Goal: Information Seeking & Learning: Check status

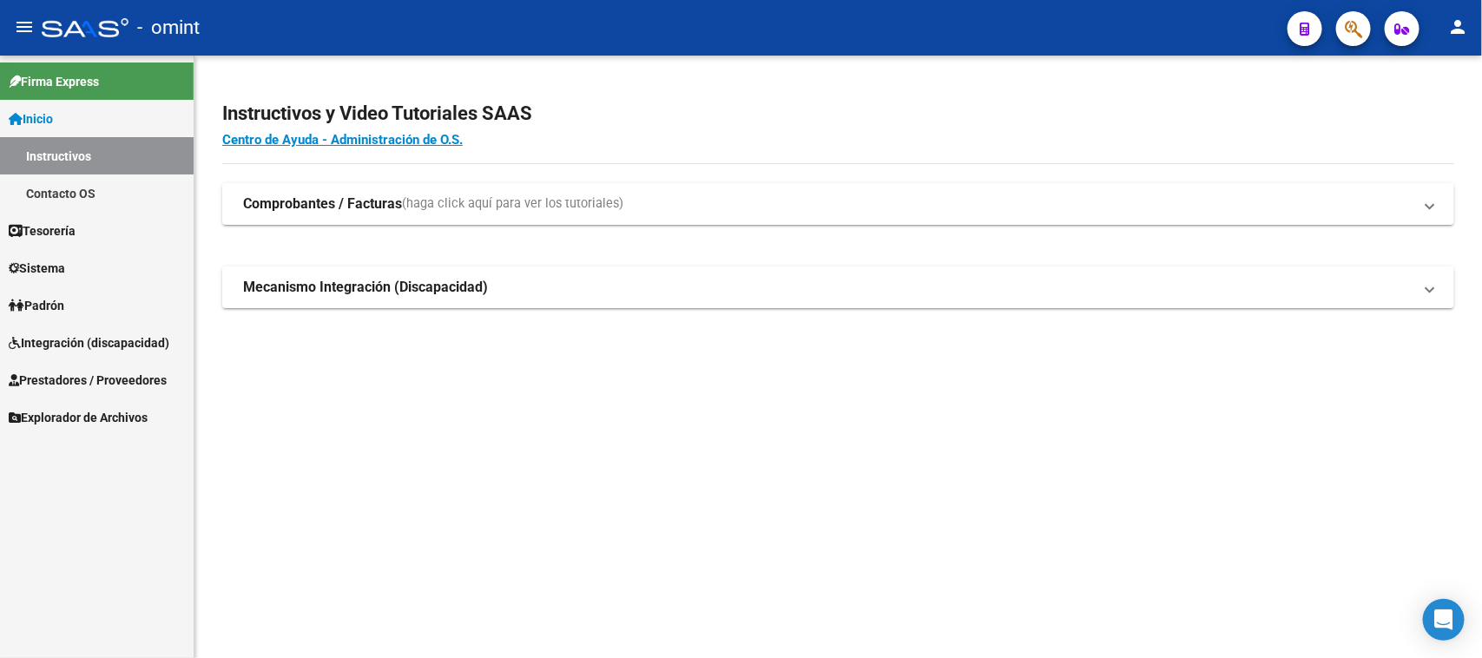
click at [41, 345] on span "Integración (discapacidad)" at bounding box center [89, 342] width 161 height 19
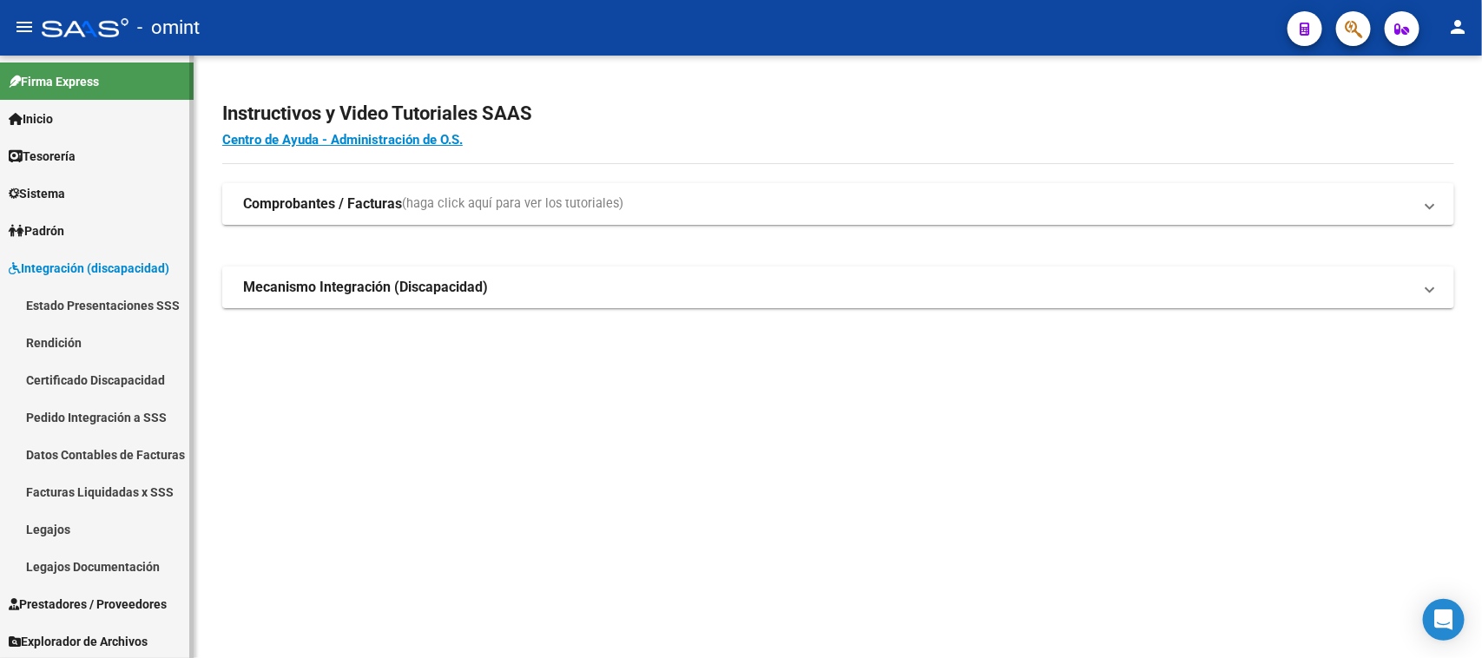
click at [135, 517] on link "Legajos" at bounding box center [97, 528] width 194 height 37
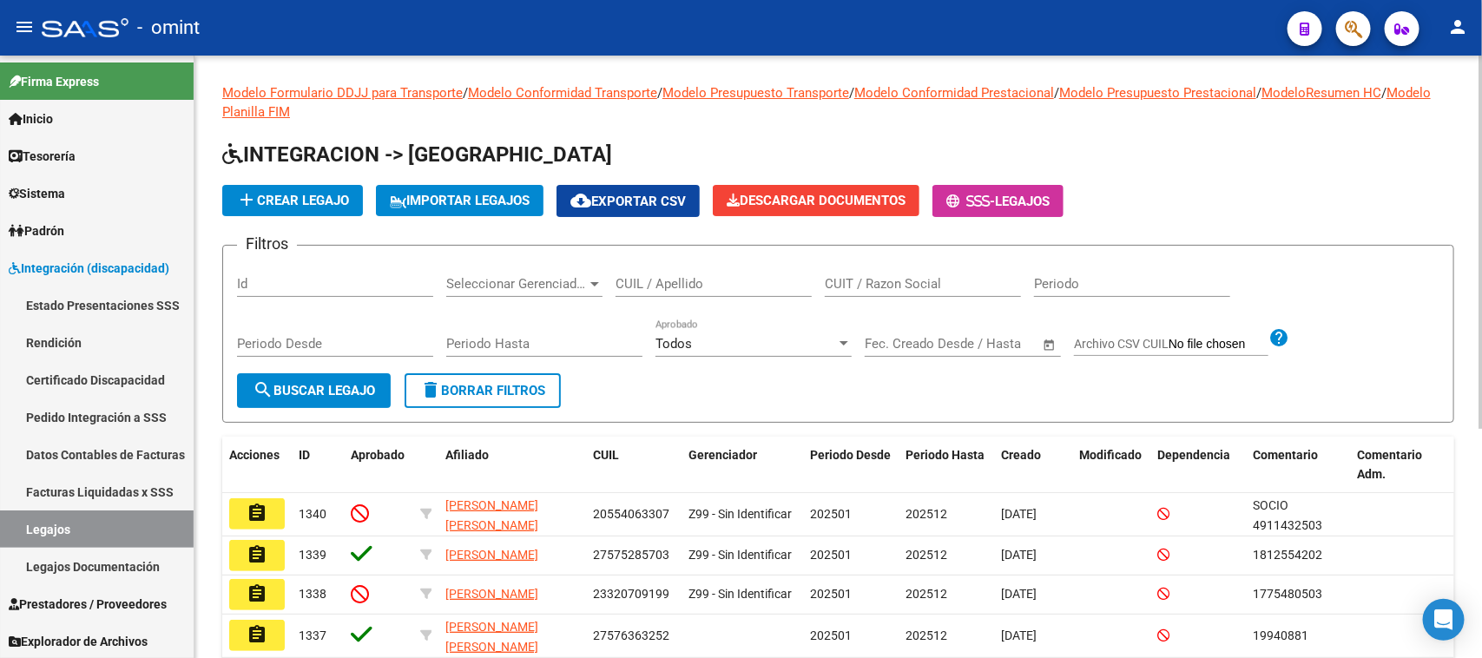
click at [661, 269] on div "CUIL / Apellido" at bounding box center [713, 278] width 196 height 37
type input "[PERSON_NAME]"
click at [358, 389] on span "search Buscar Legajo" at bounding box center [314, 391] width 122 height 16
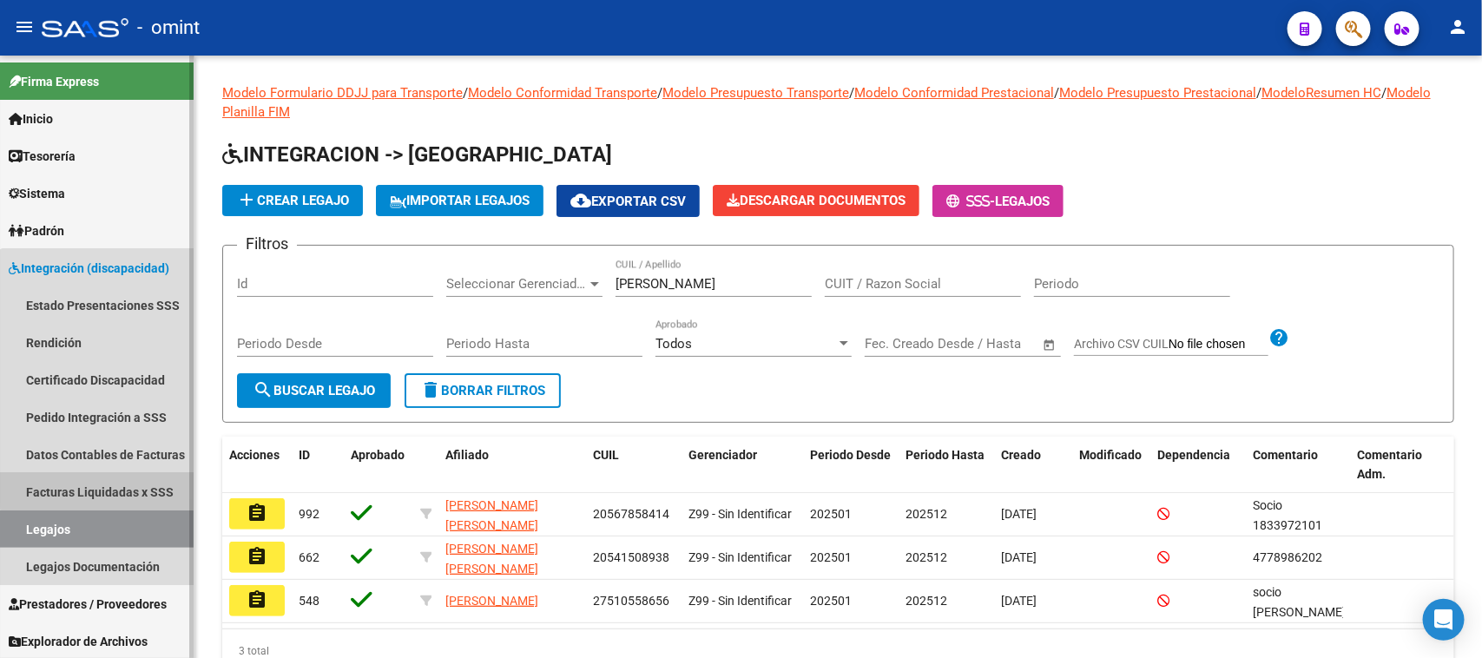
click at [126, 483] on link "Facturas Liquidadas x SSS" at bounding box center [97, 491] width 194 height 37
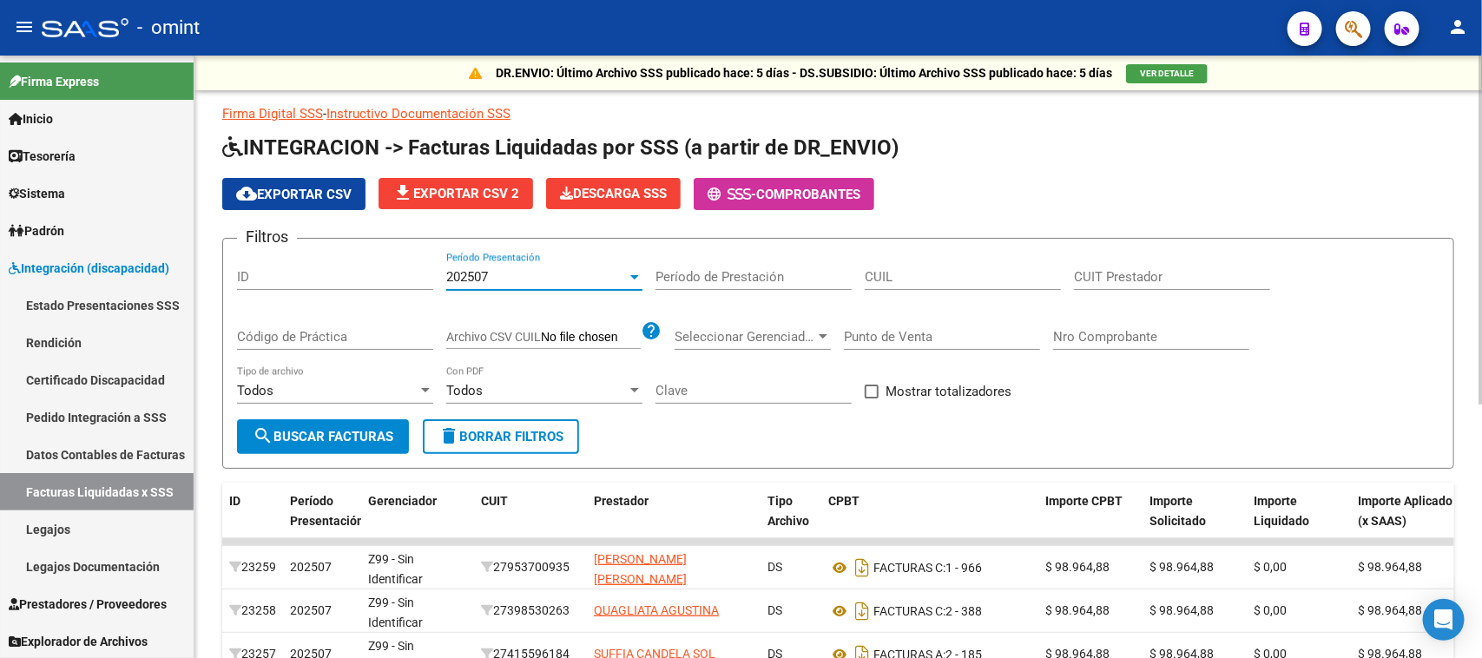
click at [562, 273] on div "202507" at bounding box center [536, 277] width 181 height 16
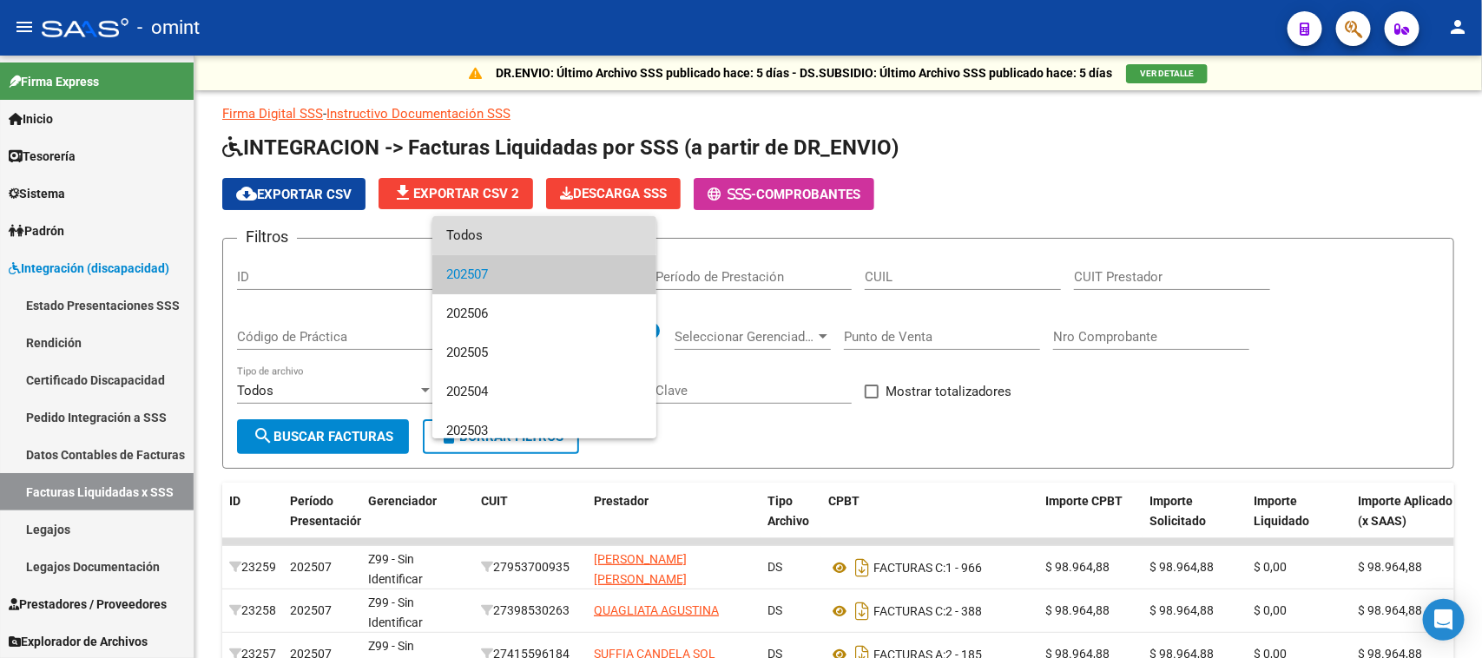
click at [544, 234] on span "Todos" at bounding box center [544, 235] width 196 height 39
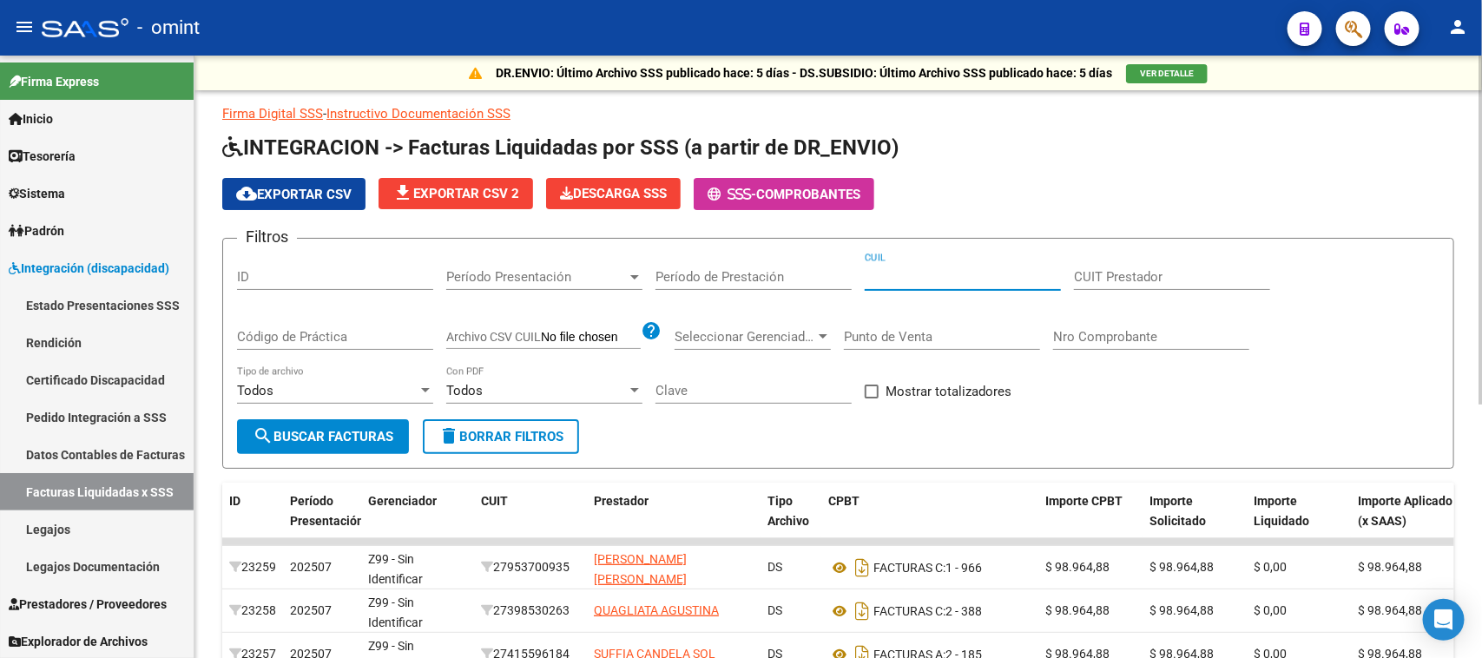
click at [966, 275] on input "CUIL" at bounding box center [962, 277] width 196 height 16
paste input "23-53377310-9"
click at [326, 449] on button "search Buscar Facturas" at bounding box center [323, 436] width 172 height 35
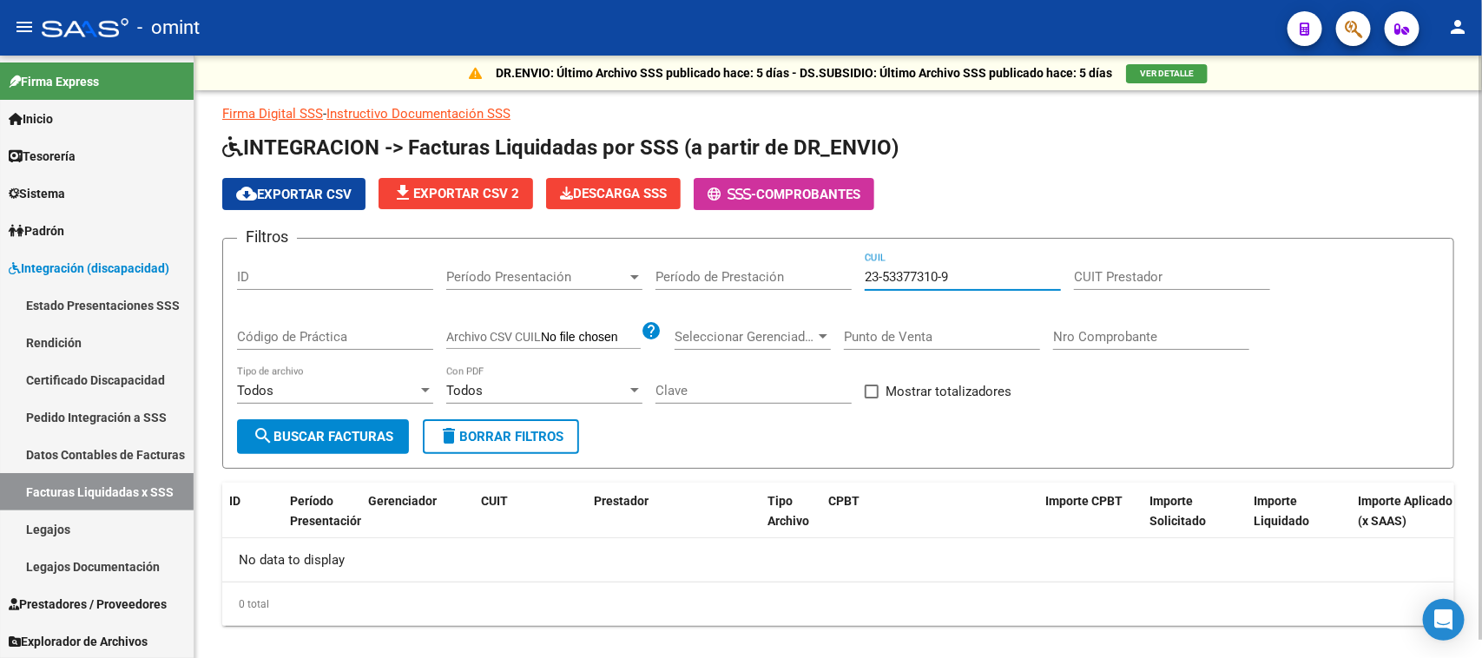
drag, startPoint x: 982, startPoint y: 280, endPoint x: 530, endPoint y: 300, distance: 451.8
click at [530, 300] on div "Filtros ID Período Presentación Período Presentación Período de Prestación 23-5…" at bounding box center [838, 336] width 1202 height 167
paste input "0-58101678-7"
type input "20-58101678-7"
click at [279, 431] on span "search Buscar Facturas" at bounding box center [323, 437] width 141 height 16
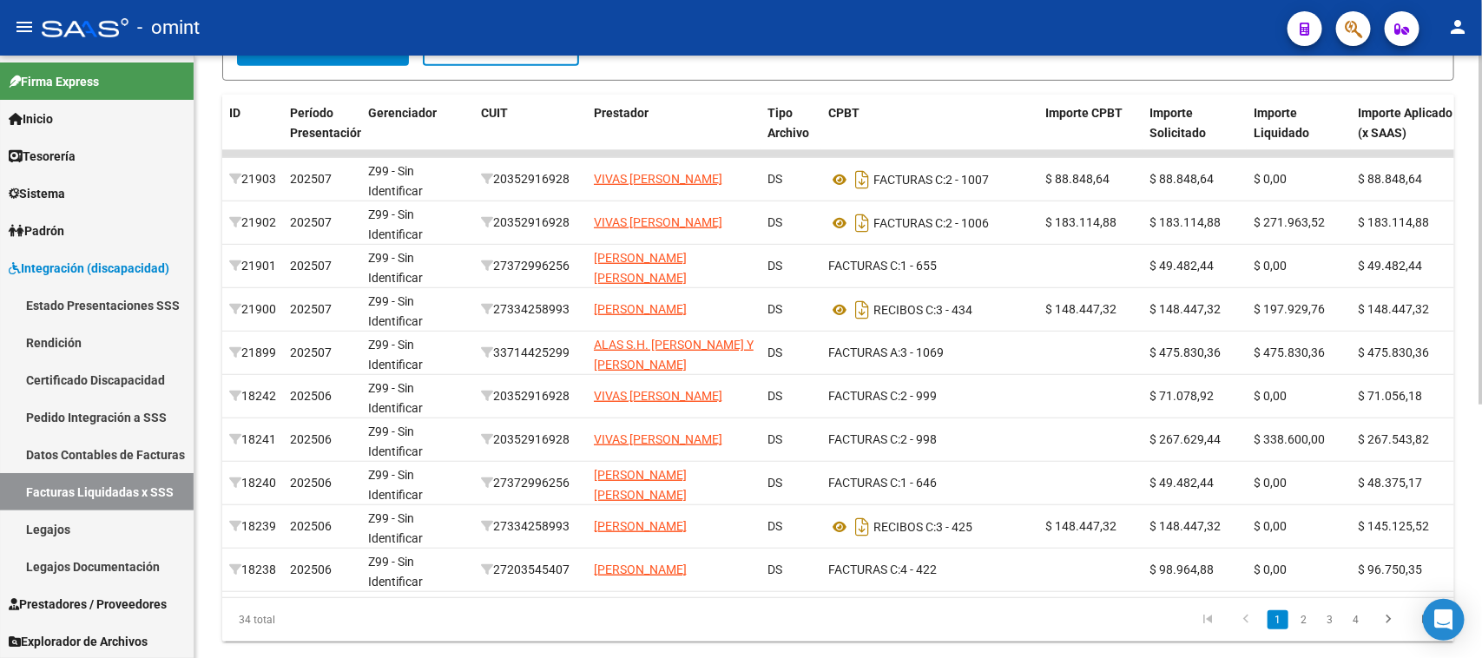
scroll to position [440, 0]
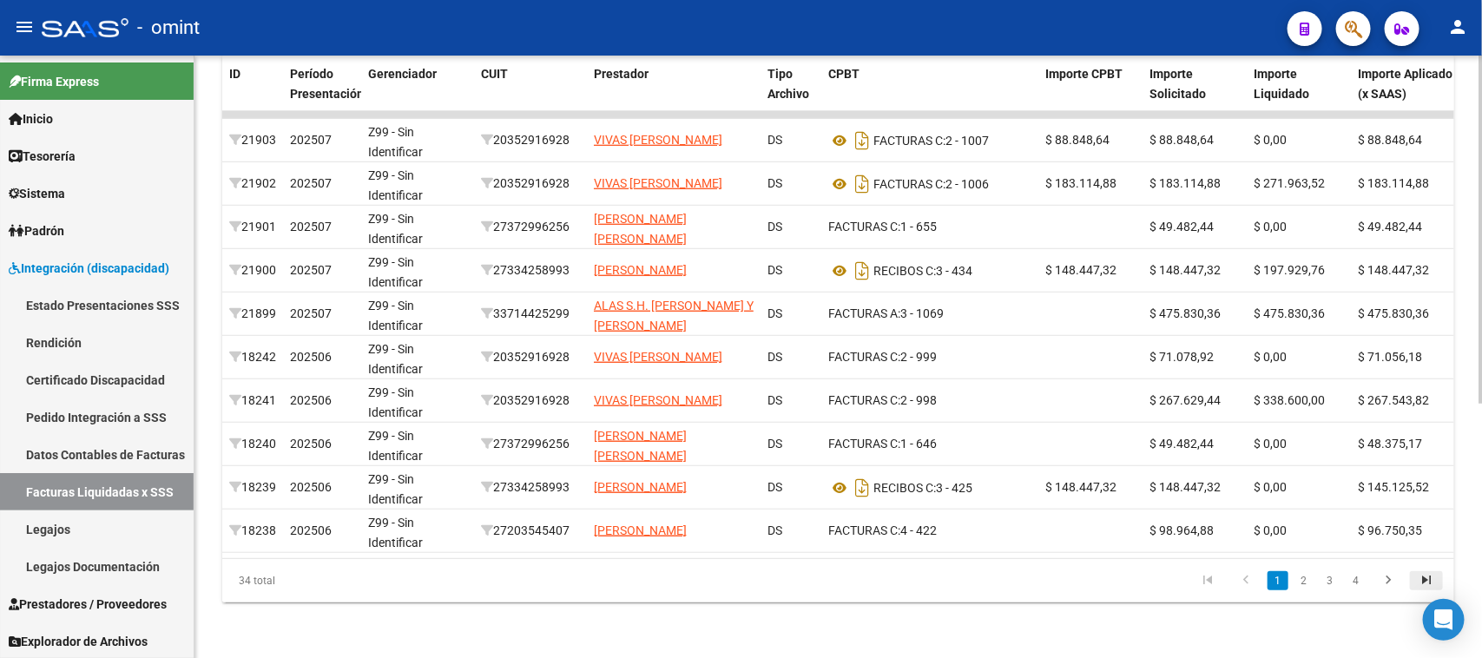
click at [1424, 575] on icon "go to last page" at bounding box center [1426, 582] width 23 height 21
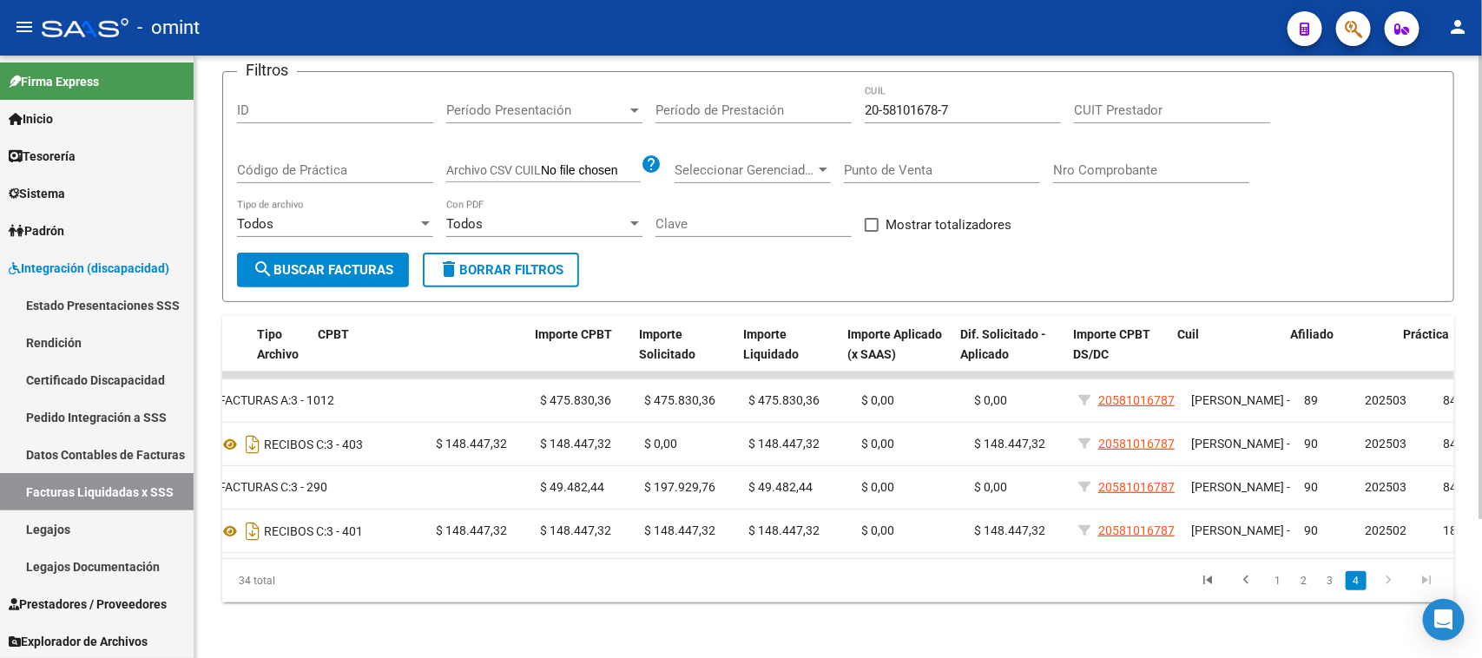
scroll to position [0, 721]
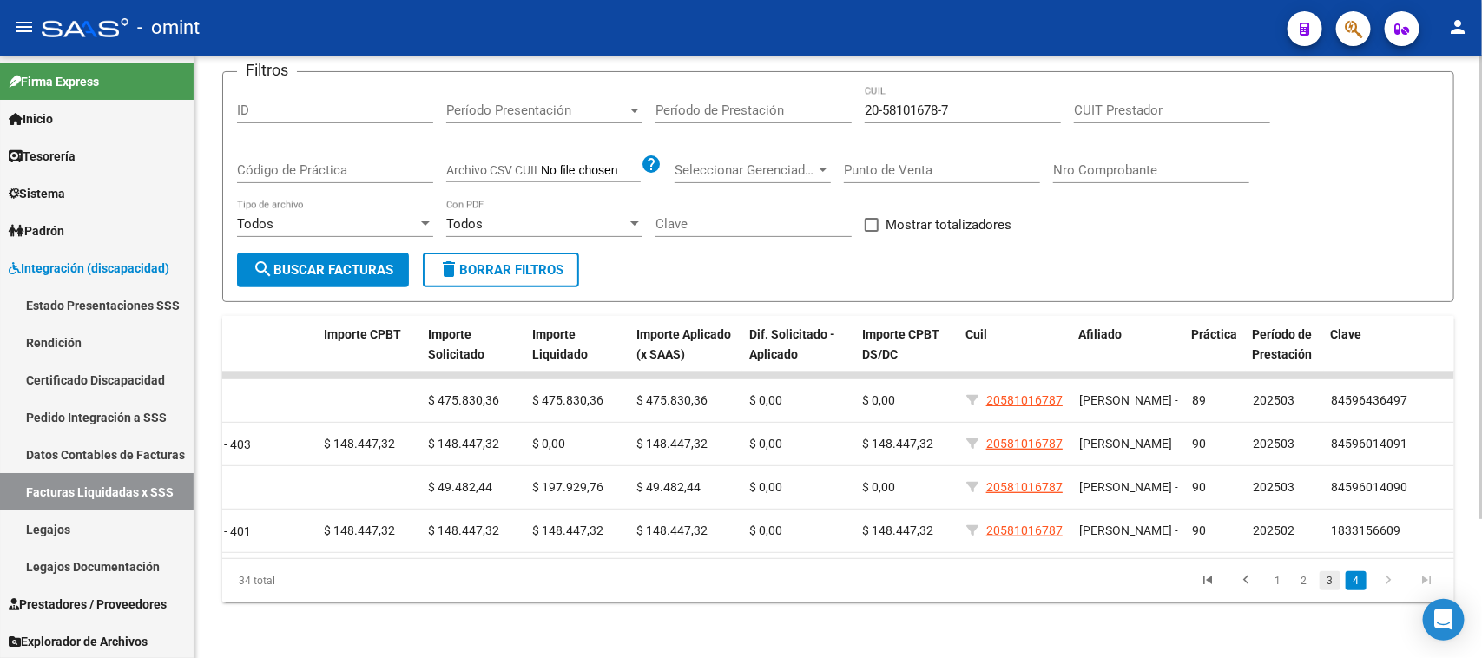
click at [1320, 577] on link "3" at bounding box center [1329, 580] width 21 height 19
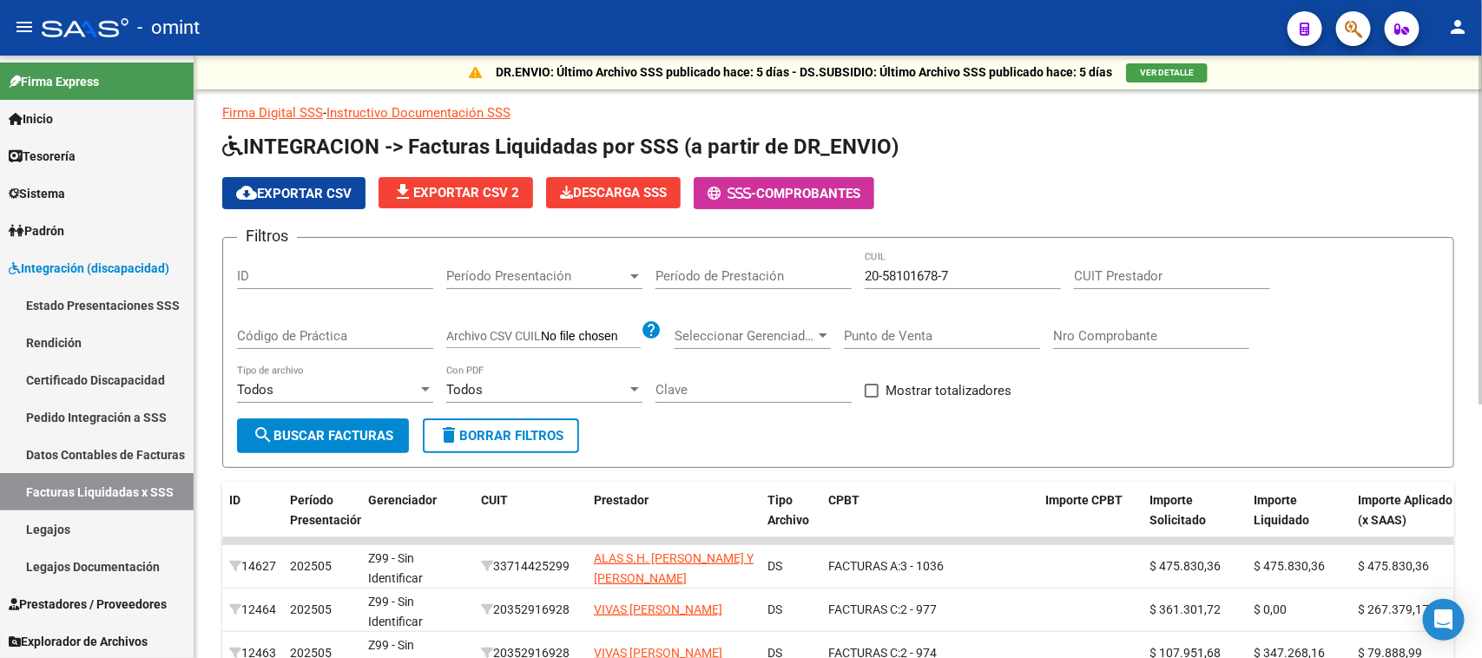
scroll to position [0, 0]
click at [339, 317] on div "Código de Práctica" at bounding box center [335, 330] width 196 height 37
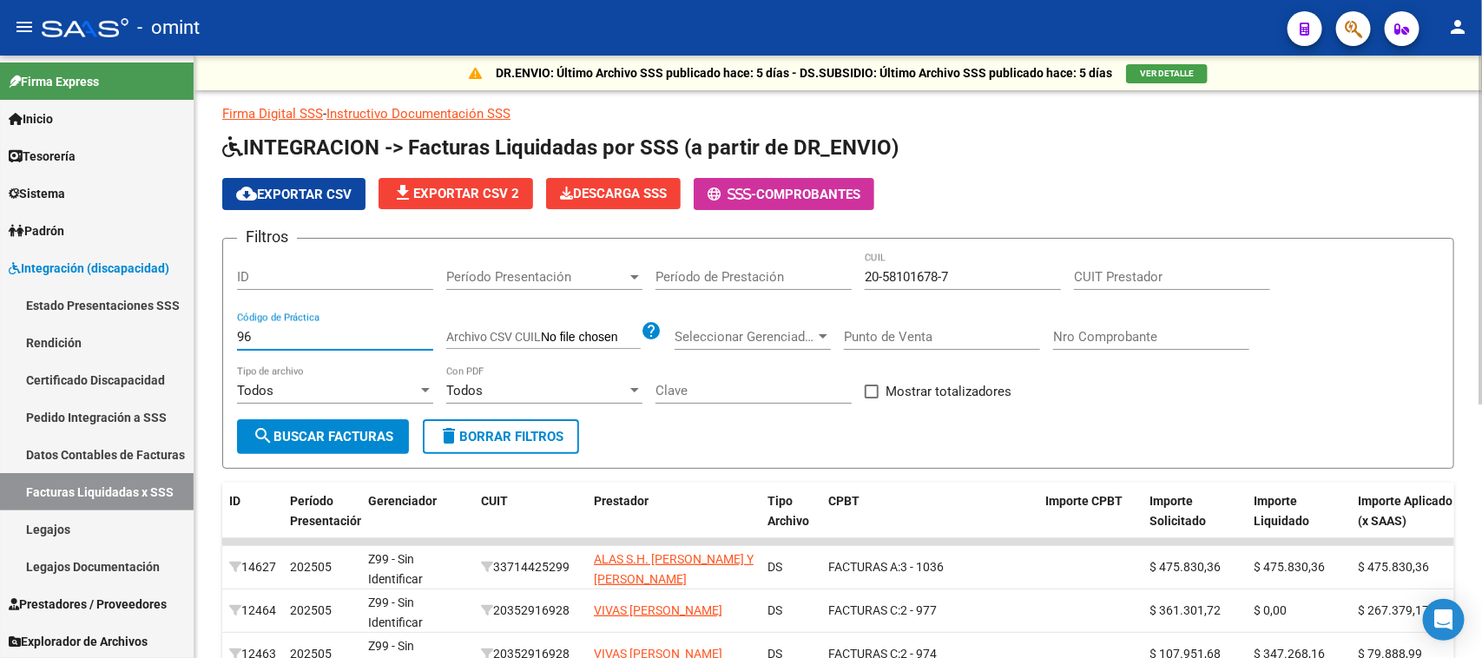
type input "96"
click at [353, 430] on span "search Buscar Facturas" at bounding box center [323, 437] width 141 height 16
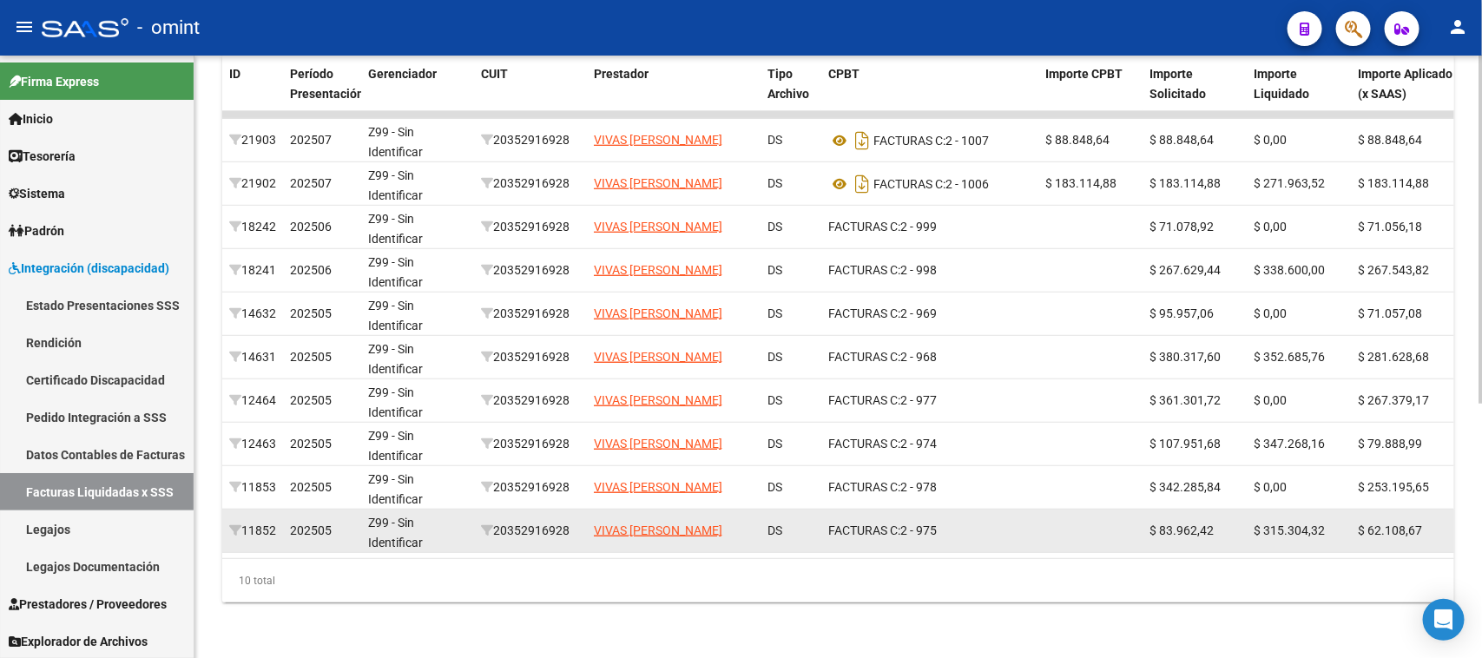
click at [536, 521] on div "20352916928" at bounding box center [530, 531] width 99 height 20
copy div "20352916928"
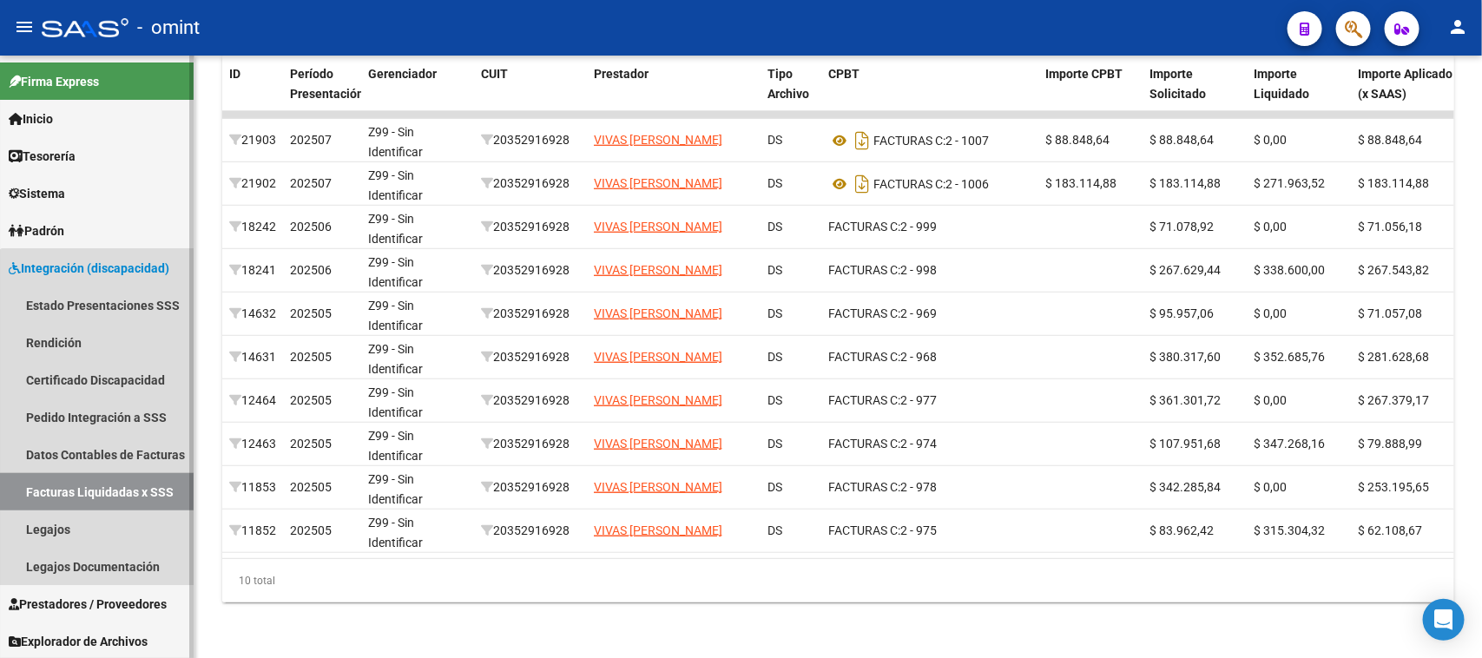
click at [168, 502] on link "Facturas Liquidadas x SSS" at bounding box center [97, 491] width 194 height 37
click at [105, 496] on link "Facturas Liquidadas x SSS" at bounding box center [97, 491] width 194 height 37
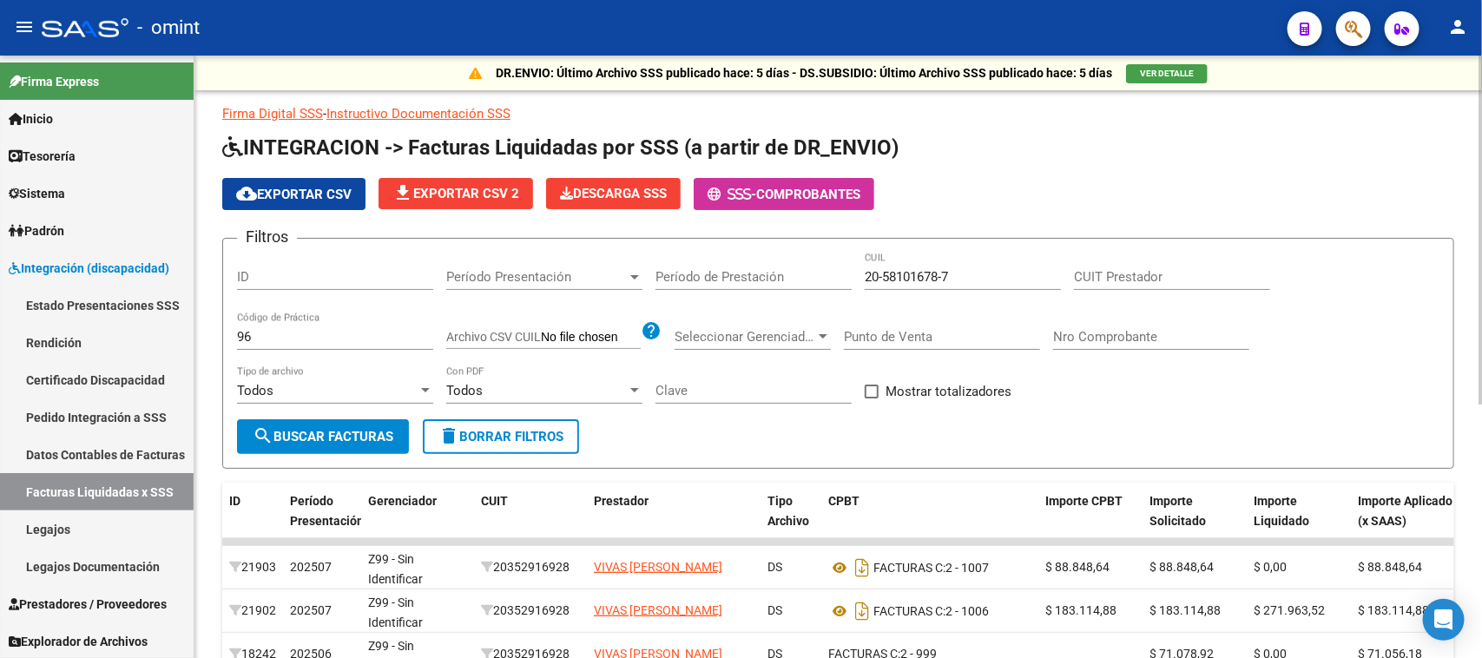
scroll to position [108, 0]
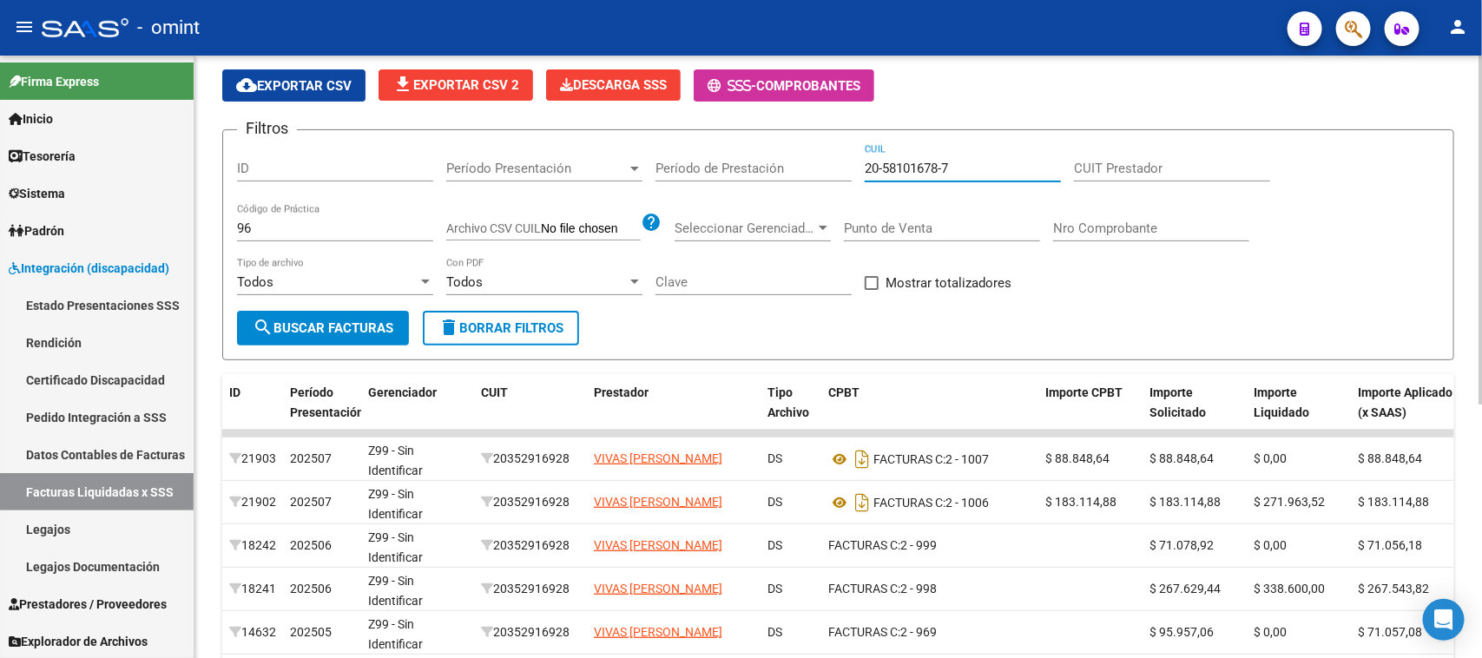
drag, startPoint x: 810, startPoint y: 166, endPoint x: 408, endPoint y: 161, distance: 401.9
click at [408, 161] on div "Filtros ID Período Presentación Período Presentación Período de Prestación 20-5…" at bounding box center [838, 227] width 1202 height 167
paste input "49-458526"
drag, startPoint x: 991, startPoint y: 163, endPoint x: 554, endPoint y: 175, distance: 437.6
click at [569, 172] on div "Filtros ID Período Presentación Período Presentación Período de Prestación 49-4…" at bounding box center [838, 227] width 1202 height 167
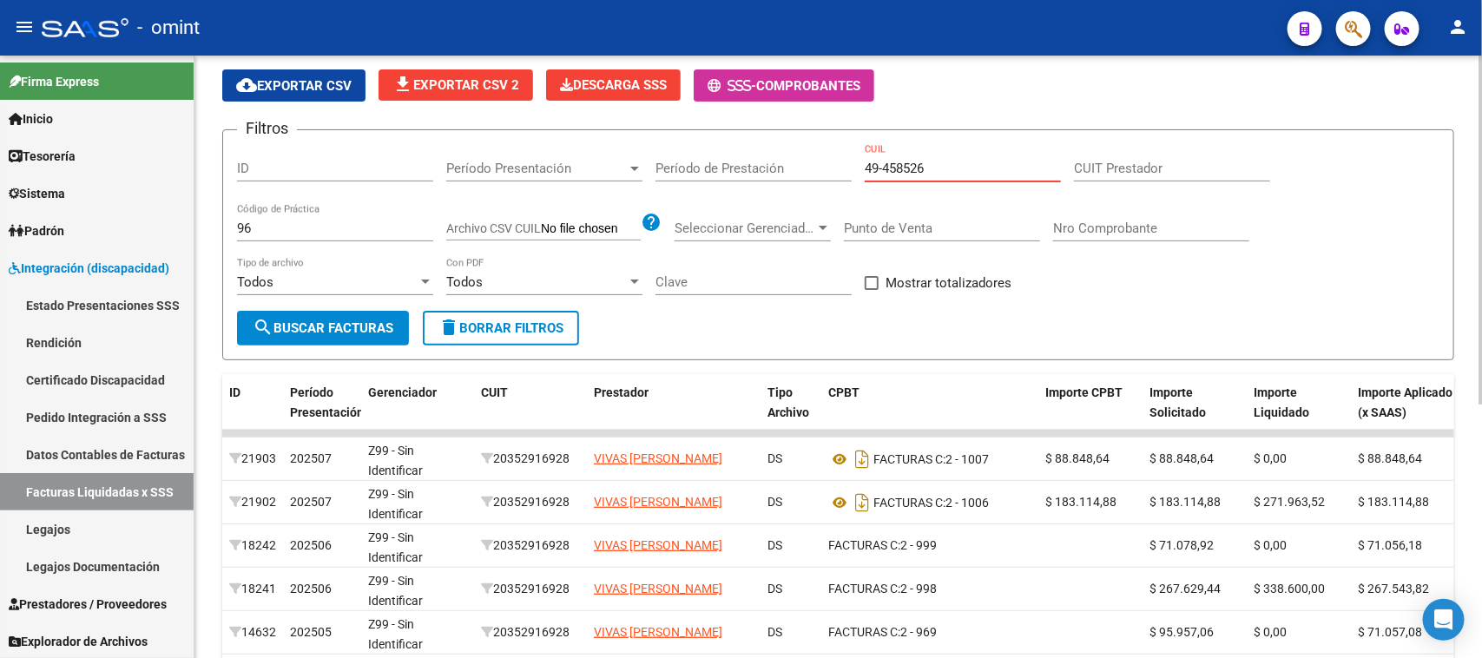
paste input "20-49458526-0"
type input "20-49458526-0"
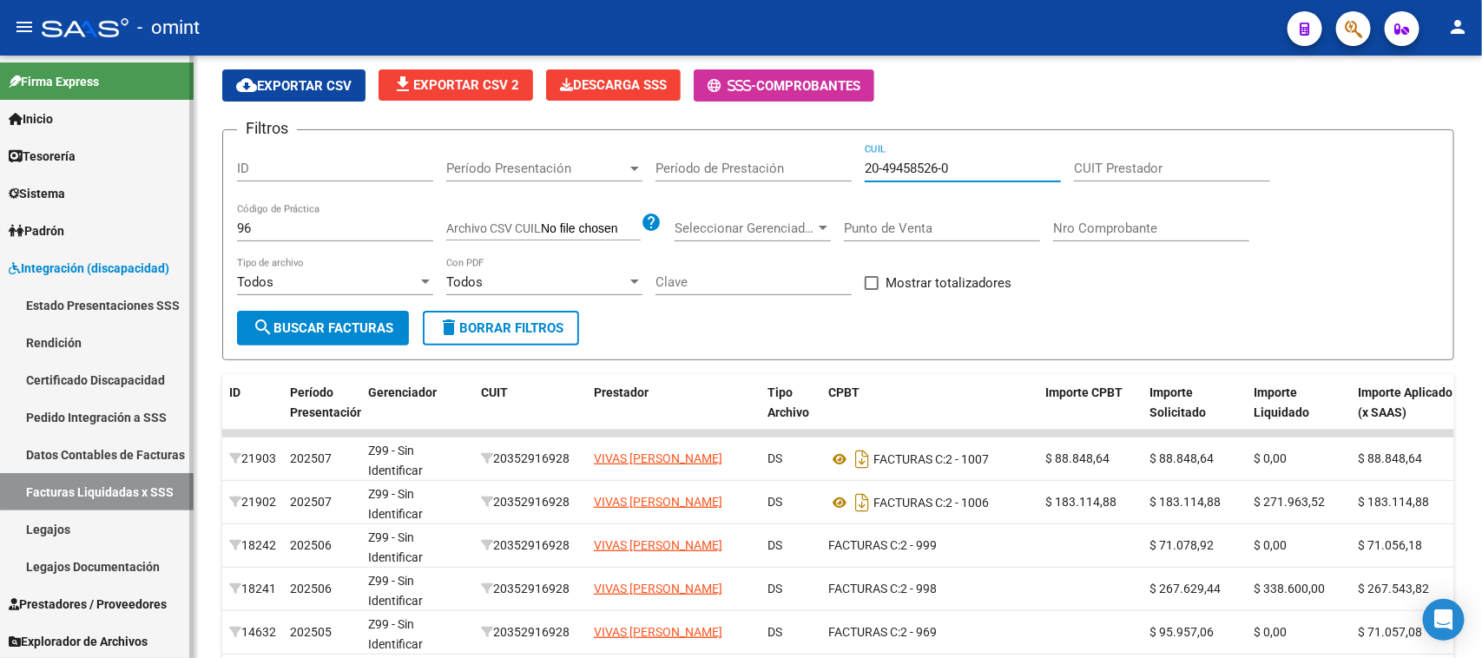
drag, startPoint x: 304, startPoint y: 227, endPoint x: 174, endPoint y: 230, distance: 129.4
click at [174, 230] on mat-sidenav-container "Firma Express Inicio Instructivos Contacto OS Tesorería Extractos Procesados (c…" at bounding box center [741, 357] width 1482 height 602
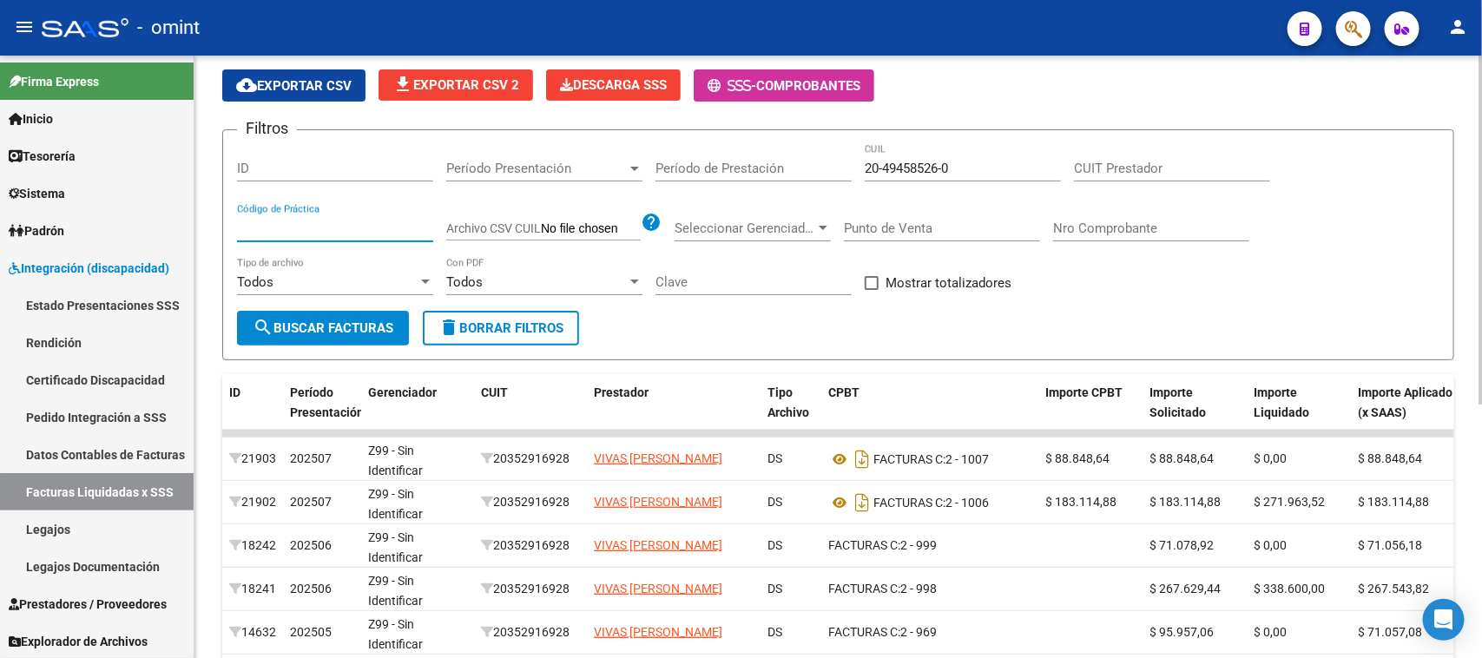
drag, startPoint x: 327, startPoint y: 330, endPoint x: 337, endPoint y: 325, distance: 10.5
click at [326, 330] on span "search Buscar Facturas" at bounding box center [323, 328] width 141 height 16
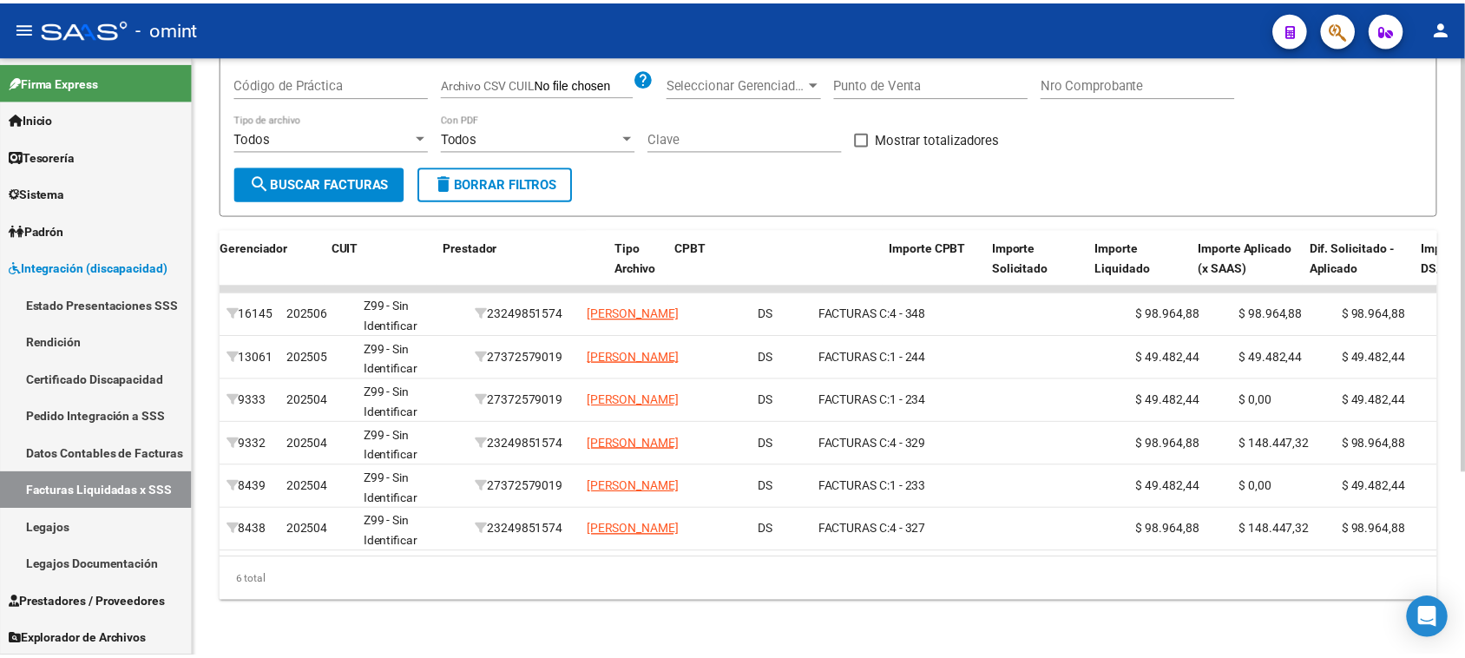
scroll to position [0, 721]
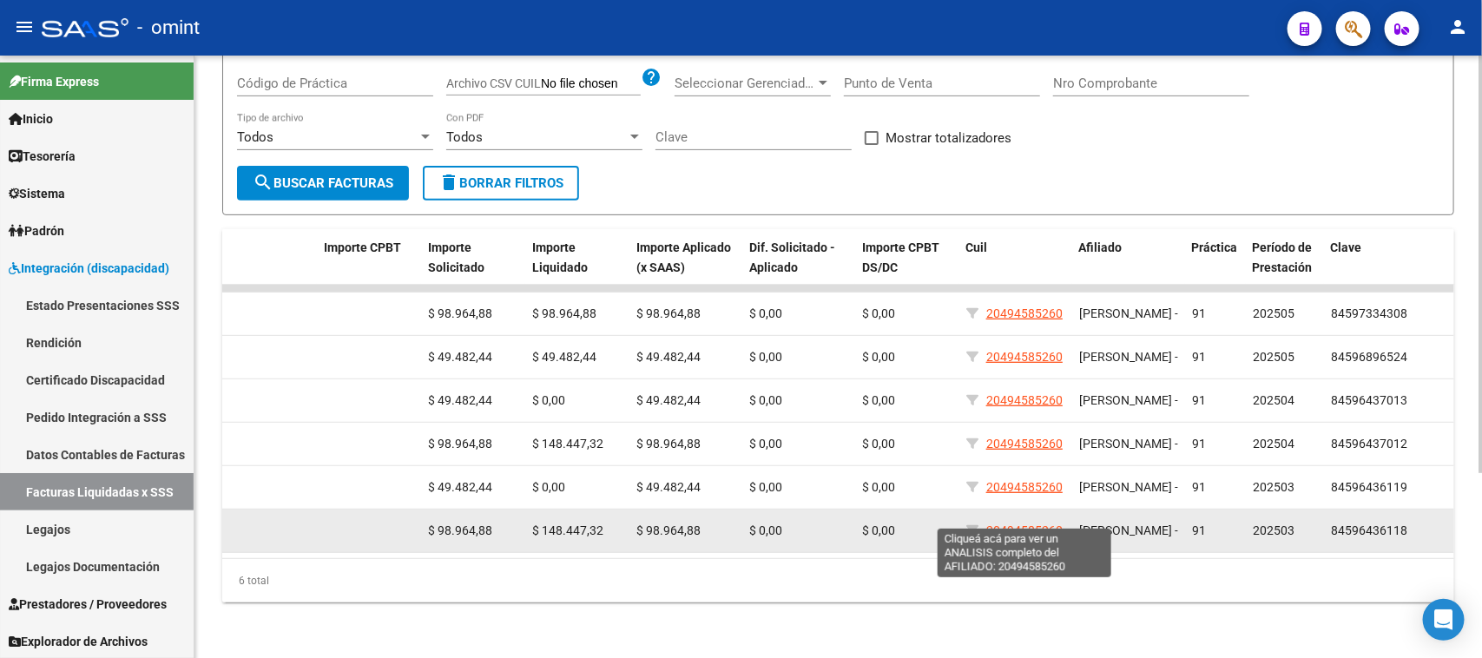
click at [1017, 523] on span "20494585260" at bounding box center [1024, 530] width 76 height 14
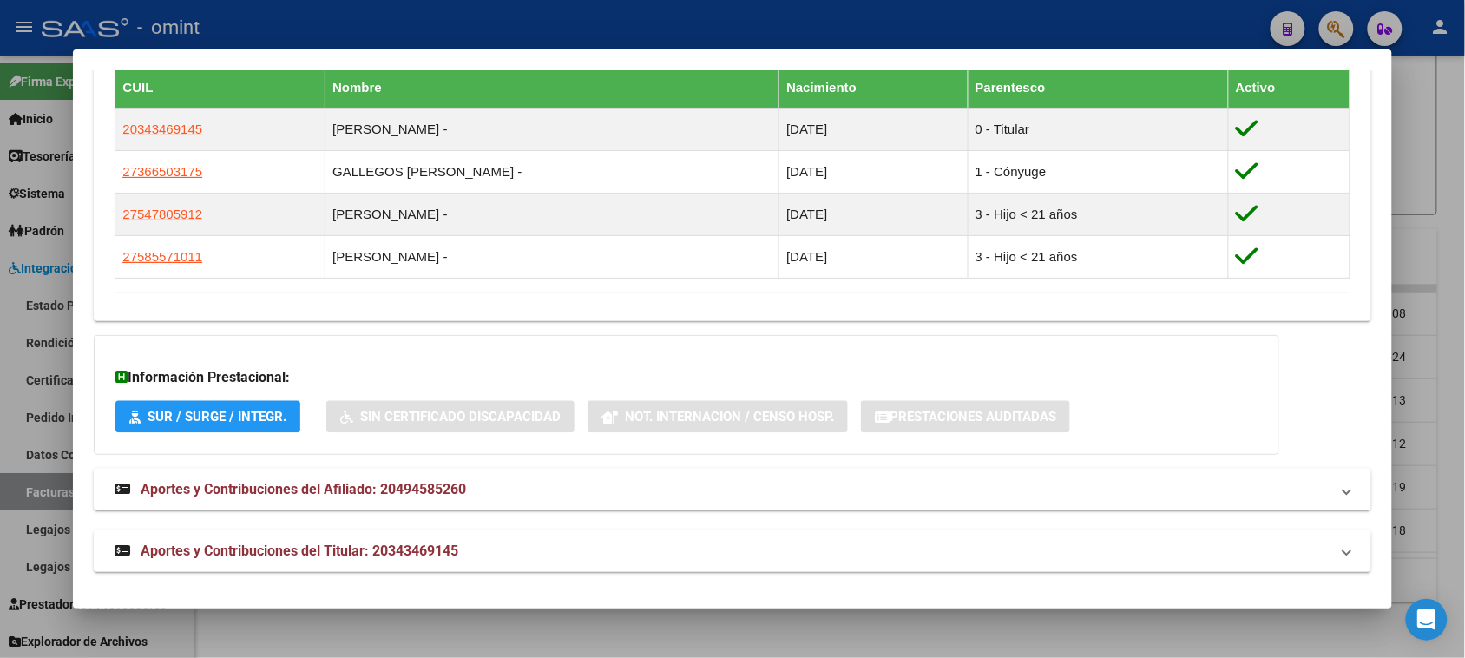
scroll to position [976, 0]
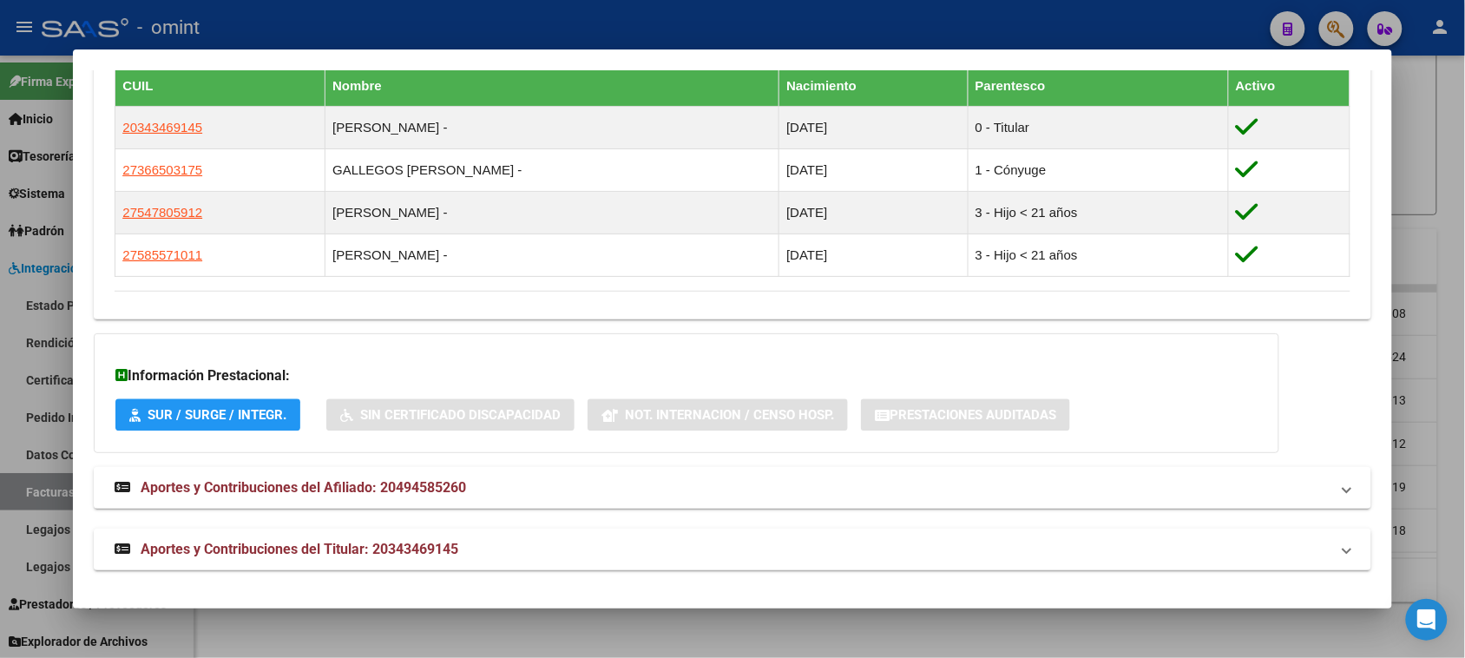
click at [215, 424] on span "SUR / SURGE / INTEGR." at bounding box center [217, 416] width 139 height 16
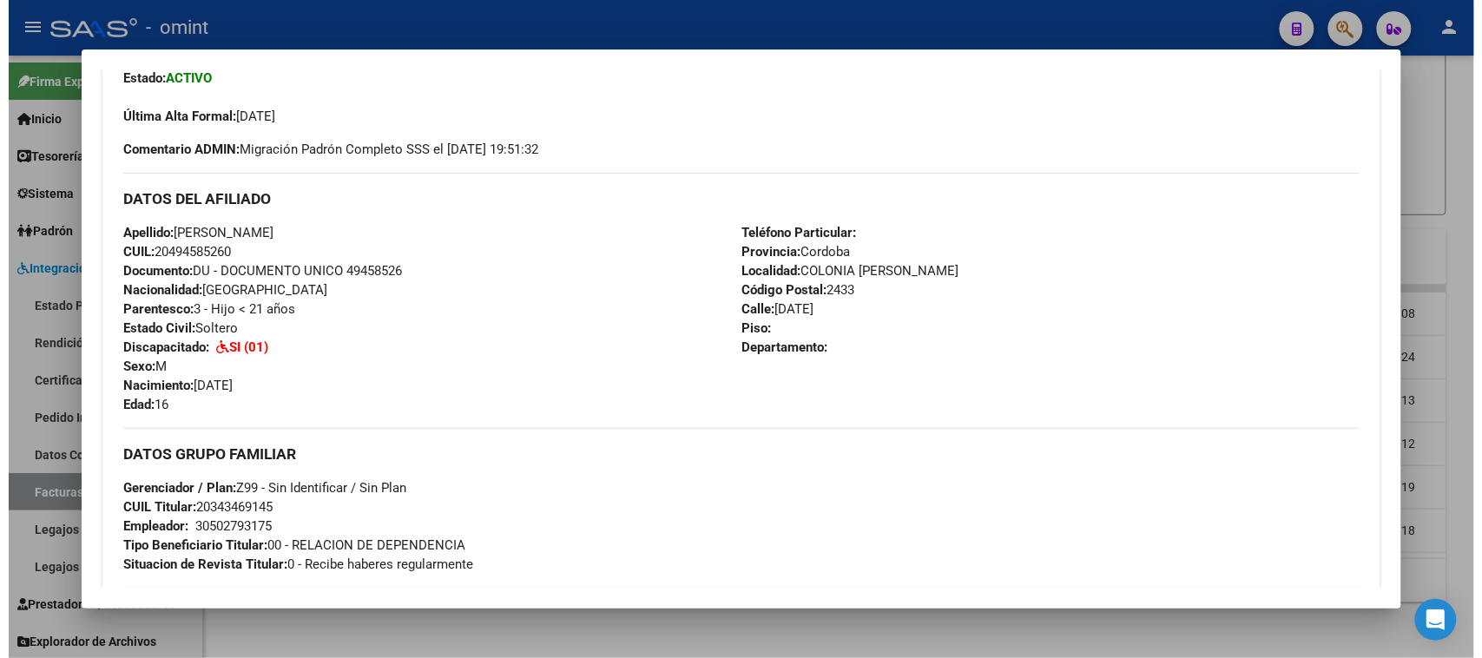
scroll to position [434, 0]
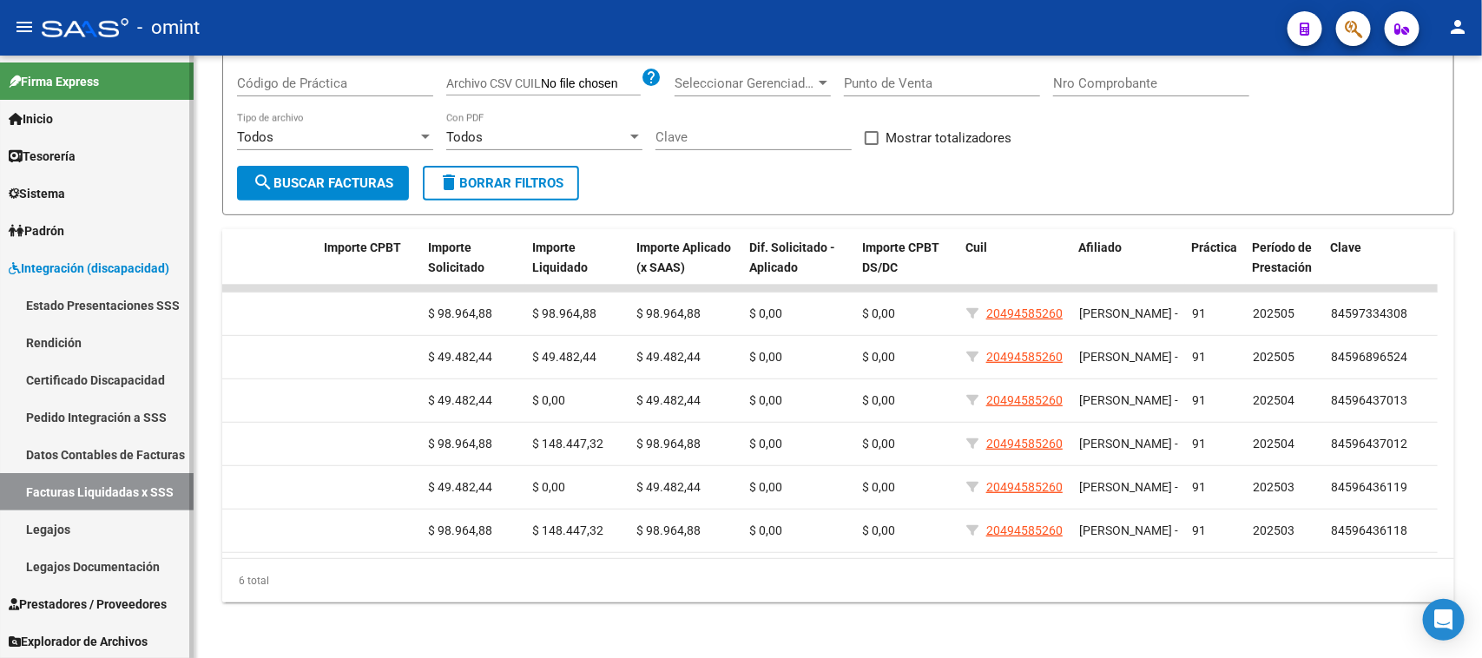
click at [83, 470] on link "Datos Contables de Facturas" at bounding box center [97, 454] width 194 height 37
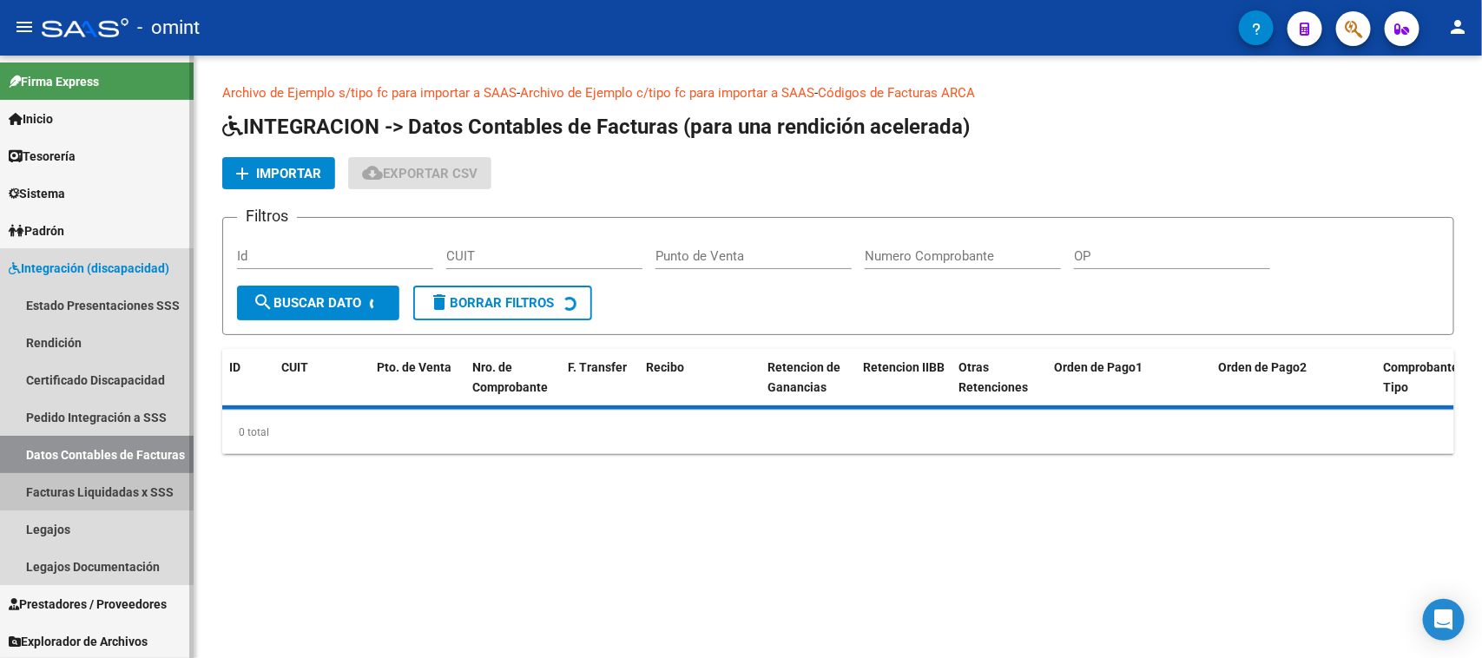
drag, startPoint x: 80, startPoint y: 496, endPoint x: 79, endPoint y: 513, distance: 16.5
click at [80, 497] on link "Facturas Liquidadas x SSS" at bounding box center [97, 491] width 194 height 37
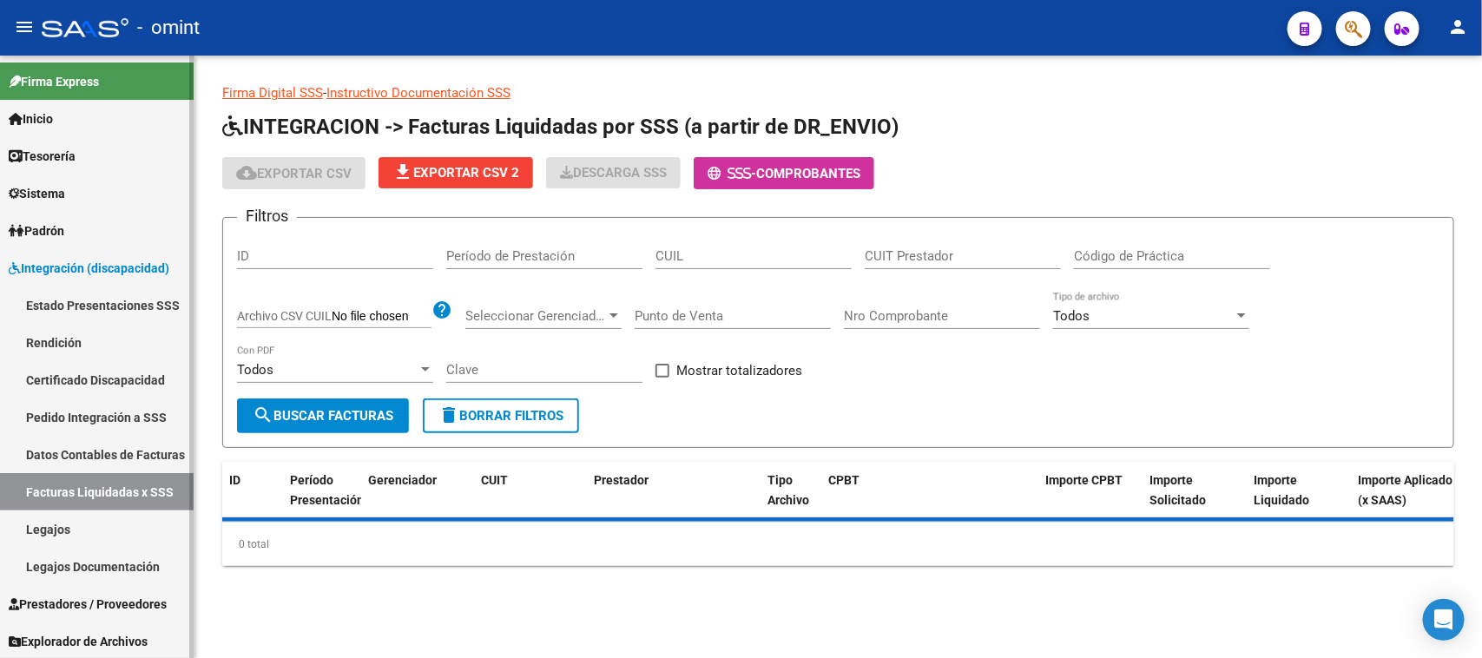
click at [79, 513] on link "Legajos" at bounding box center [97, 528] width 194 height 37
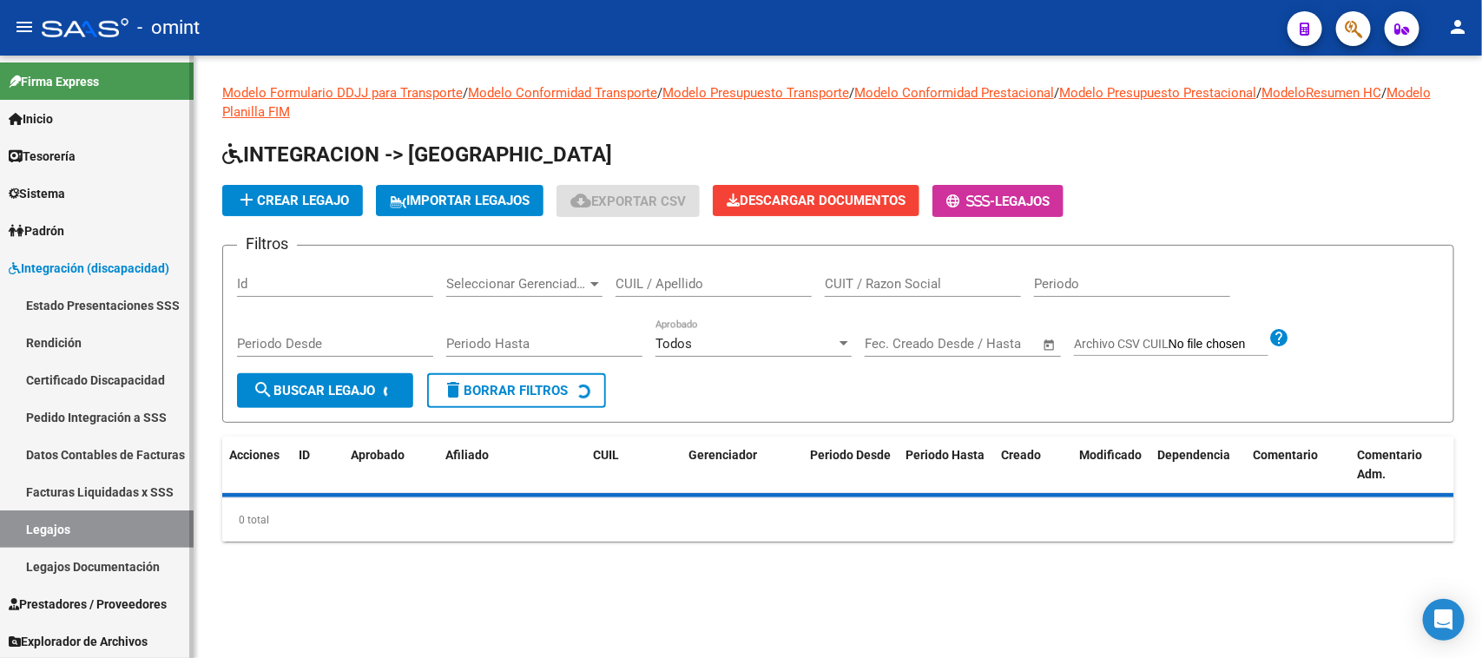
click at [79, 531] on link "Legajos" at bounding box center [97, 528] width 194 height 37
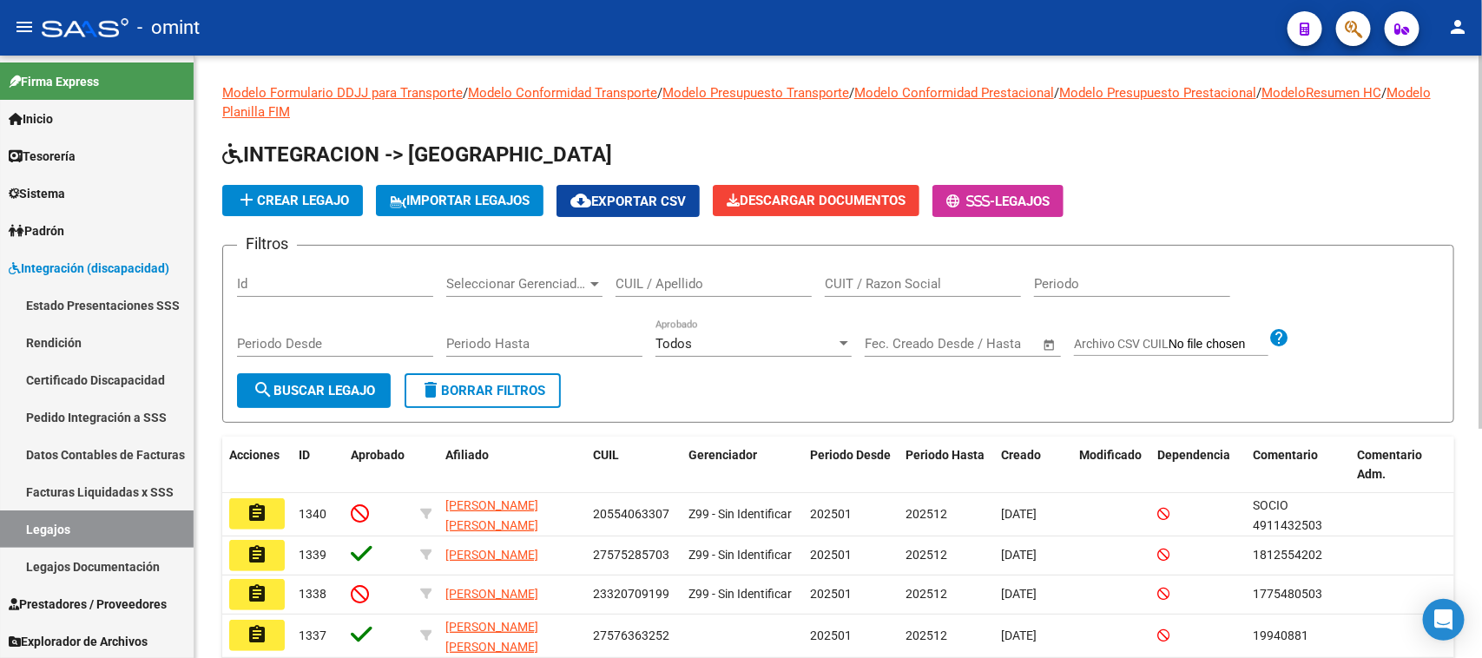
click at [706, 284] on input "CUIL / Apellido" at bounding box center [713, 284] width 196 height 16
type input "garrudo"
click at [334, 387] on span "search Buscar Legajo" at bounding box center [314, 391] width 122 height 16
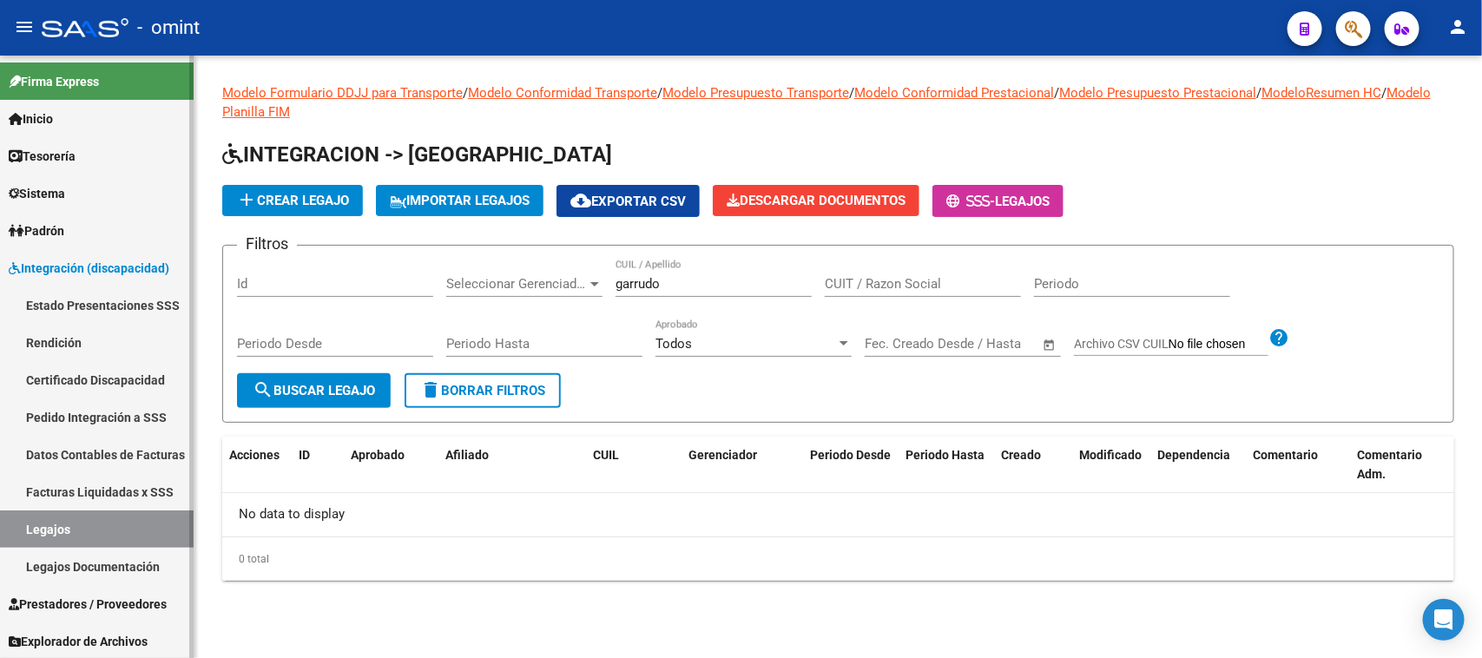
click at [92, 488] on link "Facturas Liquidadas x SSS" at bounding box center [97, 491] width 194 height 37
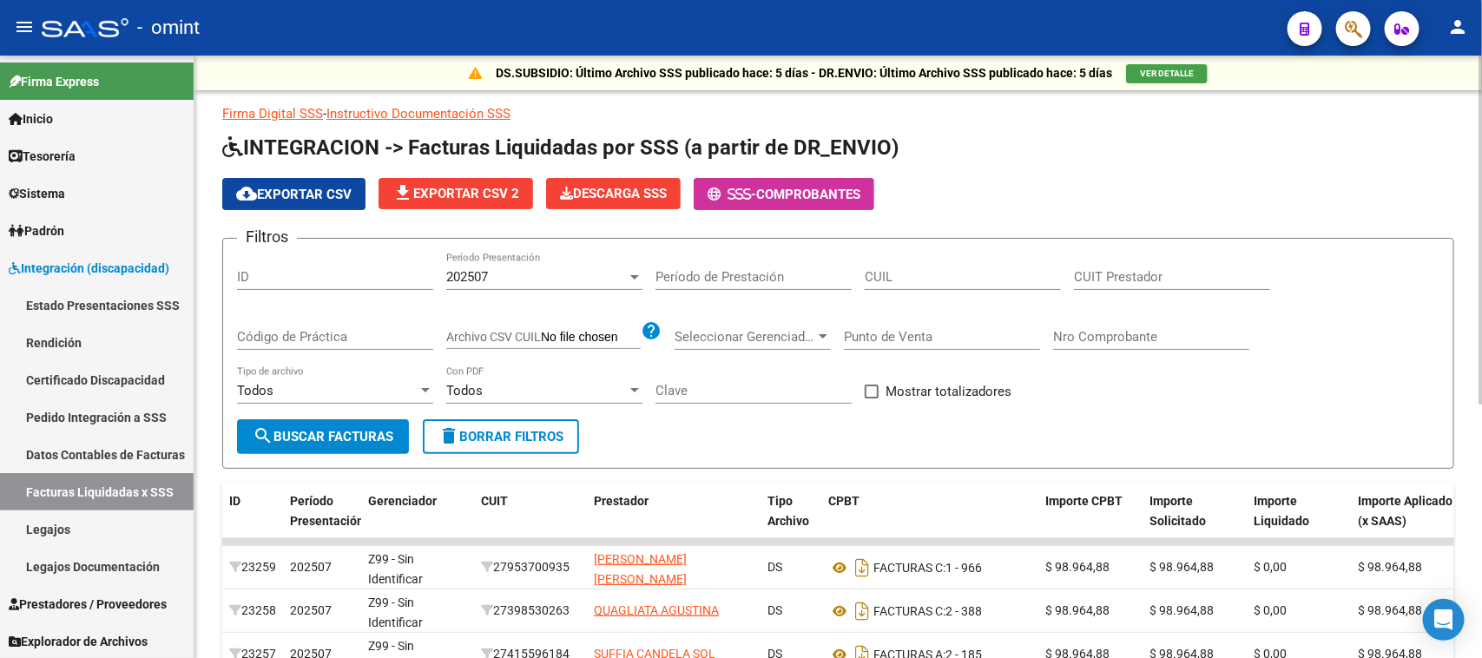
click at [595, 282] on div "202507" at bounding box center [536, 277] width 181 height 16
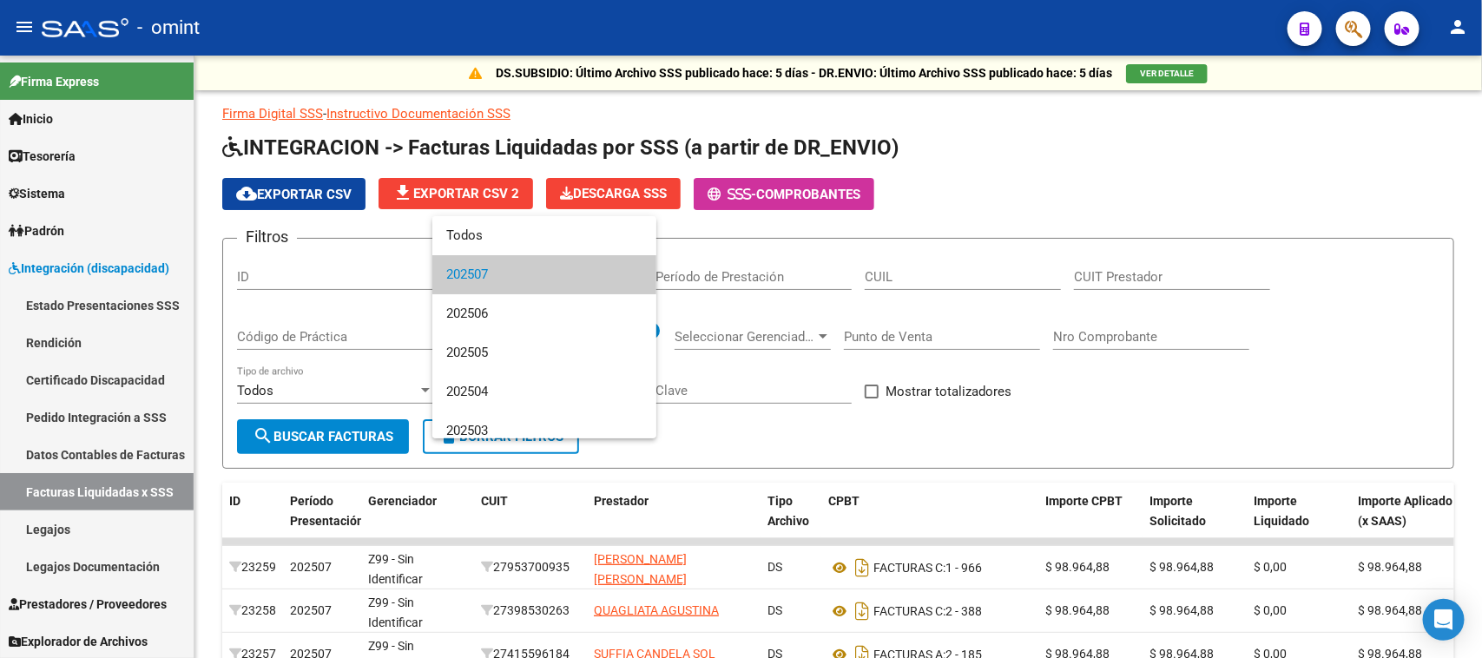
click at [578, 255] on span "202507" at bounding box center [544, 274] width 196 height 39
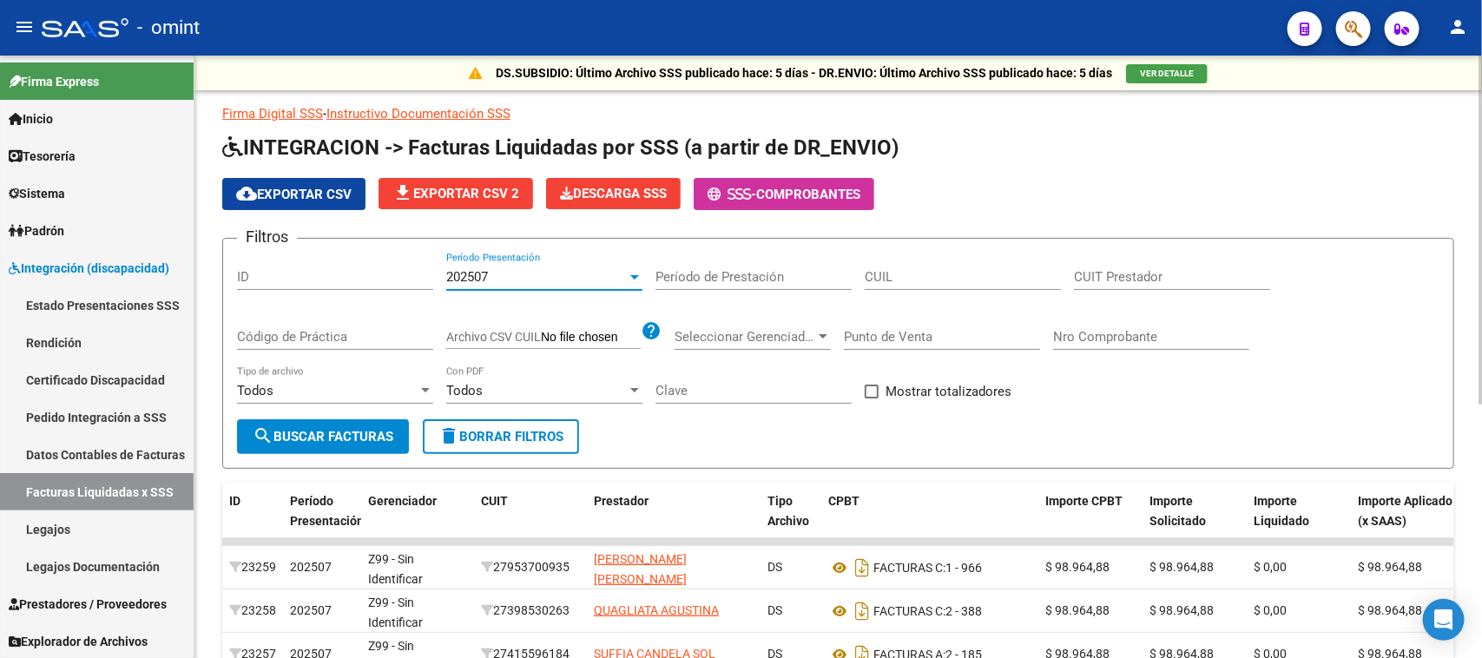
click at [551, 279] on div "202507" at bounding box center [536, 277] width 181 height 16
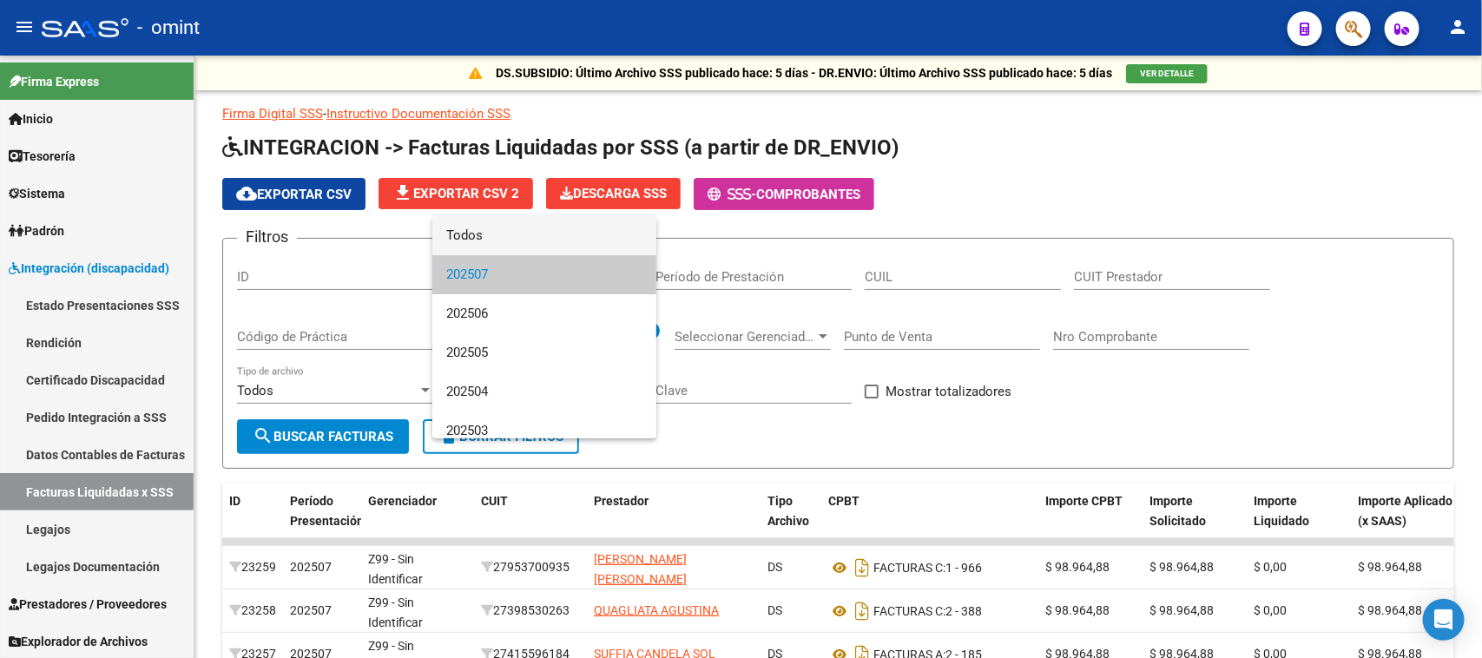
click at [551, 244] on span "Todos" at bounding box center [544, 235] width 196 height 39
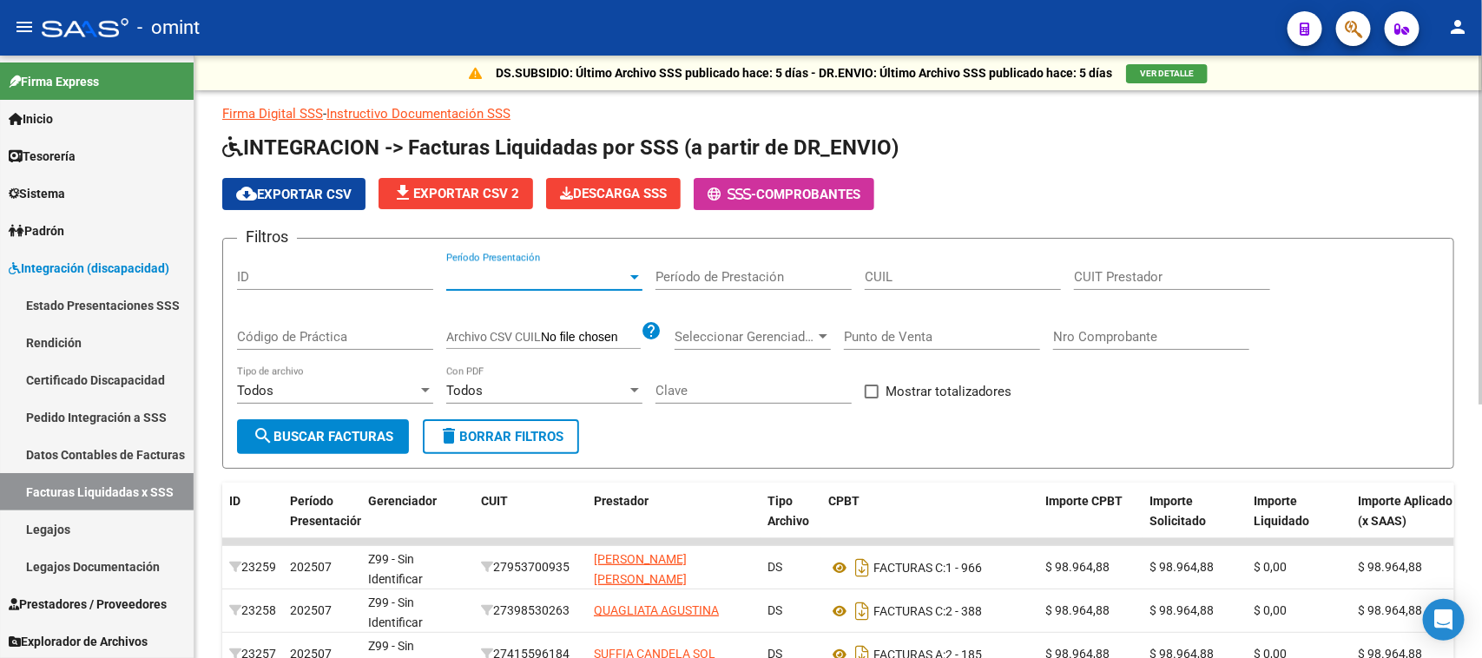
click at [875, 261] on div "CUIL" at bounding box center [962, 271] width 196 height 37
paste input "20-49458526-0"
type input "20-49458526-0"
click at [296, 429] on span "search Buscar Facturas" at bounding box center [323, 437] width 141 height 16
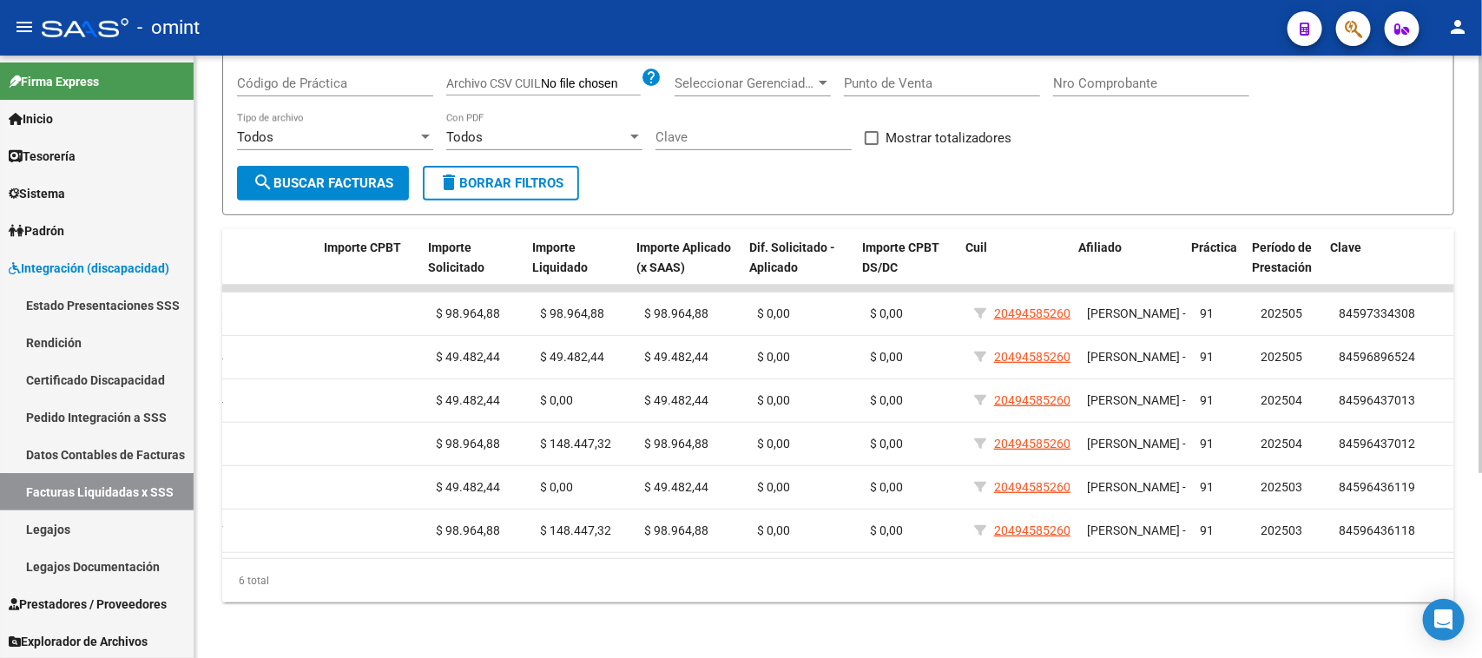
scroll to position [0, 721]
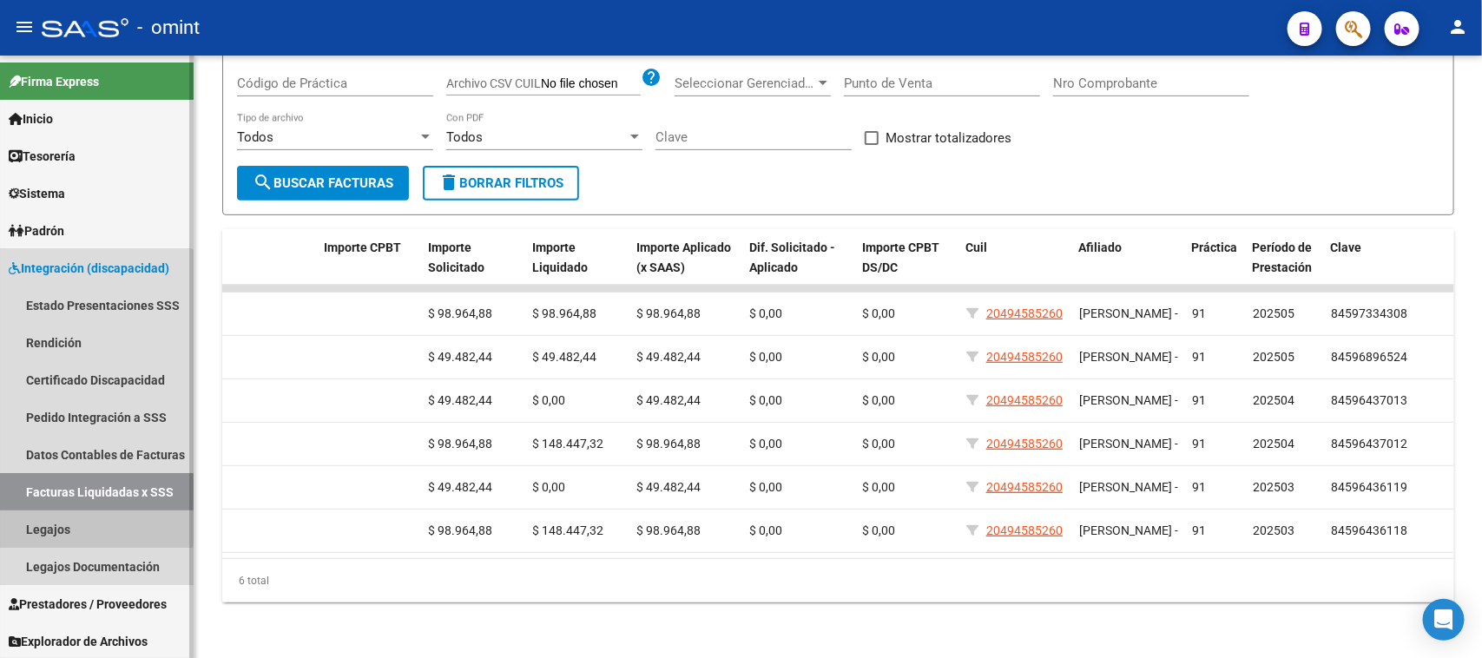
click at [89, 525] on link "Legajos" at bounding box center [97, 528] width 194 height 37
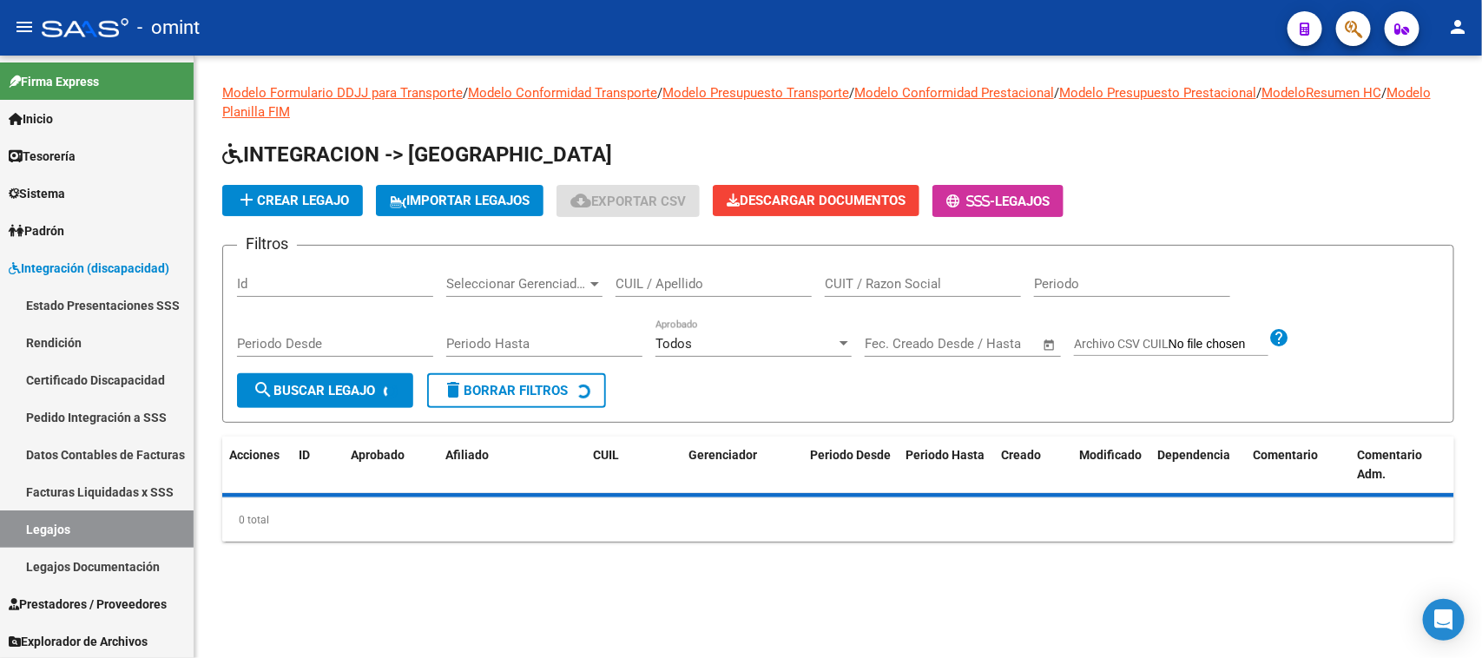
click at [636, 283] on input "CUIL / Apellido" at bounding box center [713, 284] width 196 height 16
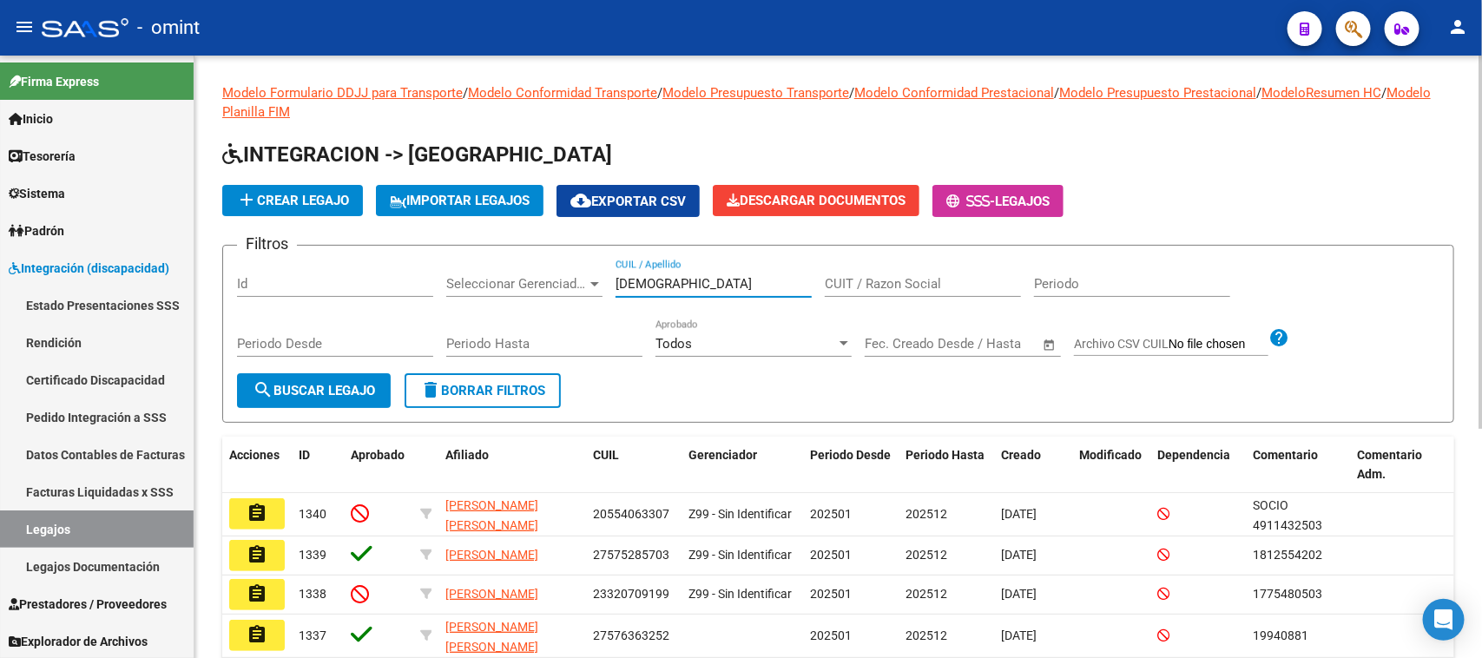
click at [343, 367] on div "Periodo Desde" at bounding box center [335, 346] width 196 height 54
click at [341, 378] on button "search Buscar Legajo" at bounding box center [314, 390] width 154 height 35
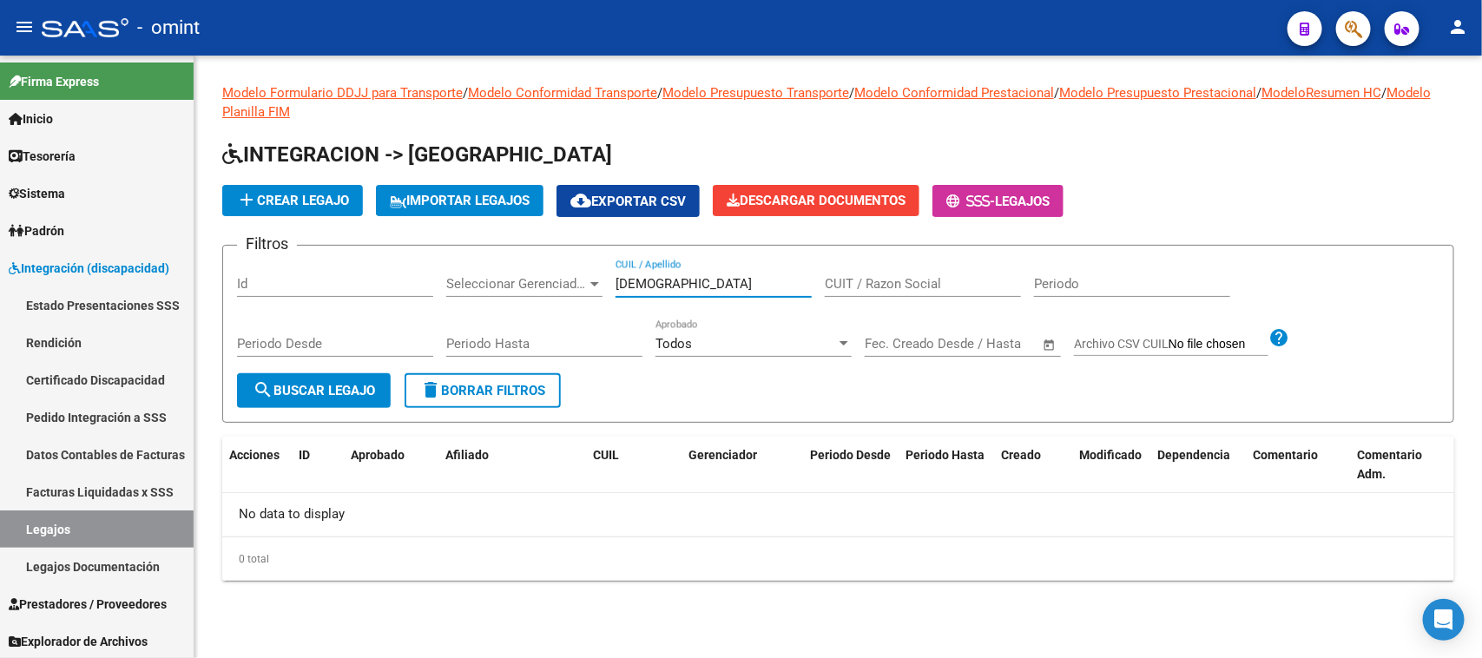
drag, startPoint x: 705, startPoint y: 286, endPoint x: 354, endPoint y: 271, distance: 351.0
click at [354, 271] on div "Filtros Id Seleccionar Gerenciador Seleccionar Gerenciador [PERSON_NAME] CUIL /…" at bounding box center [838, 317] width 1202 height 114
paste input "56952168"
type input "56952168"
click at [296, 401] on button "search Buscar Legajo" at bounding box center [314, 390] width 154 height 35
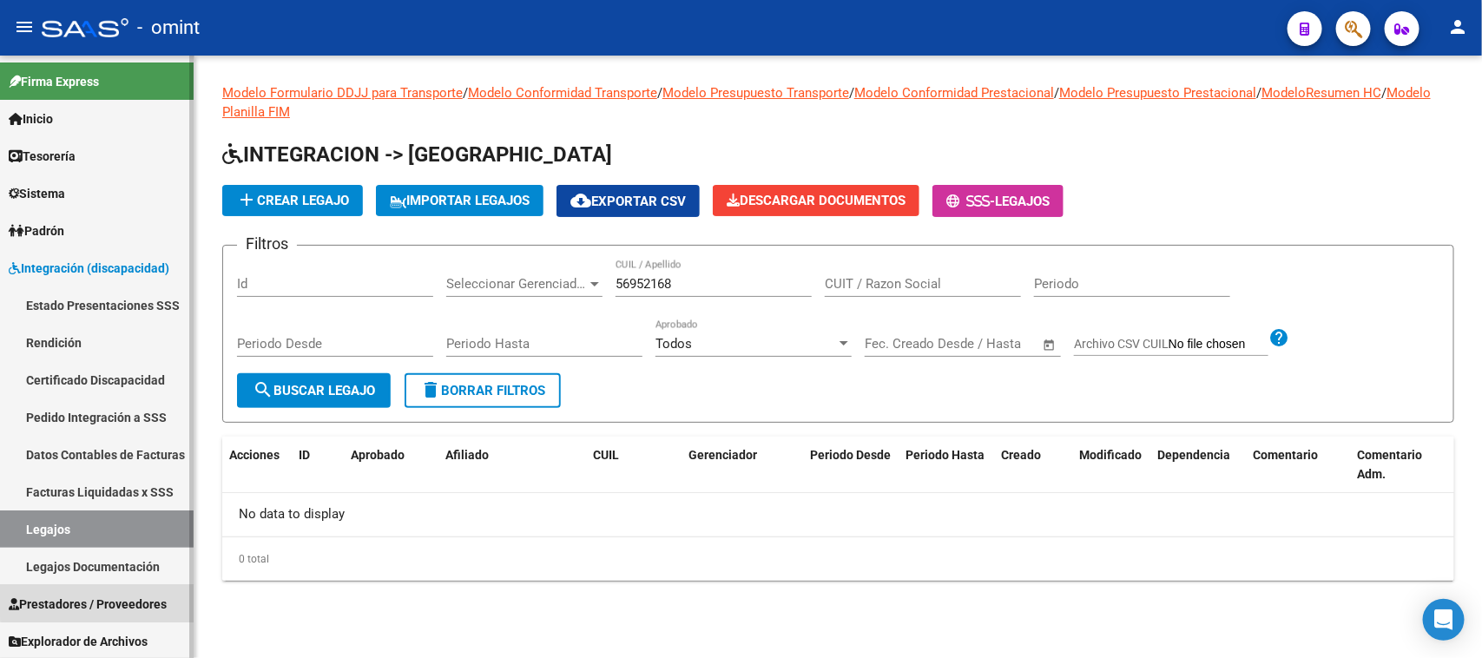
click at [127, 592] on link "Prestadores / Proveedores" at bounding box center [97, 603] width 194 height 37
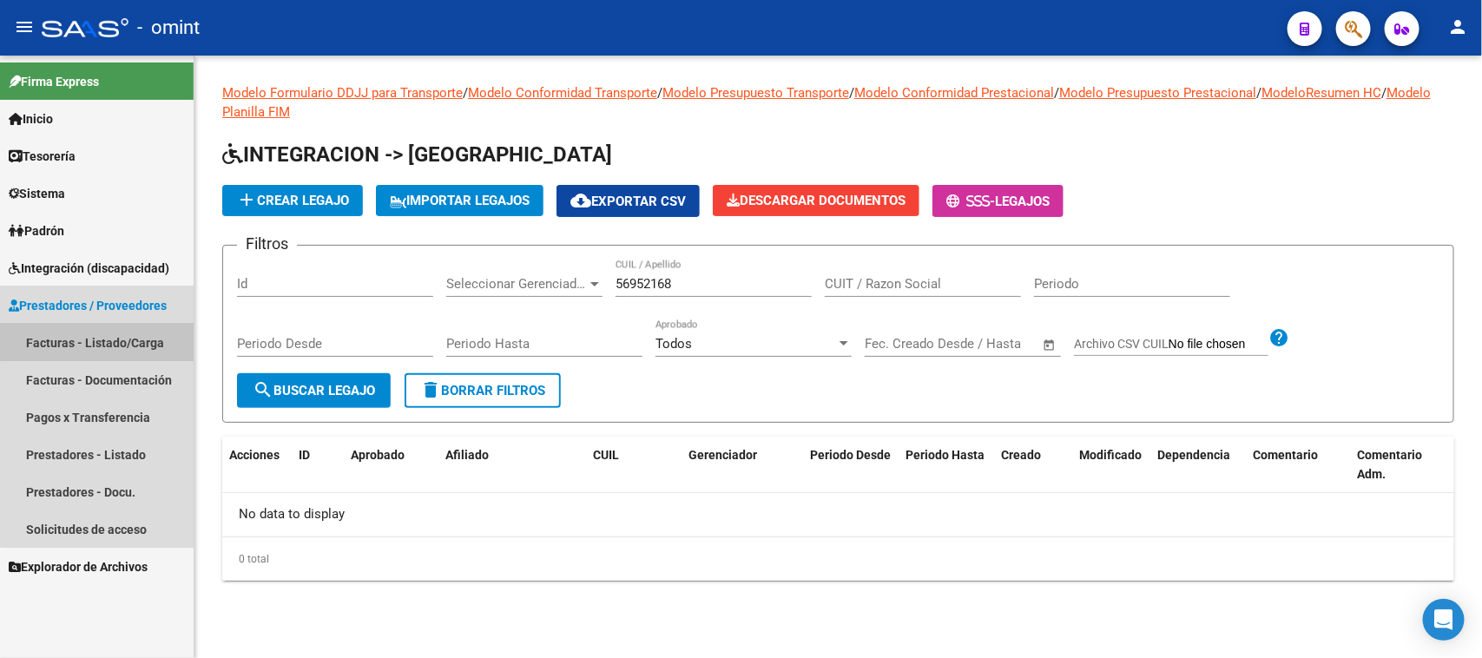
click at [113, 326] on link "Facturas - Listado/Carga" at bounding box center [97, 342] width 194 height 37
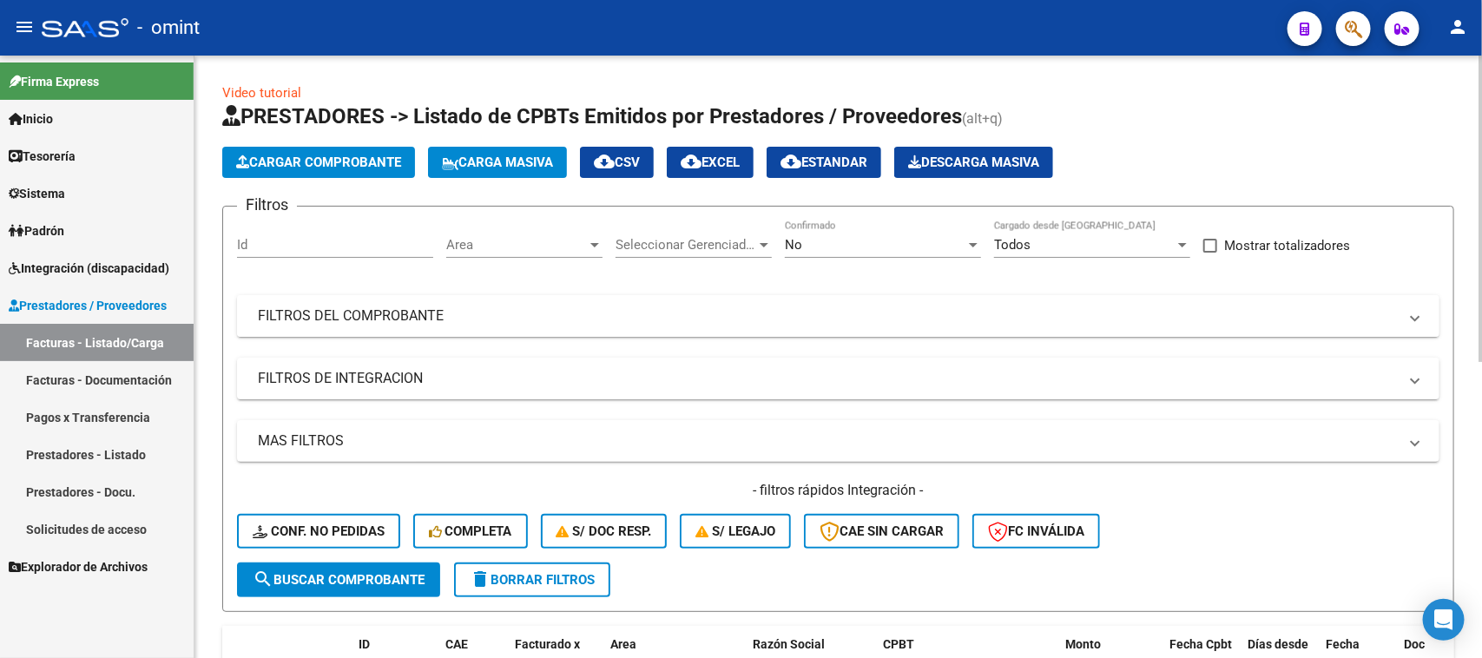
click at [892, 298] on mat-expansion-panel-header "FILTROS DEL COMPROBANTE" at bounding box center [838, 316] width 1202 height 42
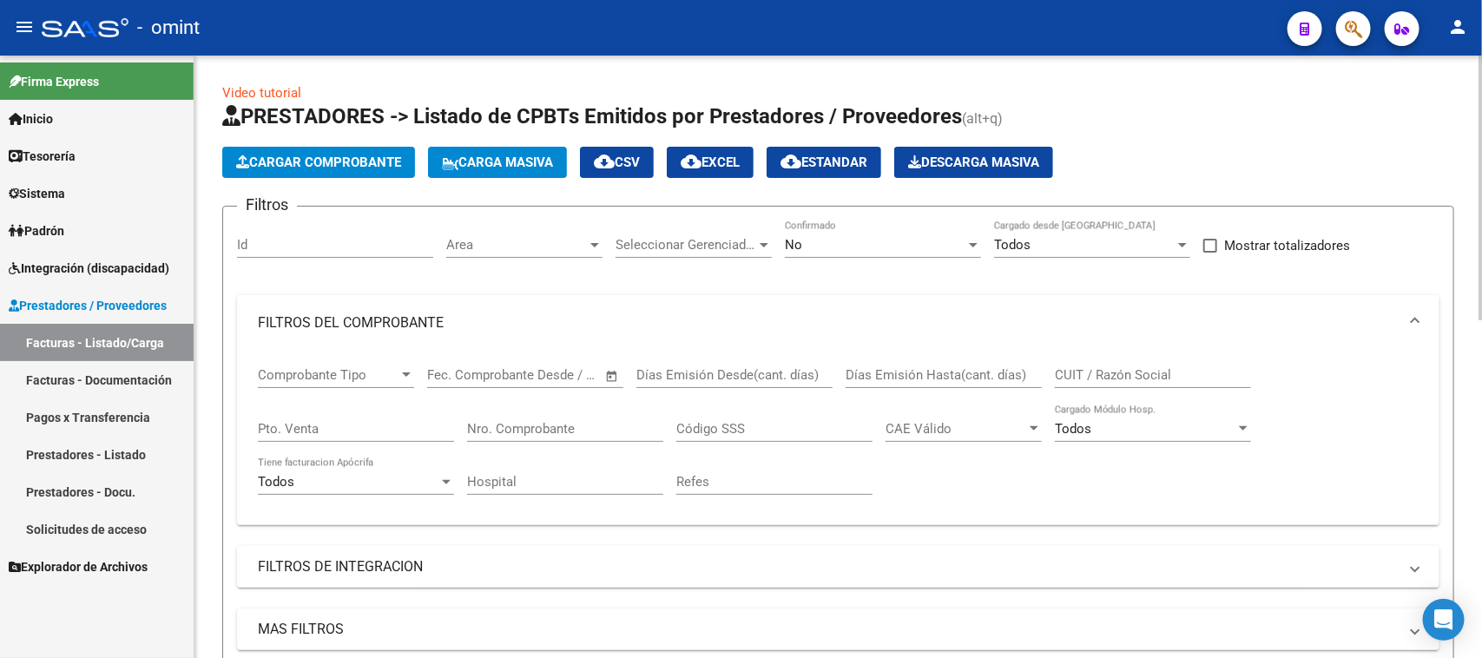
click at [1112, 351] on div "CUIT / Razón Social" at bounding box center [1153, 369] width 196 height 37
paste input "27-23567609-0"
click at [847, 237] on div "No" at bounding box center [875, 245] width 181 height 16
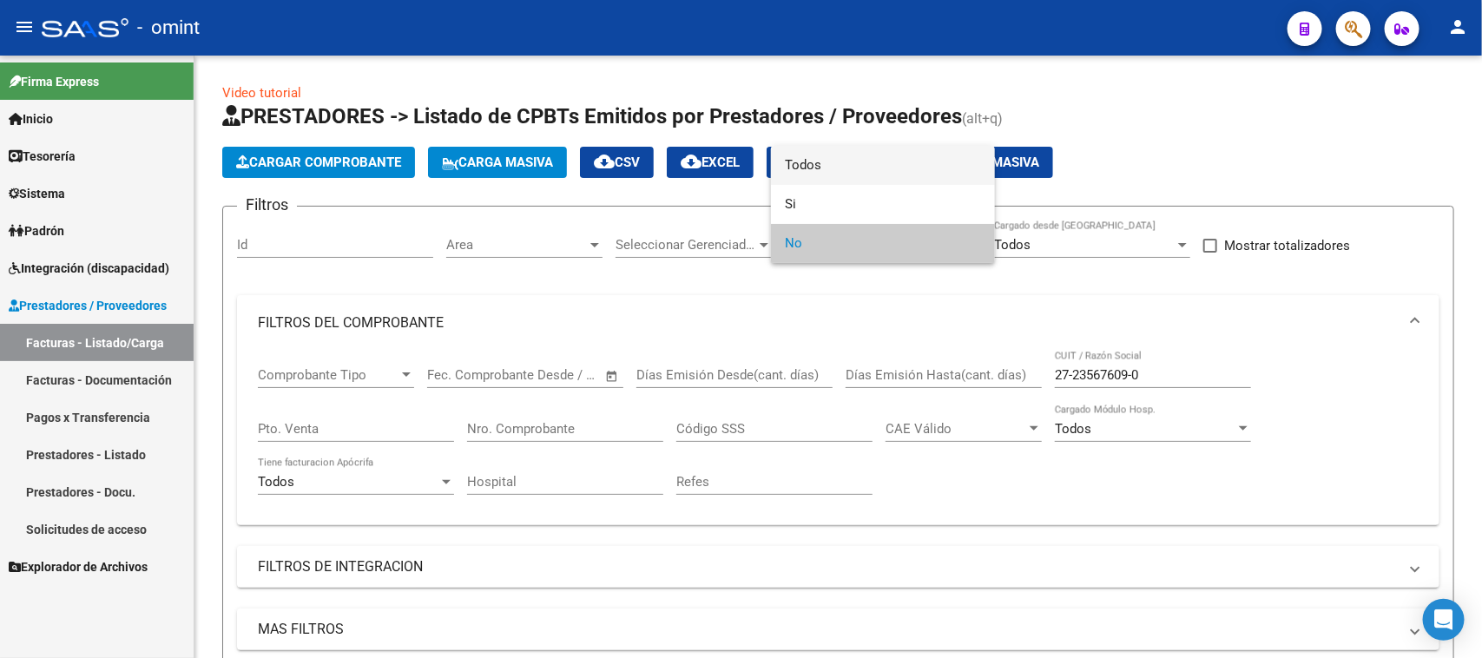
click at [804, 168] on span "Todos" at bounding box center [883, 165] width 196 height 39
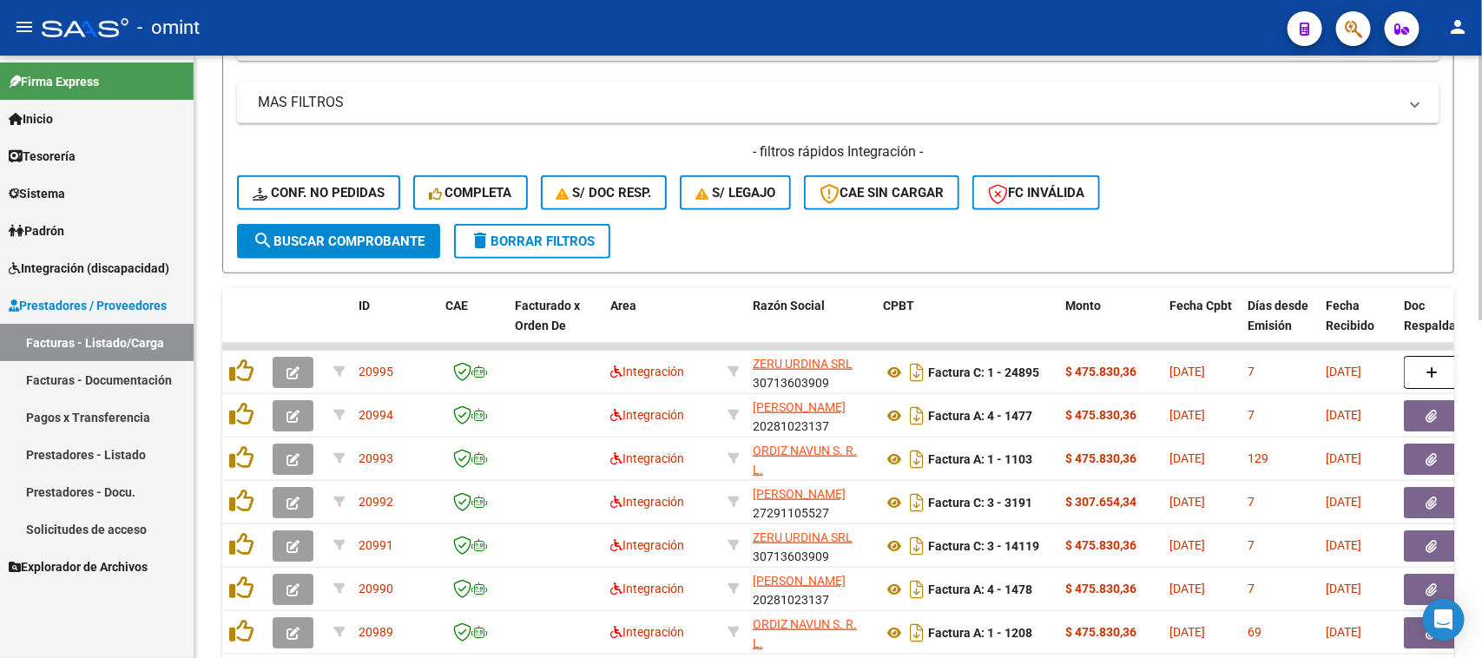
scroll to position [542, 0]
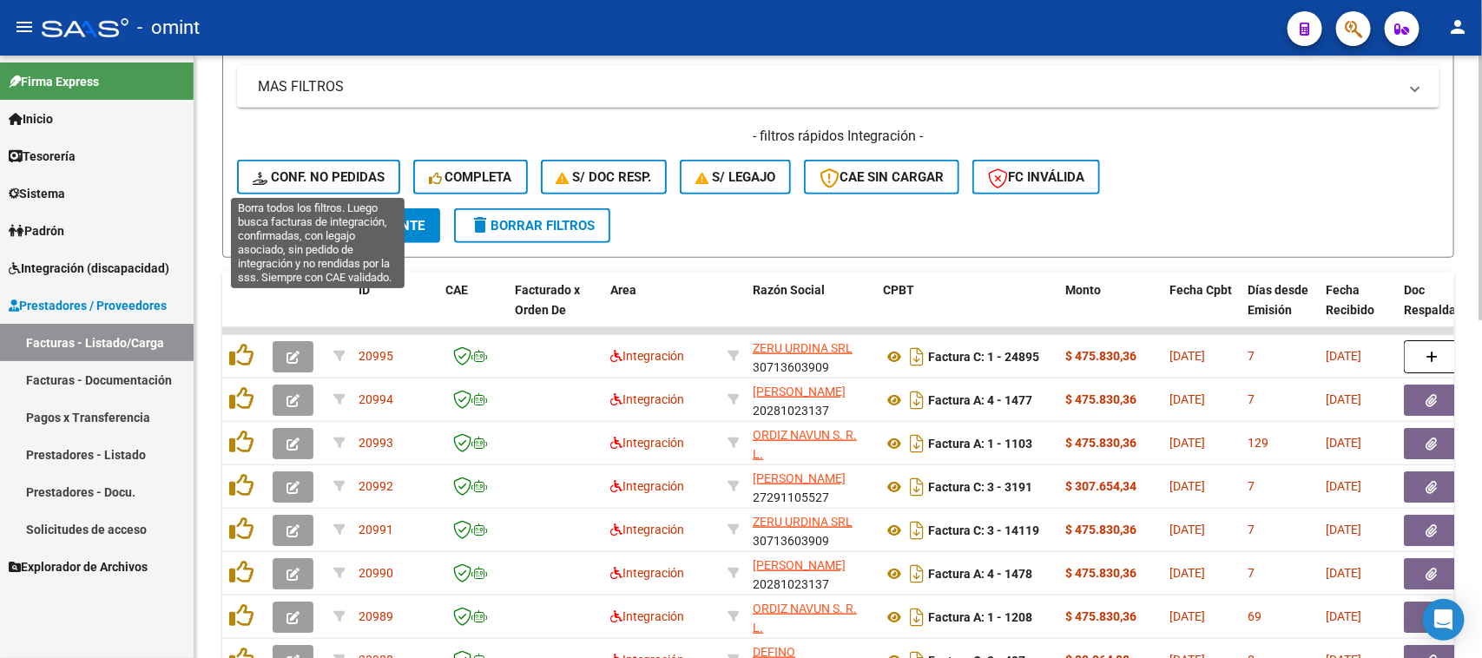
click at [365, 218] on span "search Buscar Comprobante" at bounding box center [339, 226] width 172 height 16
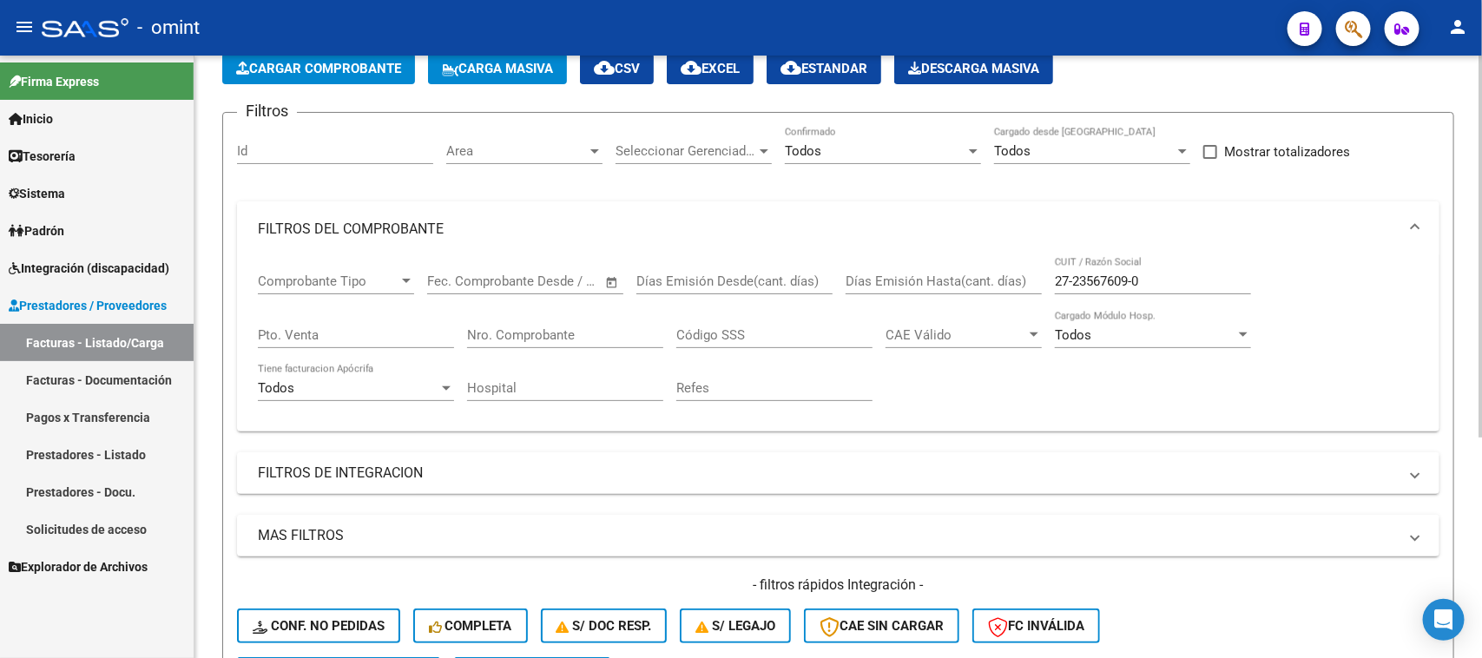
scroll to position [23, 0]
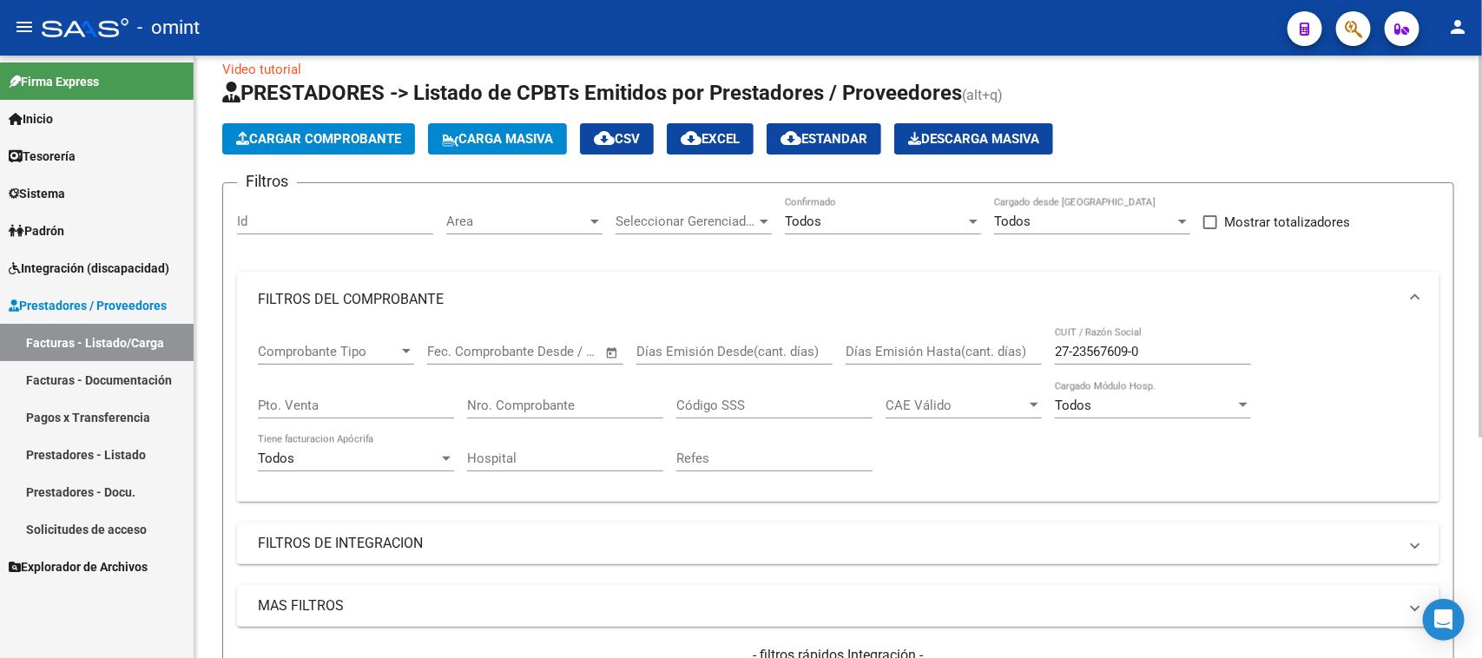
click at [1068, 347] on input "27-23567609-0" at bounding box center [1153, 352] width 196 height 16
click at [1075, 350] on input "27-23567609-0" at bounding box center [1153, 352] width 196 height 16
click at [1134, 347] on input "2723567609-0" at bounding box center [1153, 352] width 196 height 16
type input "27235676090"
click at [829, 228] on div "Todos Confirmado" at bounding box center [883, 215] width 196 height 37
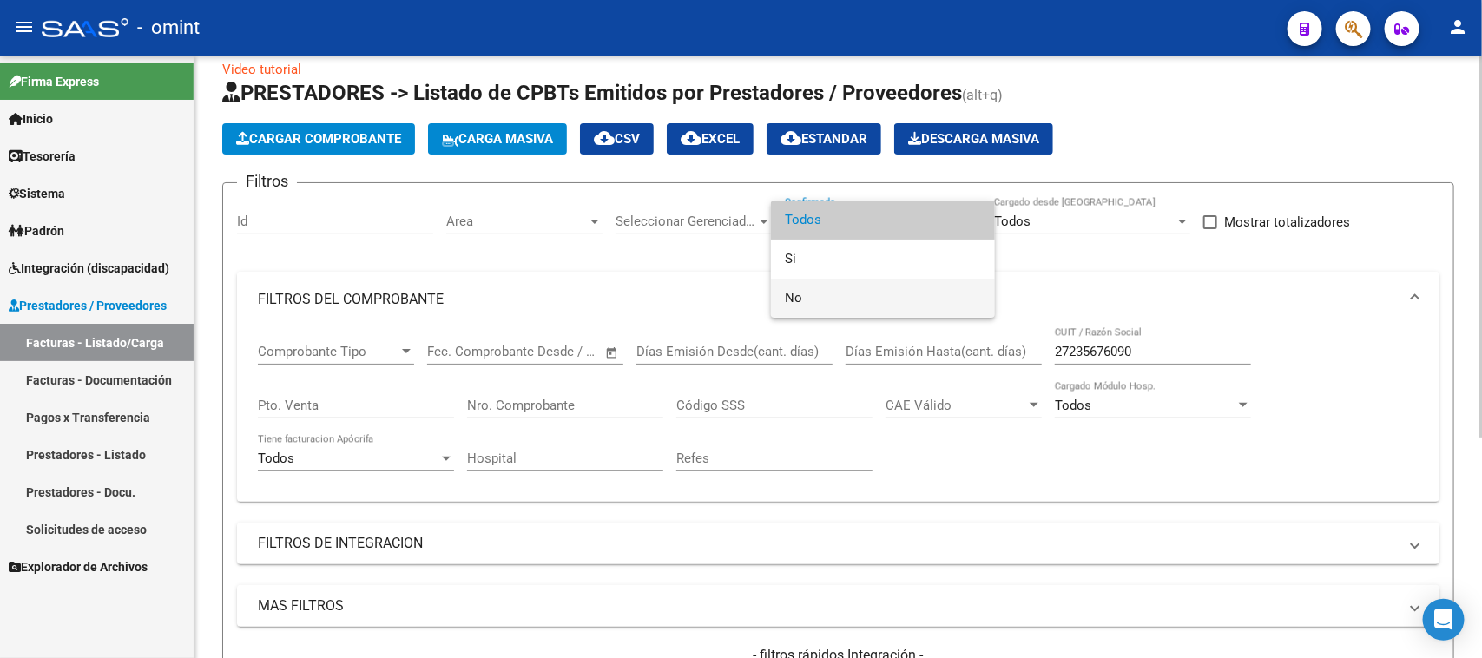
drag, startPoint x: 816, startPoint y: 293, endPoint x: 694, endPoint y: 300, distance: 121.7
click at [814, 295] on span "No" at bounding box center [883, 298] width 196 height 39
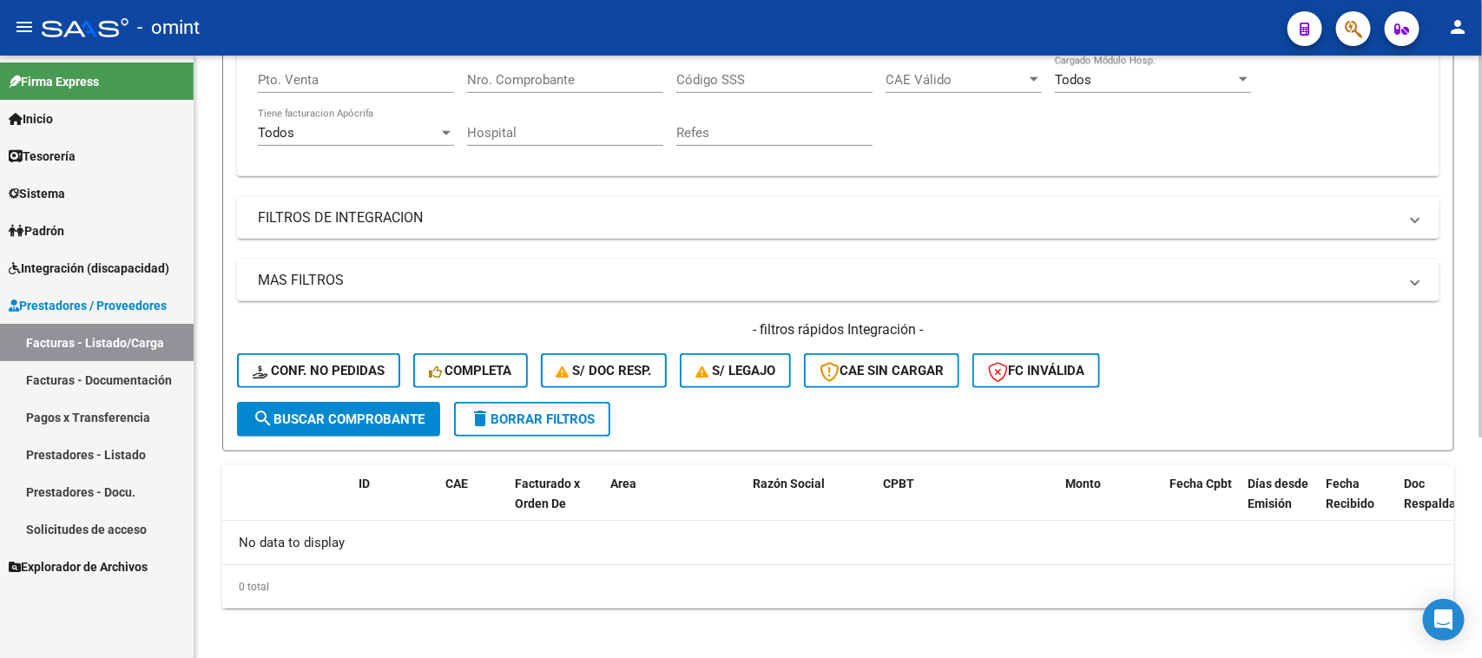
click at [323, 417] on span "search Buscar Comprobante" at bounding box center [339, 419] width 172 height 16
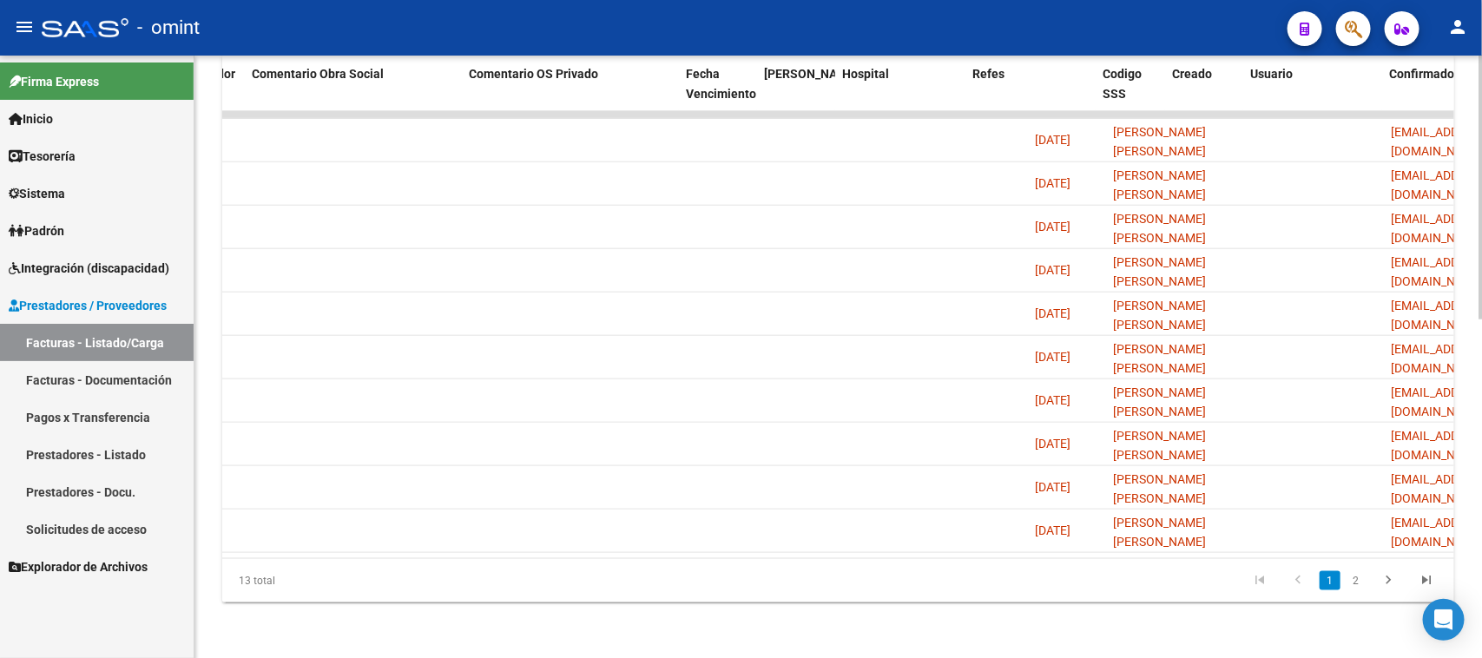
scroll to position [0, 2094]
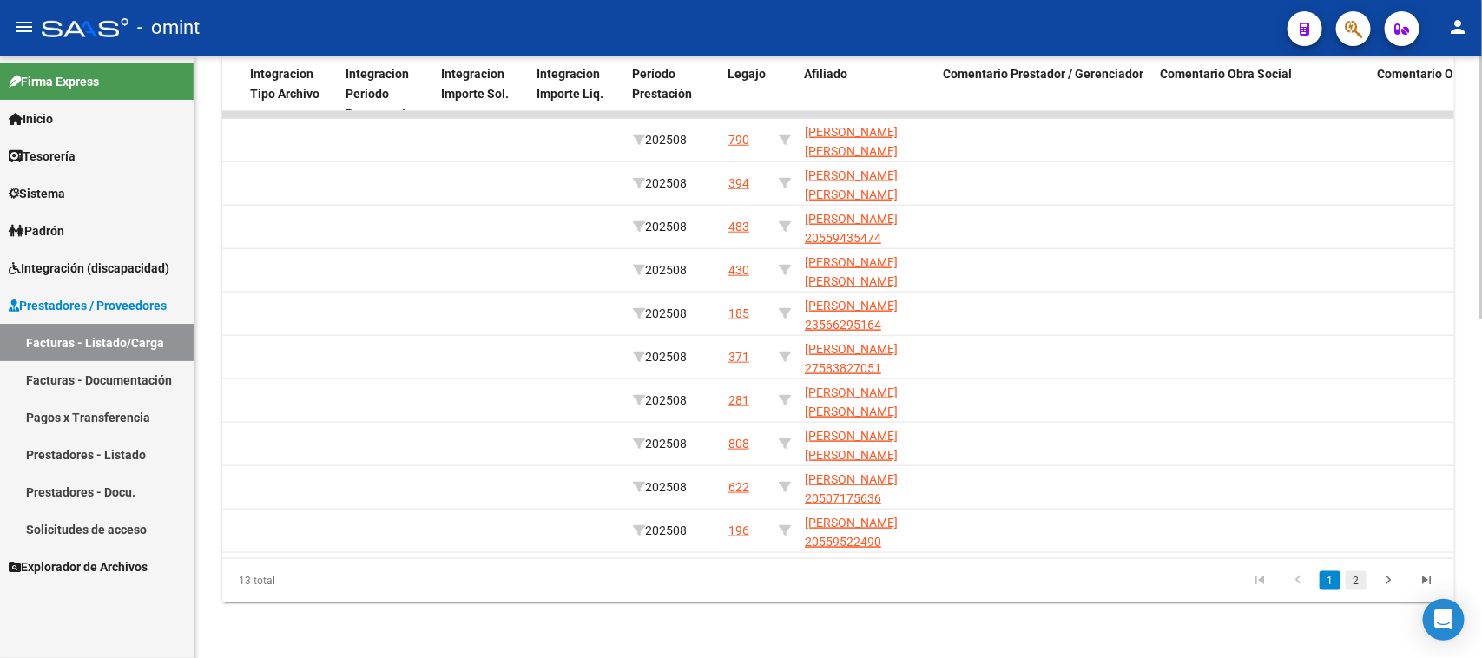
click at [1357, 583] on link "2" at bounding box center [1355, 580] width 21 height 19
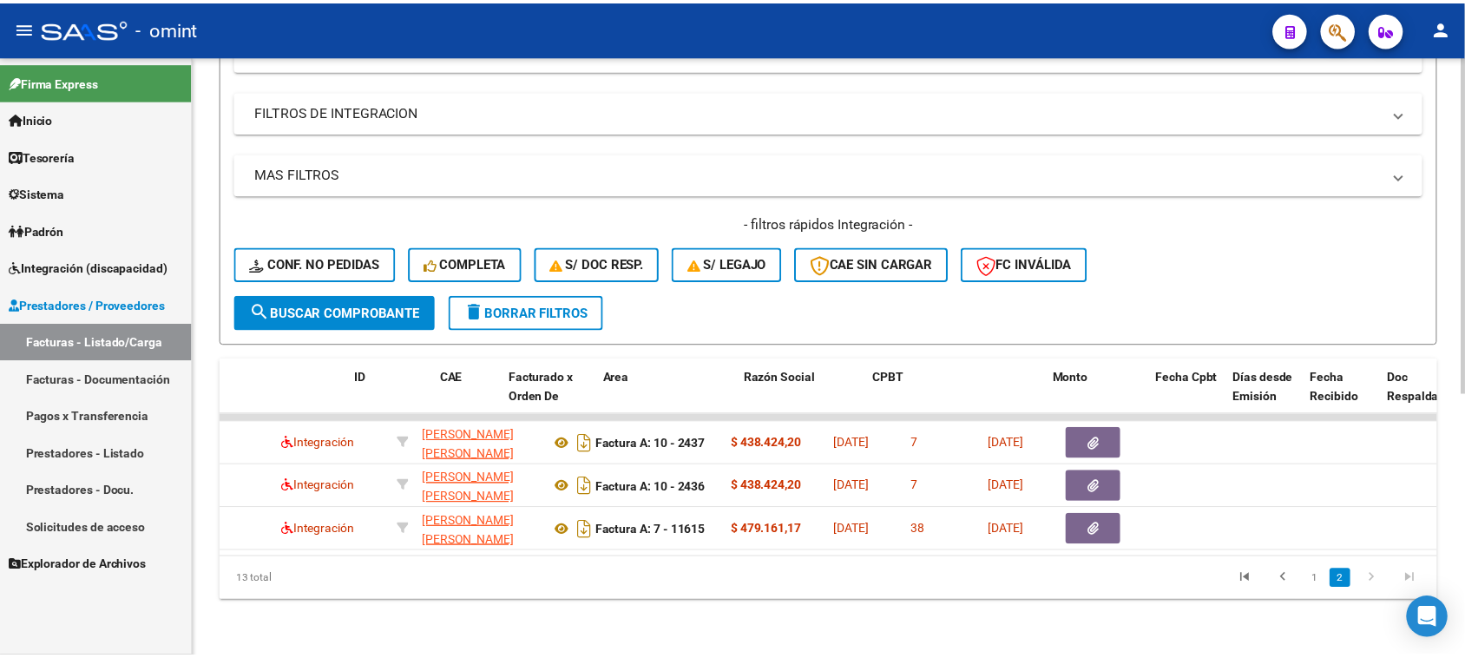
scroll to position [0, 0]
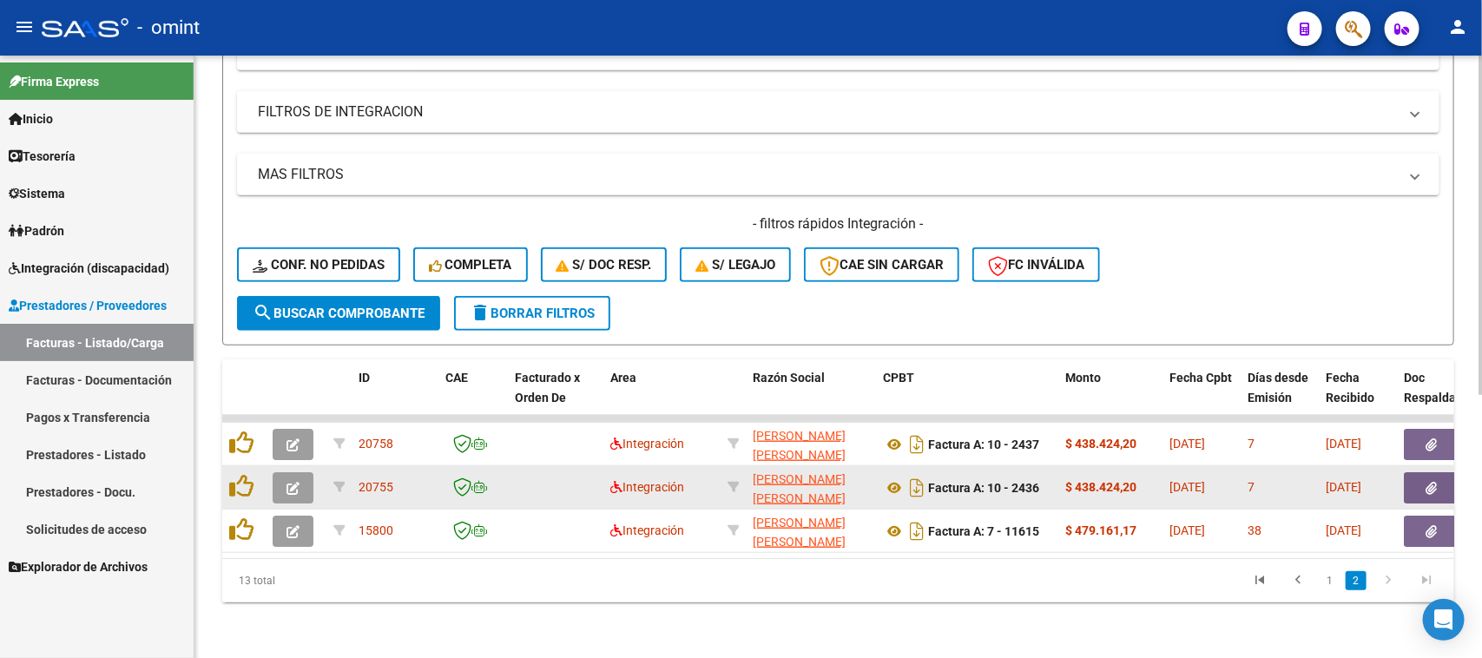
click at [296, 482] on icon "button" at bounding box center [292, 488] width 13 height 13
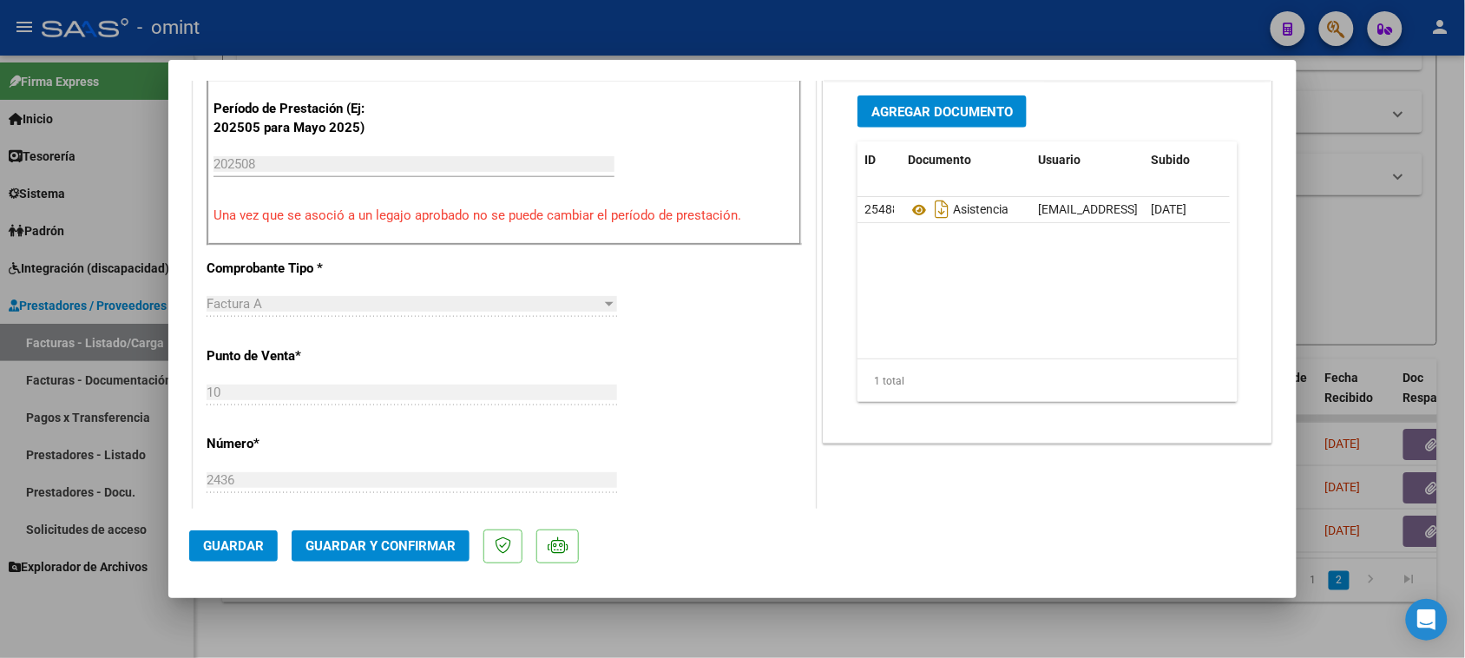
scroll to position [542, 0]
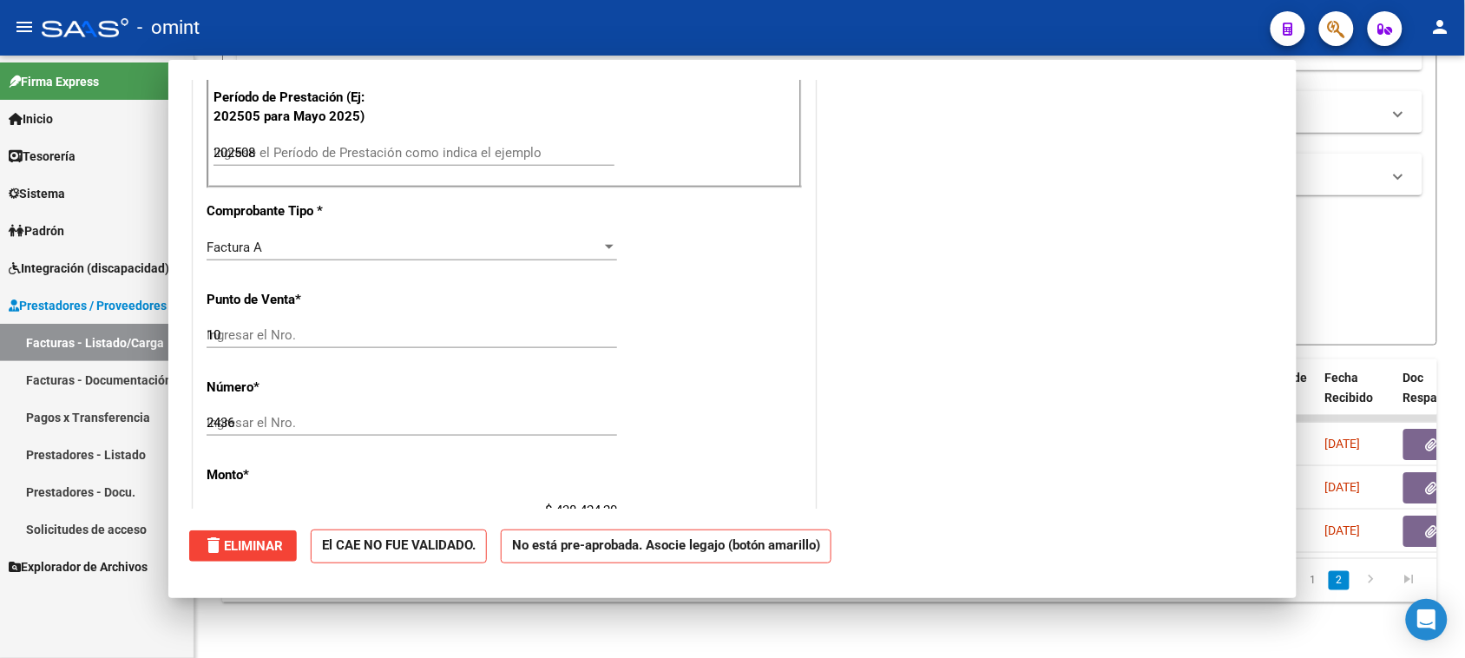
type input "$ 0,00"
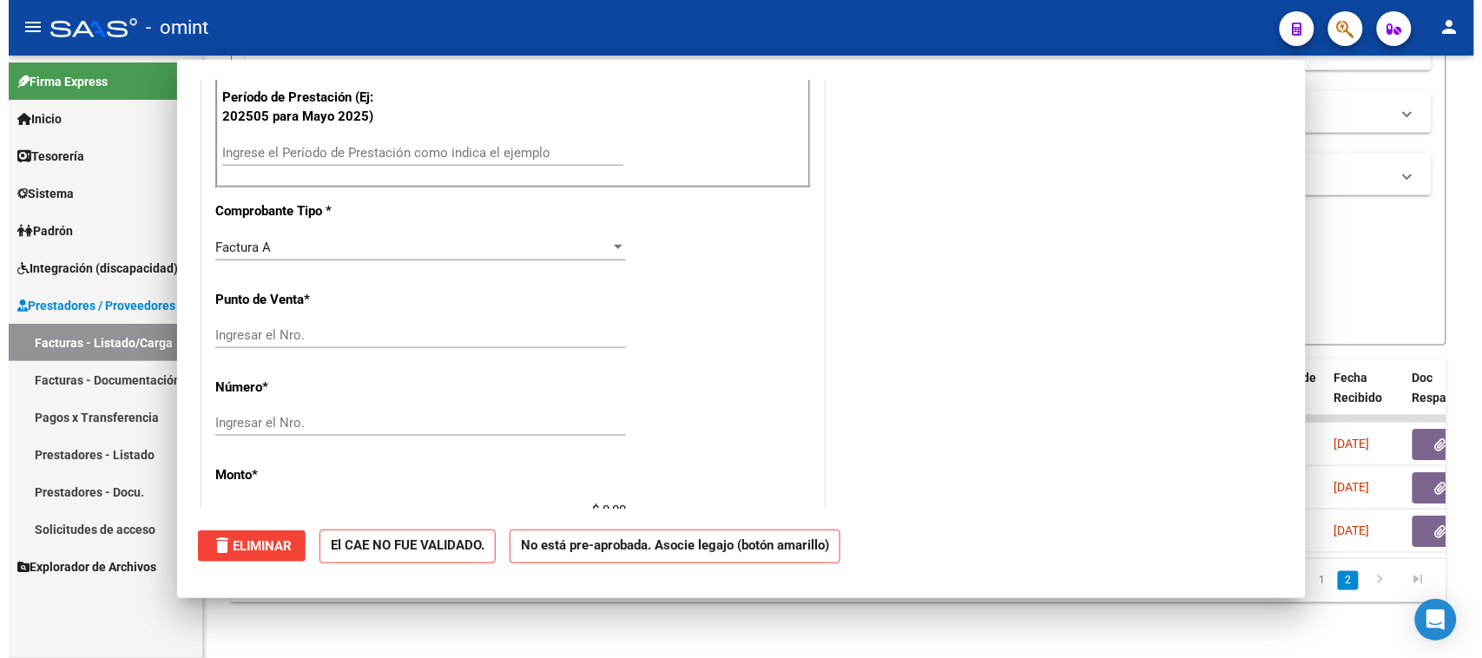
scroll to position [529, 0]
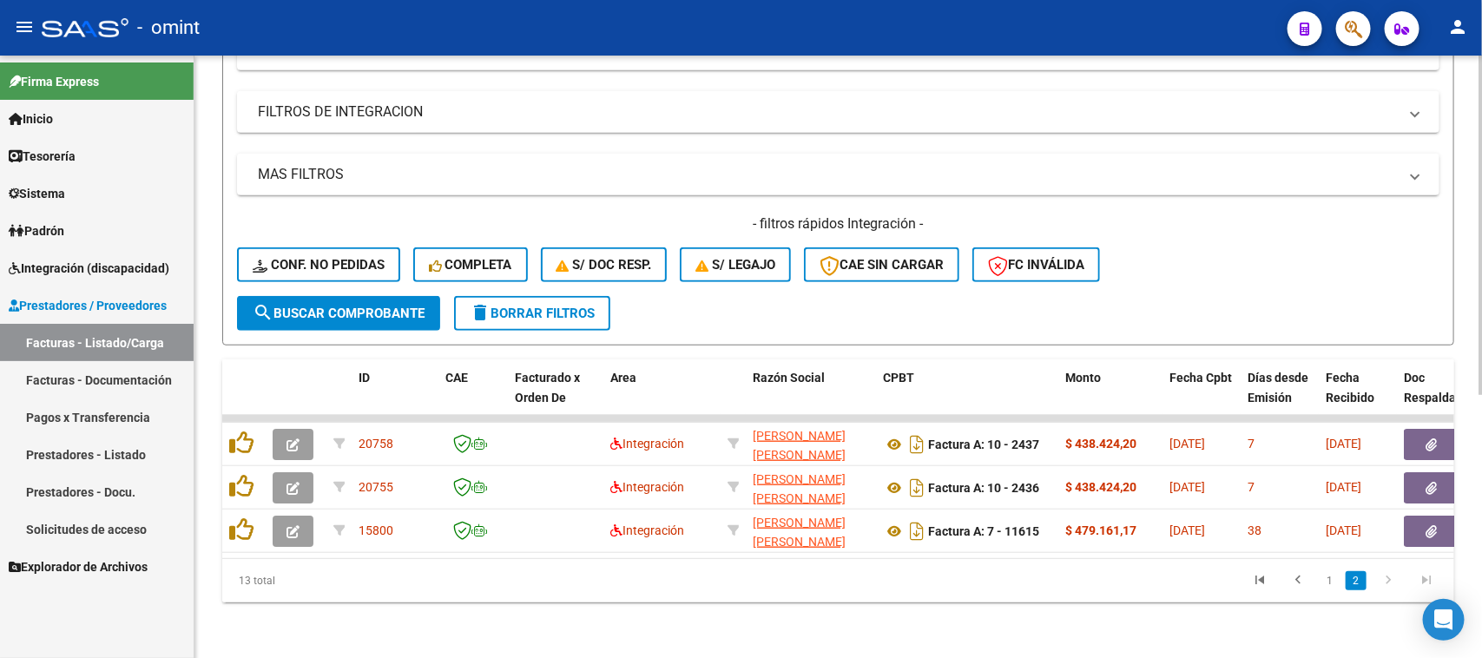
click at [552, 306] on span "delete Borrar Filtros" at bounding box center [532, 314] width 125 height 16
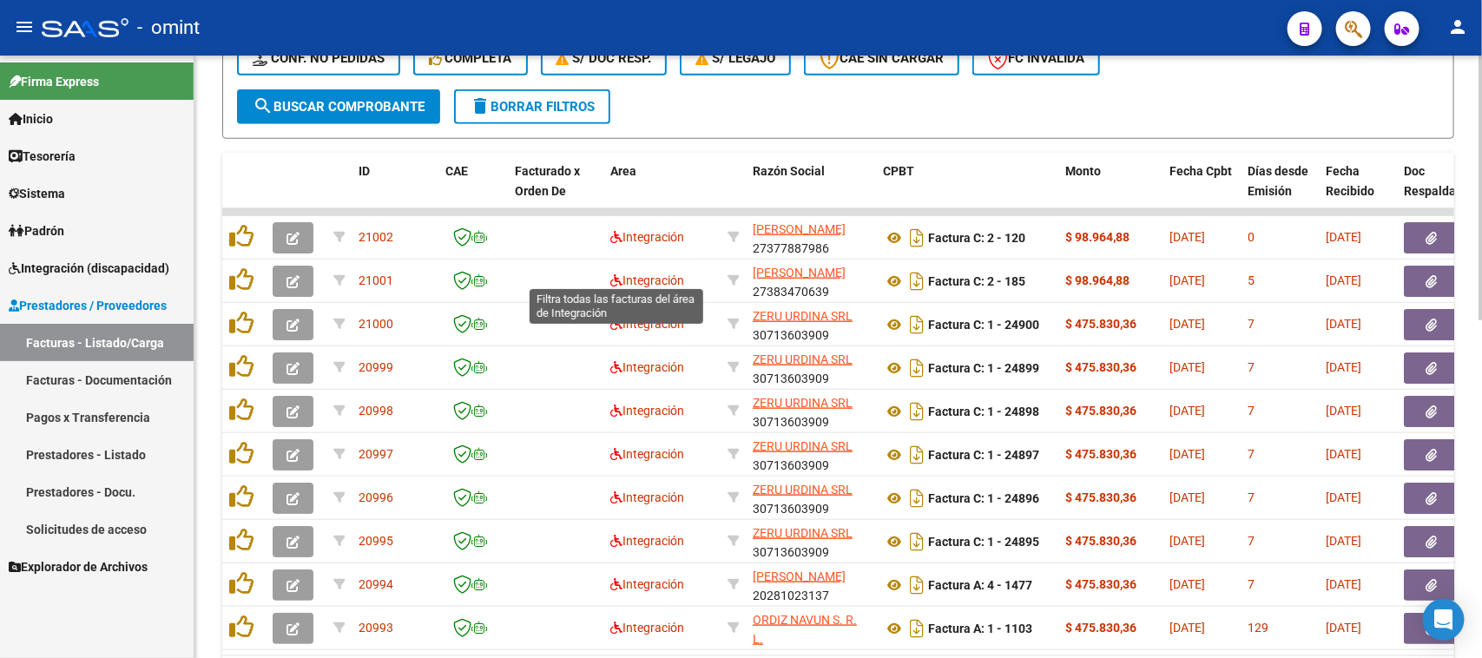
scroll to position [553, 0]
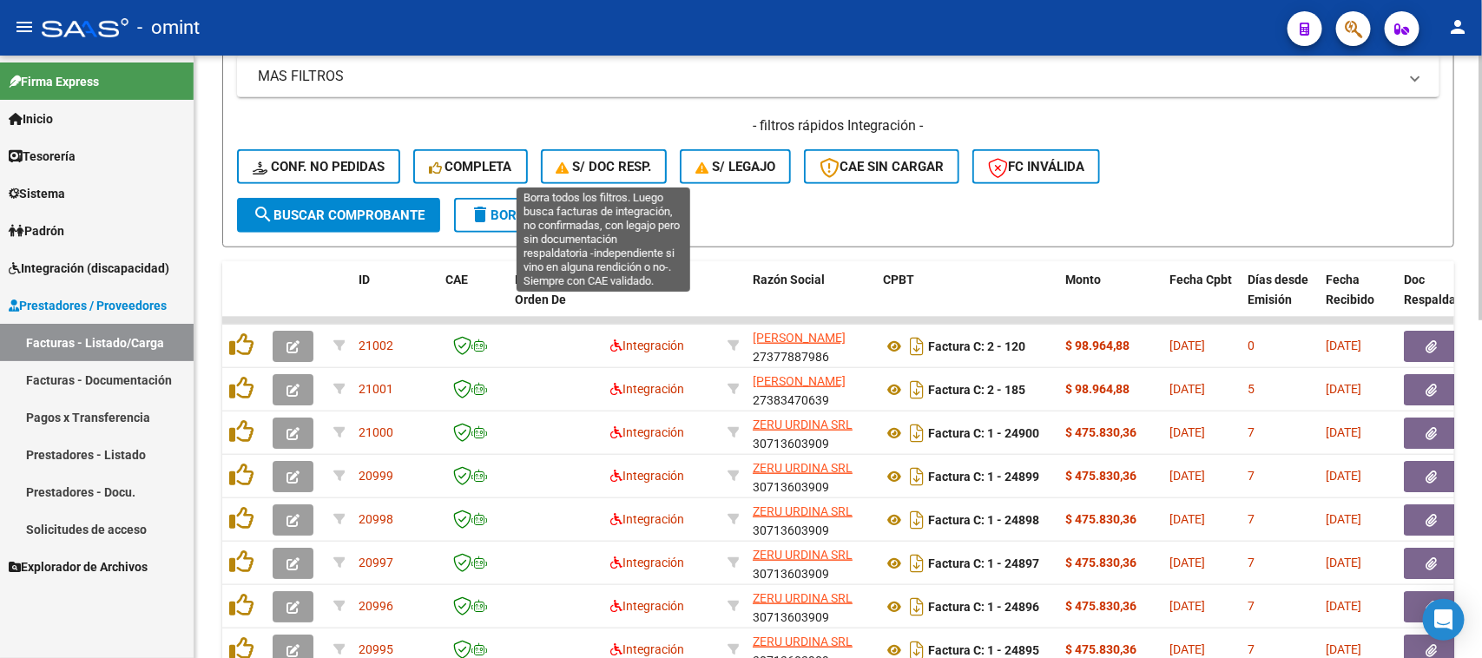
click at [582, 163] on span "S/ Doc Resp." at bounding box center [603, 167] width 95 height 16
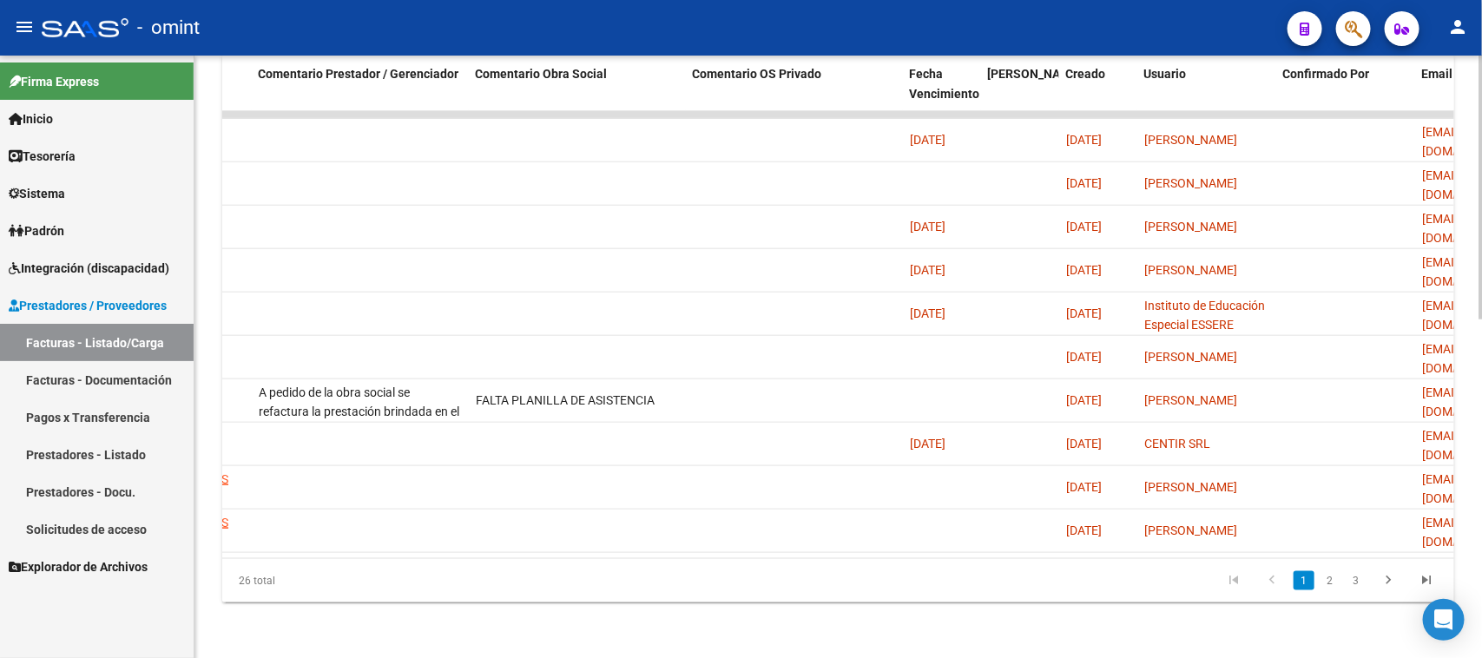
scroll to position [0, 1546]
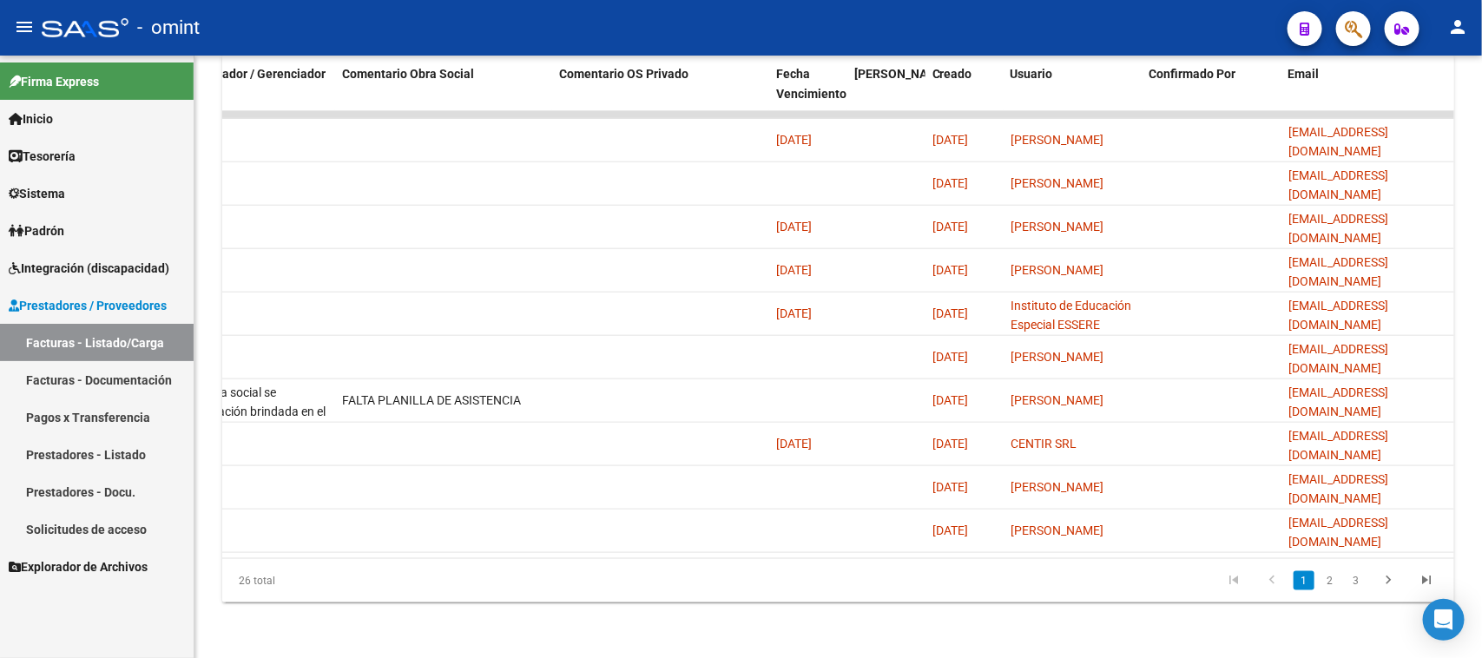
click at [1338, 584] on link "2" at bounding box center [1329, 580] width 21 height 19
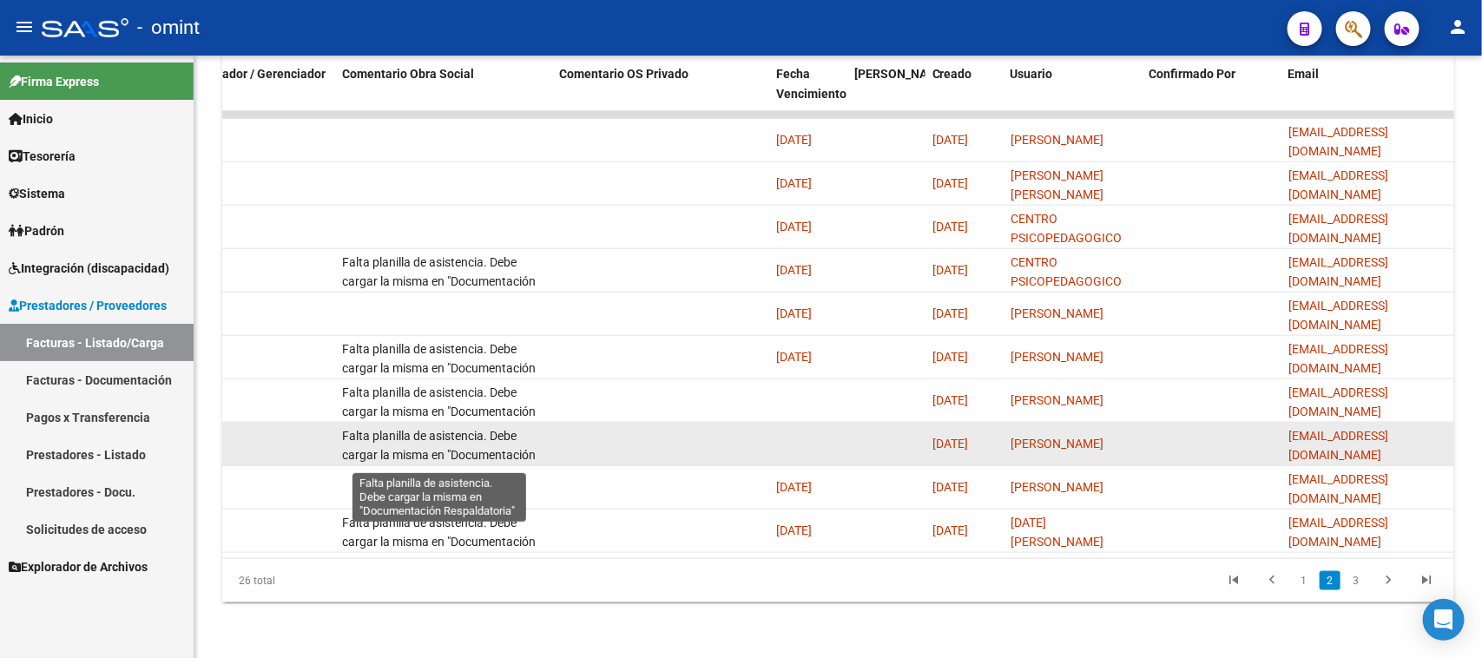
click at [432, 431] on span "Falta planilla de asistencia. Debe cargar la misma en "Documentación Respaldato…" at bounding box center [439, 456] width 194 height 54
copy span "Falta planilla de asistencia. Debe cargar la misma en "Documentación Respaldato…"
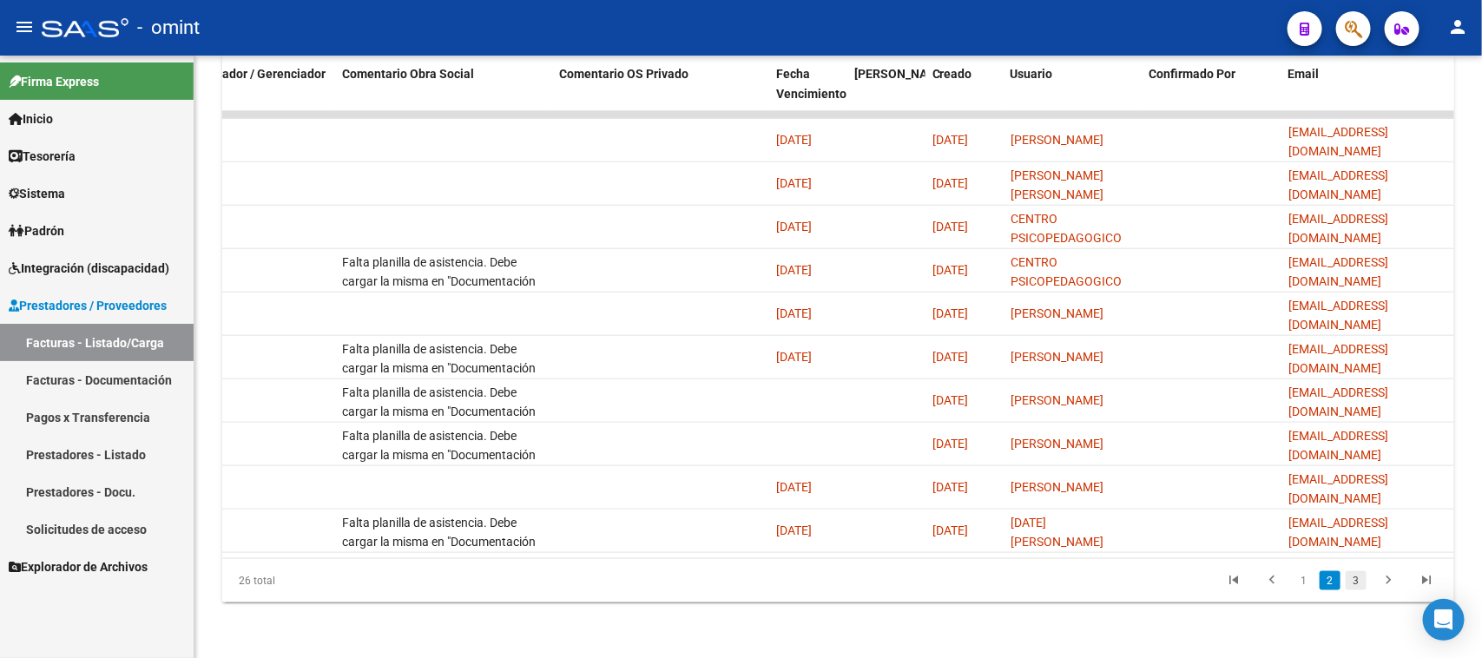
click at [1351, 578] on link "3" at bounding box center [1355, 580] width 21 height 19
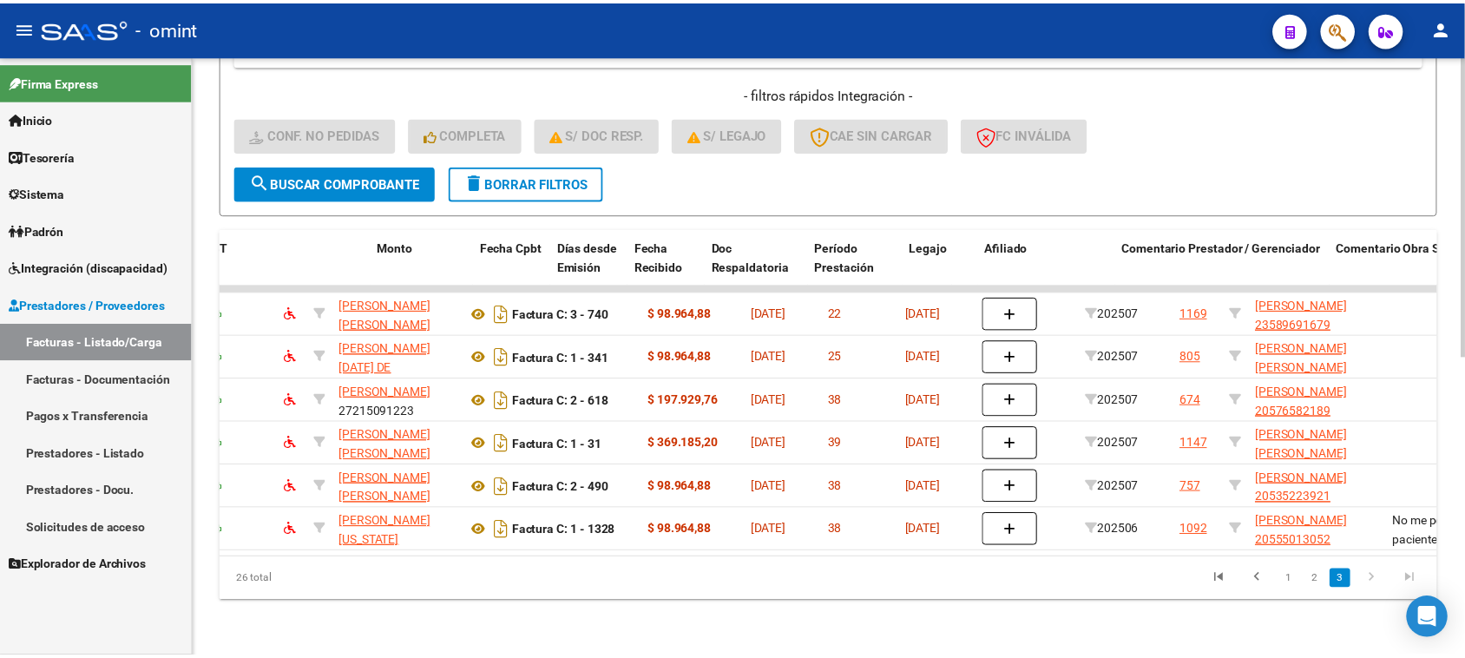
scroll to position [0, 0]
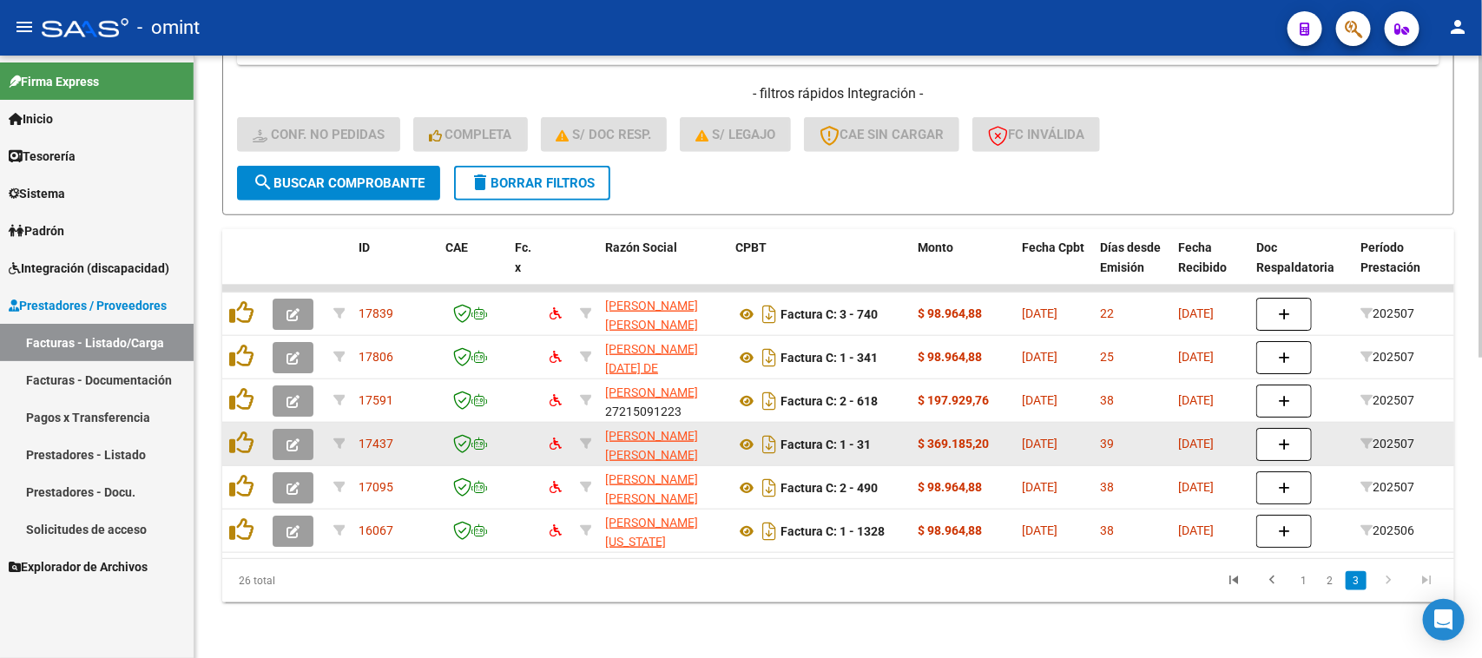
click at [278, 434] on button "button" at bounding box center [293, 444] width 41 height 31
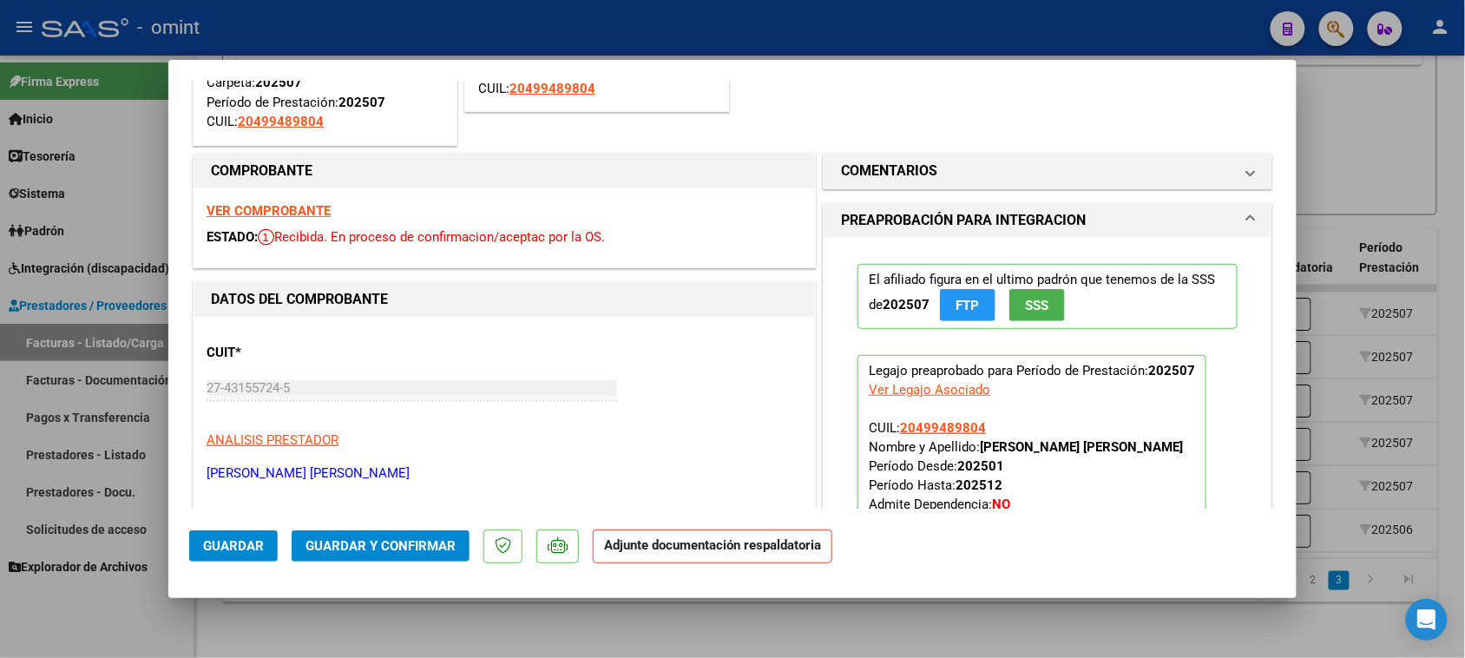
scroll to position [217, 0]
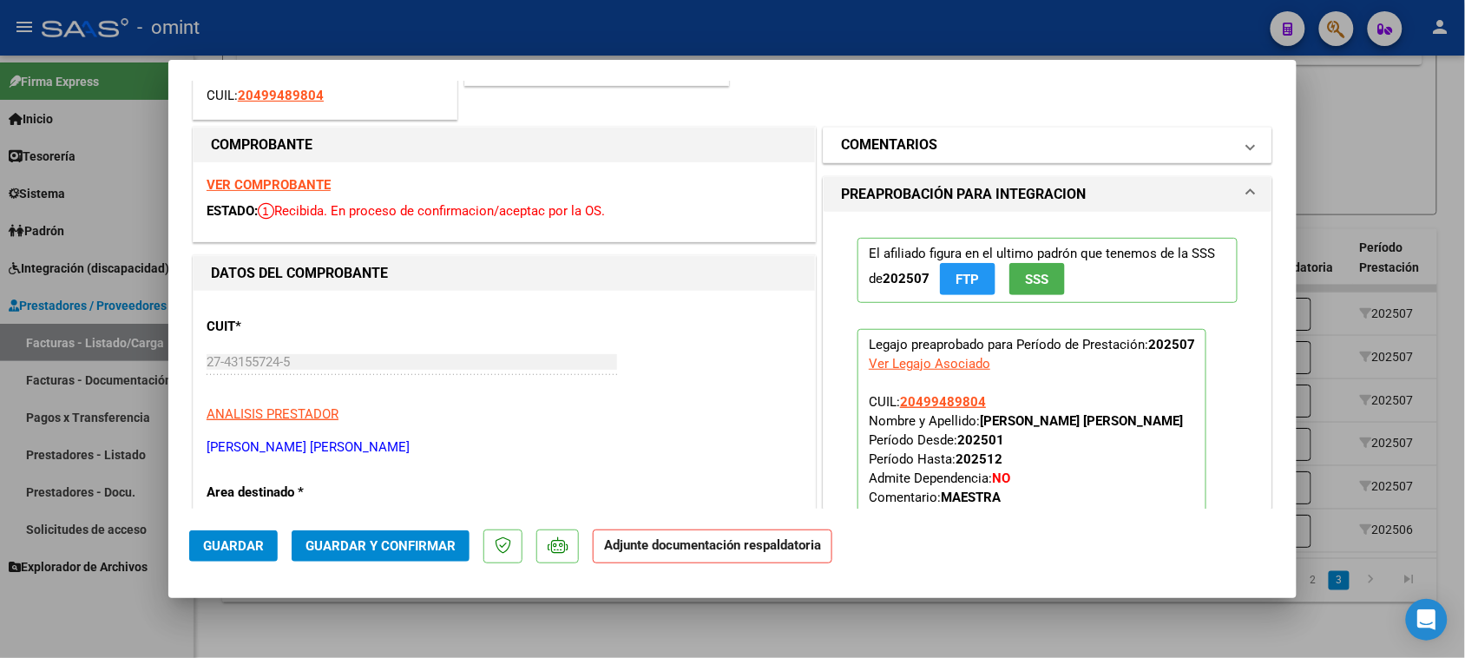
click at [970, 153] on mat-panel-title "COMENTARIOS" at bounding box center [1037, 145] width 392 height 21
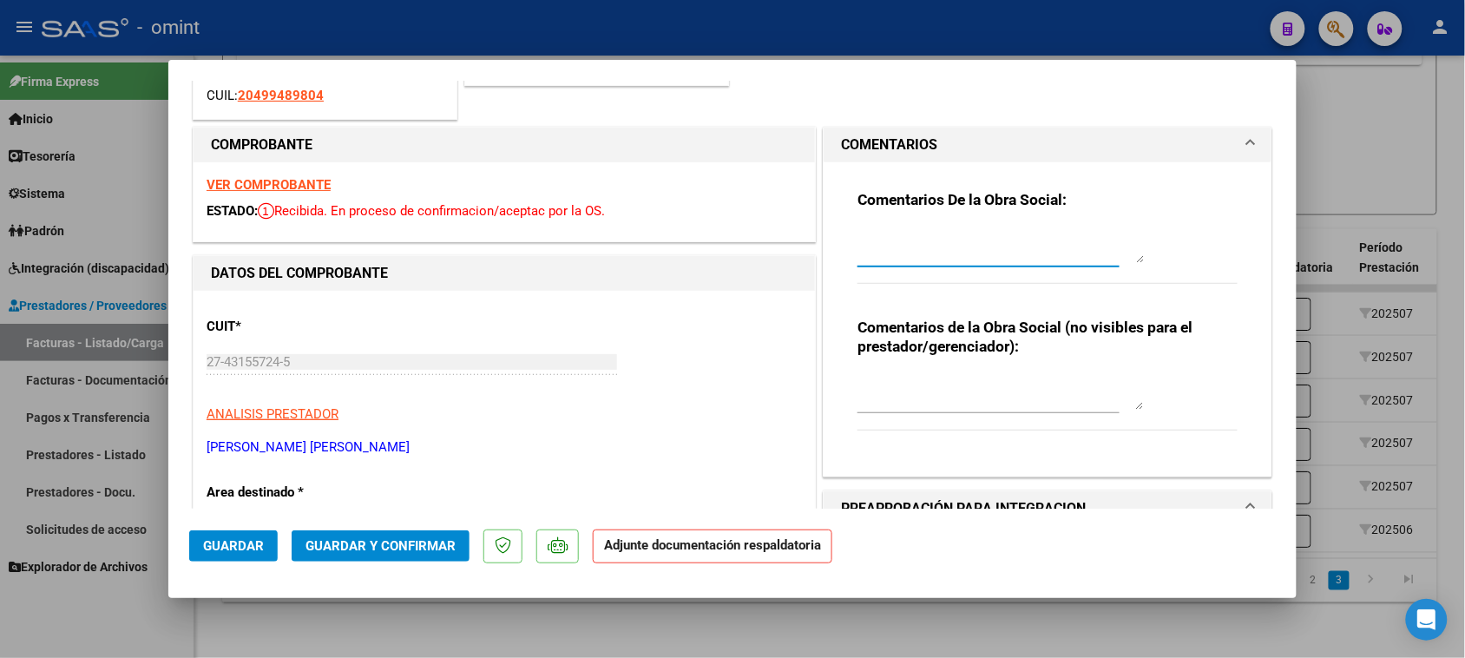
click at [944, 236] on textarea at bounding box center [1001, 245] width 286 height 35
paste textarea "Falta planilla de asistencia. Debe cargar la misma en "Documentación Respaldato…"
type textarea "Falta planilla de asistencia. Debe cargar la misma en "Documentación Respaldato…"
click at [240, 553] on span "Guardar" at bounding box center [233, 546] width 61 height 16
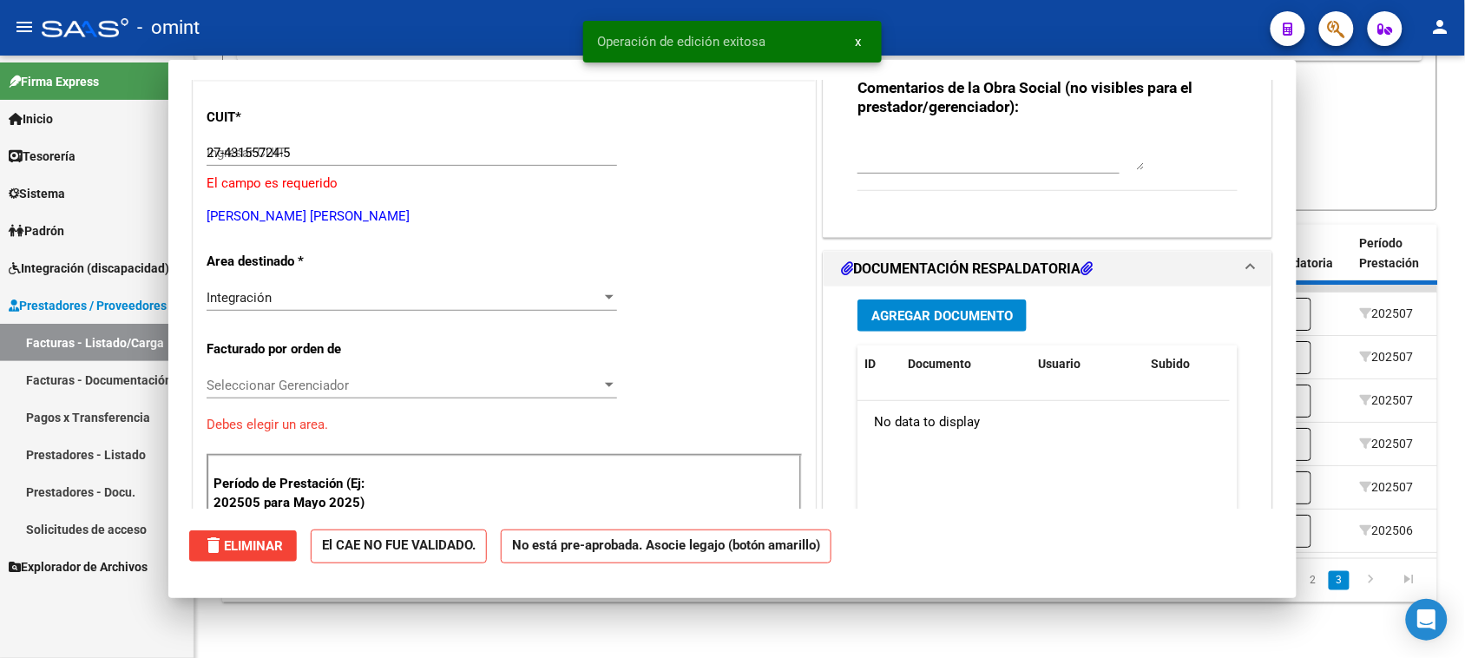
type input "$ 0,00"
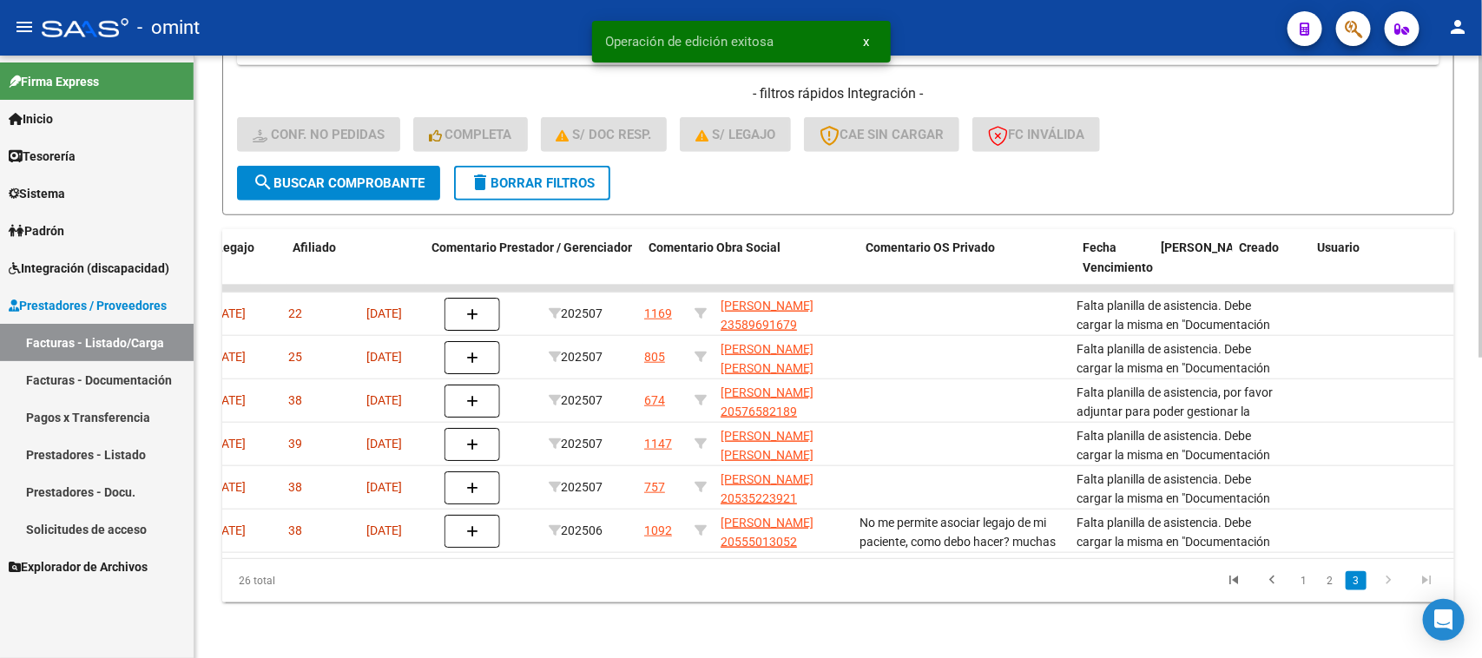
scroll to position [0, 1546]
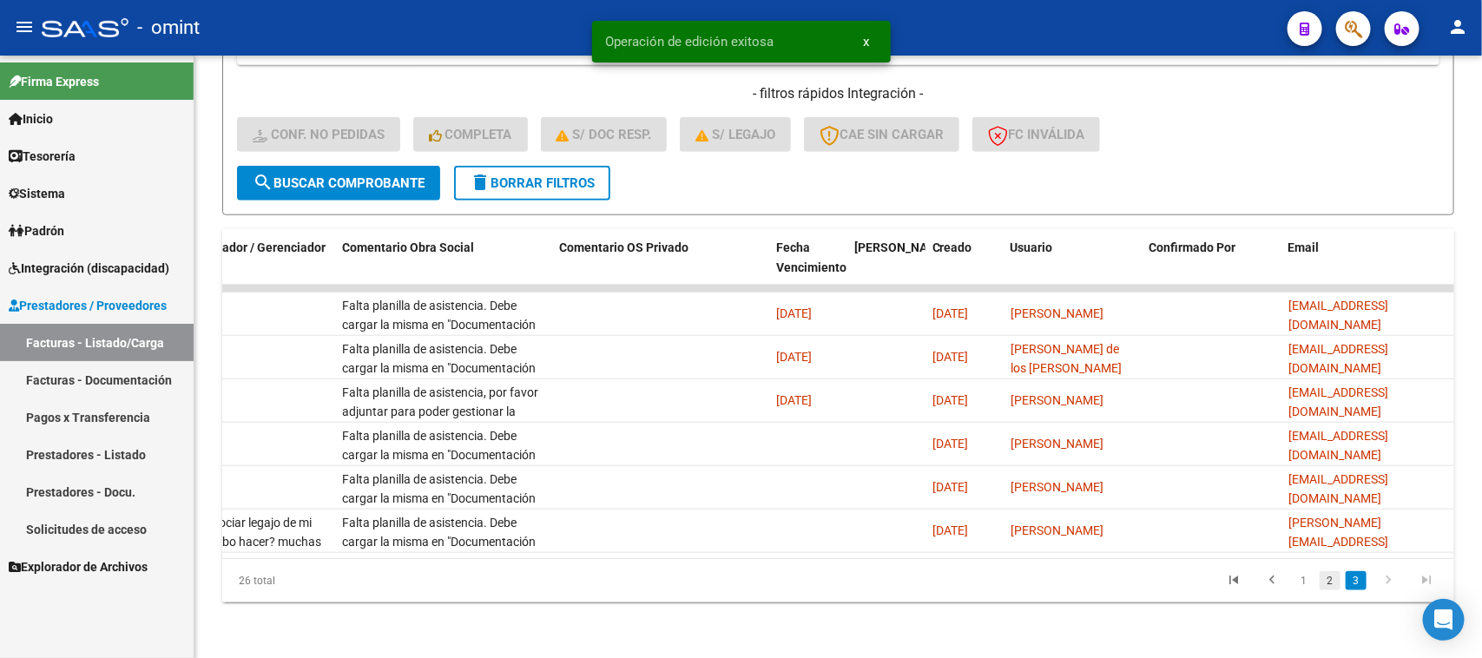
click at [1335, 573] on link "2" at bounding box center [1329, 580] width 21 height 19
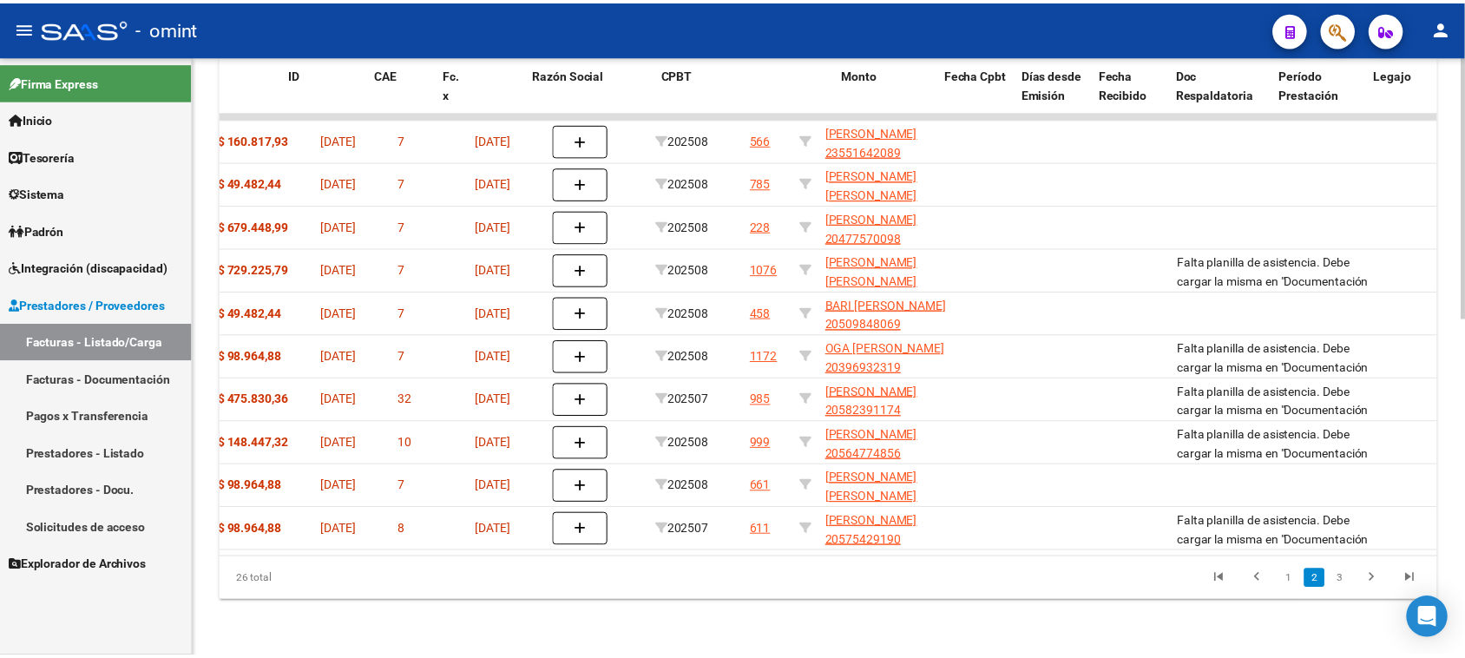
scroll to position [0, 0]
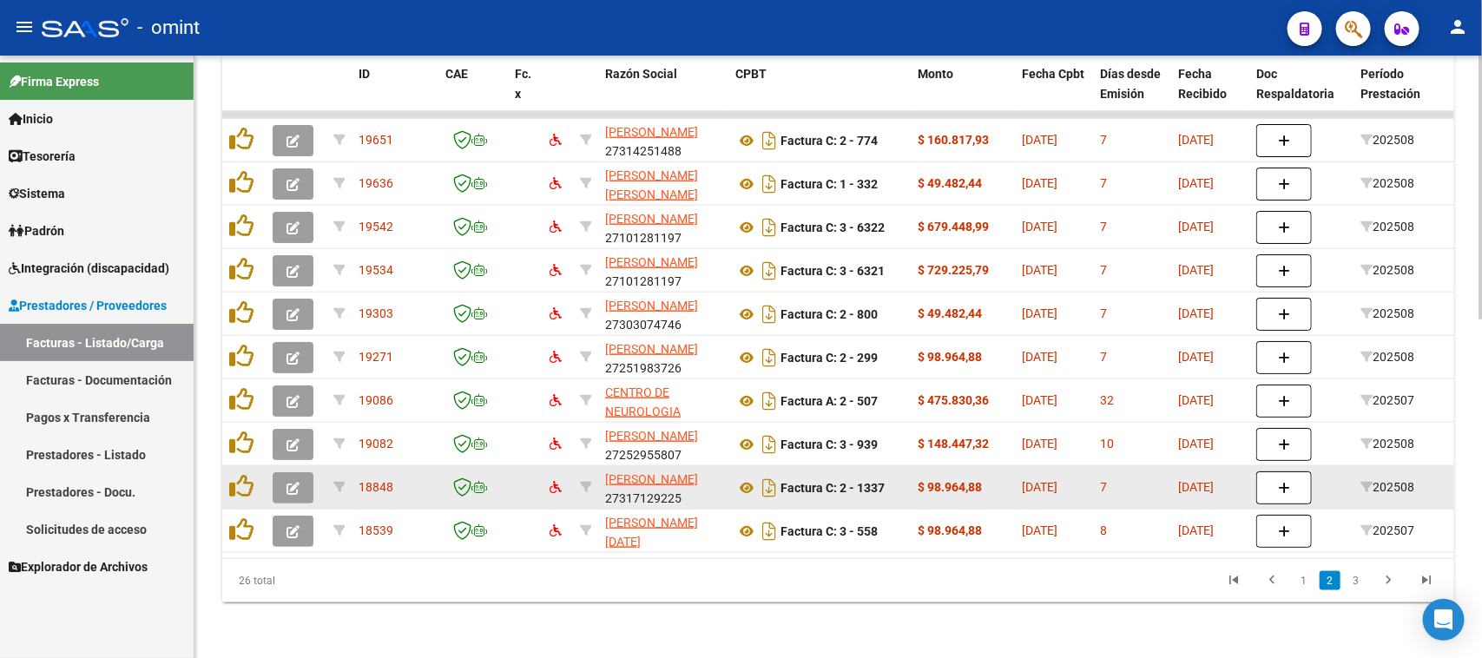
click at [311, 472] on button "button" at bounding box center [293, 487] width 41 height 31
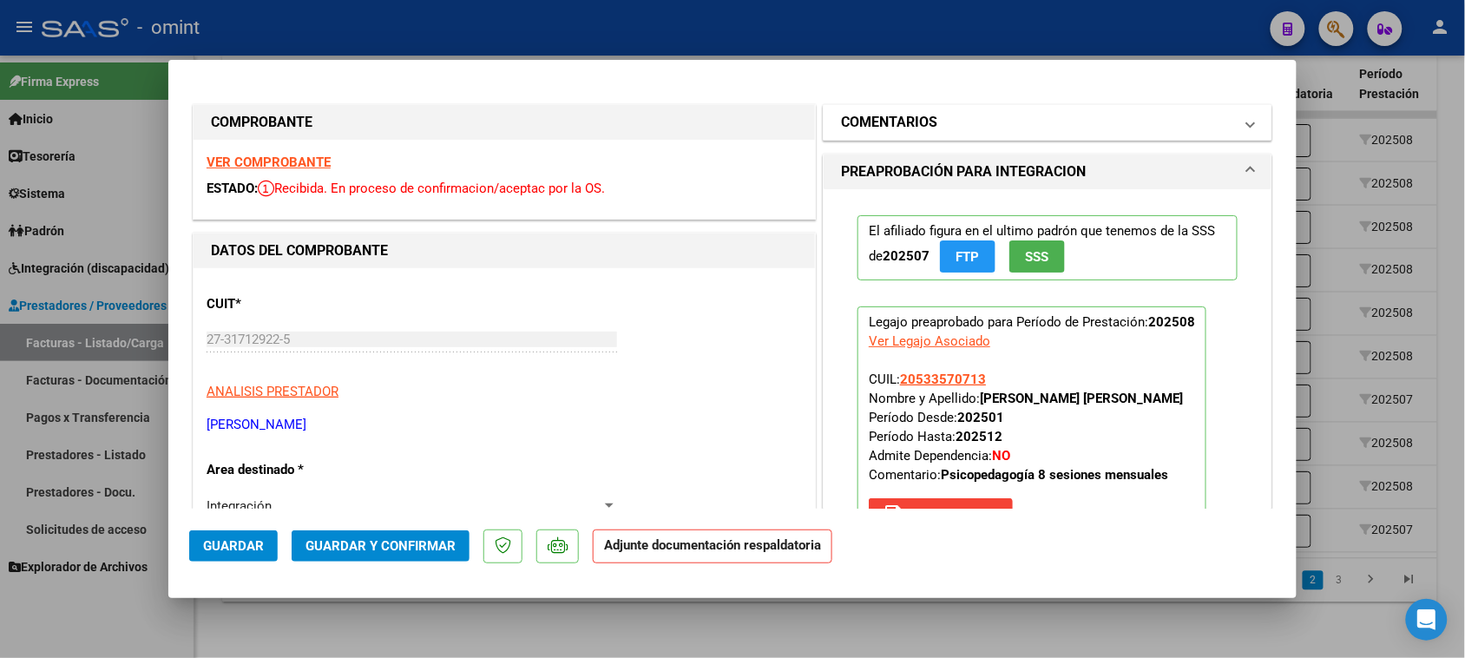
click at [884, 124] on h1 "COMENTARIOS" at bounding box center [889, 122] width 96 height 21
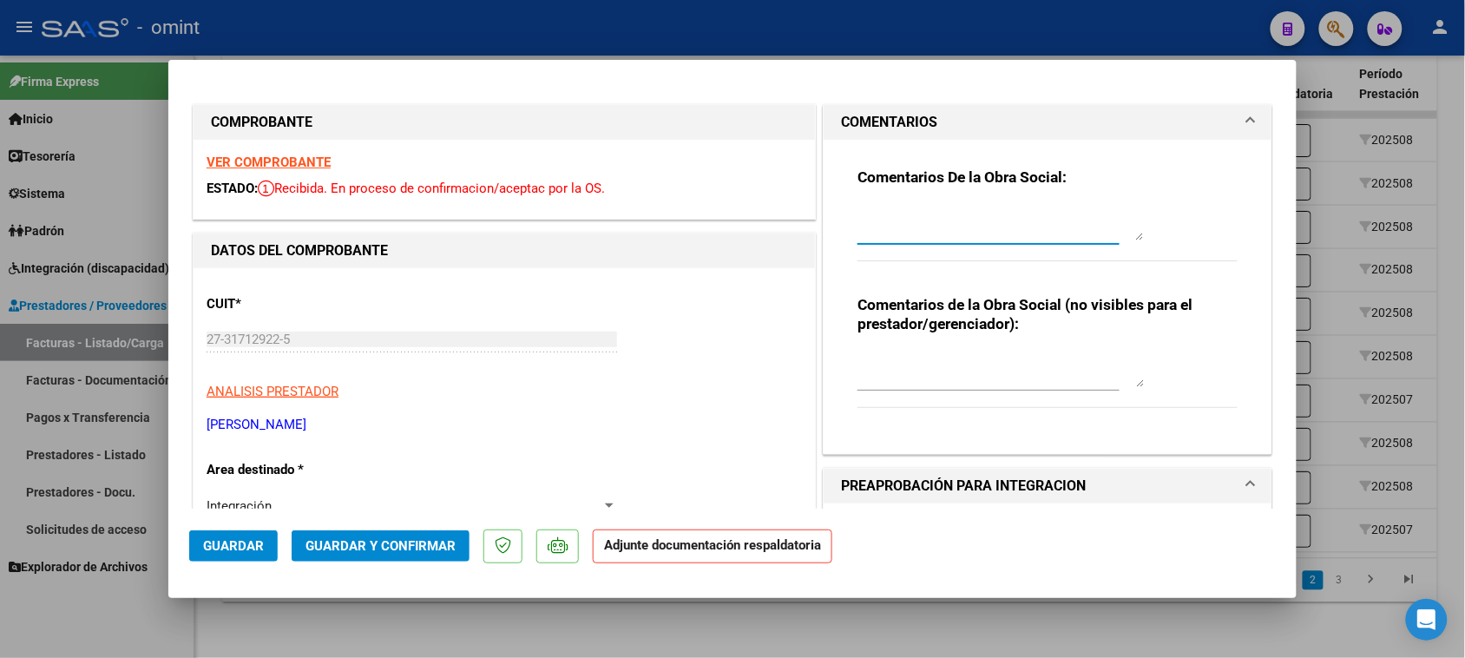
click at [922, 210] on textarea at bounding box center [1001, 223] width 286 height 35
paste textarea "Falta planilla de asistencia. Debe cargar la misma en "Documentación Respaldato…"
type textarea "Falta planilla de asistencia. Debe cargar la misma en "Documentación Respaldato…"
drag, startPoint x: 244, startPoint y: 554, endPoint x: 250, endPoint y: 530, distance: 24.2
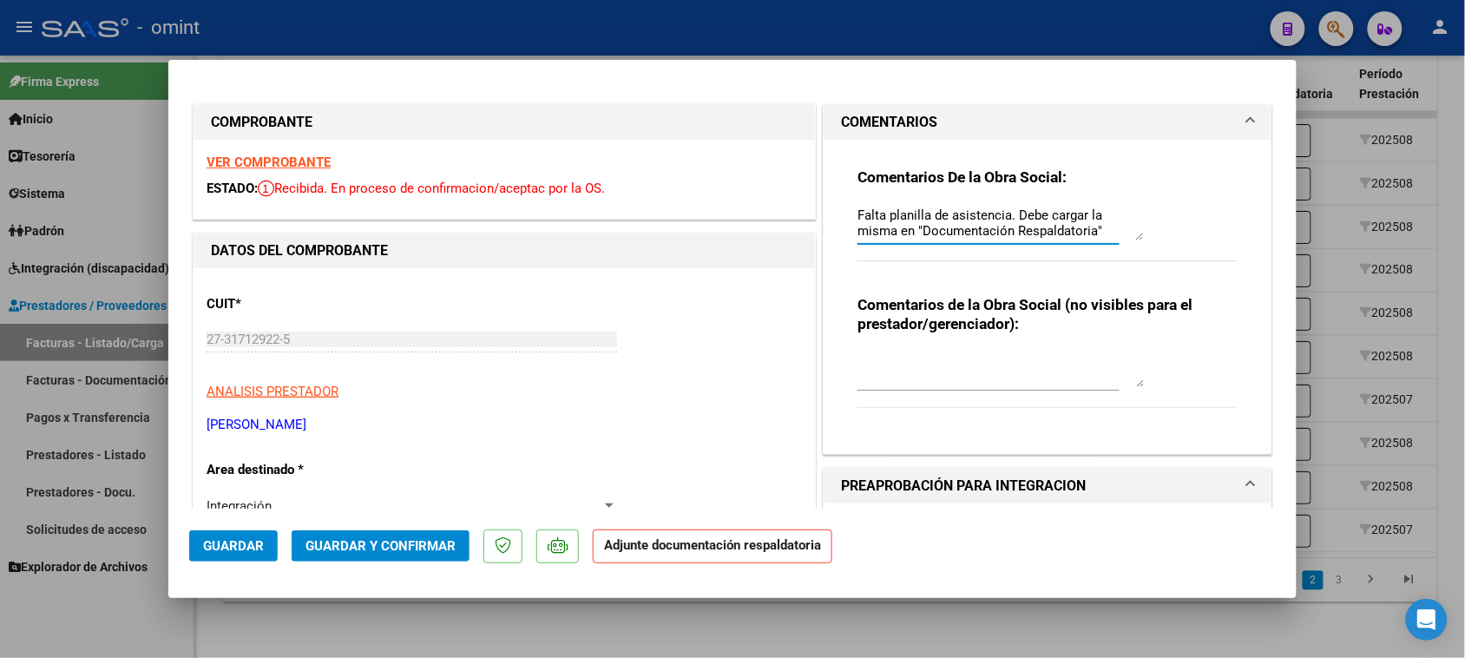
click at [240, 554] on button "Guardar" at bounding box center [233, 545] width 89 height 31
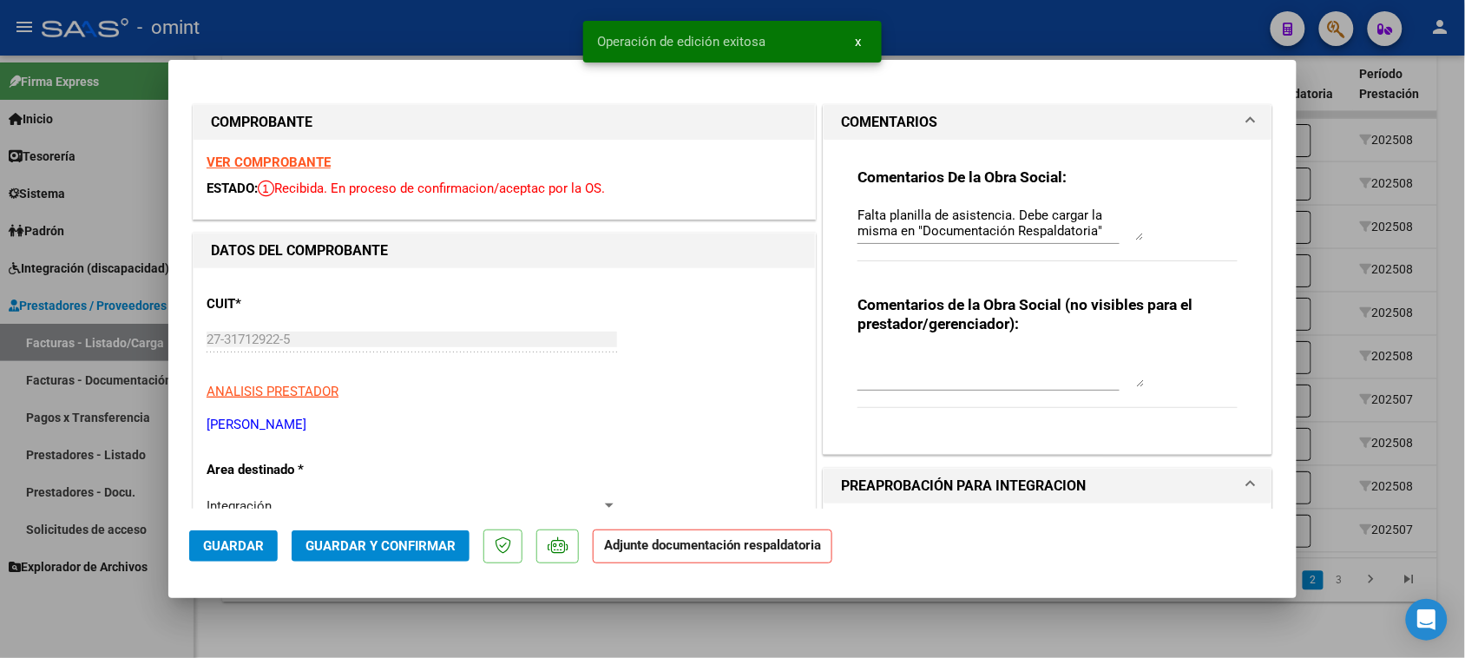
type input "$ 0,00"
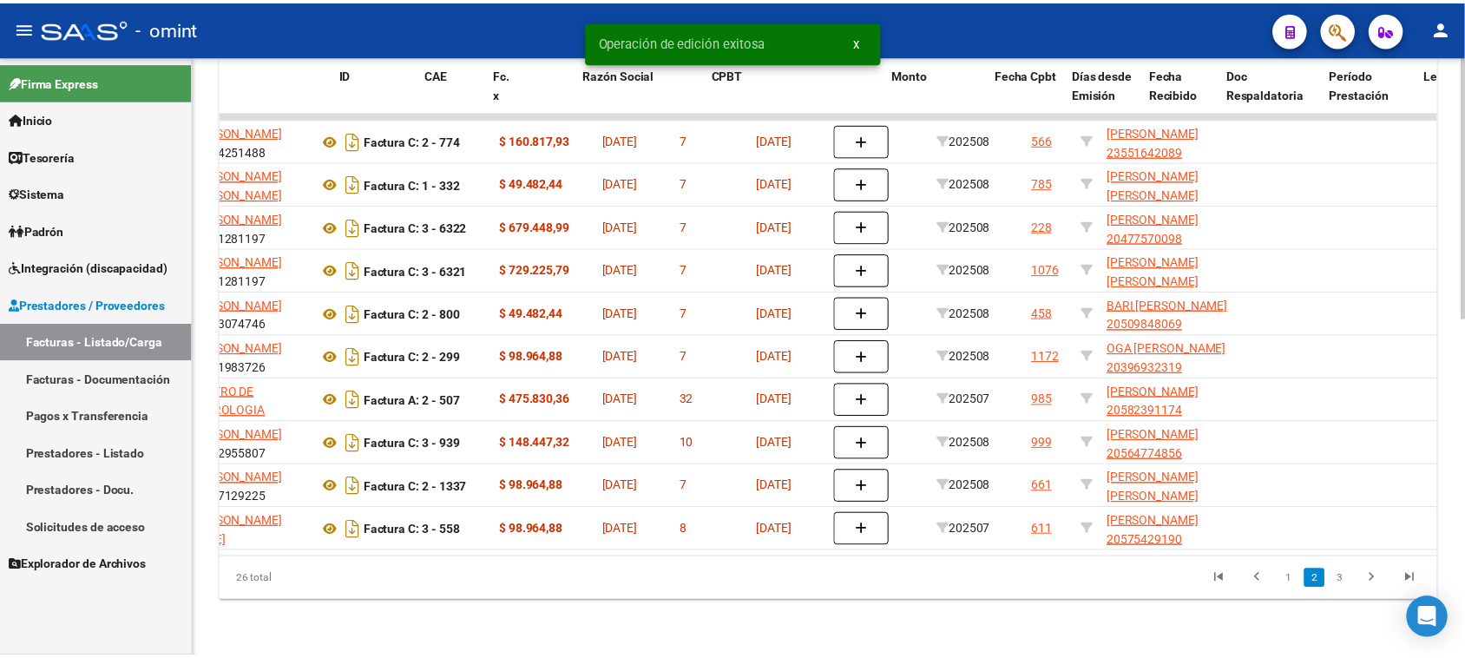
scroll to position [0, 0]
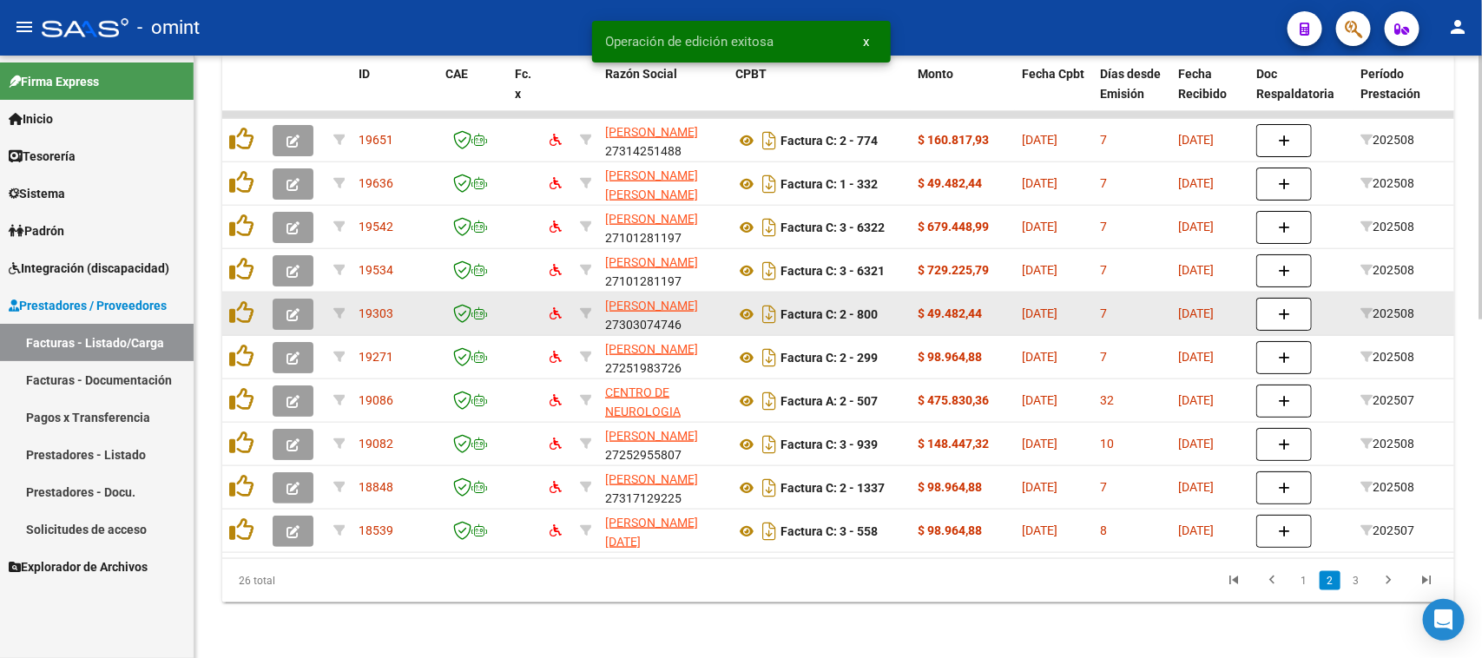
click at [289, 308] on icon "button" at bounding box center [292, 314] width 13 height 13
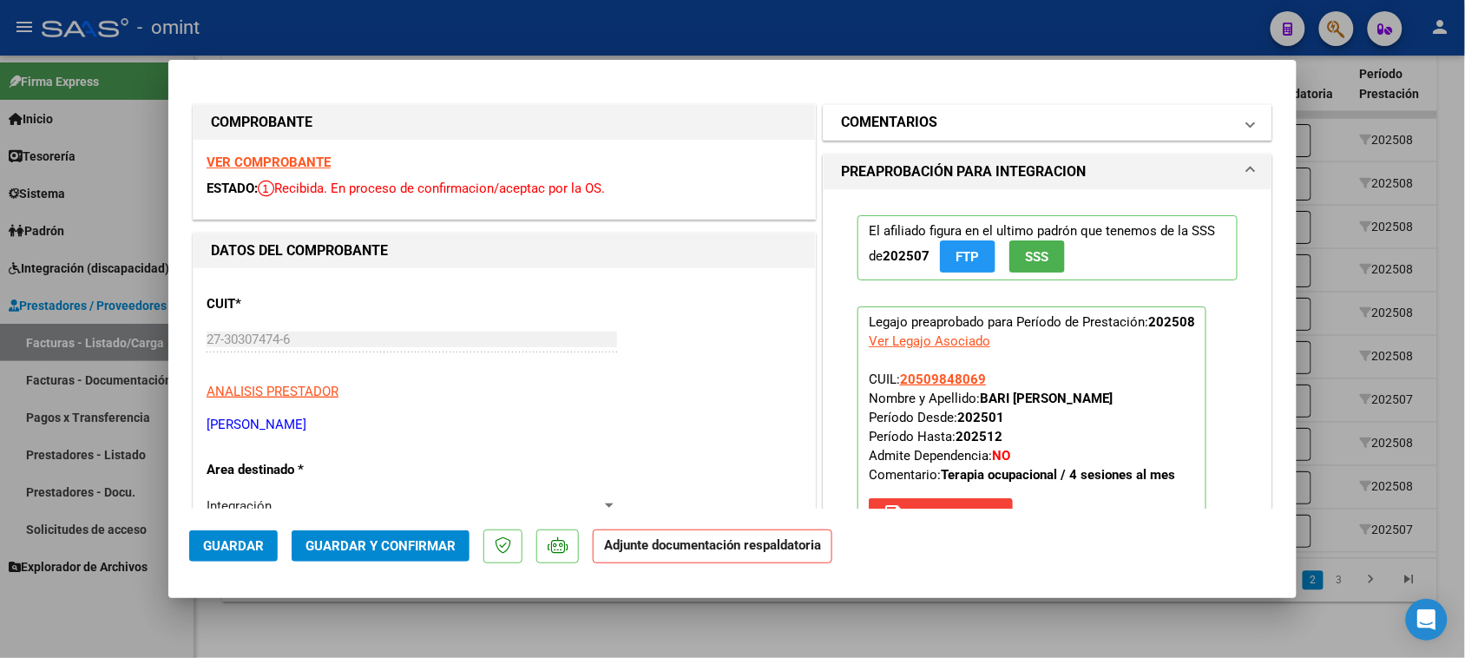
click at [917, 130] on h1 "COMENTARIOS" at bounding box center [889, 122] width 96 height 21
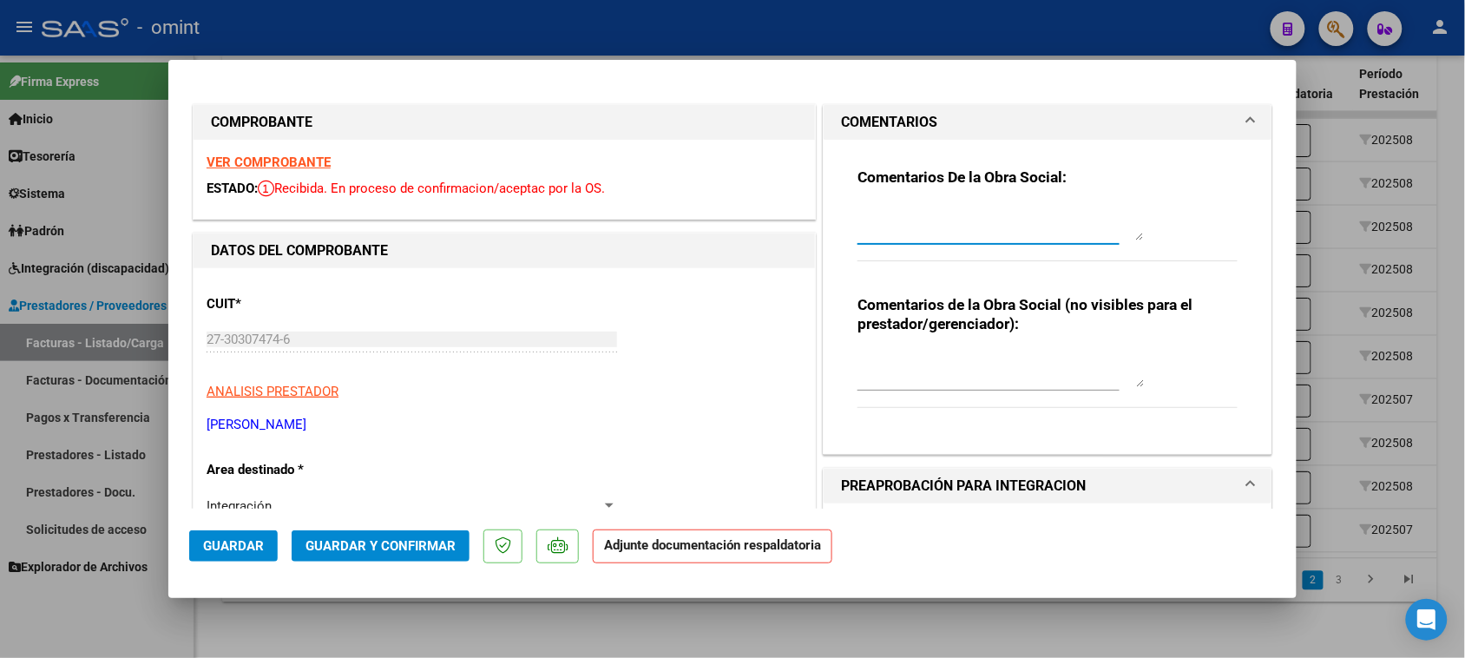
click at [943, 208] on textarea at bounding box center [1001, 223] width 286 height 35
paste textarea "Falta planilla de asistencia. Debe cargar la misma en "Documentación Respaldato…"
type textarea "Falta planilla de asistencia. Debe cargar la misma en "Documentación Respaldato…"
click at [246, 555] on button "Guardar" at bounding box center [233, 545] width 89 height 31
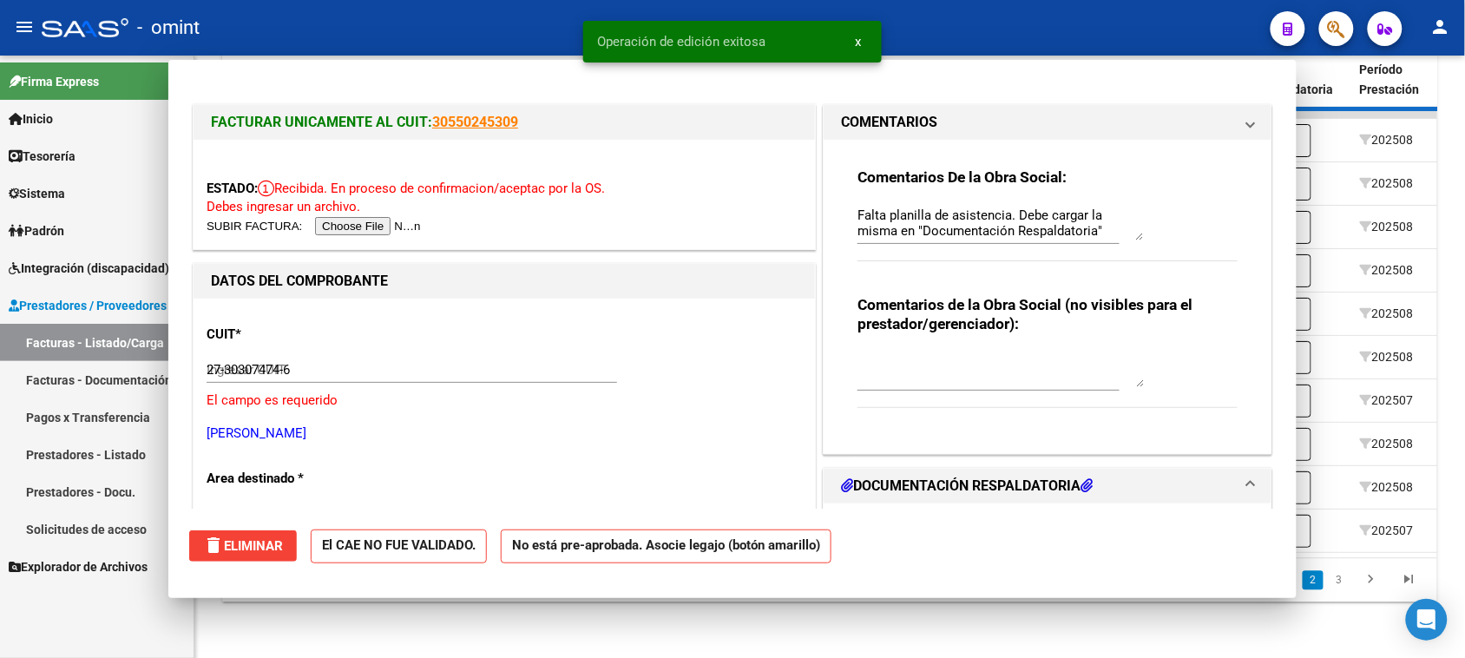
type input "$ 0,00"
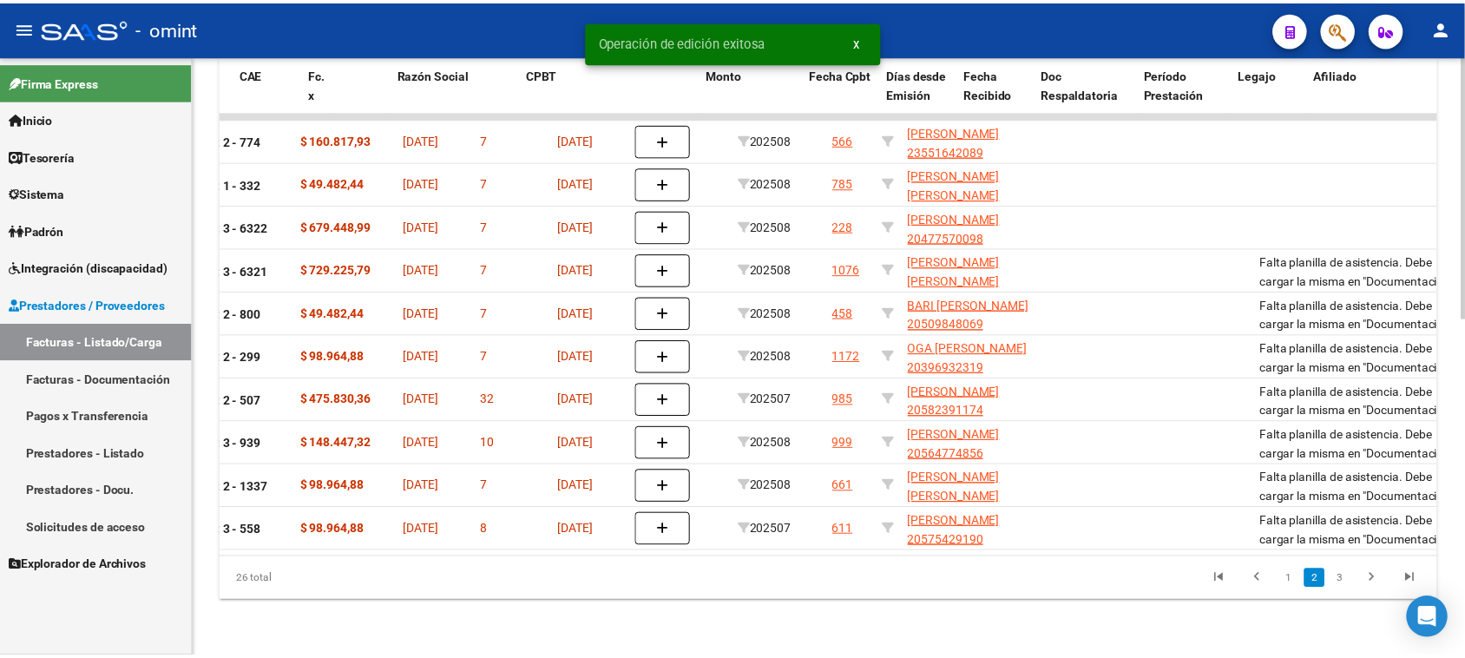
scroll to position [0, 0]
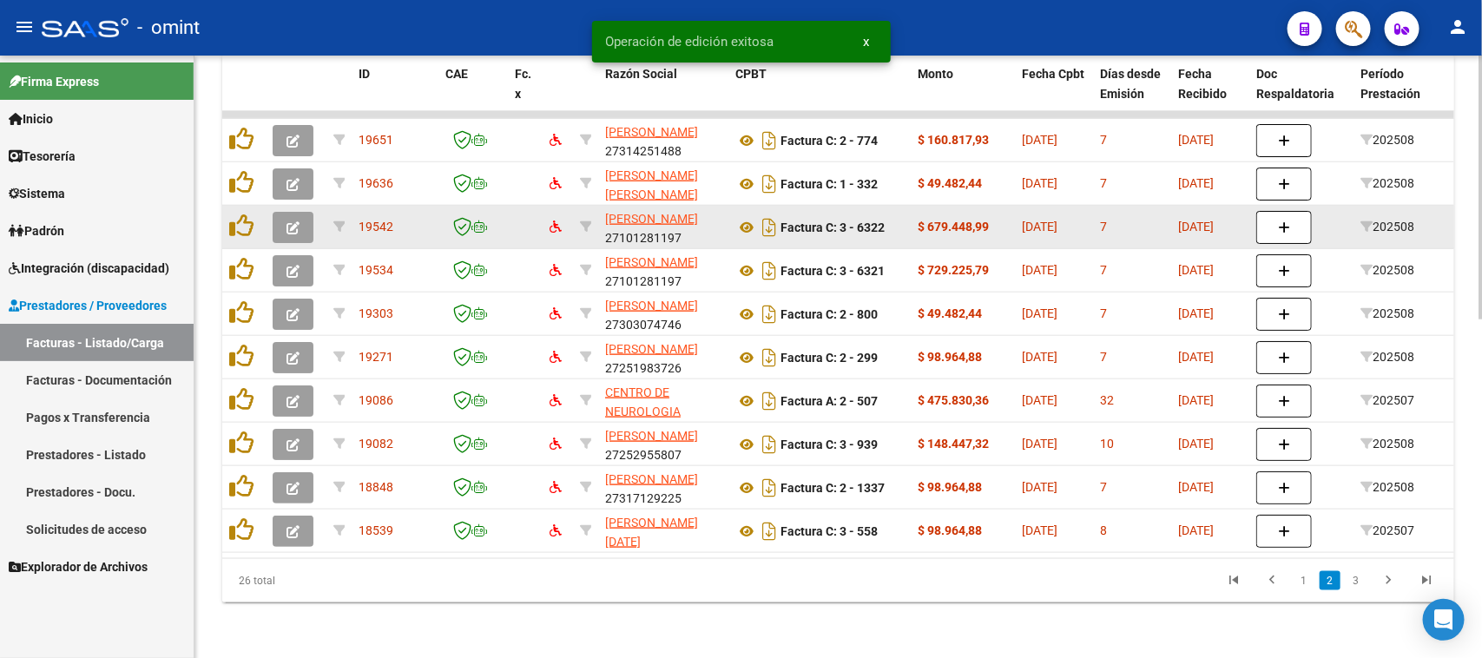
click at [284, 214] on button "button" at bounding box center [293, 227] width 41 height 31
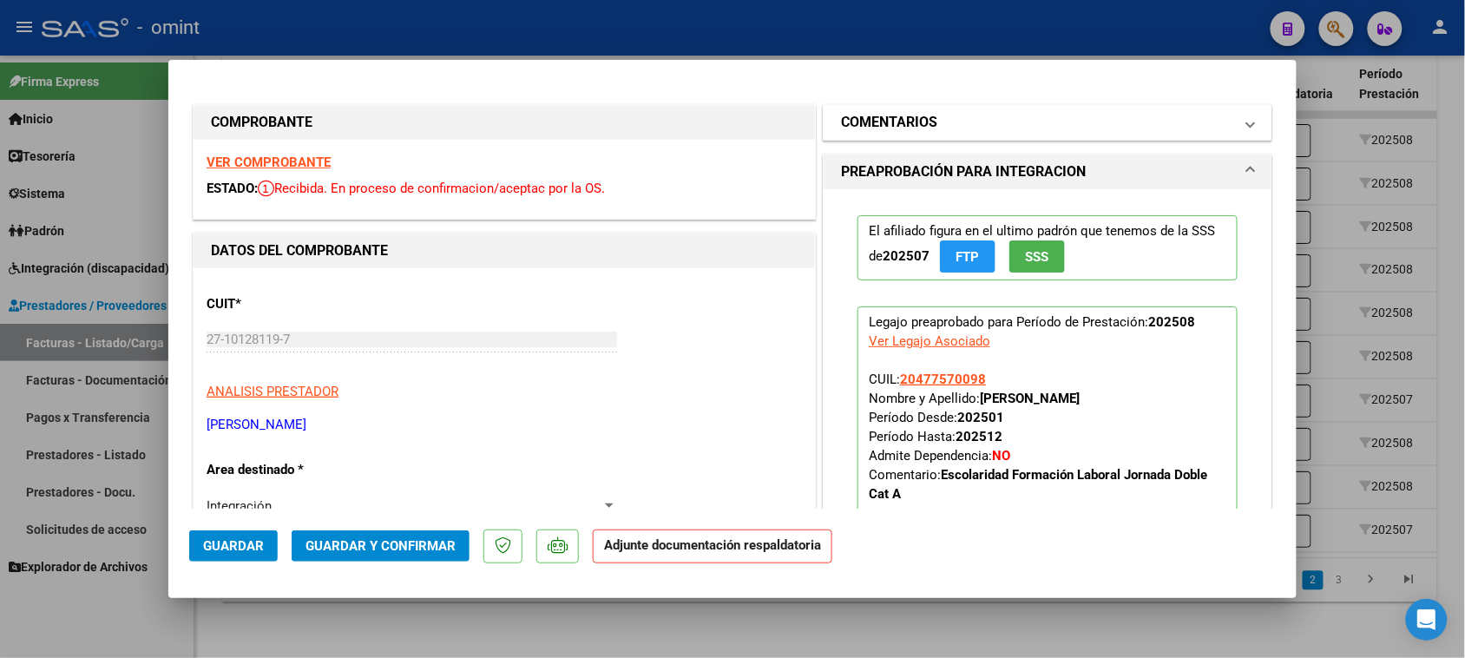
click at [903, 128] on h1 "COMENTARIOS" at bounding box center [889, 122] width 96 height 21
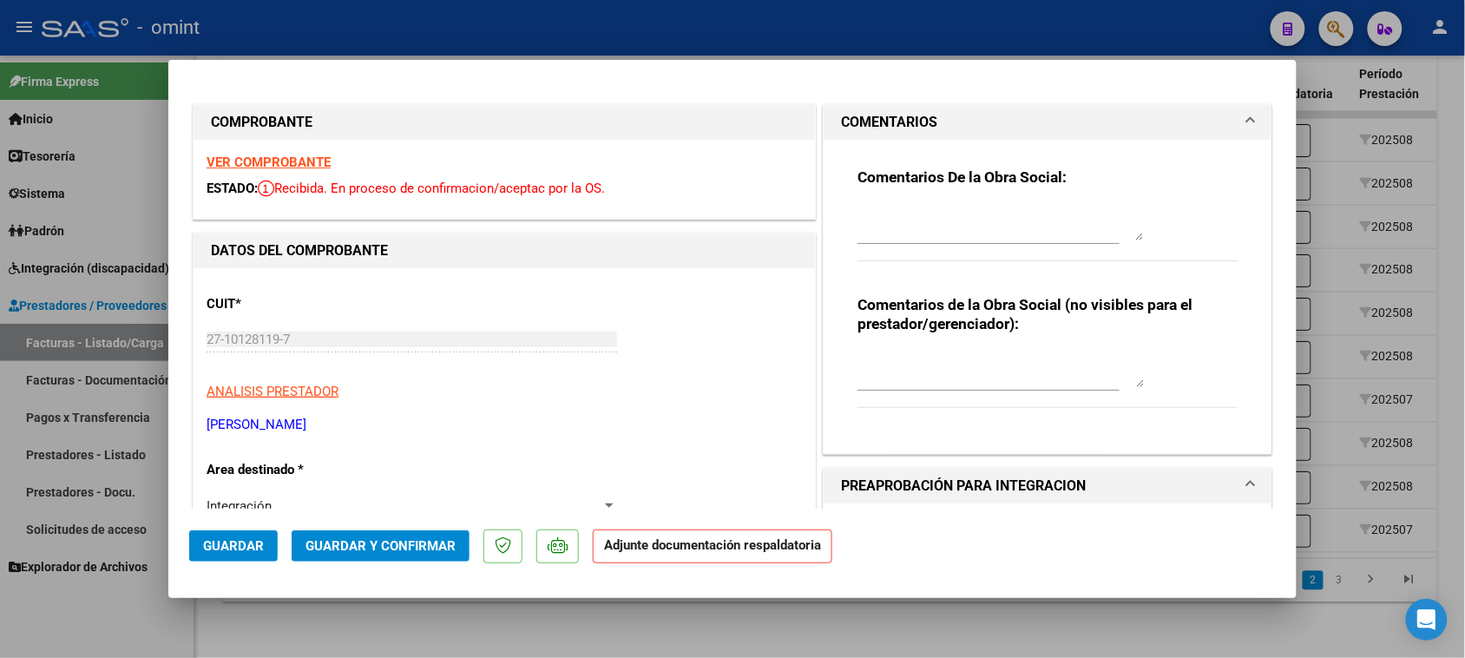
click at [907, 200] on div "Comentarios De la Obra Social:" at bounding box center [1048, 224] width 380 height 112
click at [886, 219] on textarea at bounding box center [1001, 223] width 286 height 35
paste textarea "Falta planilla de asistencia. Debe cargar la misma en "Documentación Respaldato…"
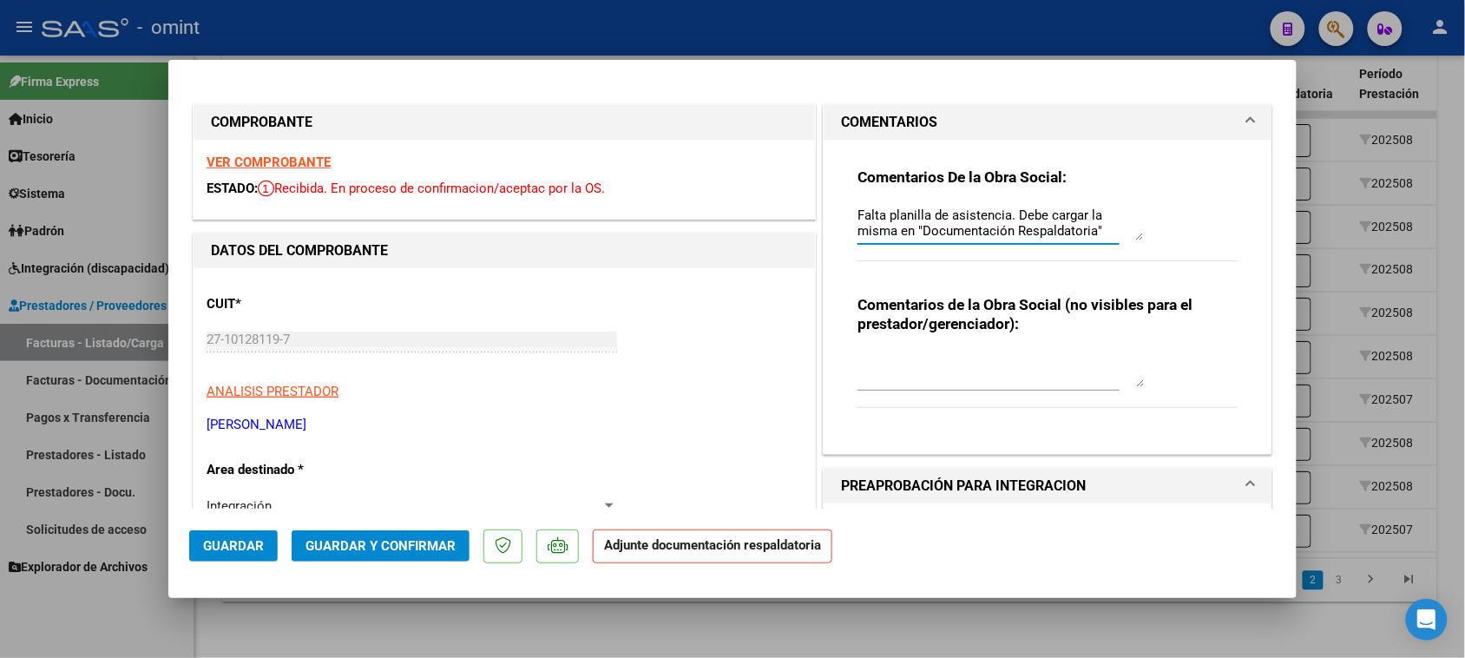
scroll to position [14, 0]
type textarea "Falta planilla de asistencia. Debe cargar la misma en "Documentación Respaldato…"
click at [263, 539] on button "Guardar" at bounding box center [233, 545] width 89 height 31
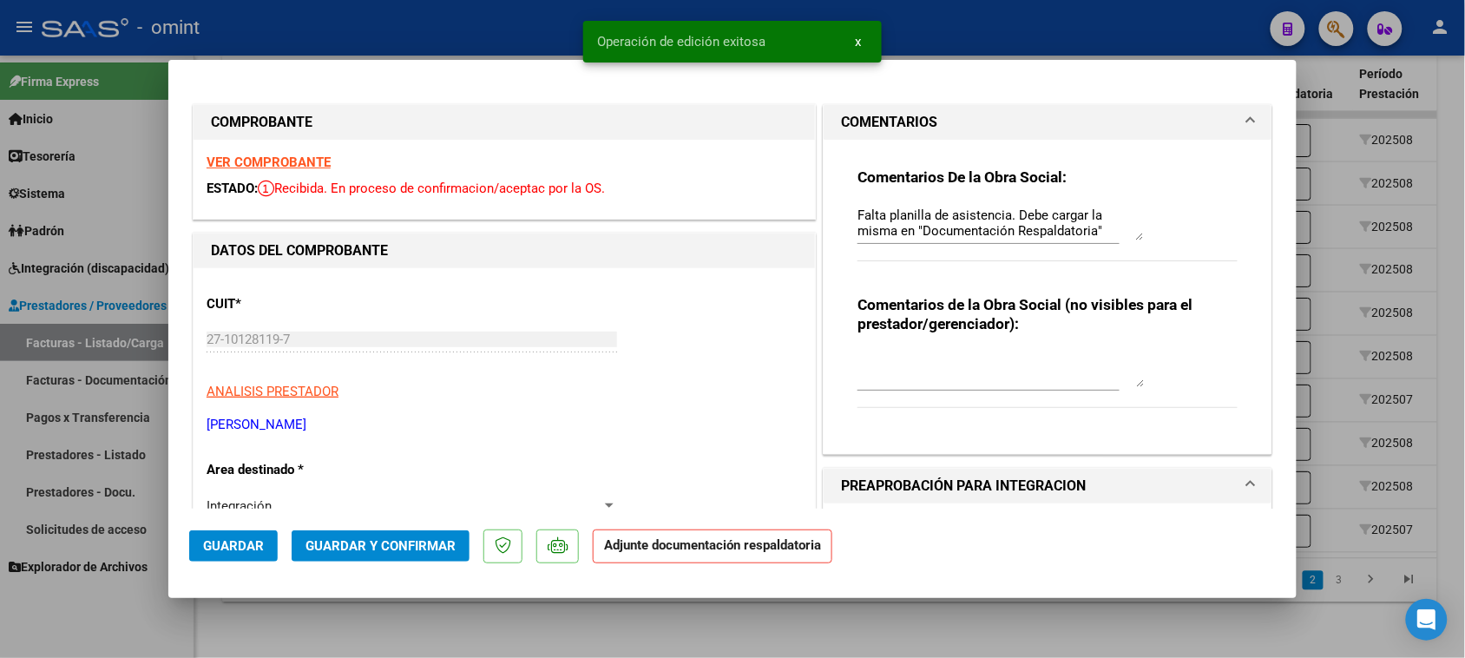
type input "$ 0,00"
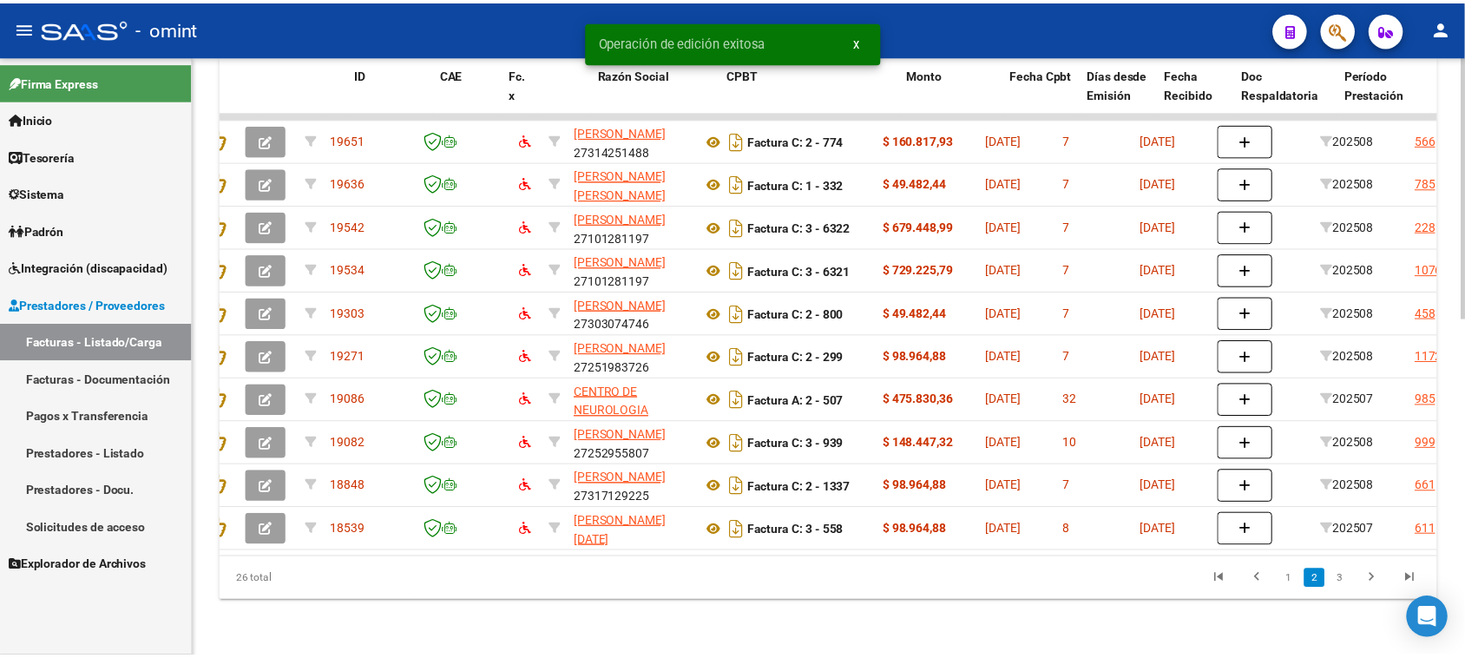
scroll to position [0, 0]
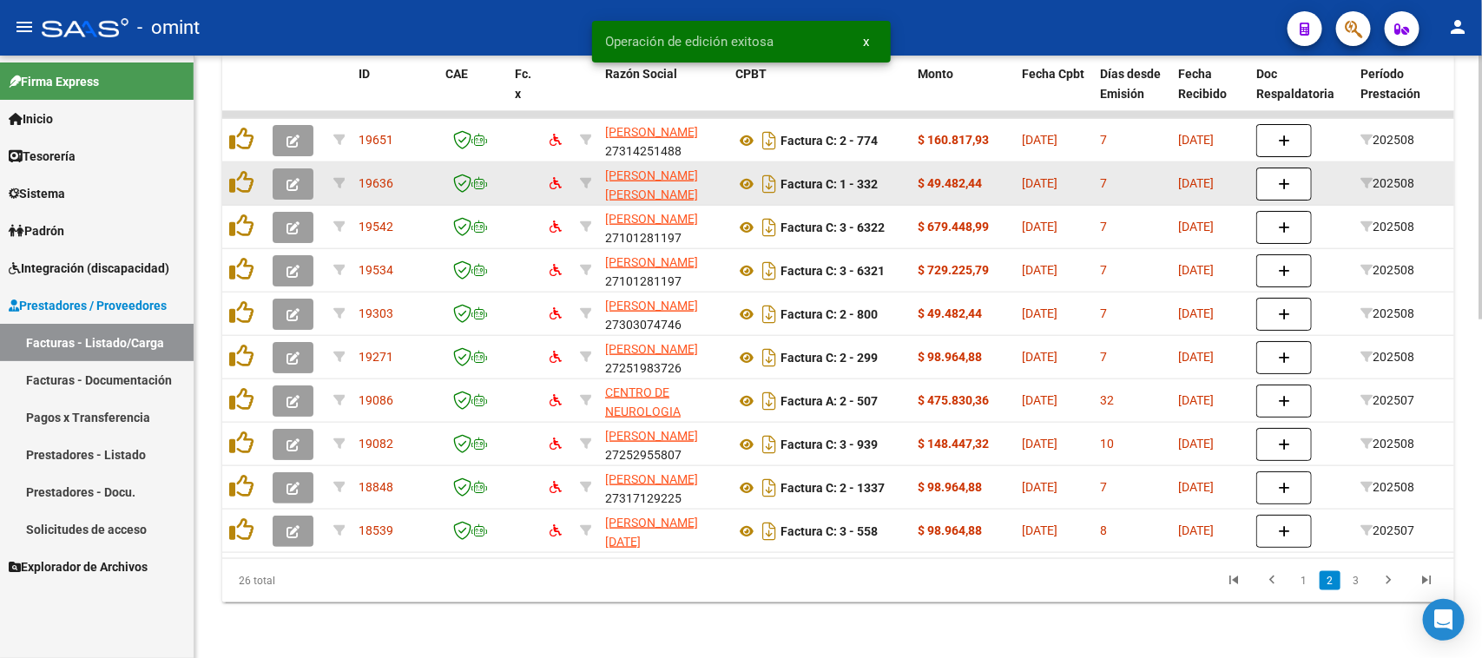
click at [300, 168] on button "button" at bounding box center [293, 183] width 41 height 31
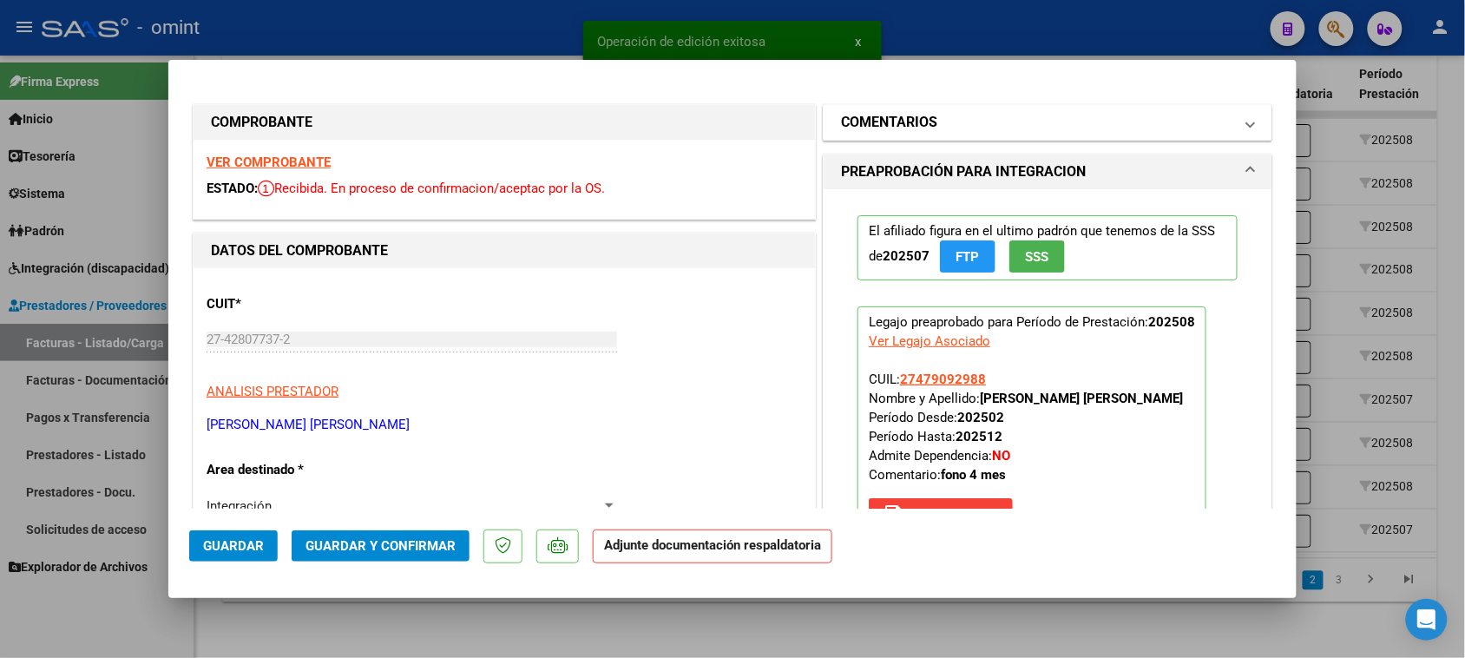
click at [905, 130] on h1 "COMENTARIOS" at bounding box center [889, 122] width 96 height 21
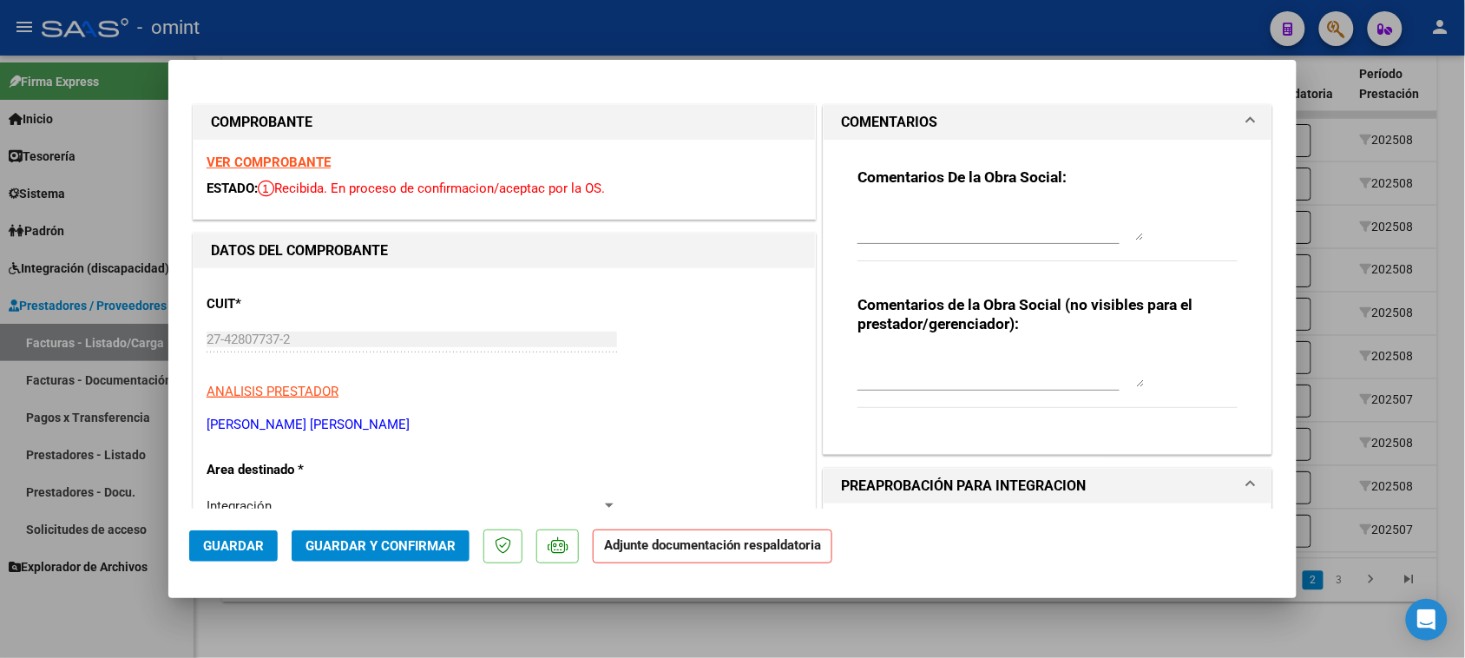
click at [905, 206] on textarea at bounding box center [1001, 223] width 286 height 35
paste textarea "Falta planilla de asistencia. Debe cargar la misma en "Documentación Respaldato…"
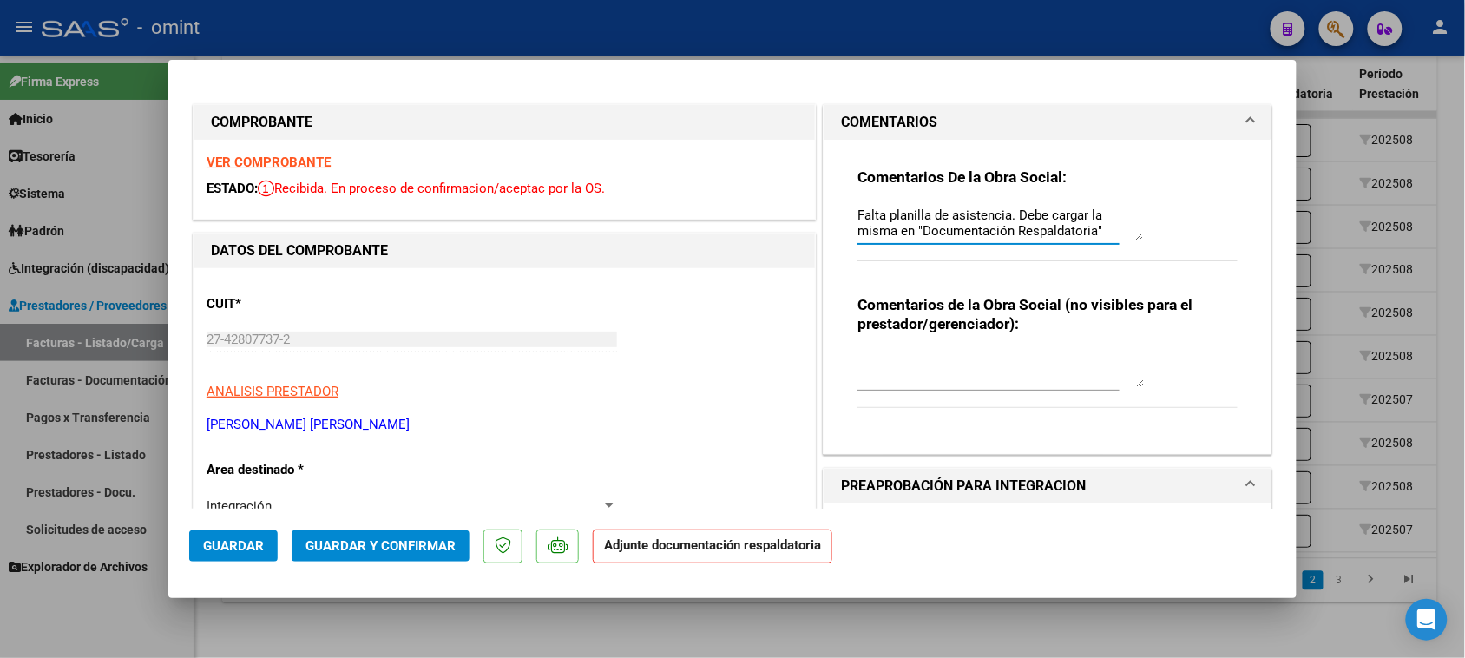
scroll to position [14, 0]
type textarea "Falta planilla de asistencia. Debe cargar la misma en "Documentación Respaldato…"
click at [249, 547] on span "Guardar" at bounding box center [233, 546] width 61 height 16
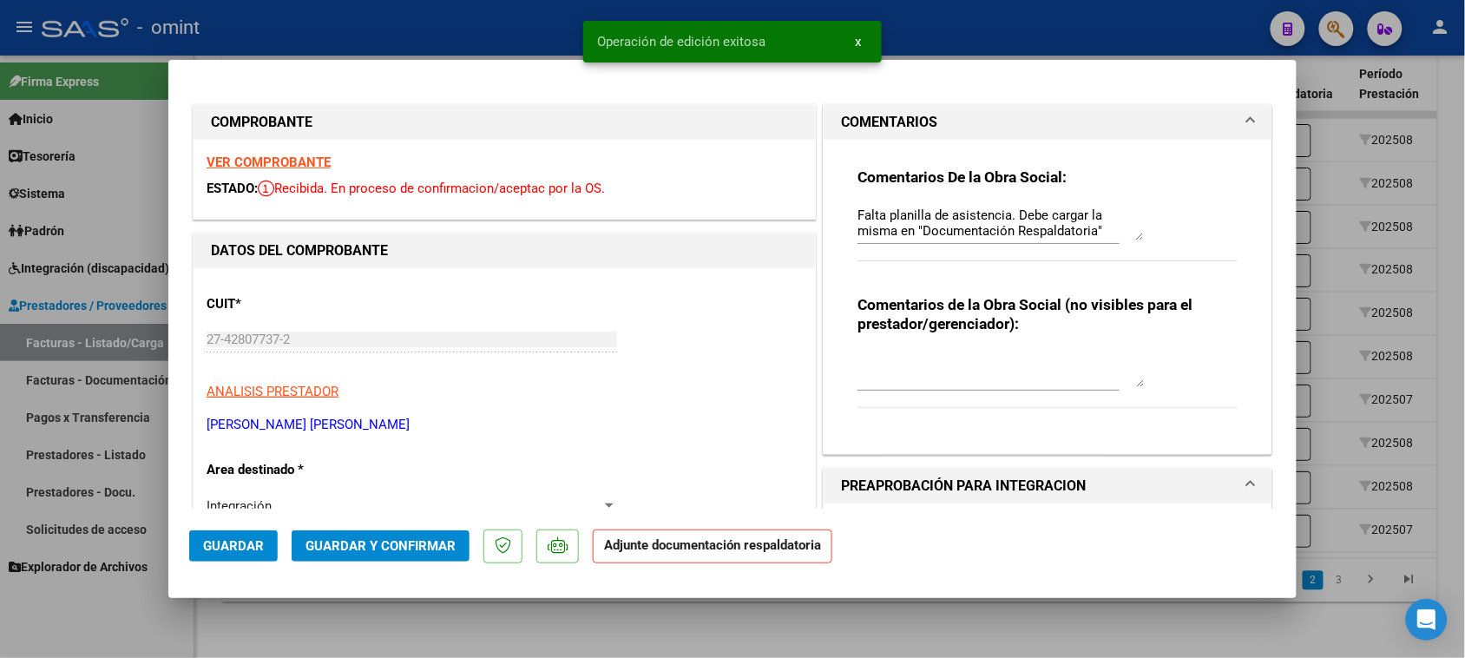
type input "$ 0,00"
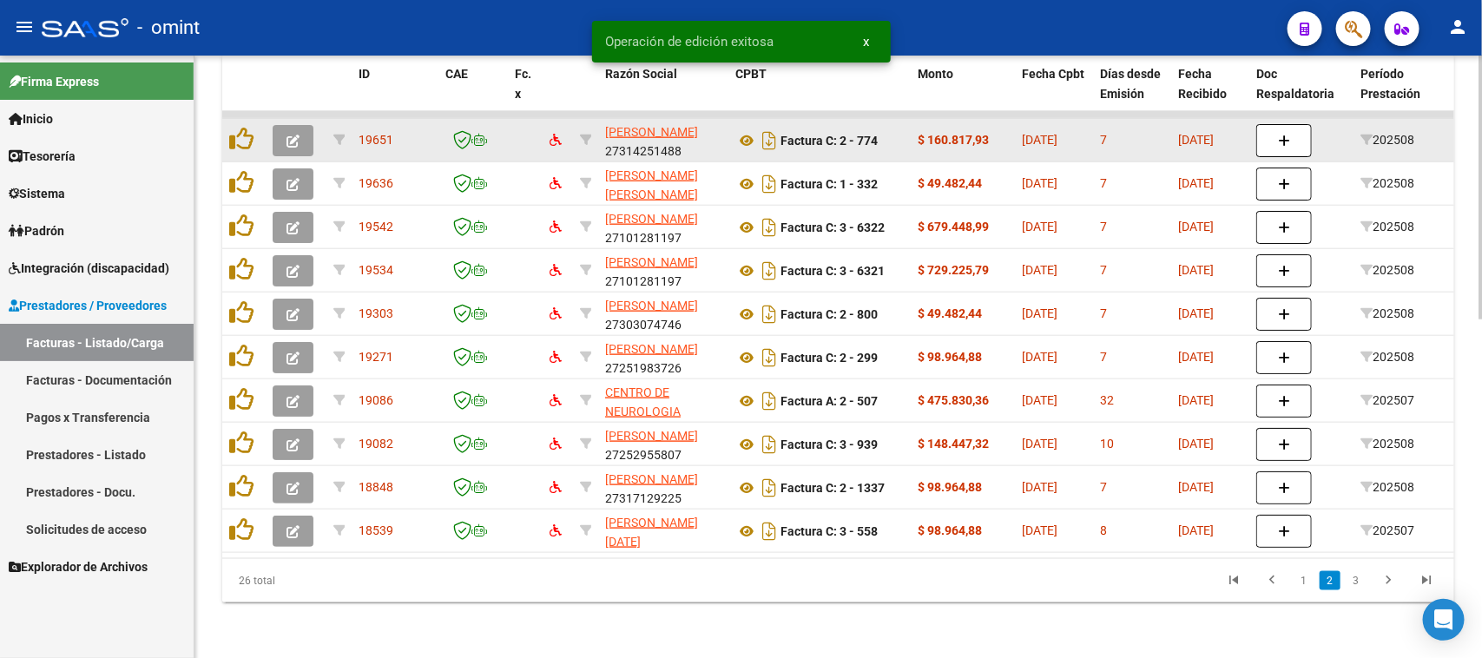
click at [298, 135] on icon "button" at bounding box center [292, 141] width 13 height 13
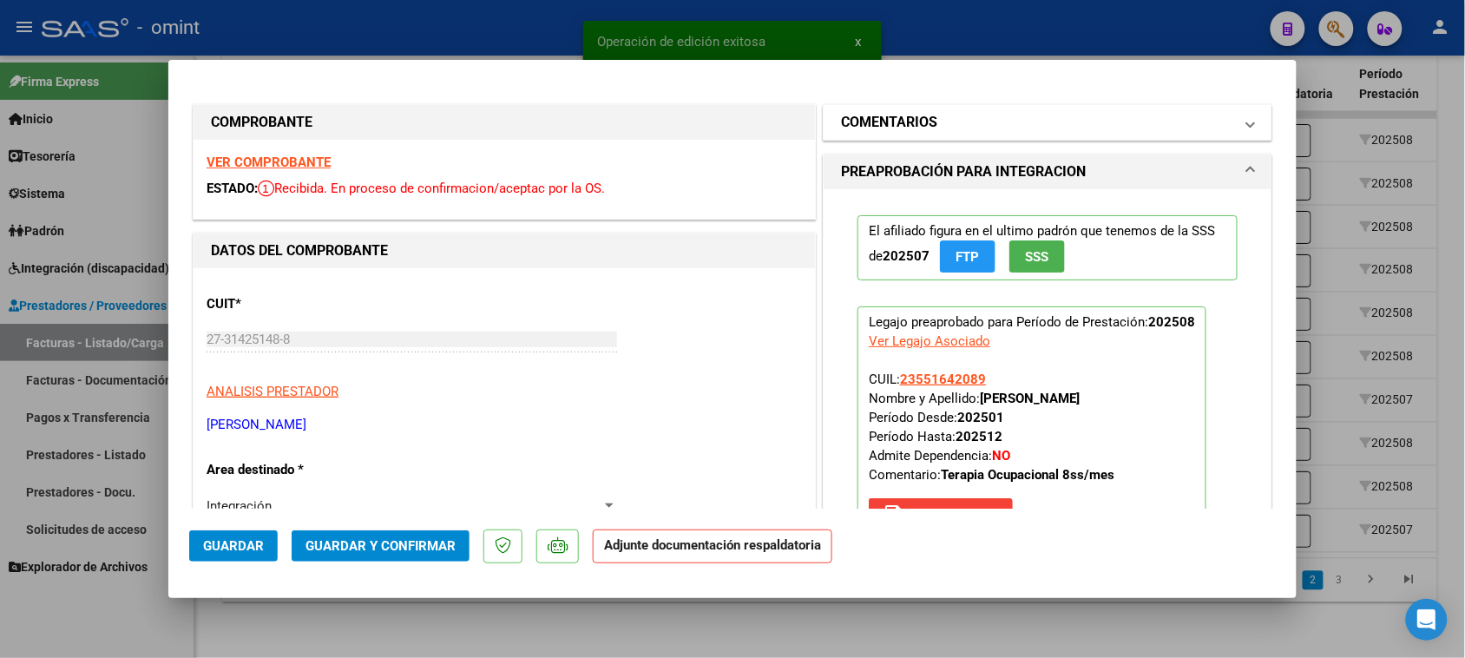
click at [960, 128] on mat-panel-title "COMENTARIOS" at bounding box center [1037, 122] width 392 height 21
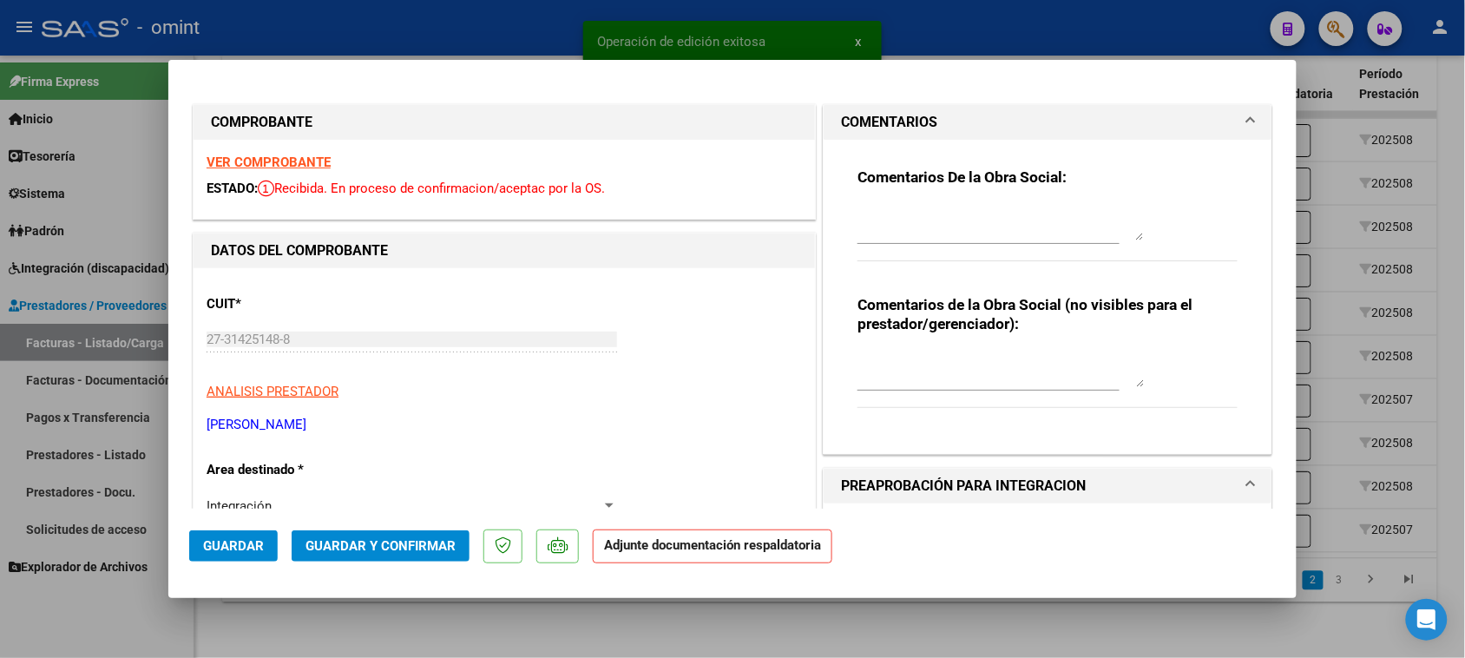
click at [942, 211] on textarea at bounding box center [1001, 223] width 286 height 35
paste textarea "Falta planilla de asistencia. Debe cargar la misma en "Documentación Respaldato…"
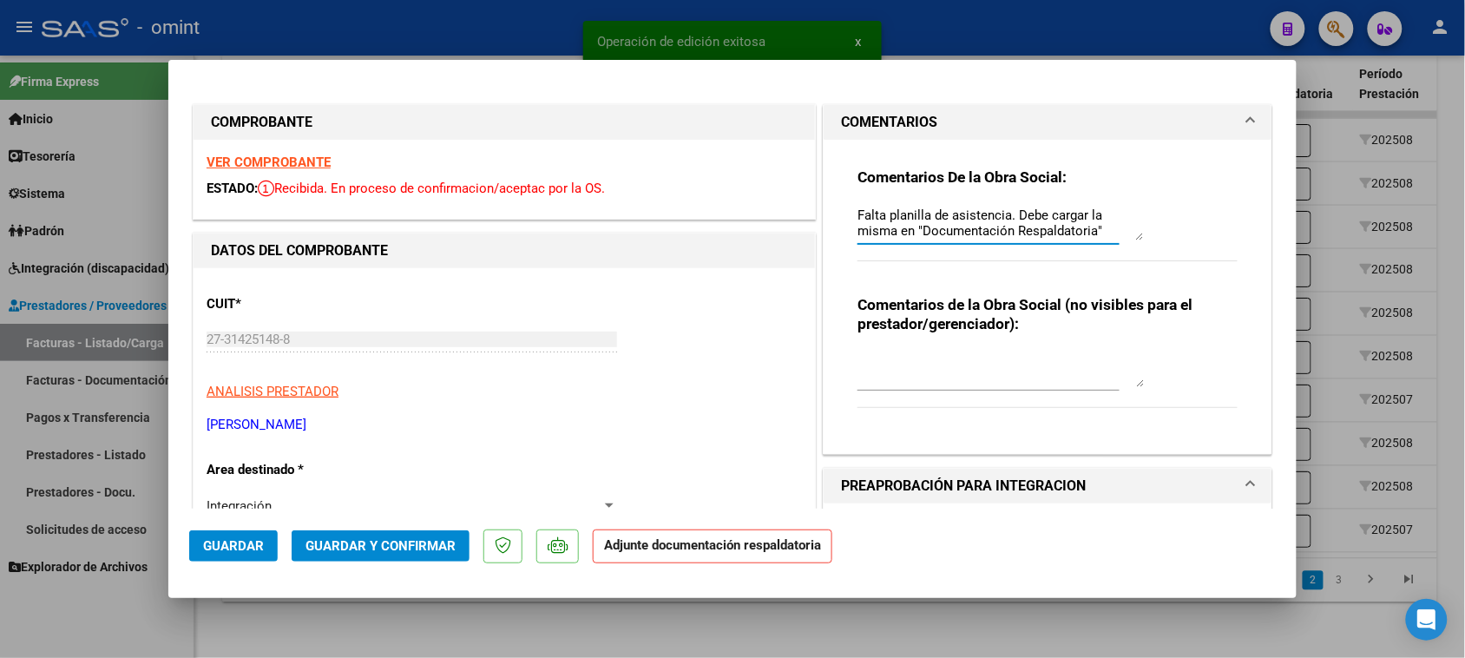
scroll to position [14, 0]
type textarea "Falta planilla de asistencia. Debe cargar la misma en "Documentación Respaldato…"
click at [250, 532] on button "Guardar" at bounding box center [233, 545] width 89 height 31
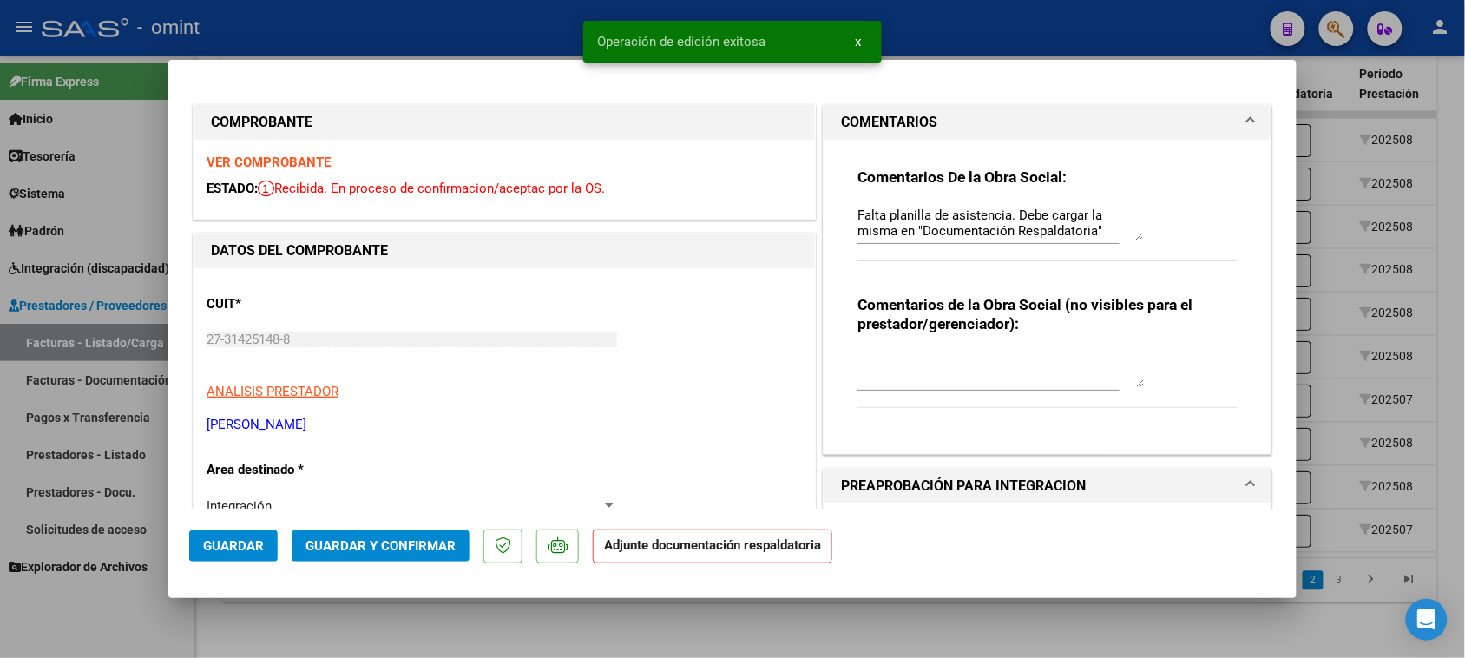
type input "$ 0,00"
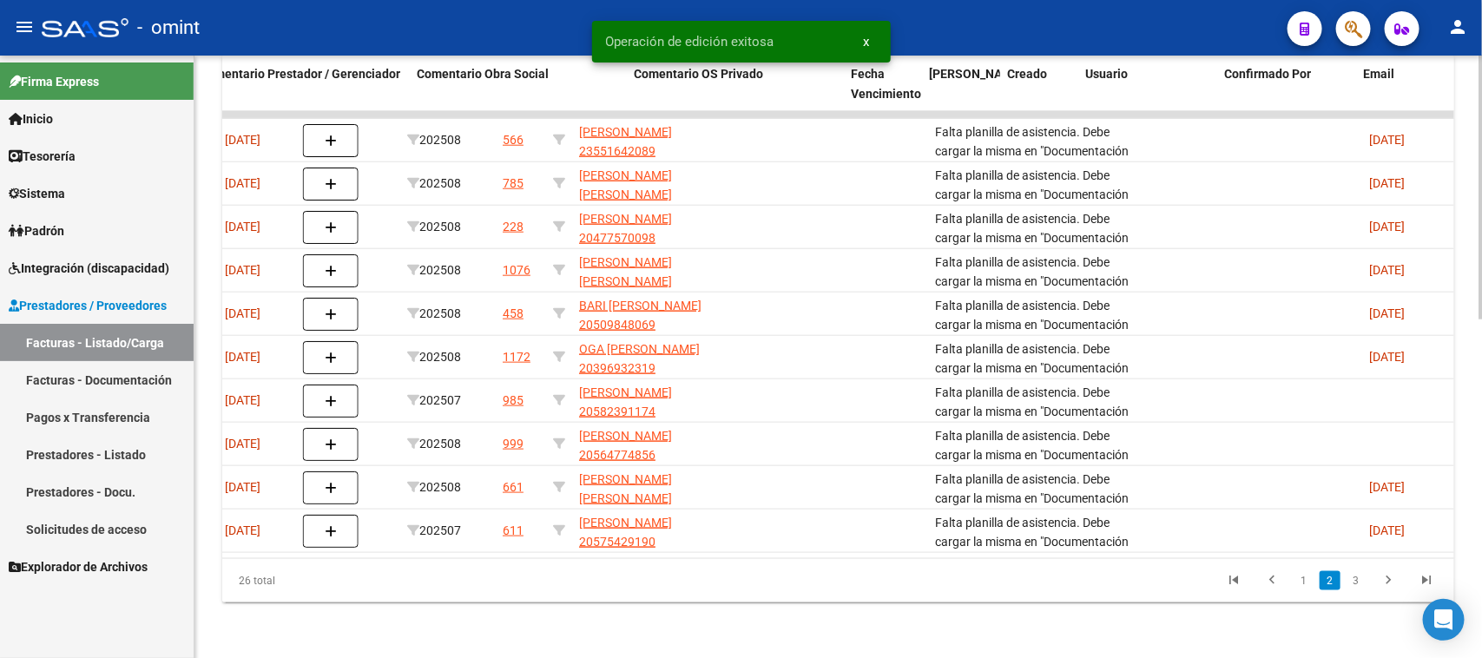
scroll to position [0, 1546]
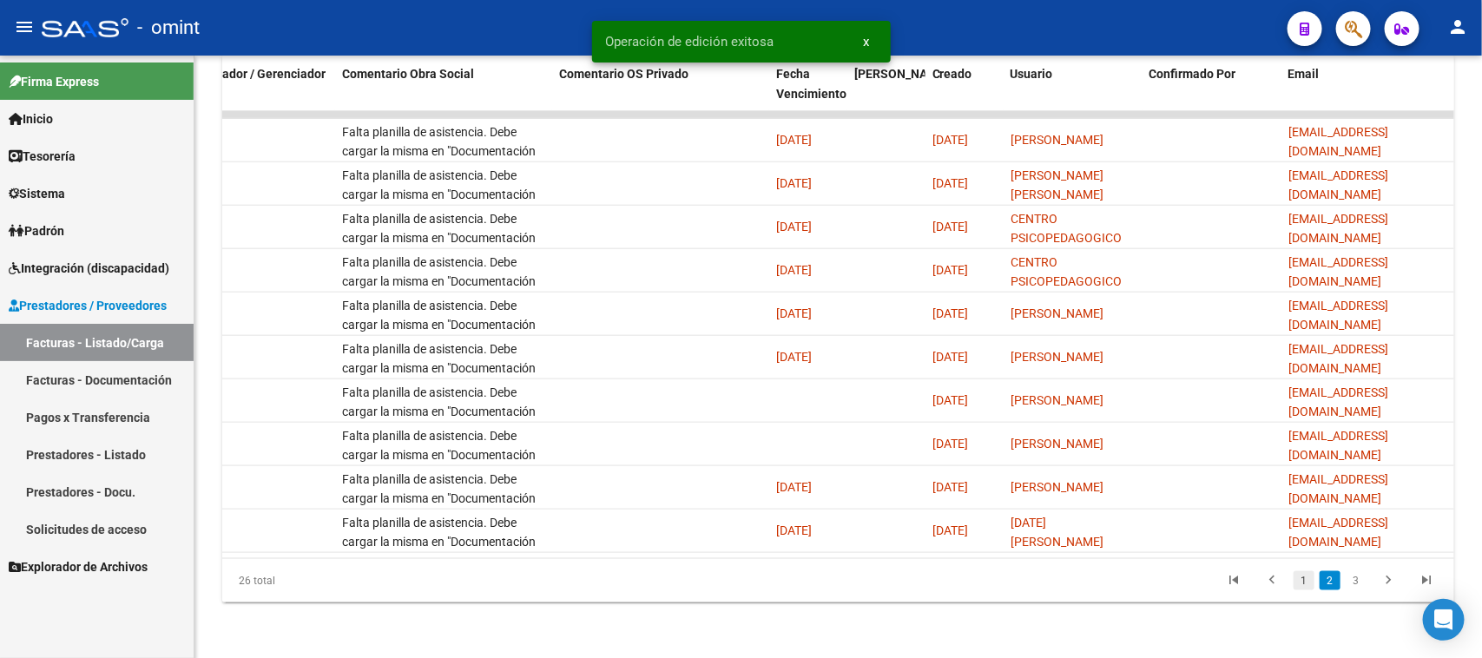
click at [1296, 580] on link "1" at bounding box center [1303, 580] width 21 height 19
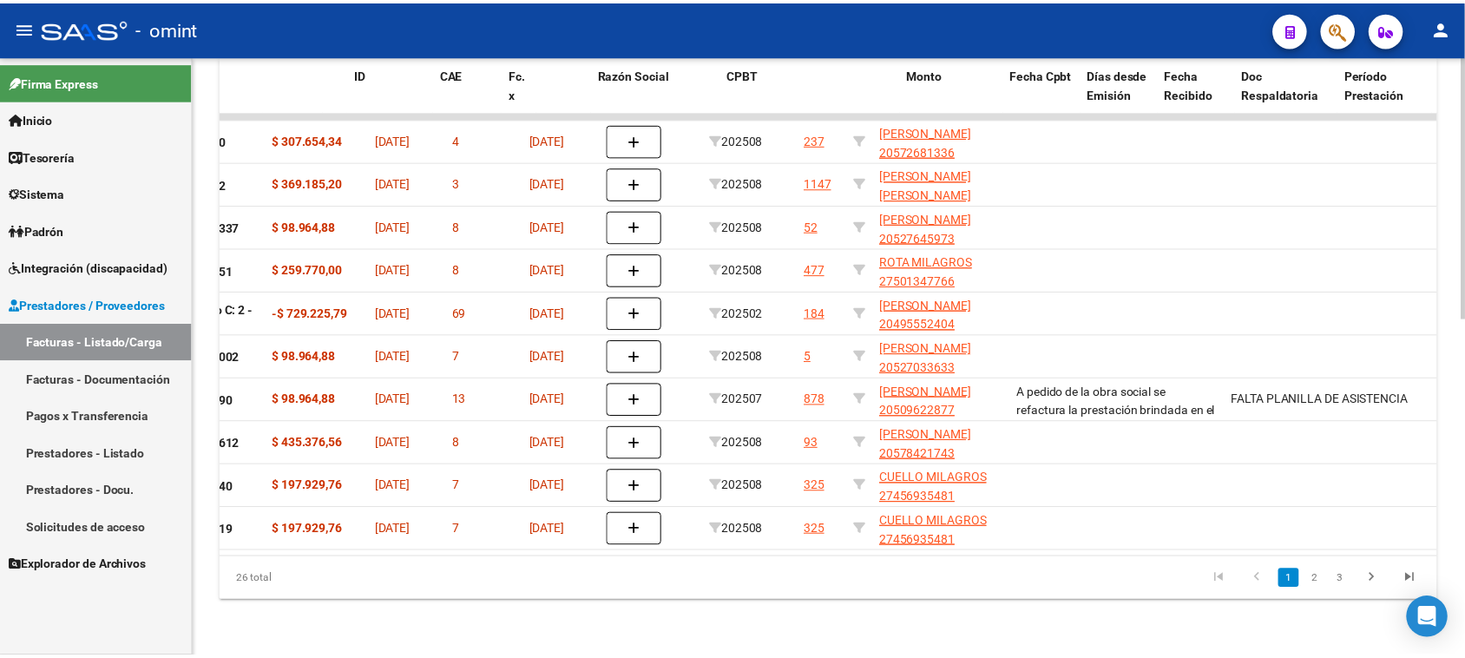
scroll to position [0, 0]
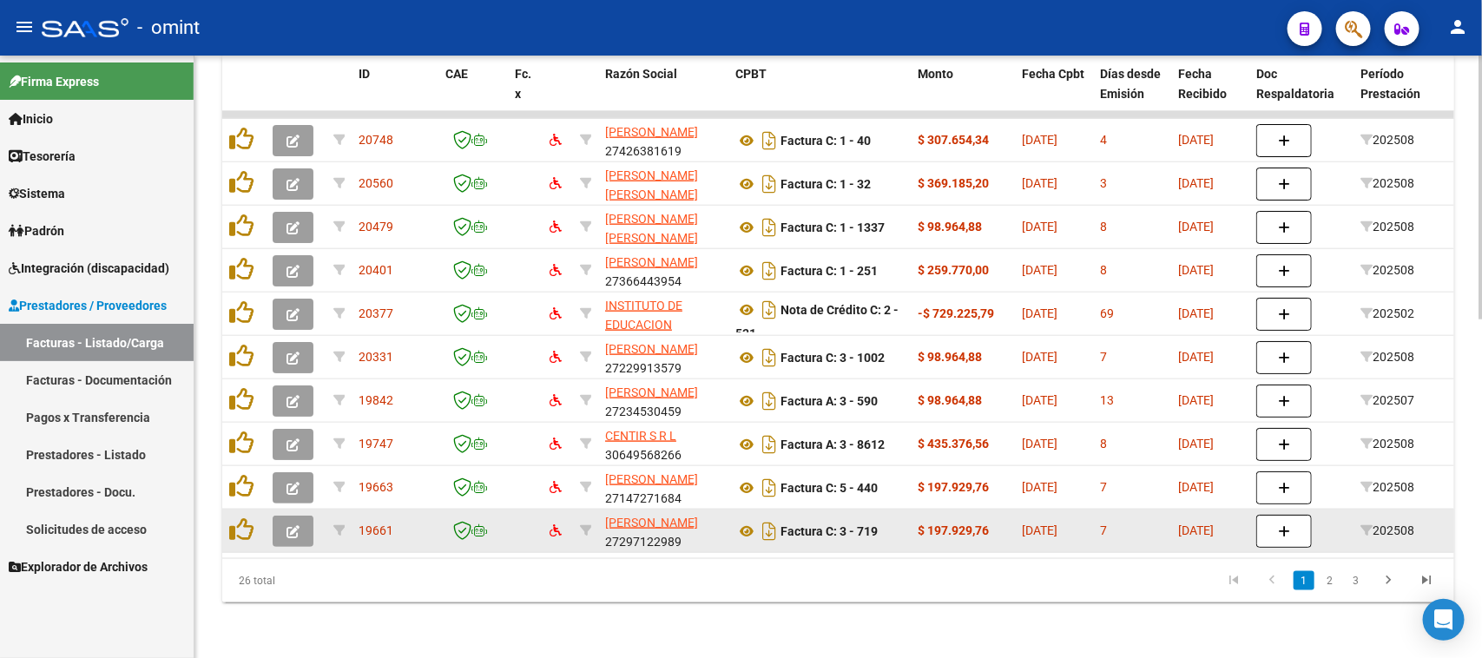
click at [310, 516] on button "button" at bounding box center [293, 531] width 41 height 31
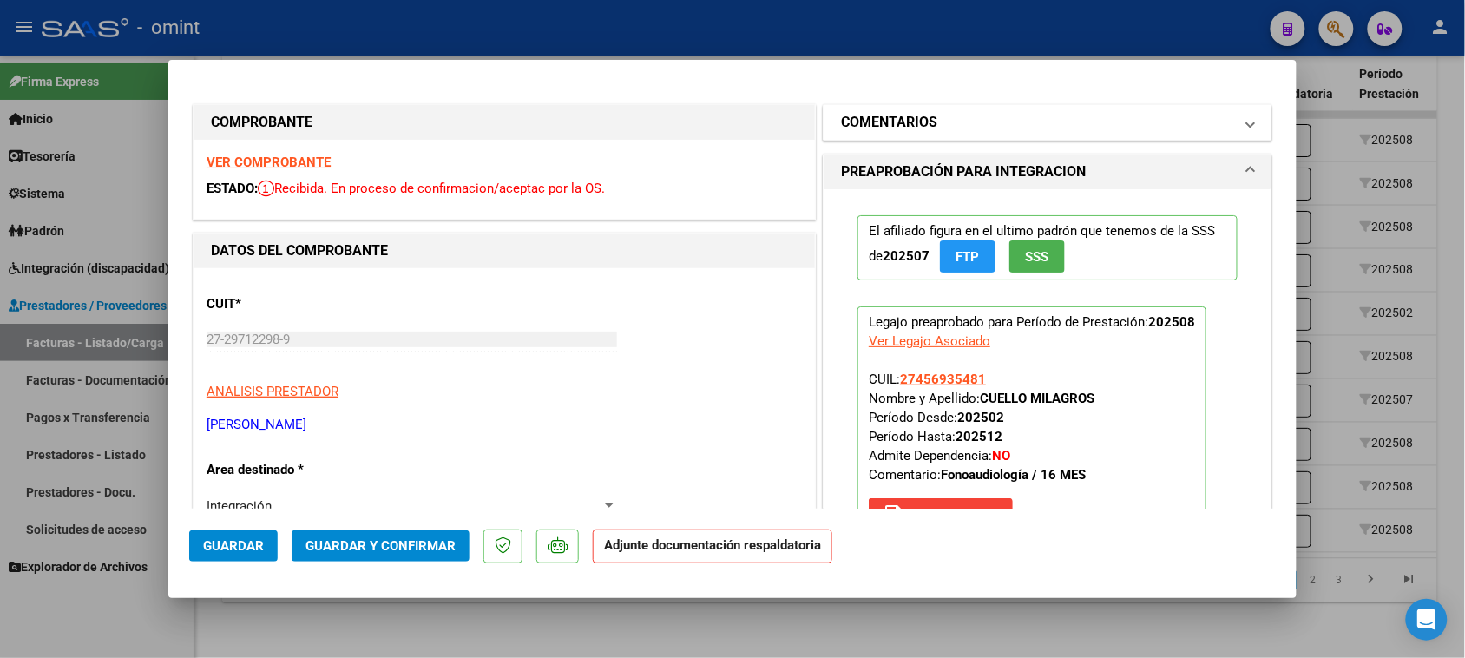
click at [991, 131] on mat-panel-title "COMENTARIOS" at bounding box center [1037, 122] width 392 height 21
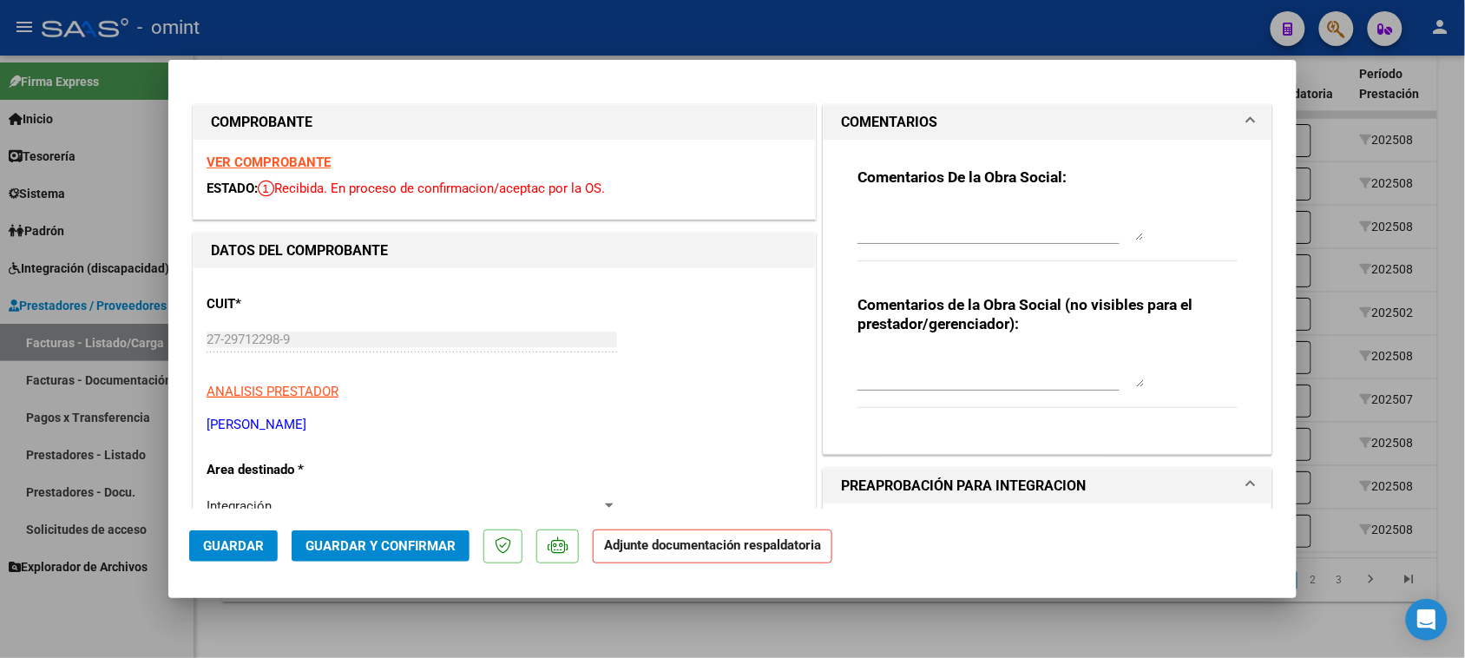
click at [968, 215] on textarea at bounding box center [1001, 223] width 286 height 35
paste textarea "Falta planilla de asistencia. Debe cargar la misma en "Documentación Respaldato…"
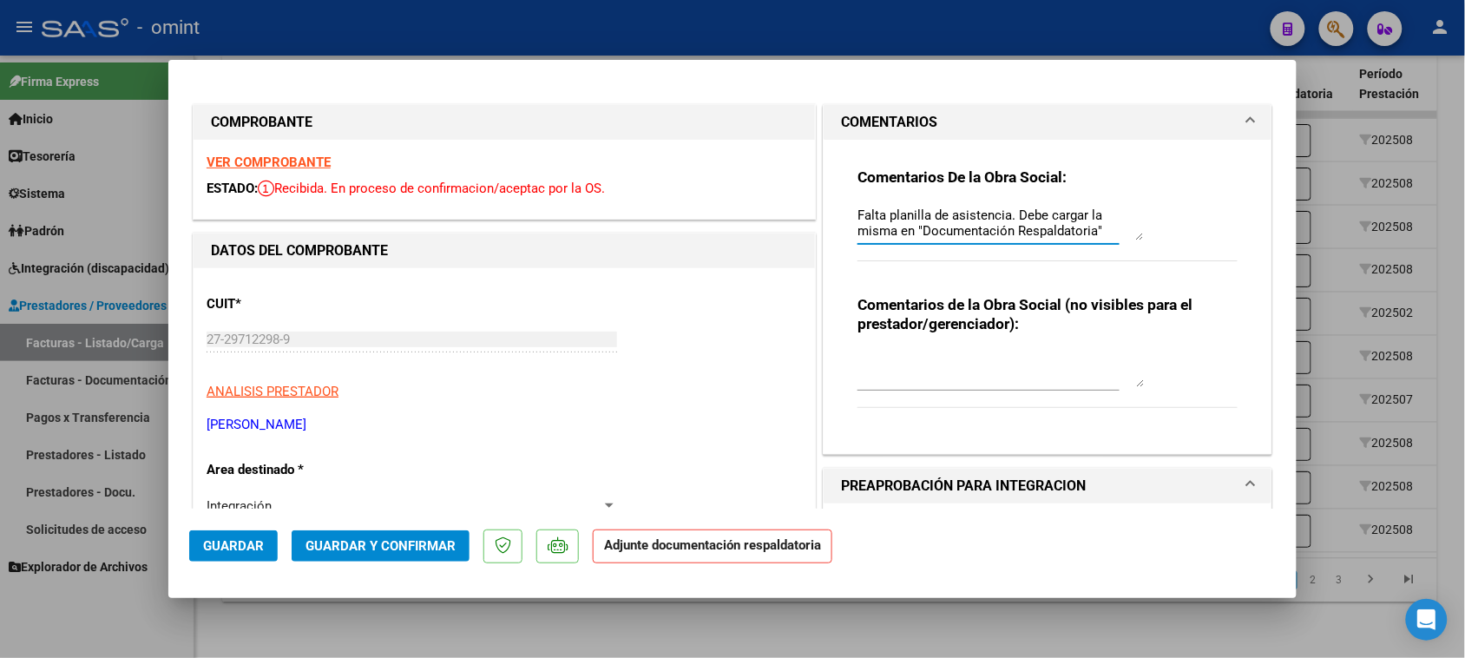
scroll to position [14, 0]
type textarea "Falta planilla de asistencia. Debe cargar la misma en "Documentación Respaldato…"
click at [248, 548] on span "Guardar" at bounding box center [233, 546] width 61 height 16
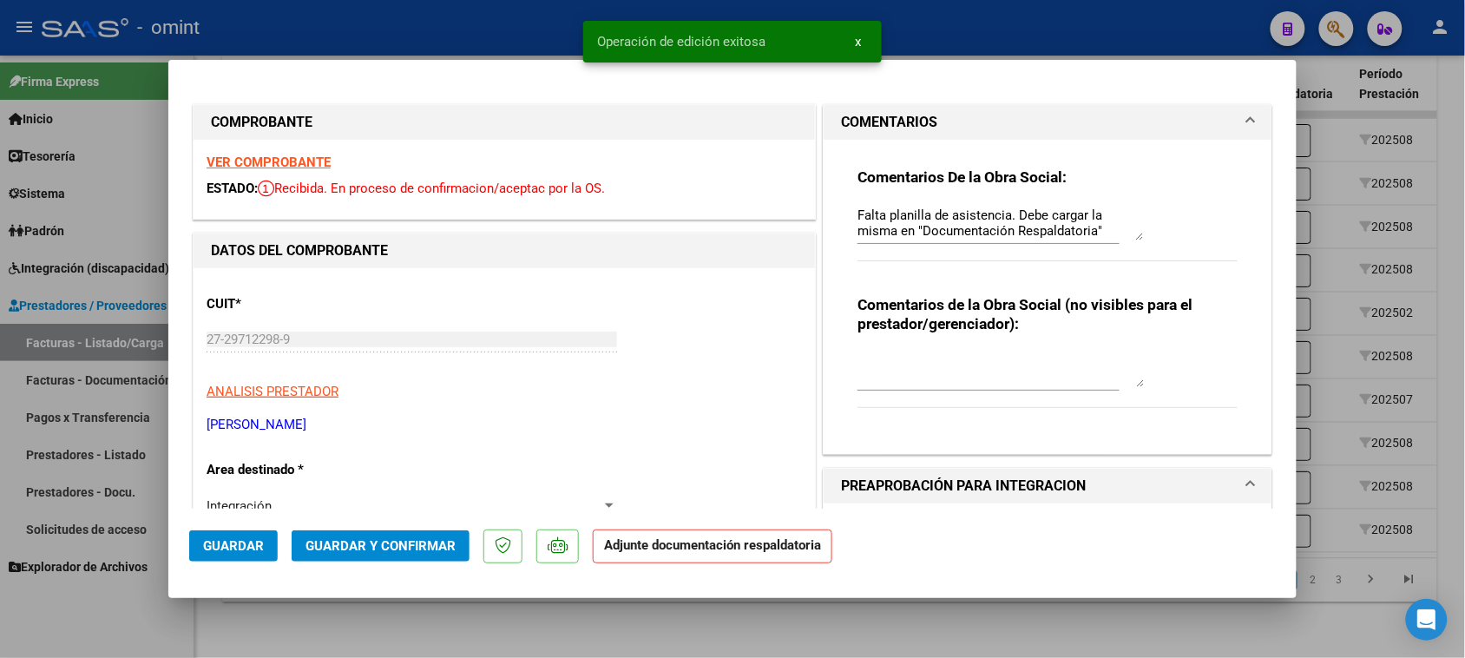
type input "$ 0,00"
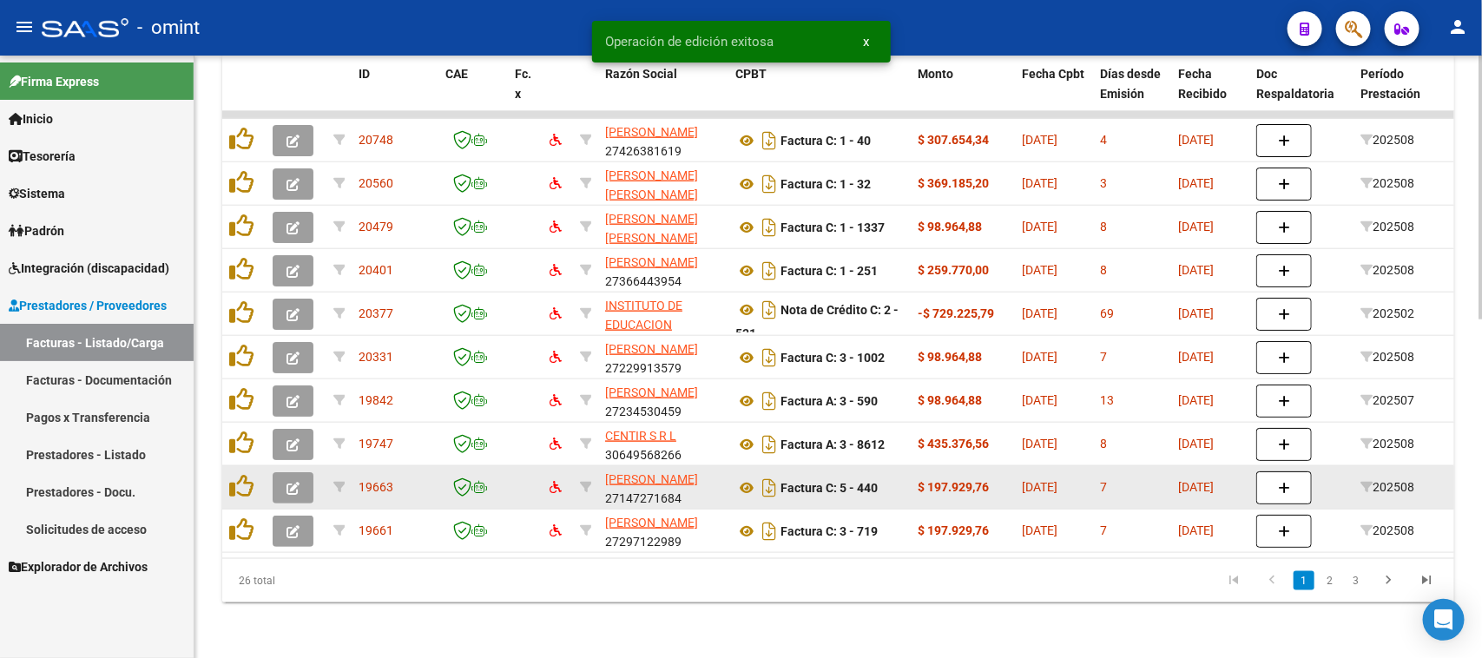
click at [286, 482] on icon "button" at bounding box center [292, 488] width 13 height 13
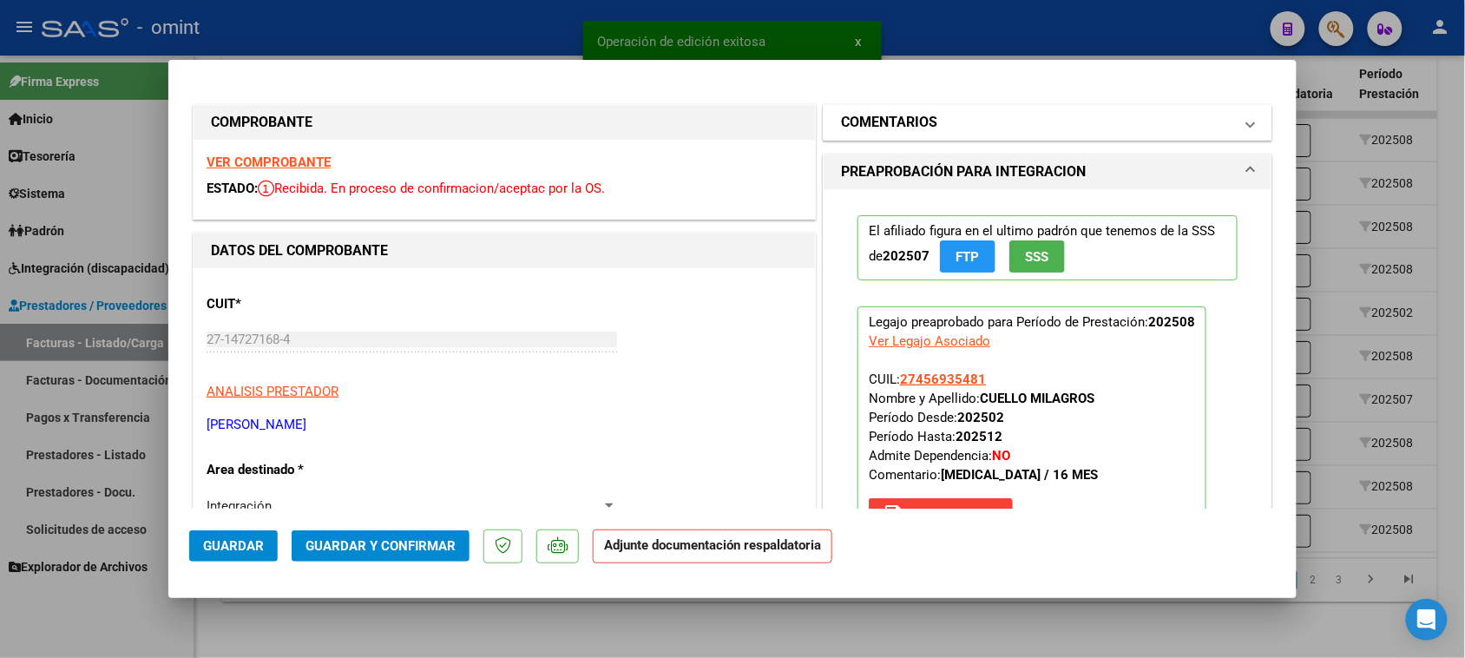
click at [923, 128] on h1 "COMENTARIOS" at bounding box center [889, 122] width 96 height 21
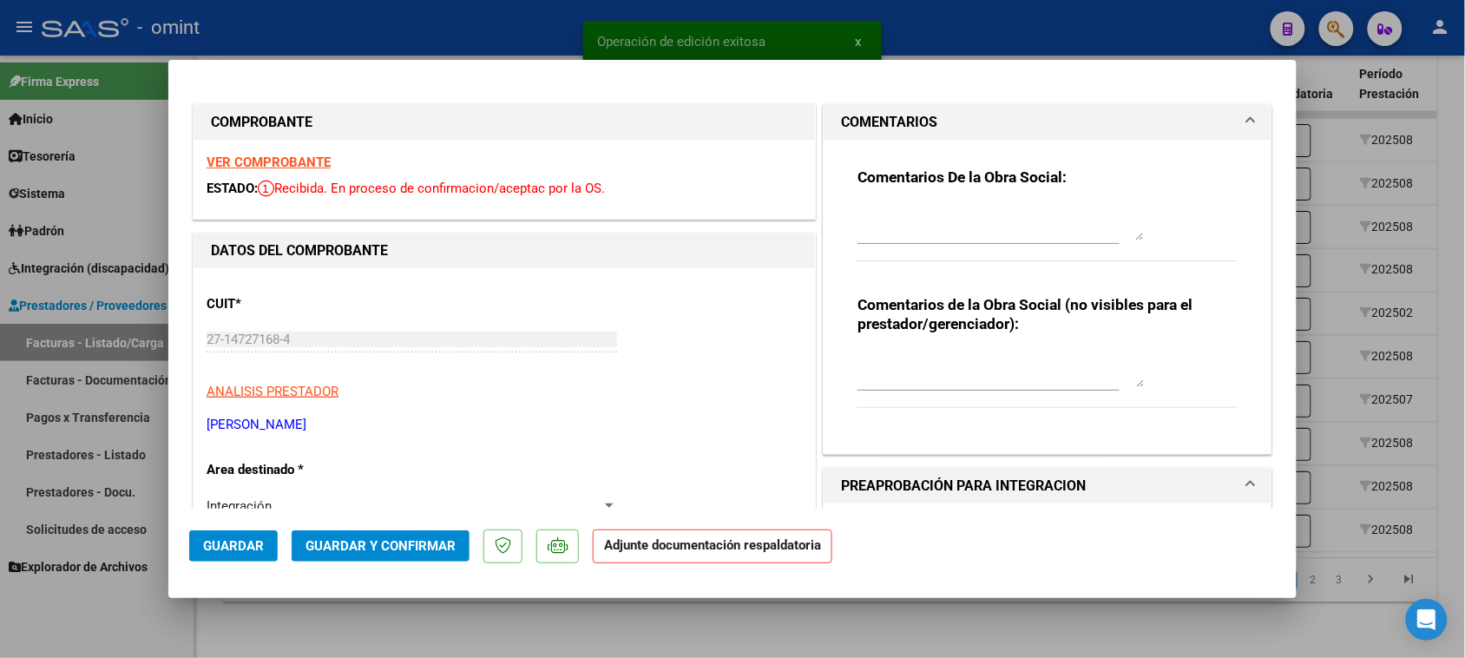
click at [914, 206] on textarea at bounding box center [1001, 223] width 286 height 35
paste textarea "Falta planilla de asistencia. Debe cargar la misma en "Documentación Respaldato…"
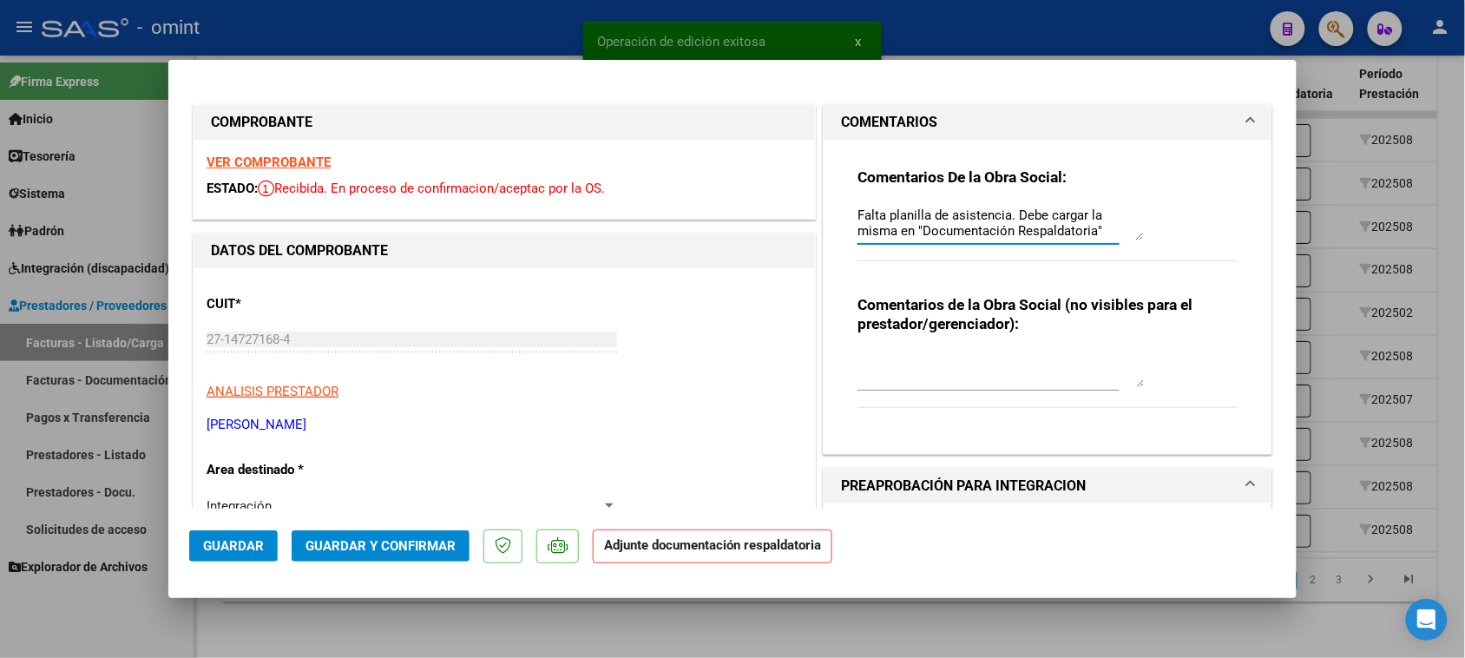
scroll to position [14, 0]
type textarea "Falta planilla de asistencia. Debe cargar la misma en "Documentación Respaldato…"
click at [233, 543] on span "Guardar" at bounding box center [233, 546] width 61 height 16
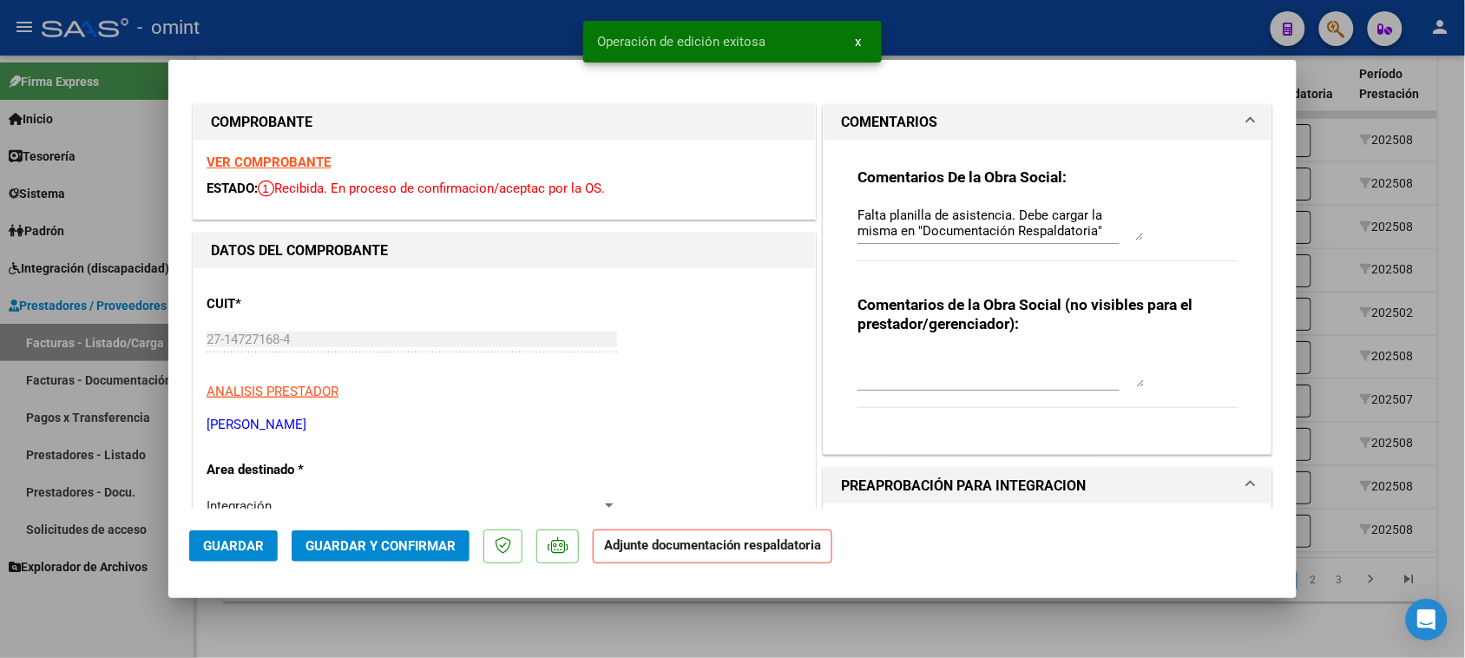
type input "$ 0,00"
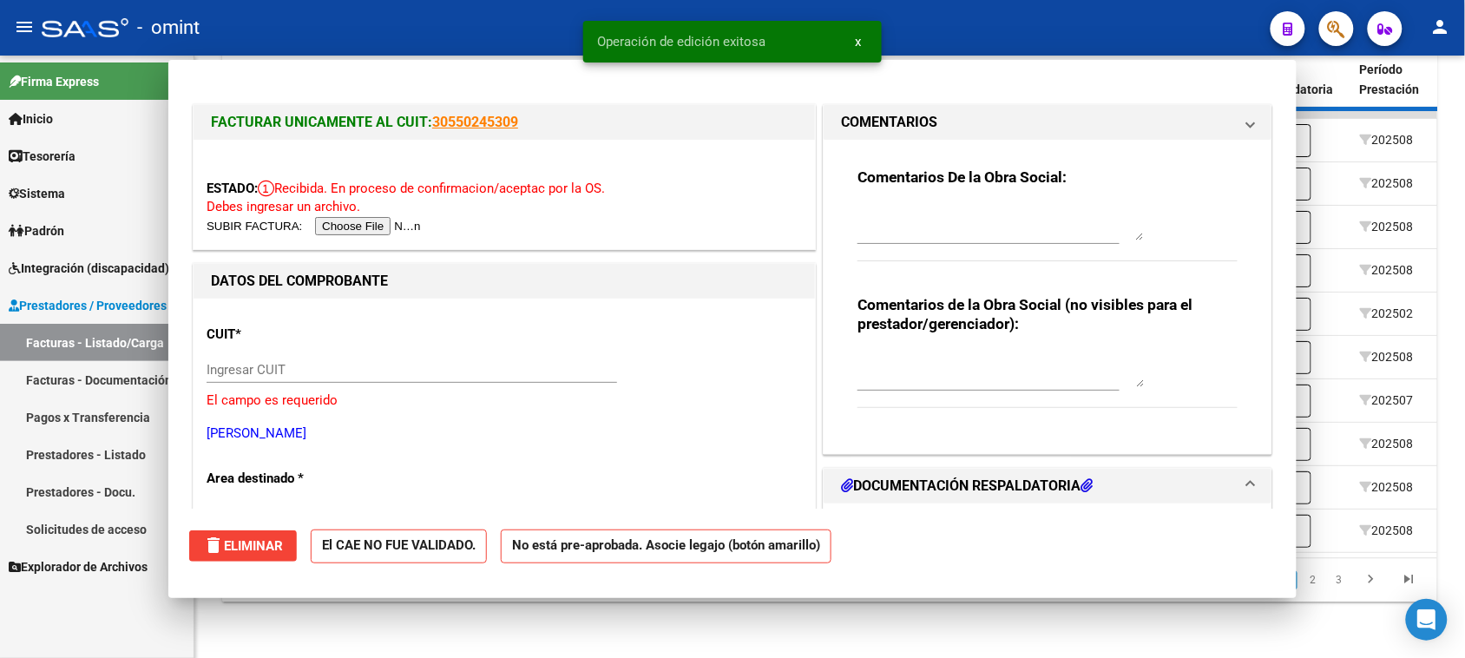
scroll to position [0, 0]
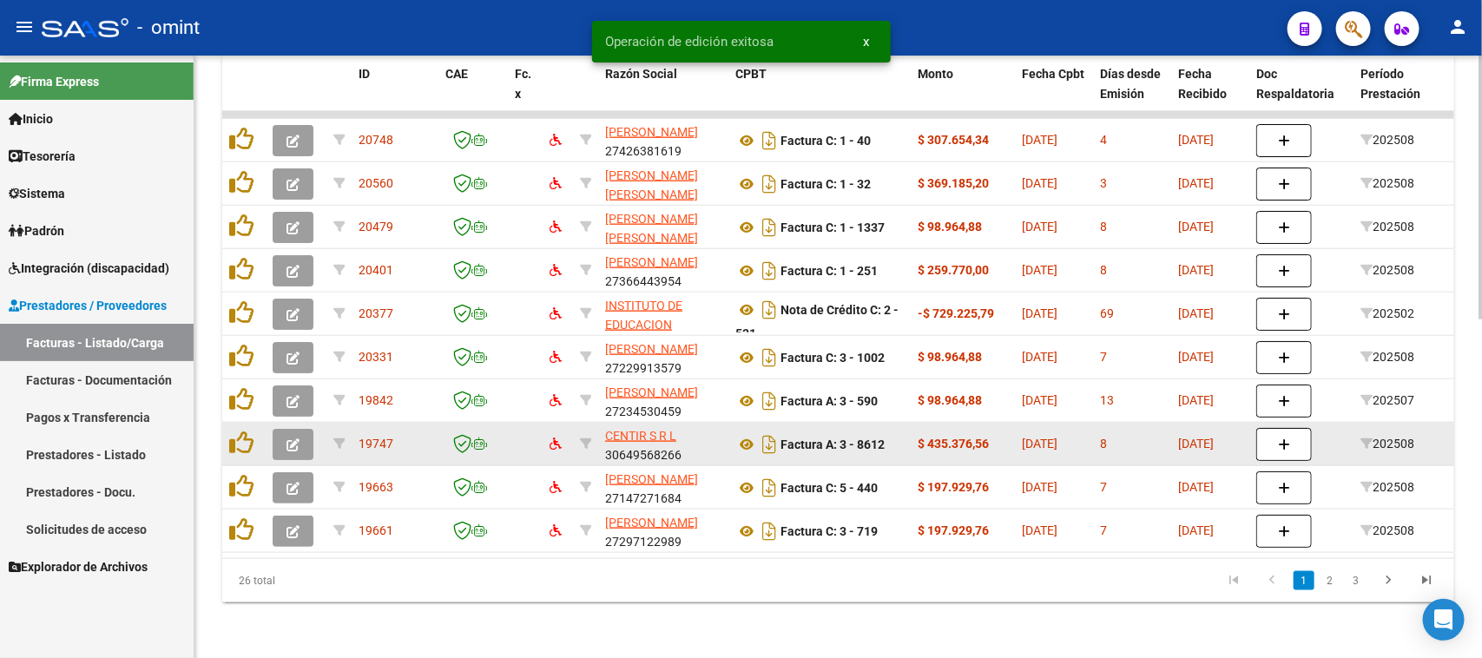
click at [298, 438] on icon "button" at bounding box center [292, 444] width 13 height 13
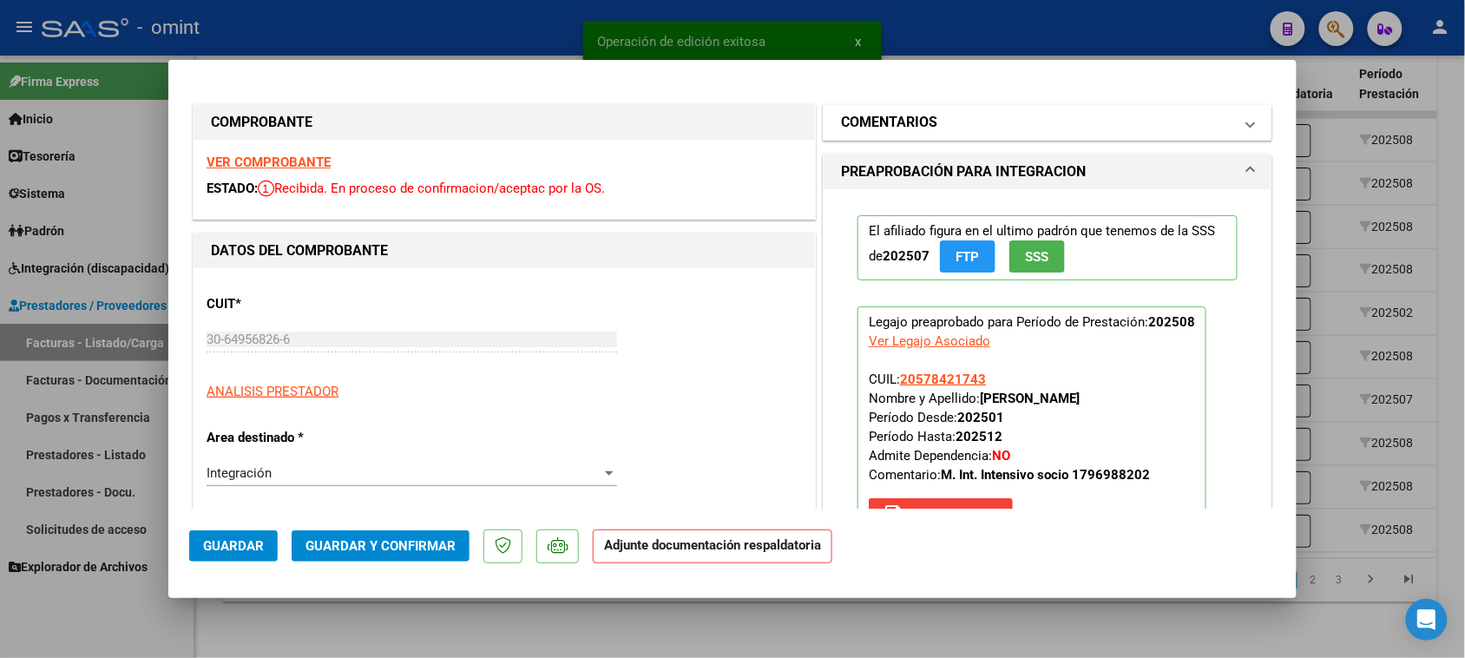
click at [1031, 122] on mat-panel-title "COMENTARIOS" at bounding box center [1037, 122] width 392 height 21
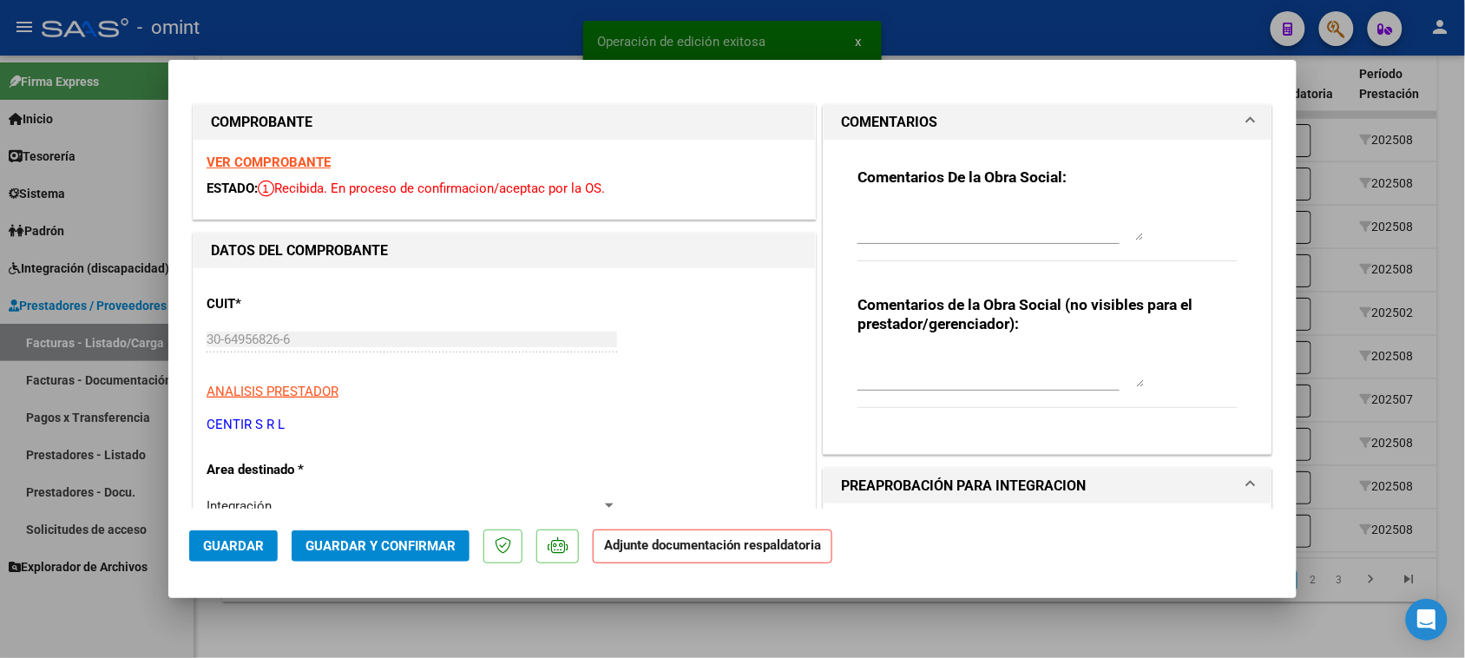
click at [1003, 202] on div at bounding box center [1001, 223] width 286 height 42
paste textarea "Falta planilla de asistencia. Debe cargar la misma en "Documentación Respaldato…"
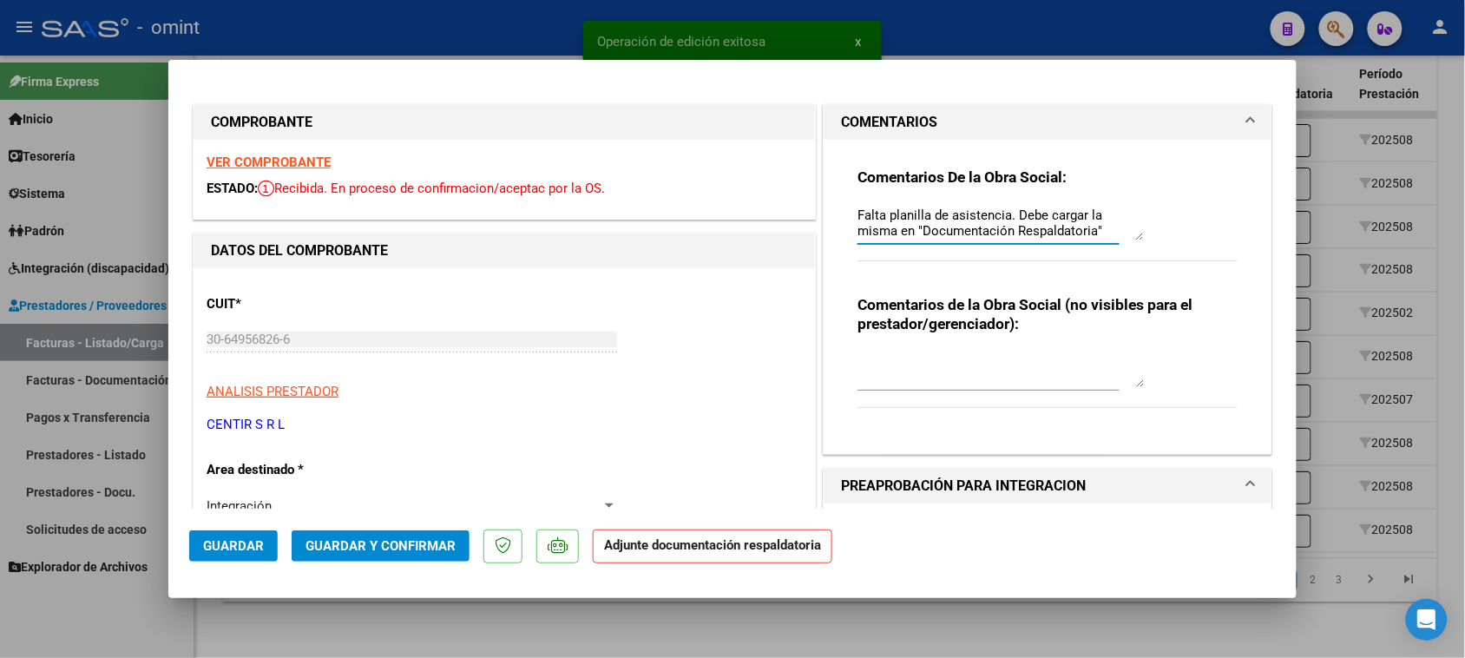
scroll to position [14, 0]
type textarea "Falta planilla de asistencia. Debe cargar la misma en "Documentación Respaldato…"
click at [257, 540] on span "Guardar" at bounding box center [233, 546] width 61 height 16
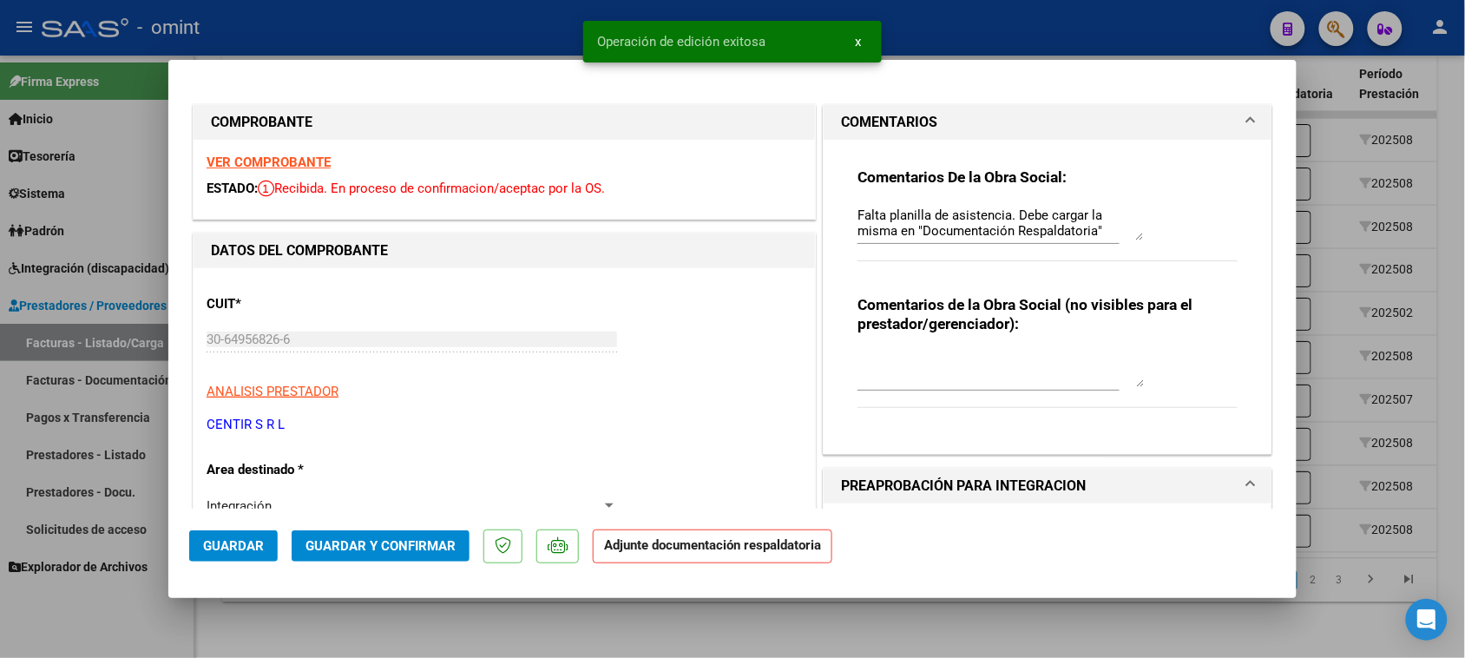
type input "$ 0,00"
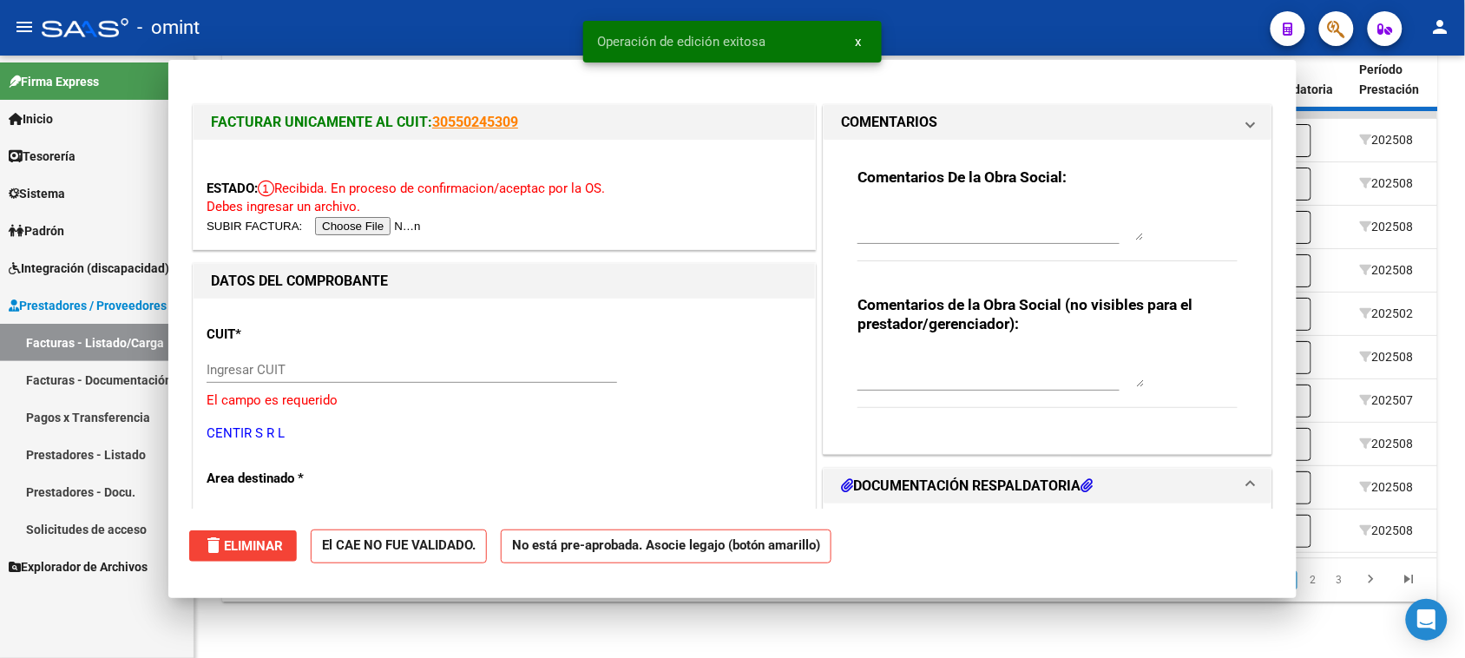
scroll to position [0, 0]
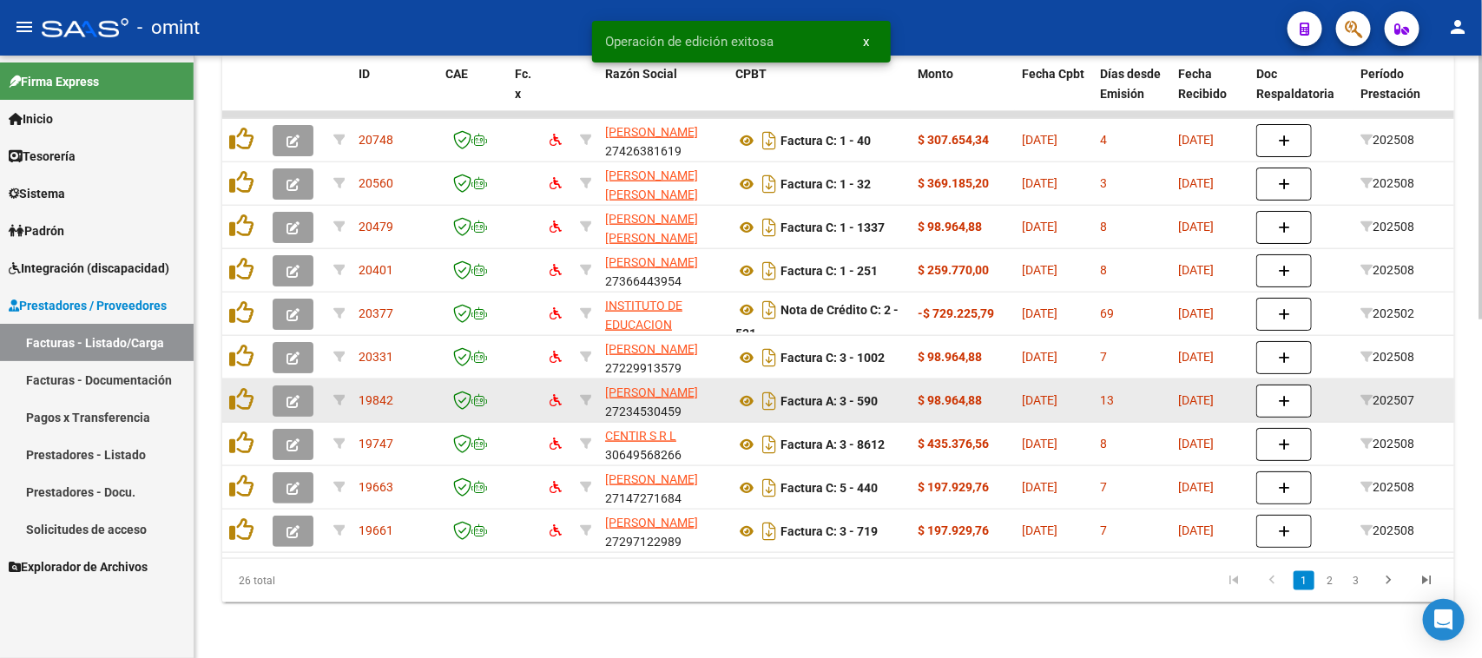
click at [298, 395] on icon "button" at bounding box center [292, 401] width 13 height 13
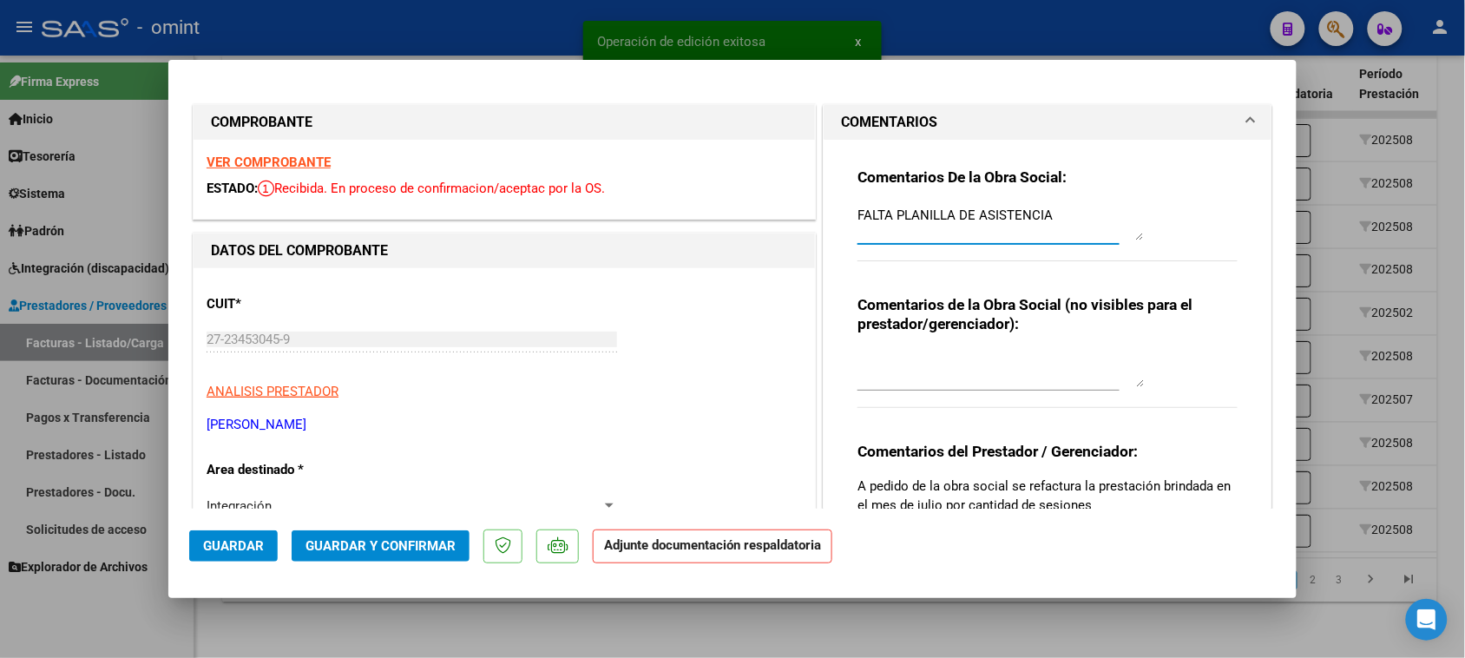
drag, startPoint x: 1072, startPoint y: 209, endPoint x: 500, endPoint y: 227, distance: 572.3
paste textarea "alta planilla de asistencia. Debe cargar la misma en "Documentación Respaldator…"
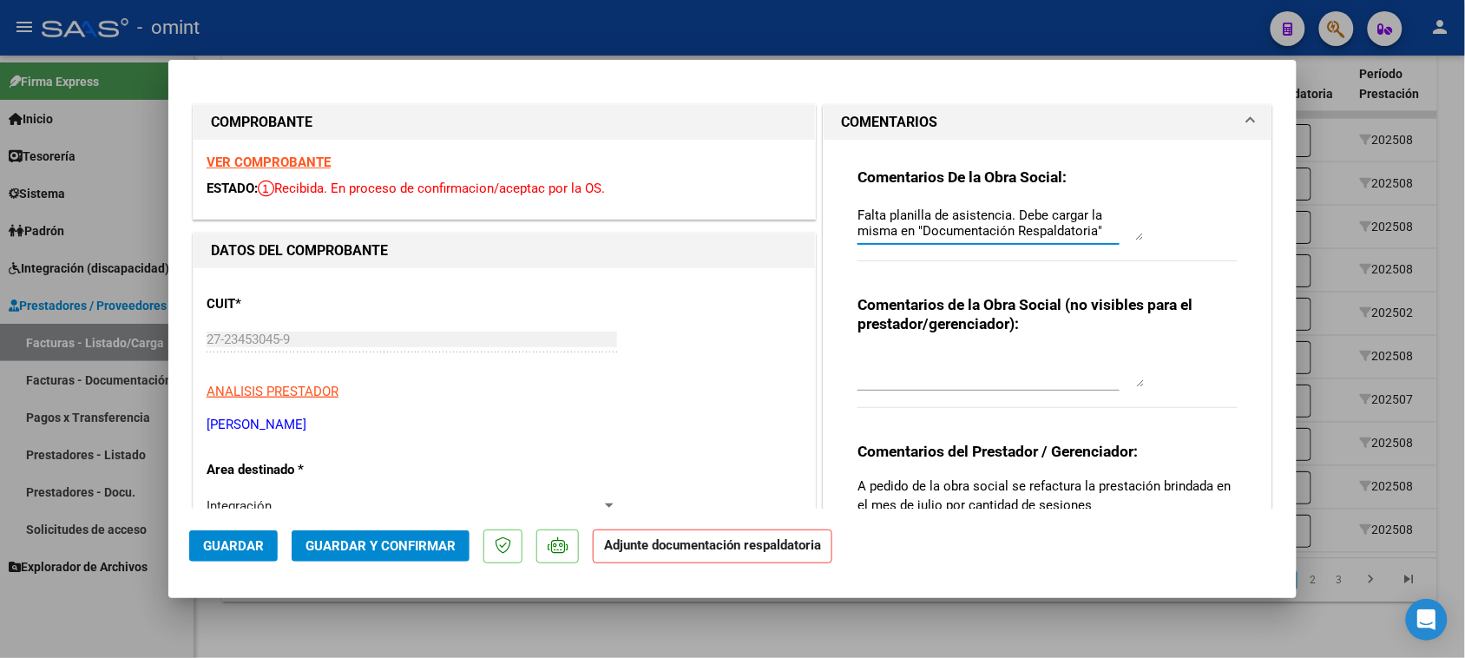
type textarea "Falta planilla de asistencia. Debe cargar la misma en "Documentación Respaldato…"
click at [237, 551] on span "Guardar" at bounding box center [233, 546] width 61 height 16
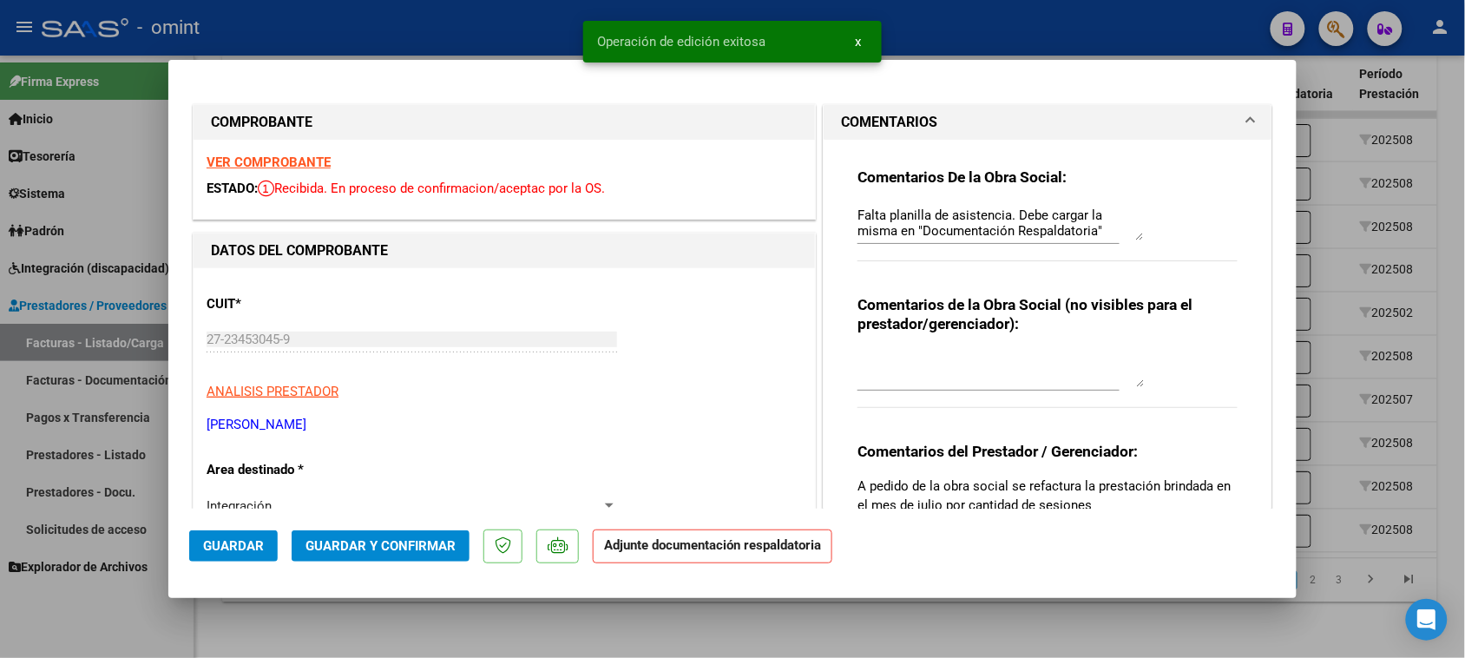
type input "$ 0,00"
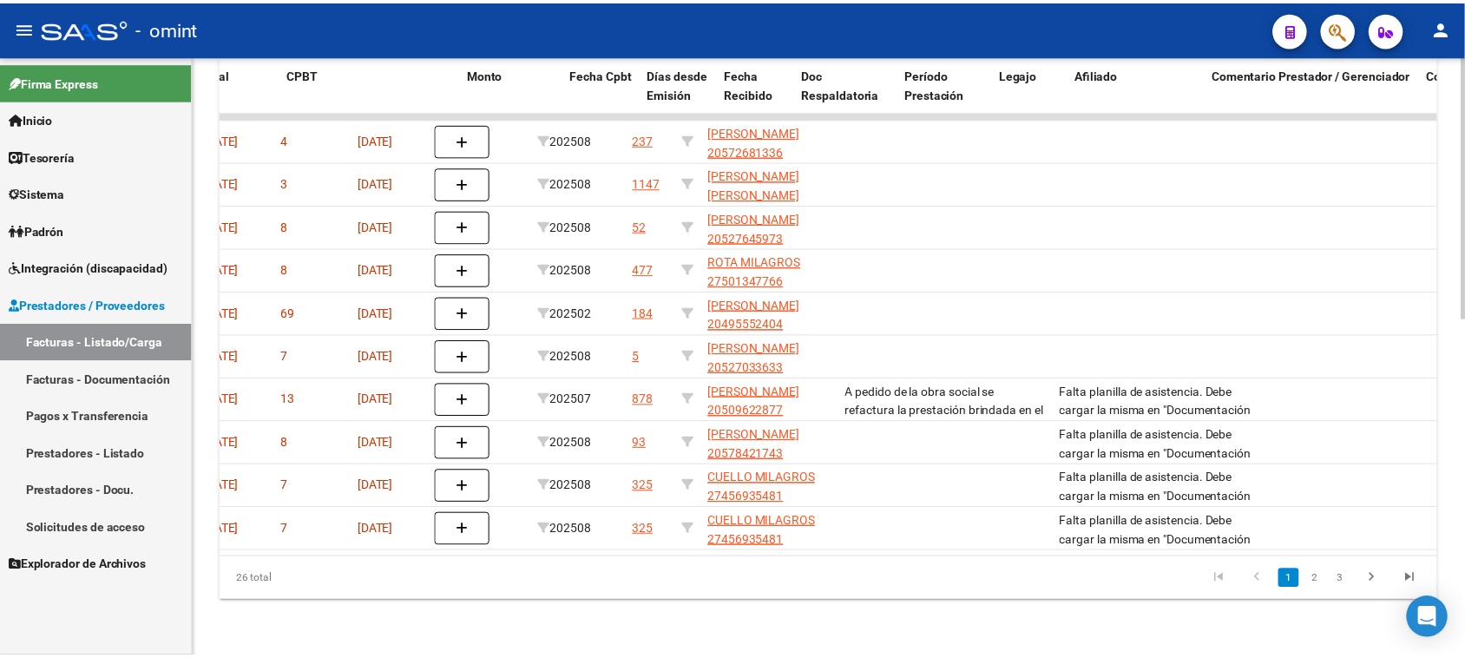
scroll to position [0, 0]
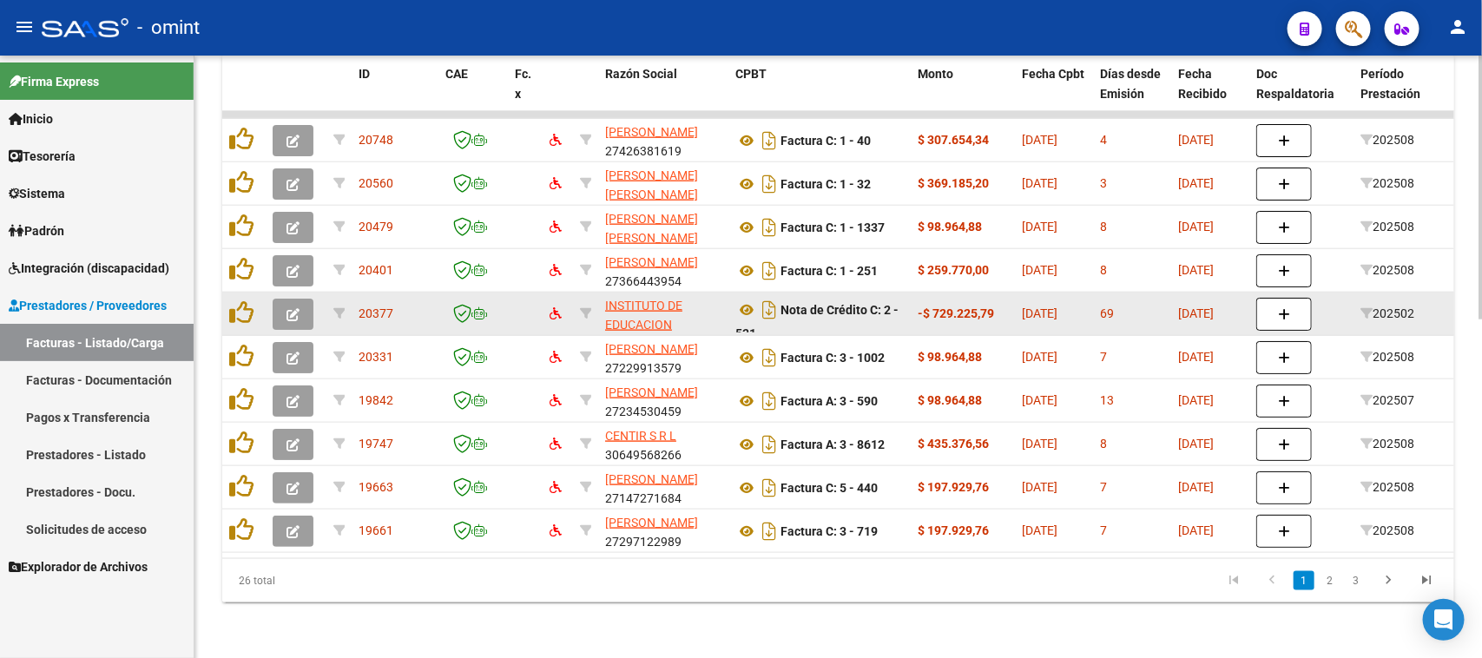
click at [292, 308] on icon "button" at bounding box center [292, 314] width 13 height 13
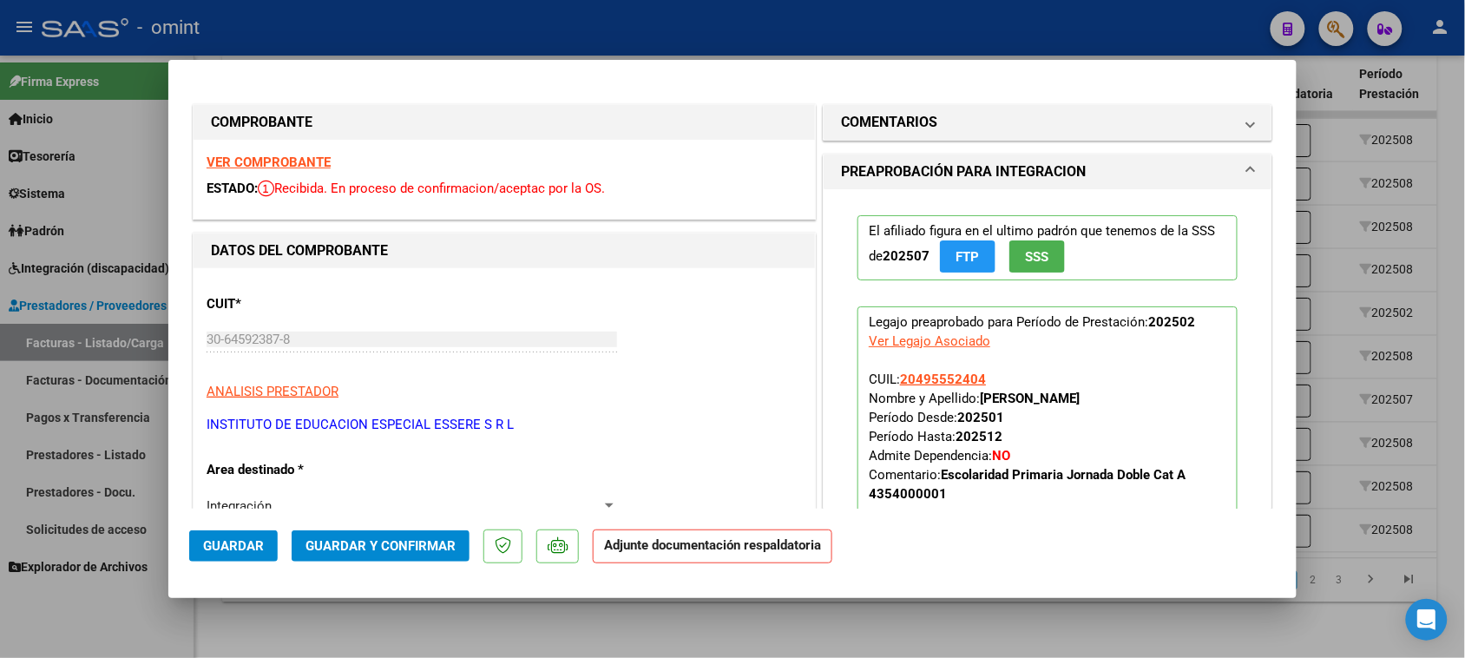
click at [314, 158] on strong "VER COMPROBANTE" at bounding box center [269, 162] width 124 height 16
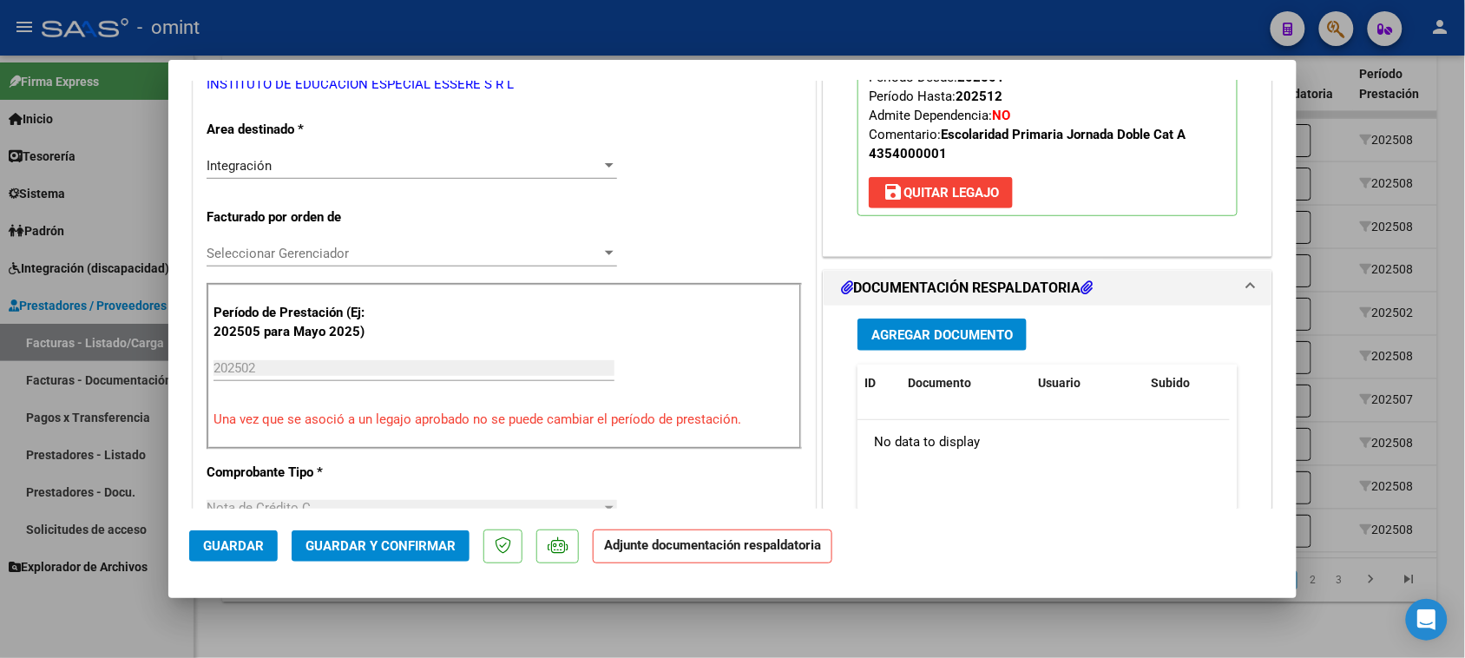
scroll to position [325, 0]
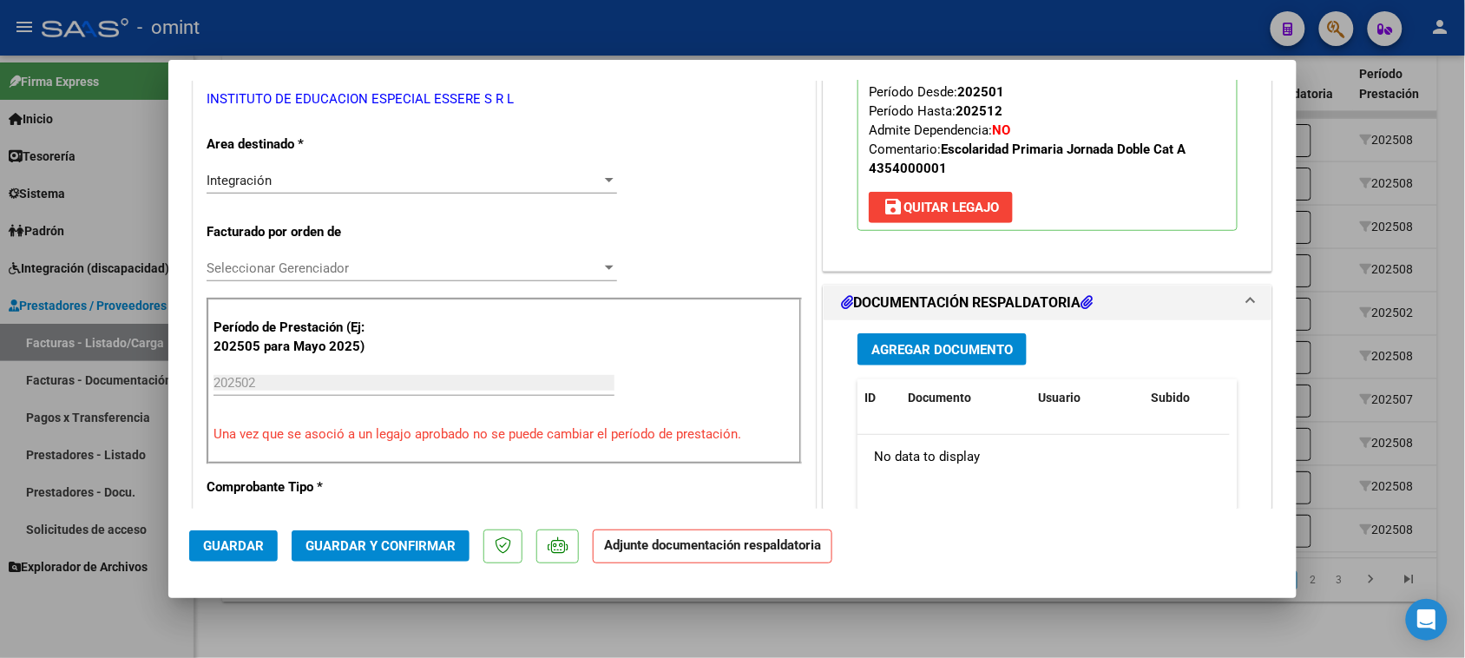
click at [1037, 200] on p "Legajo preaprobado para Período de Prestación: 202502 Ver Legajo Asociado CUIL:…" at bounding box center [1048, 106] width 380 height 250
click at [961, 200] on span "save [PERSON_NAME]" at bounding box center [941, 208] width 116 height 16
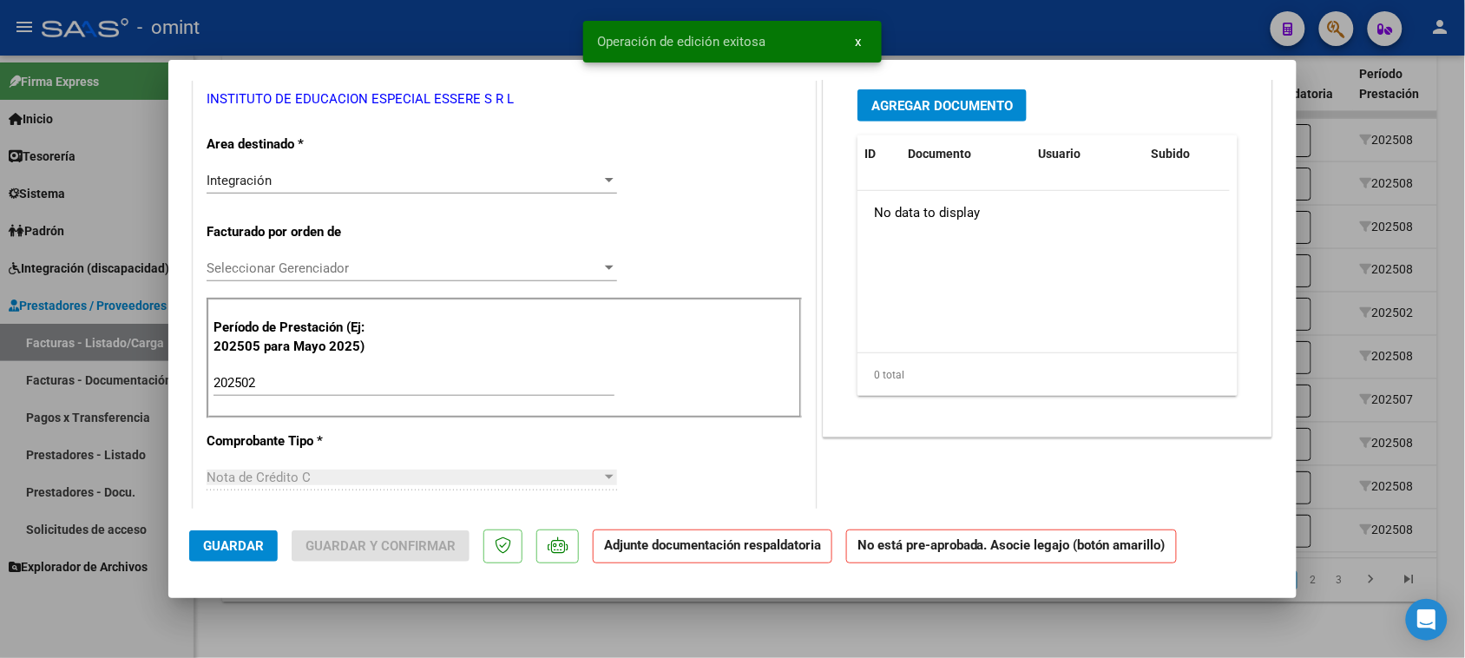
scroll to position [0, 0]
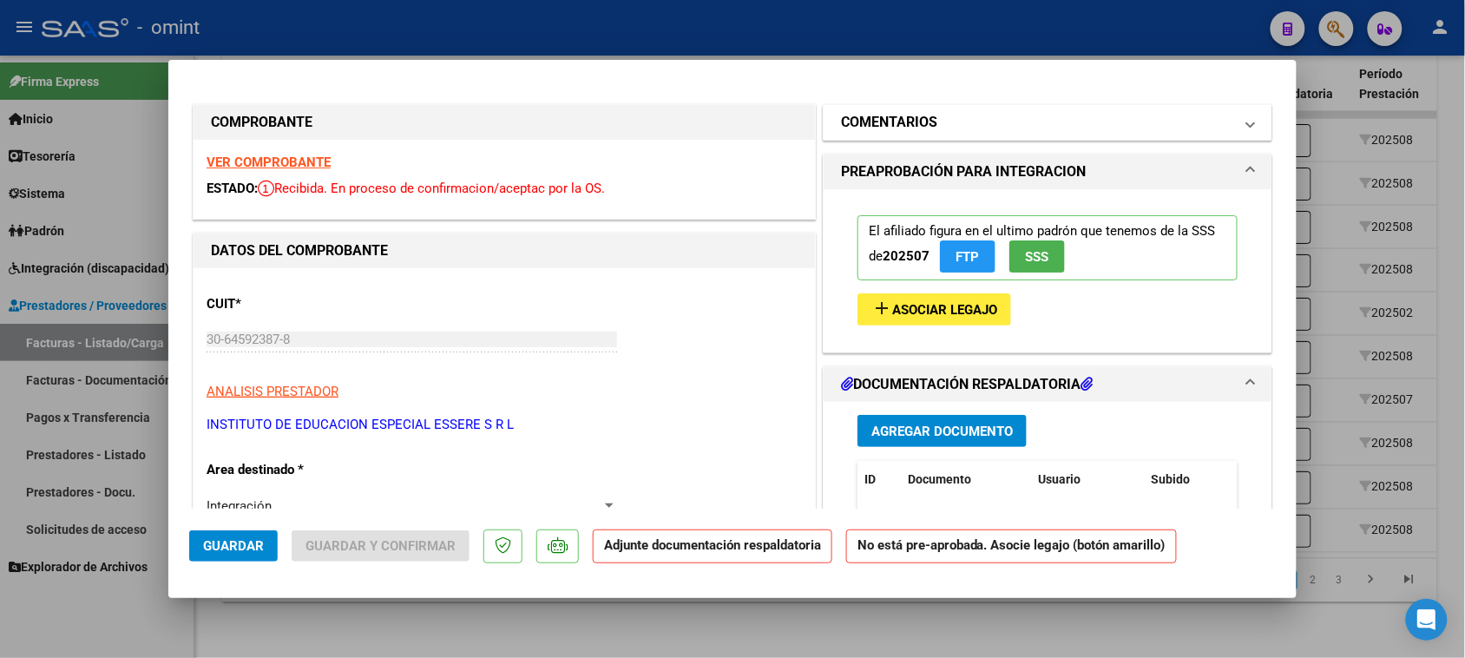
click at [913, 107] on mat-expansion-panel-header "COMENTARIOS" at bounding box center [1048, 122] width 448 height 35
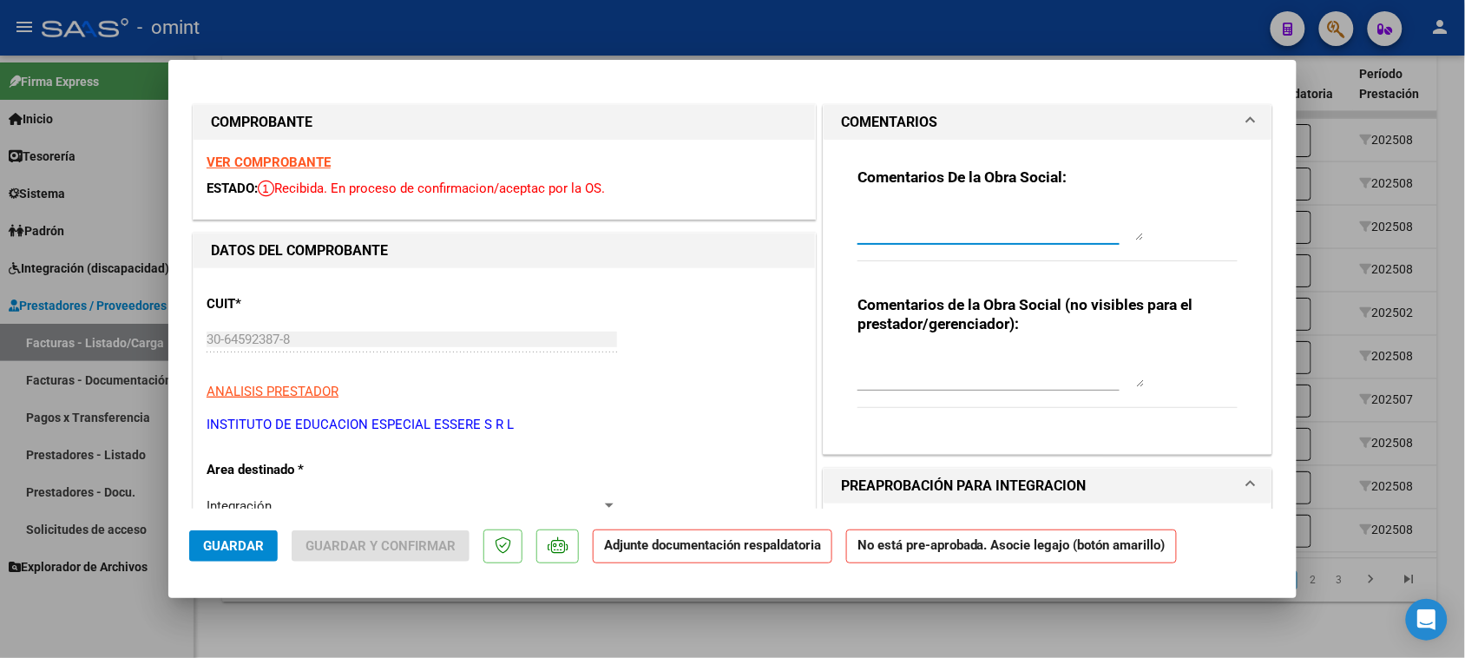
drag, startPoint x: 908, startPoint y: 236, endPoint x: 907, endPoint y: 208, distance: 27.8
click at [908, 233] on textarea at bounding box center [1001, 223] width 286 height 35
click at [930, 345] on div "Comentarios de la Obra Social (no visibles para el prestador/gerenciador):" at bounding box center [1048, 360] width 380 height 131
click at [927, 361] on textarea at bounding box center [1001, 369] width 286 height 35
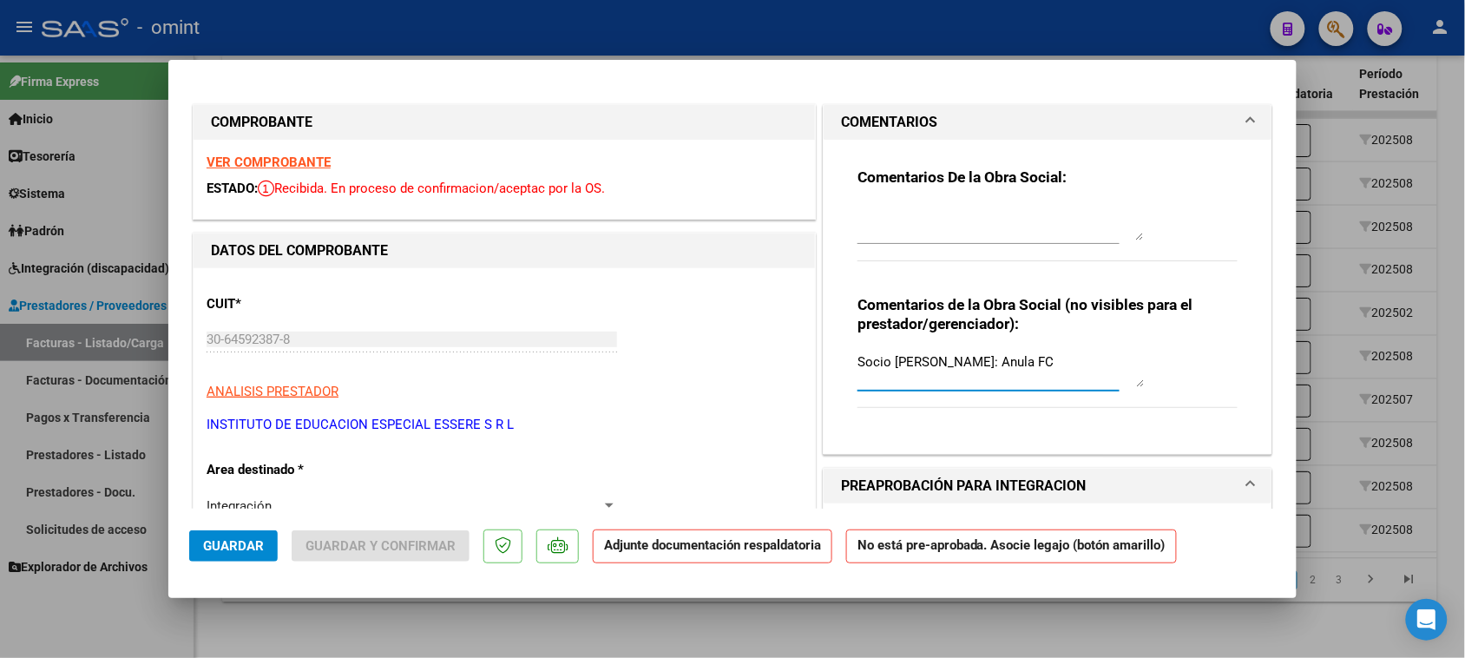
paste textarea "00005931"
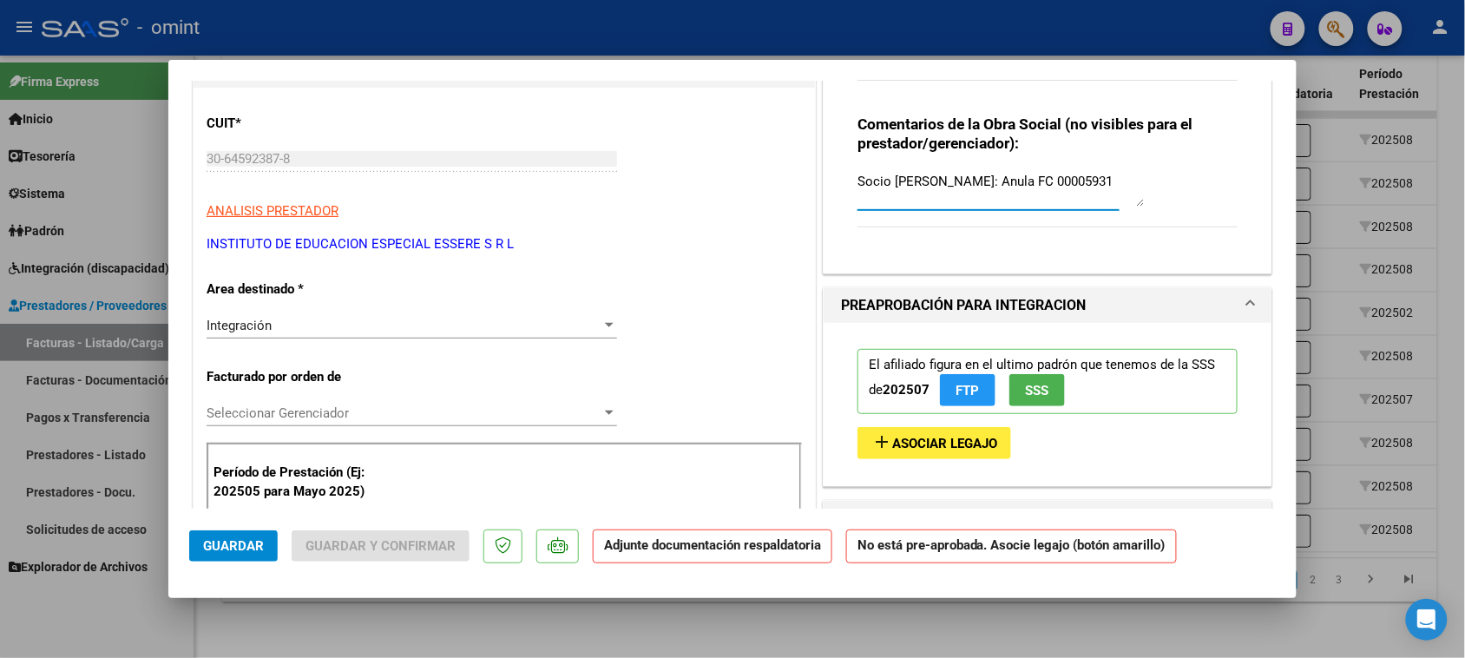
scroll to position [217, 0]
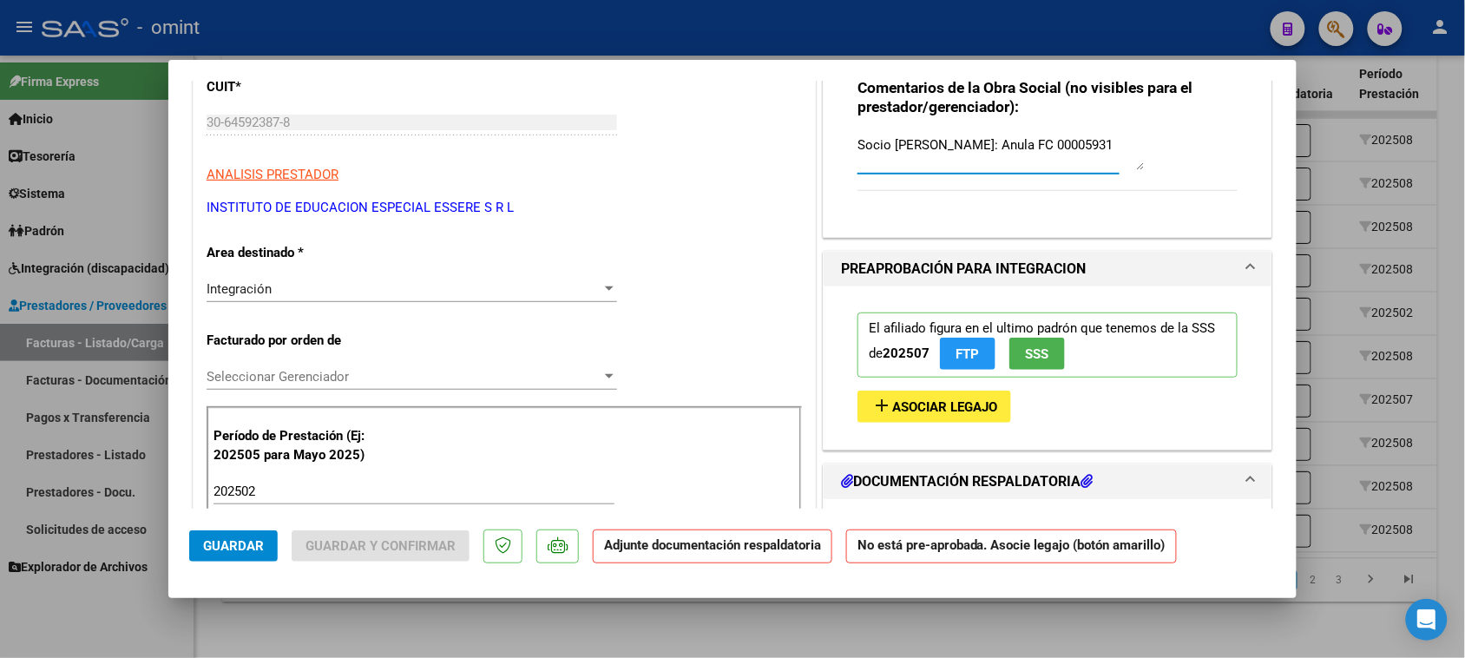
type textarea "Socio [PERSON_NAME]: Anula FC 00005931"
click at [226, 554] on button "Guardar" at bounding box center [233, 545] width 89 height 31
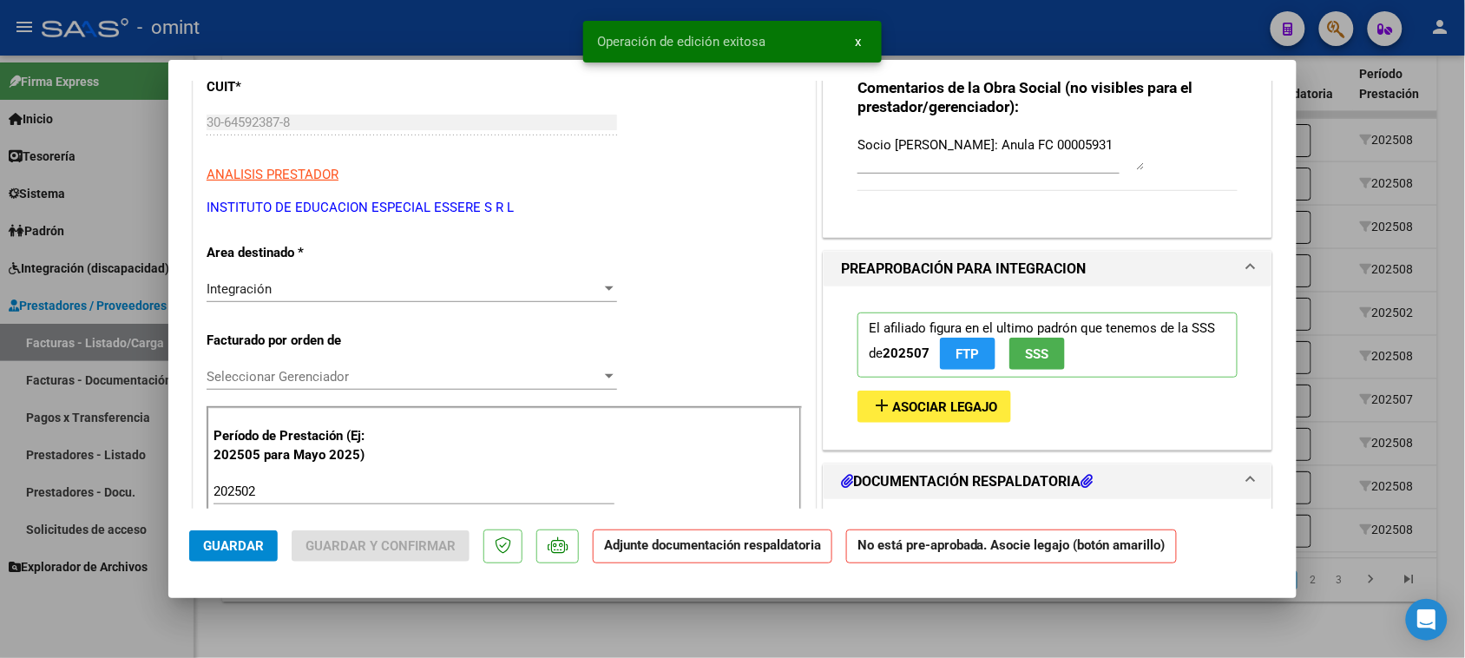
click at [413, 296] on div "Integración" at bounding box center [404, 289] width 395 height 16
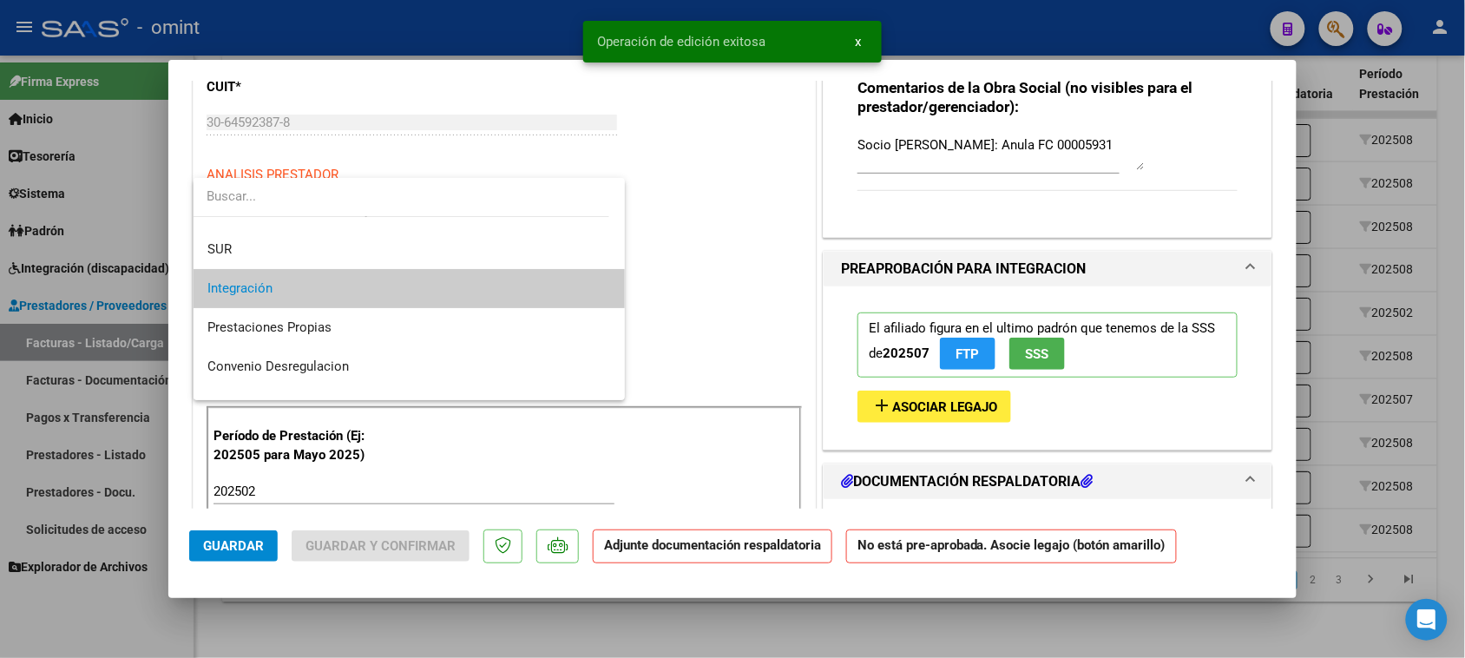
scroll to position [168, 0]
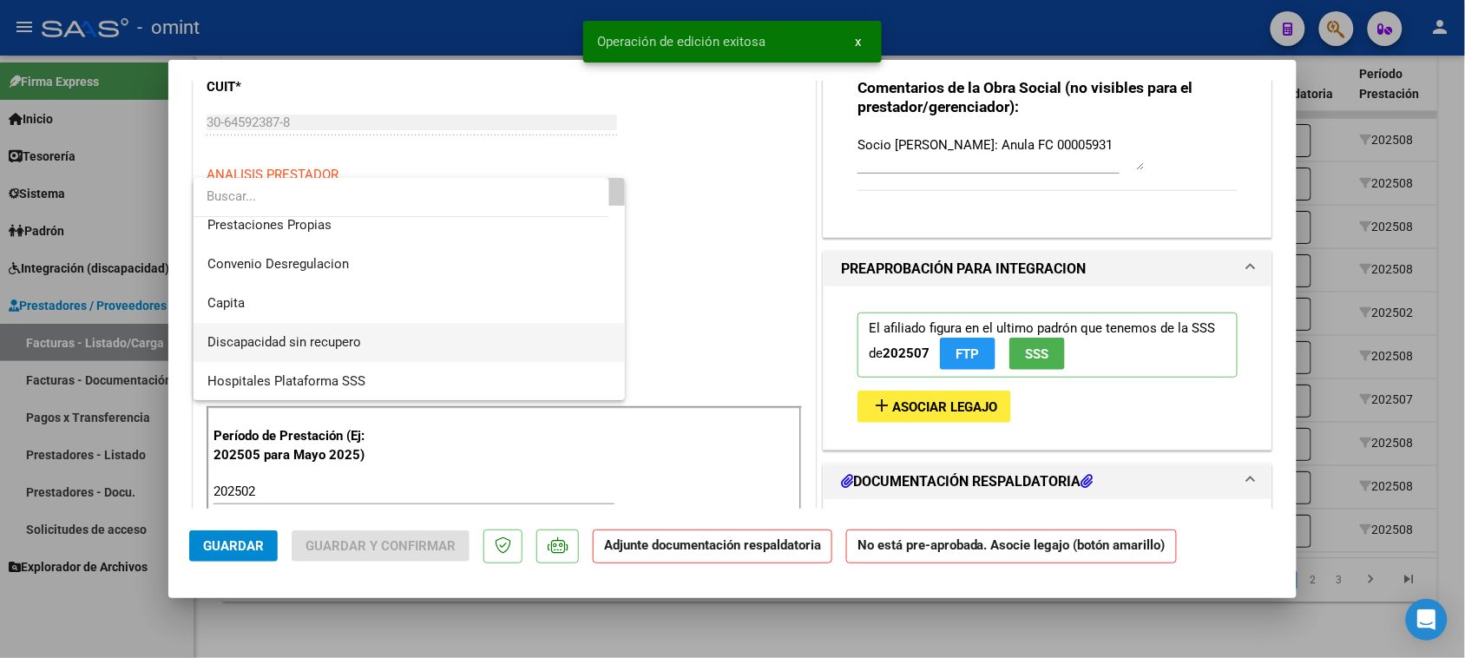
click at [404, 345] on span "Discapacidad sin recupero" at bounding box center [409, 342] width 404 height 39
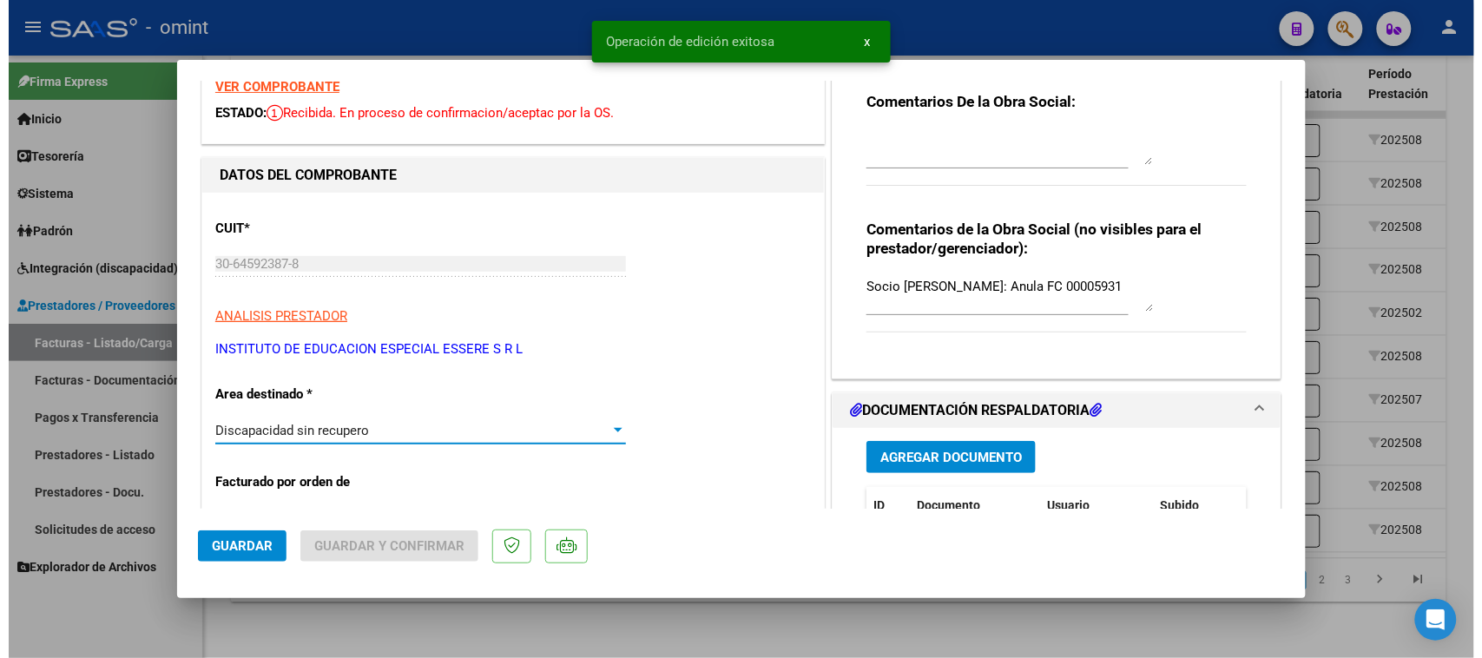
scroll to position [0, 0]
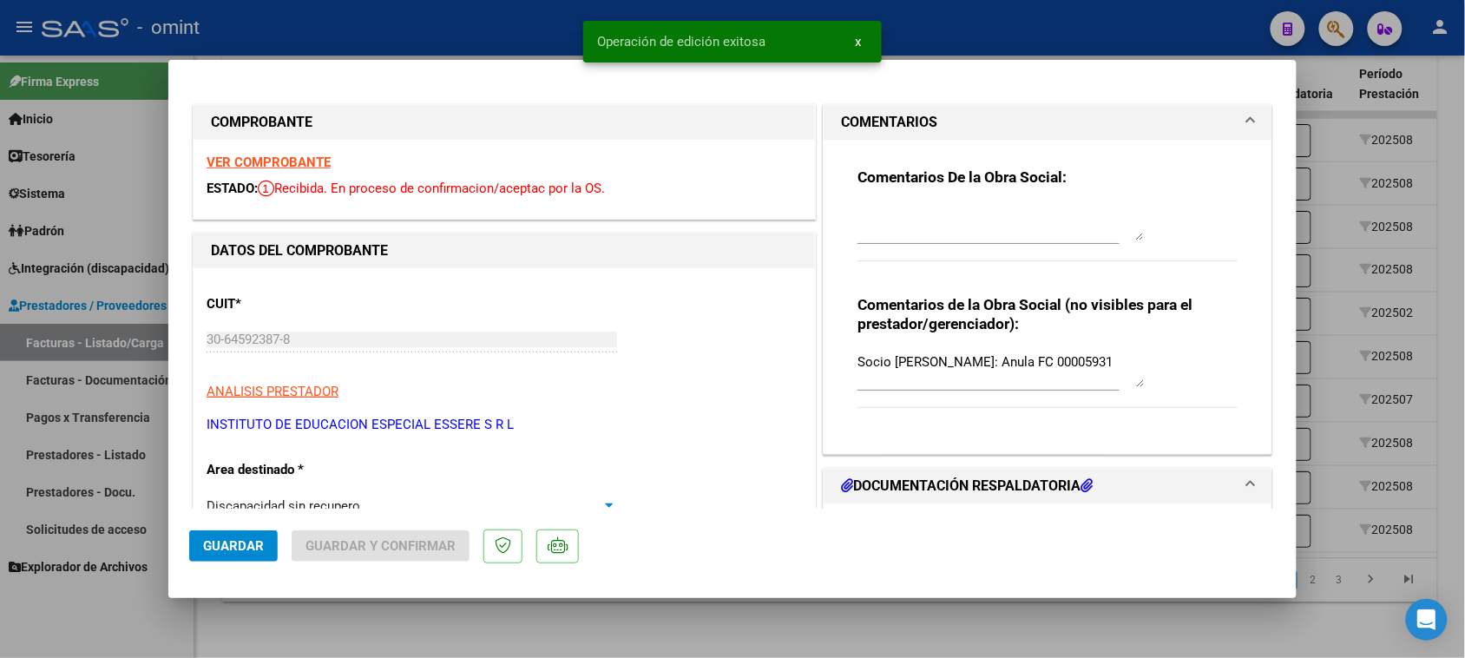
click at [266, 545] on button "Guardar" at bounding box center [233, 545] width 89 height 31
click at [353, 542] on span "Guardar y Confirmar" at bounding box center [381, 546] width 150 height 16
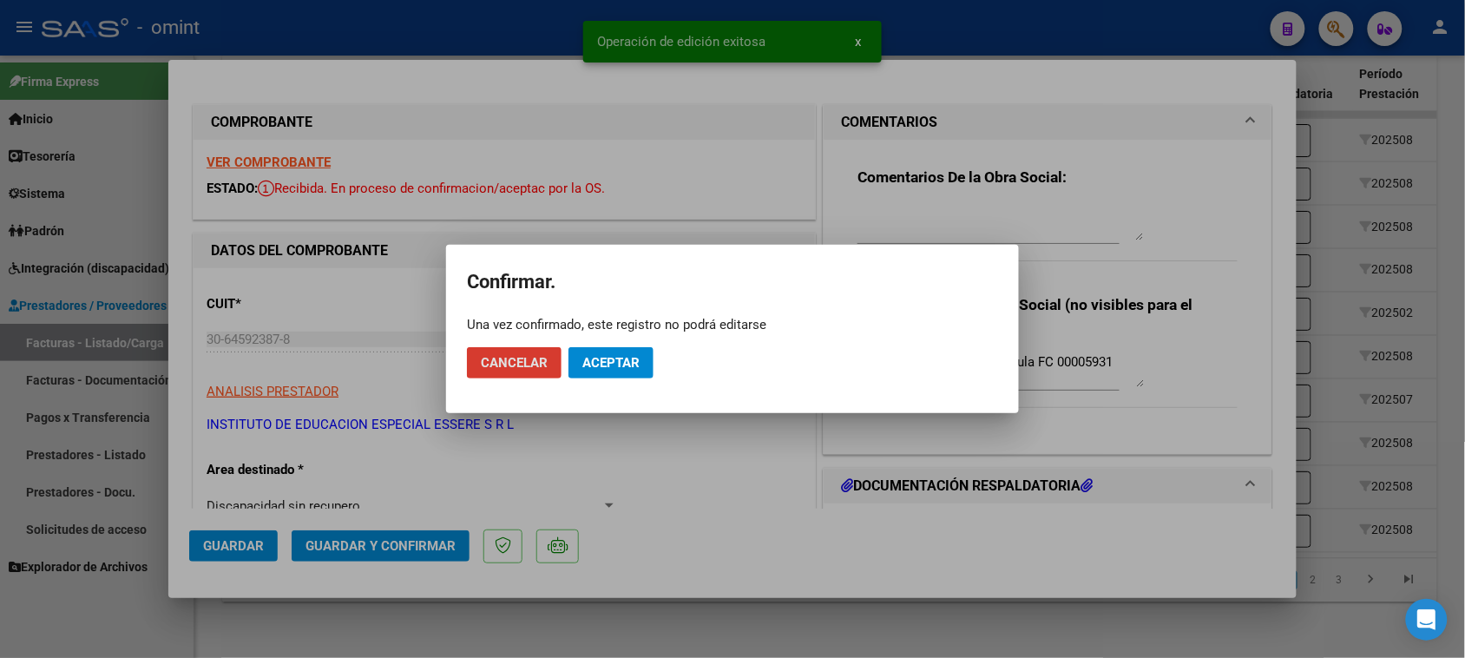
click at [622, 365] on span "Aceptar" at bounding box center [610, 363] width 57 height 16
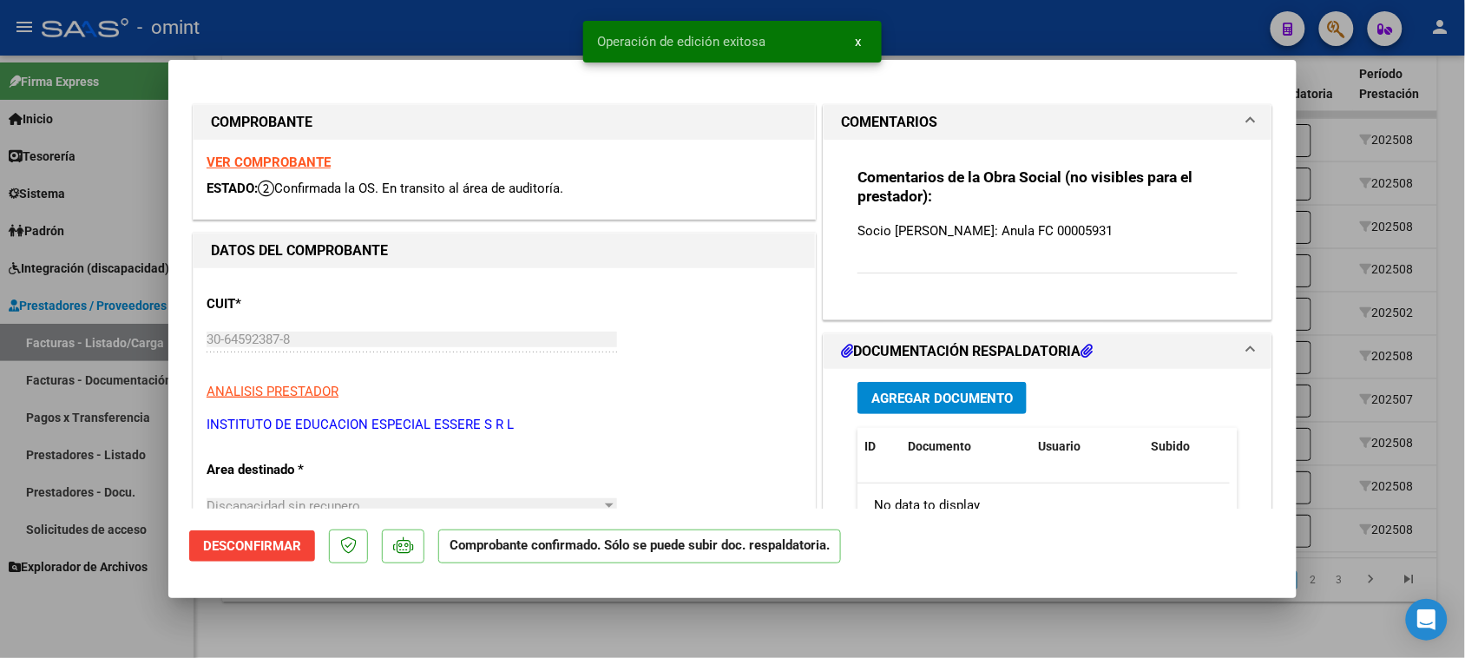
type input "$ 0,00"
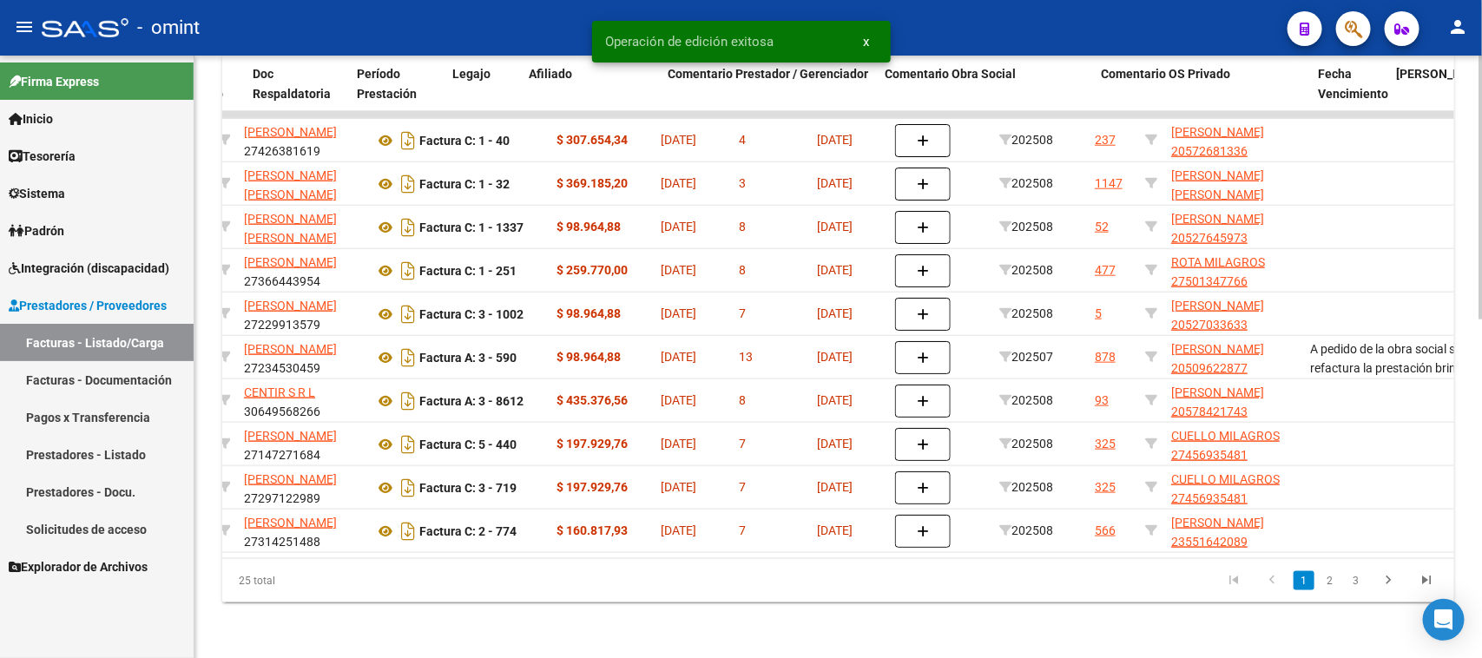
scroll to position [0, 1121]
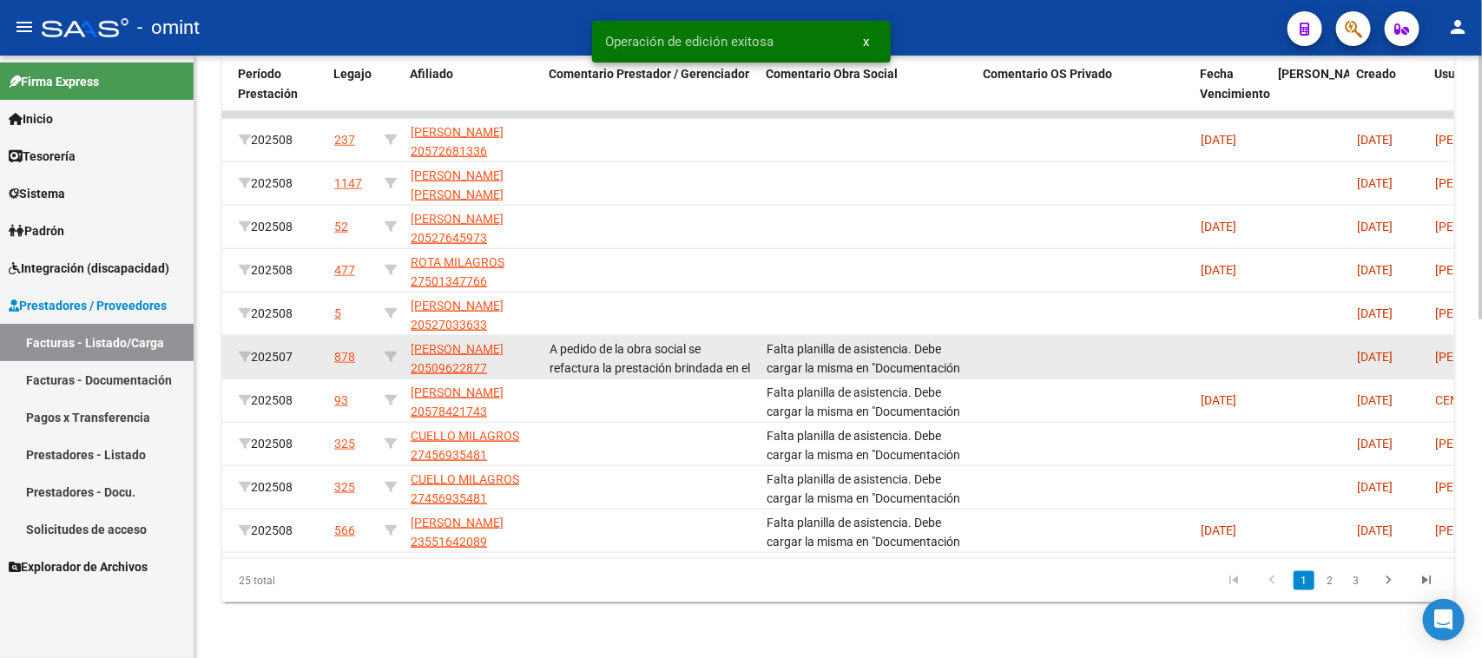
click at [831, 350] on span "Falta planilla de asistencia. Debe cargar la misma en "Documentación Respaldato…" at bounding box center [863, 369] width 194 height 54
copy span "Falta planilla de asistencia. Debe cargar la misma en "Documentación Respaldato…"
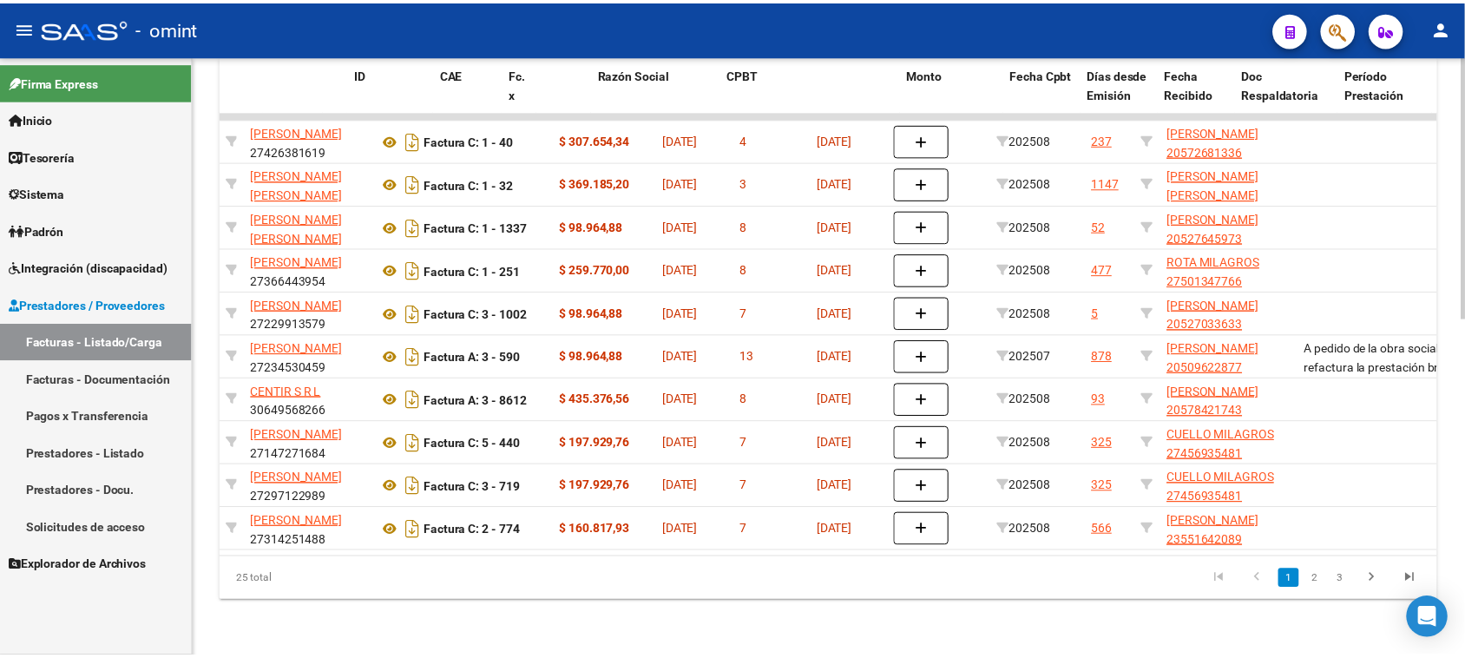
scroll to position [0, 0]
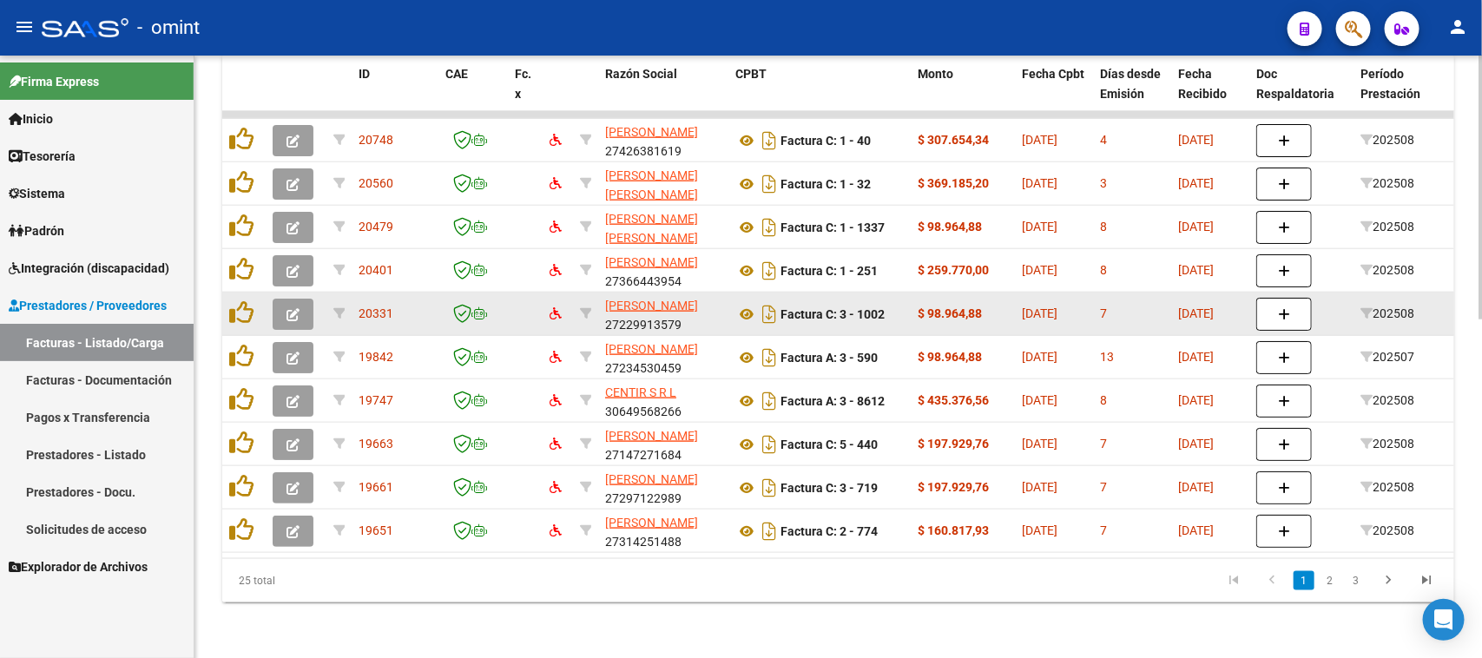
click at [279, 299] on button "button" at bounding box center [293, 314] width 41 height 31
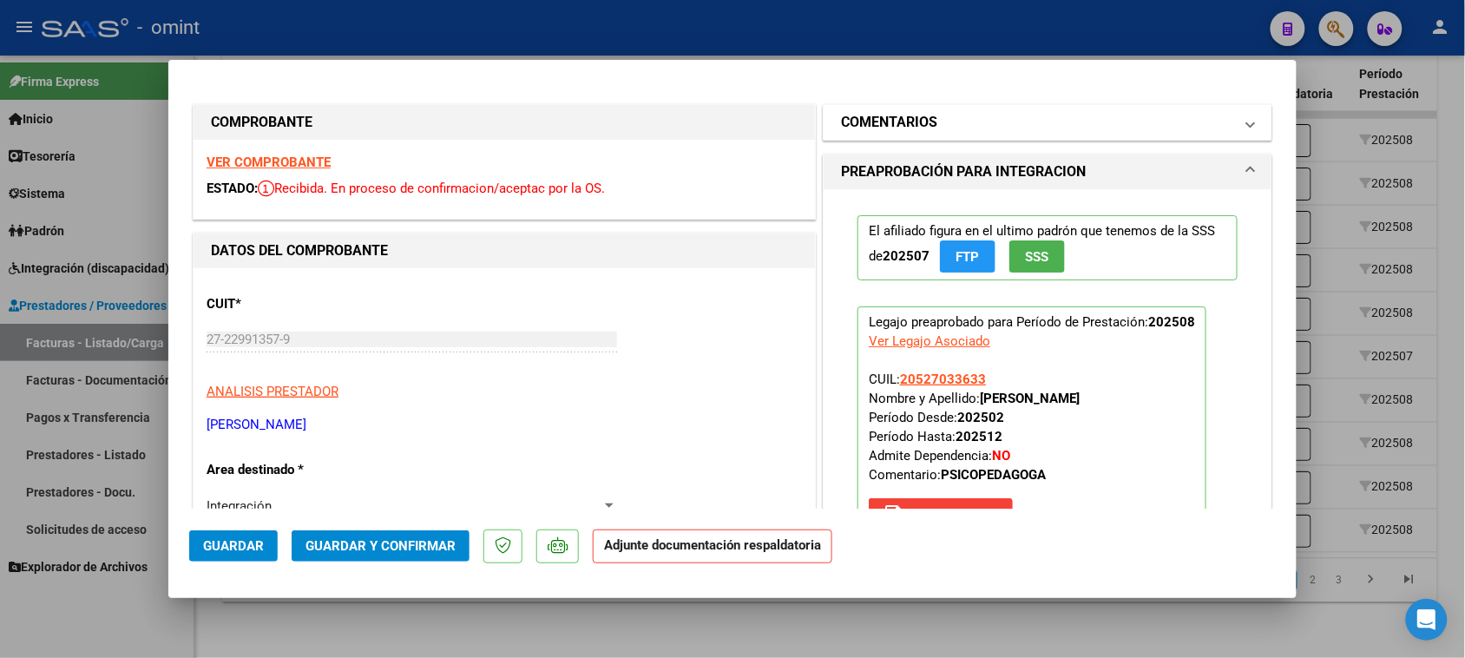
click at [946, 113] on mat-panel-title "COMENTARIOS" at bounding box center [1037, 122] width 392 height 21
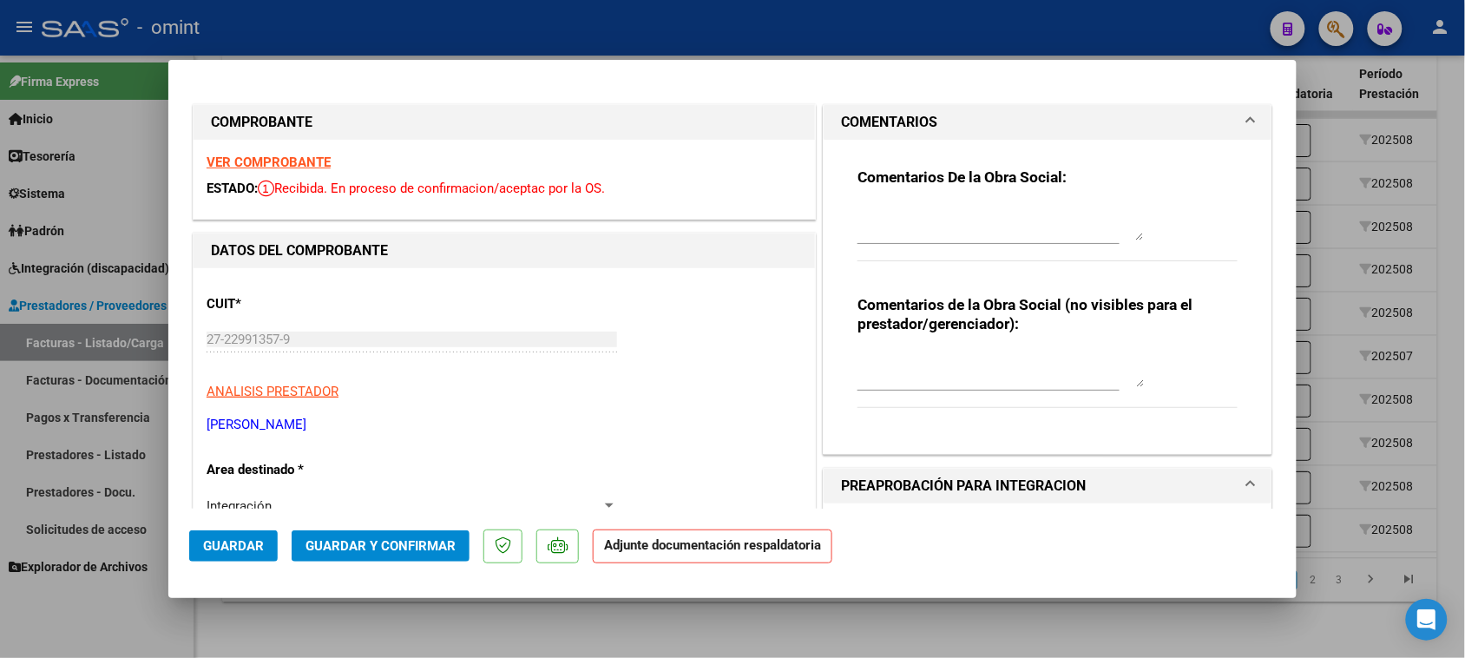
click at [934, 222] on textarea at bounding box center [1001, 223] width 286 height 35
paste textarea "Falta planilla de asistencia. Debe cargar la misma en "Documentación Respaldato…"
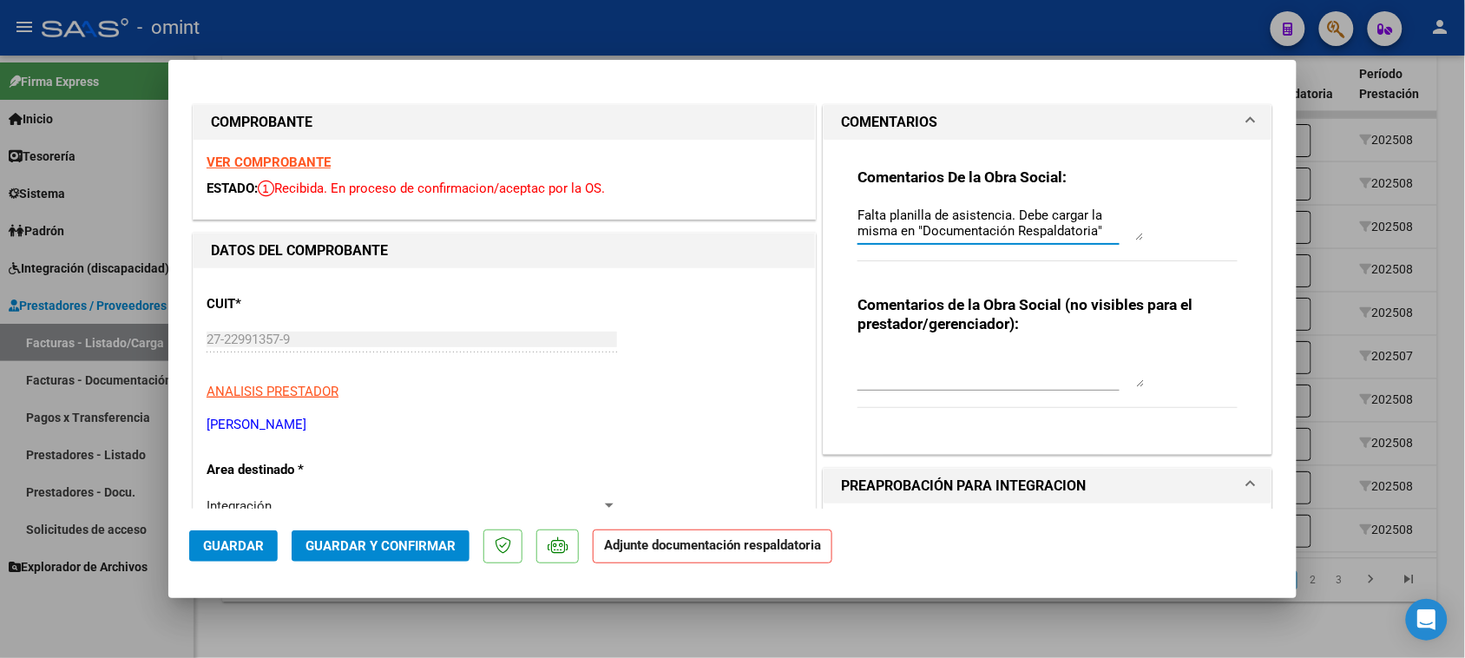
scroll to position [14, 0]
type textarea "Falta planilla de asistencia. Debe cargar la misma en "Documentación Respaldato…"
drag, startPoint x: 260, startPoint y: 544, endPoint x: 256, endPoint y: 526, distance: 18.7
click at [260, 545] on span "Guardar" at bounding box center [233, 546] width 61 height 16
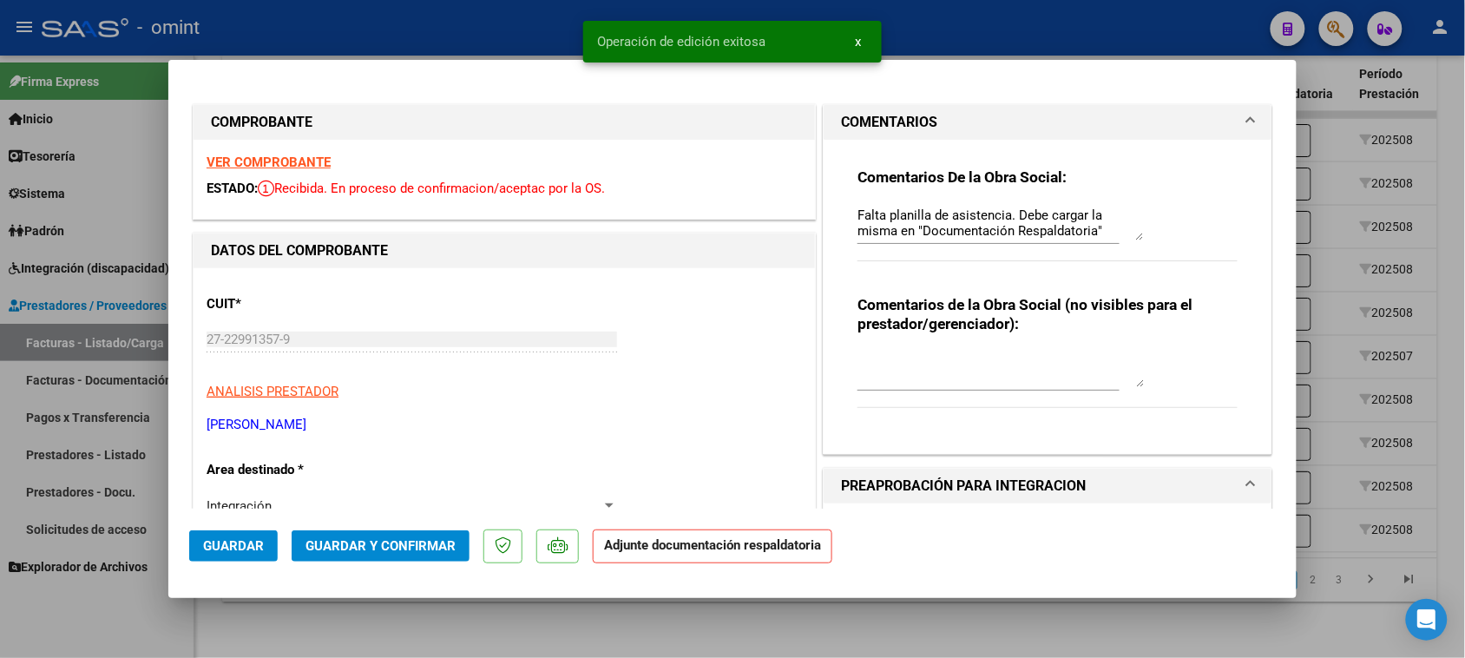
type input "$ 0,00"
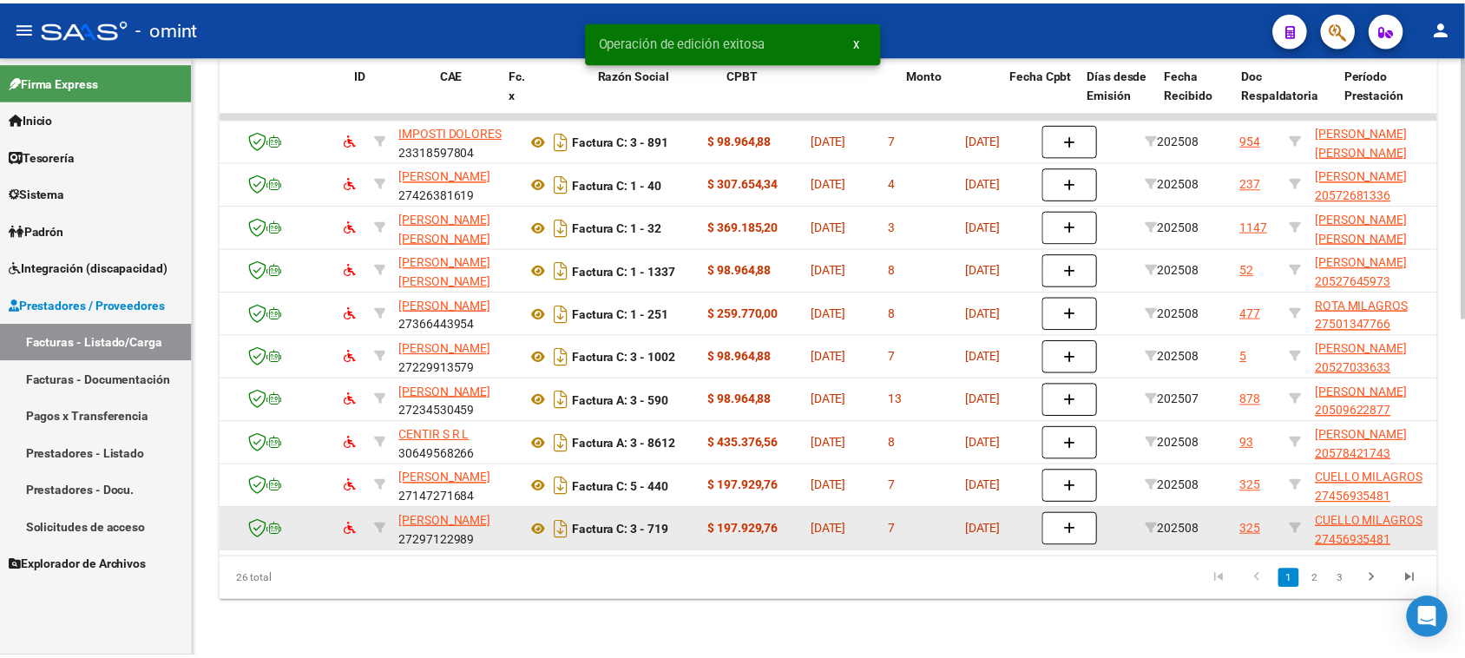
scroll to position [0, 0]
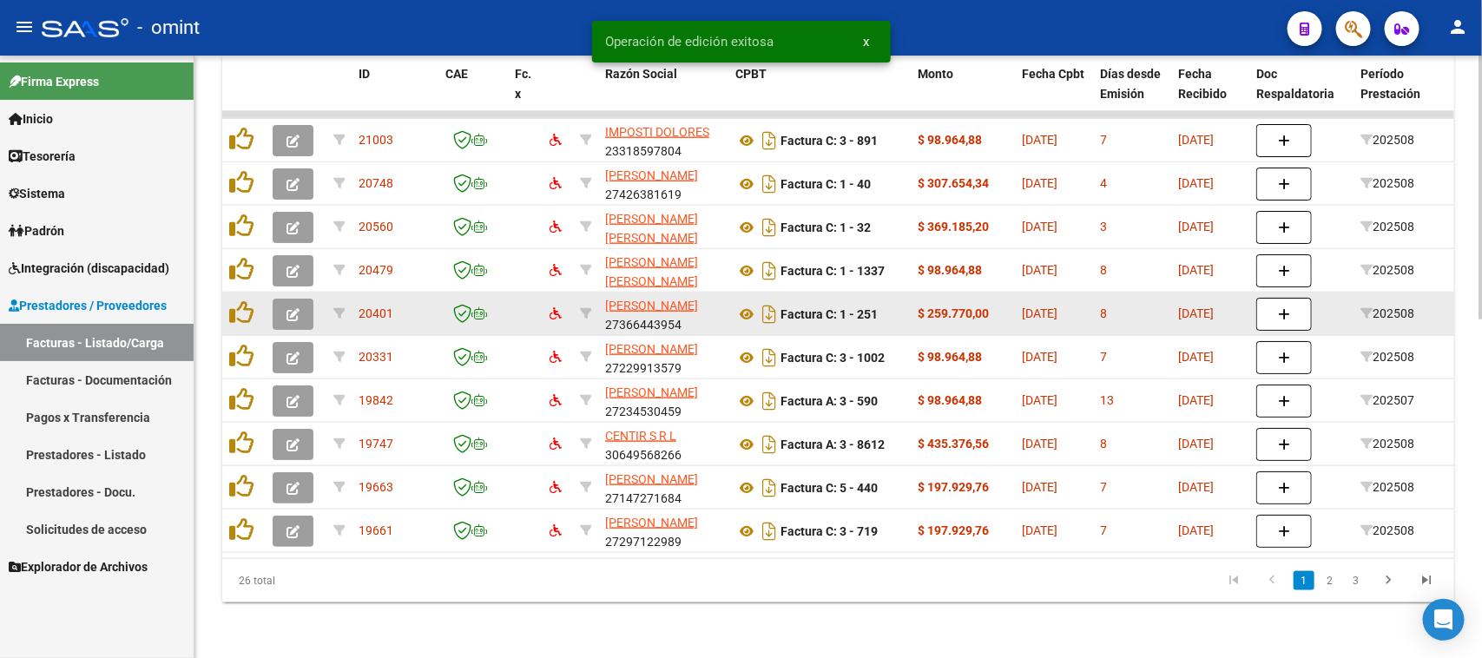
click at [276, 300] on button "button" at bounding box center [293, 314] width 41 height 31
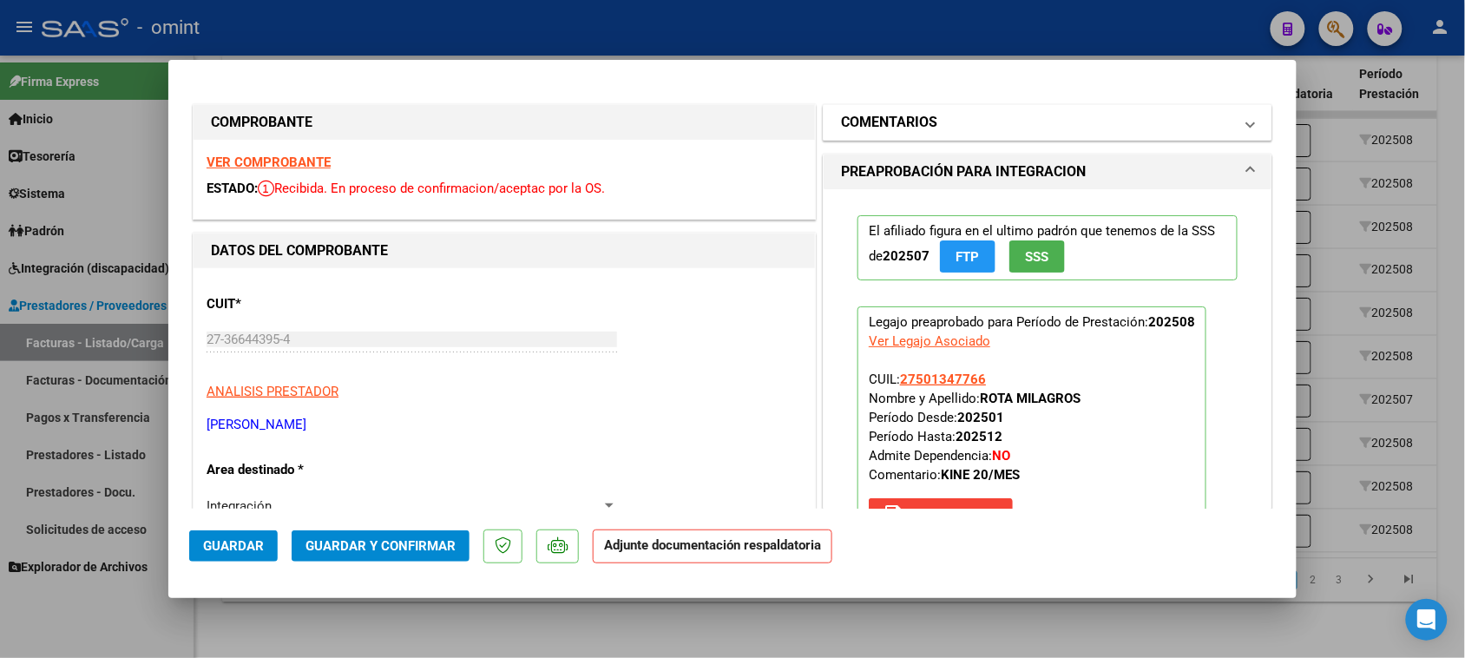
click at [900, 117] on h1 "COMENTARIOS" at bounding box center [889, 122] width 96 height 21
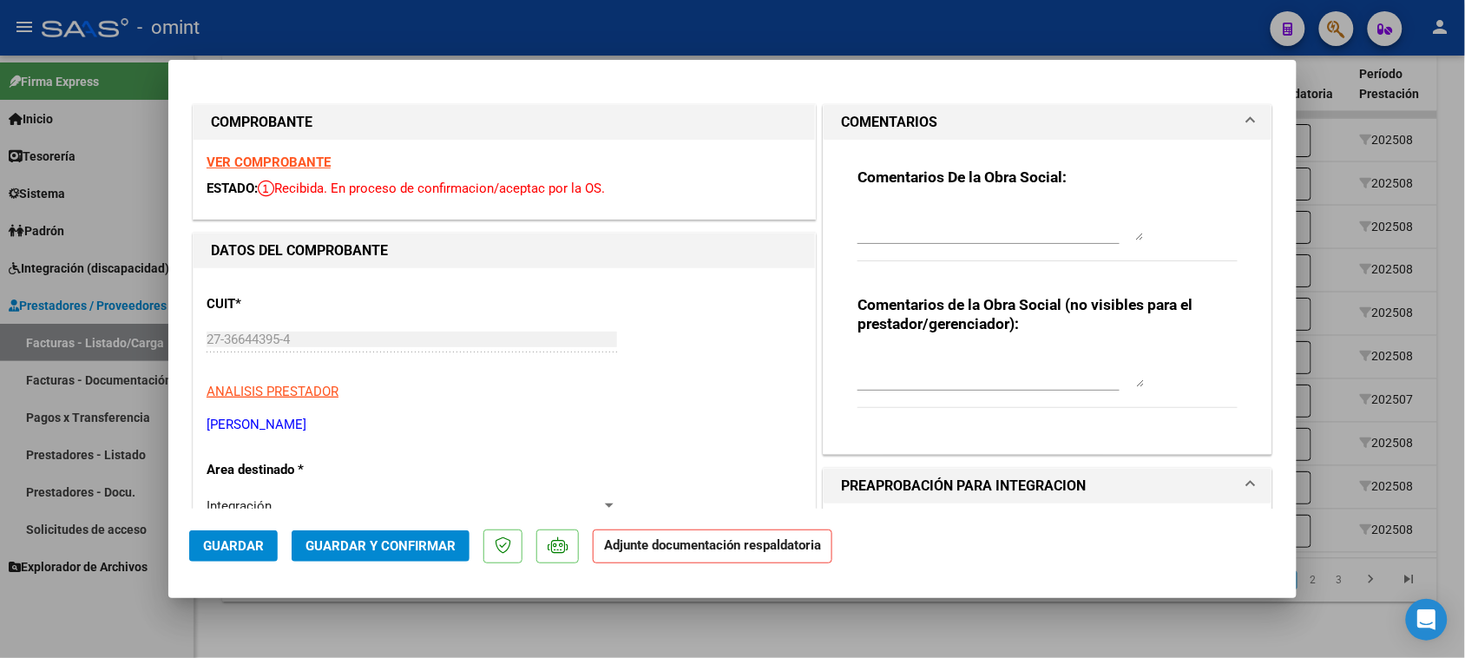
click at [898, 232] on textarea at bounding box center [1001, 223] width 286 height 35
paste textarea "Falta planilla de asistencia. Debe cargar la misma en "Documentación Respaldato…"
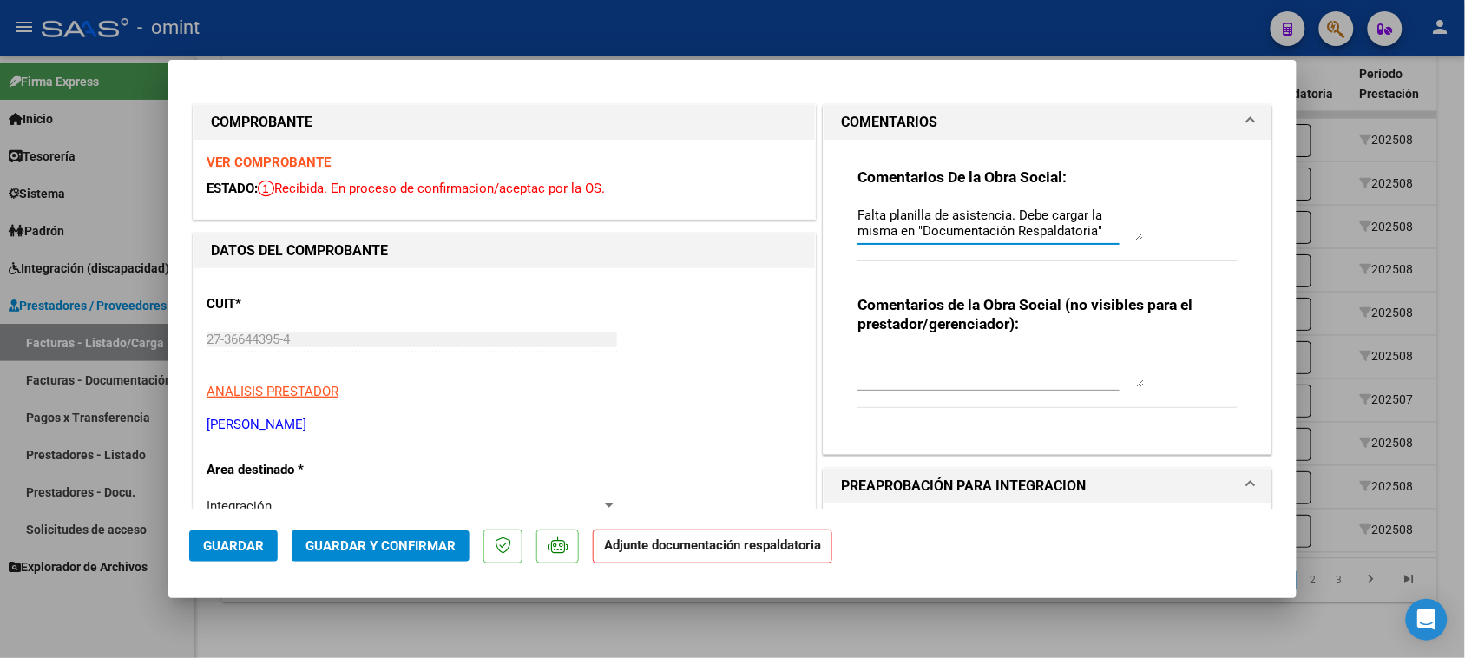
scroll to position [14, 0]
type textarea "Falta planilla de asistencia. Debe cargar la misma en "Documentación Respaldato…"
click at [240, 542] on button "Guardar" at bounding box center [233, 545] width 89 height 31
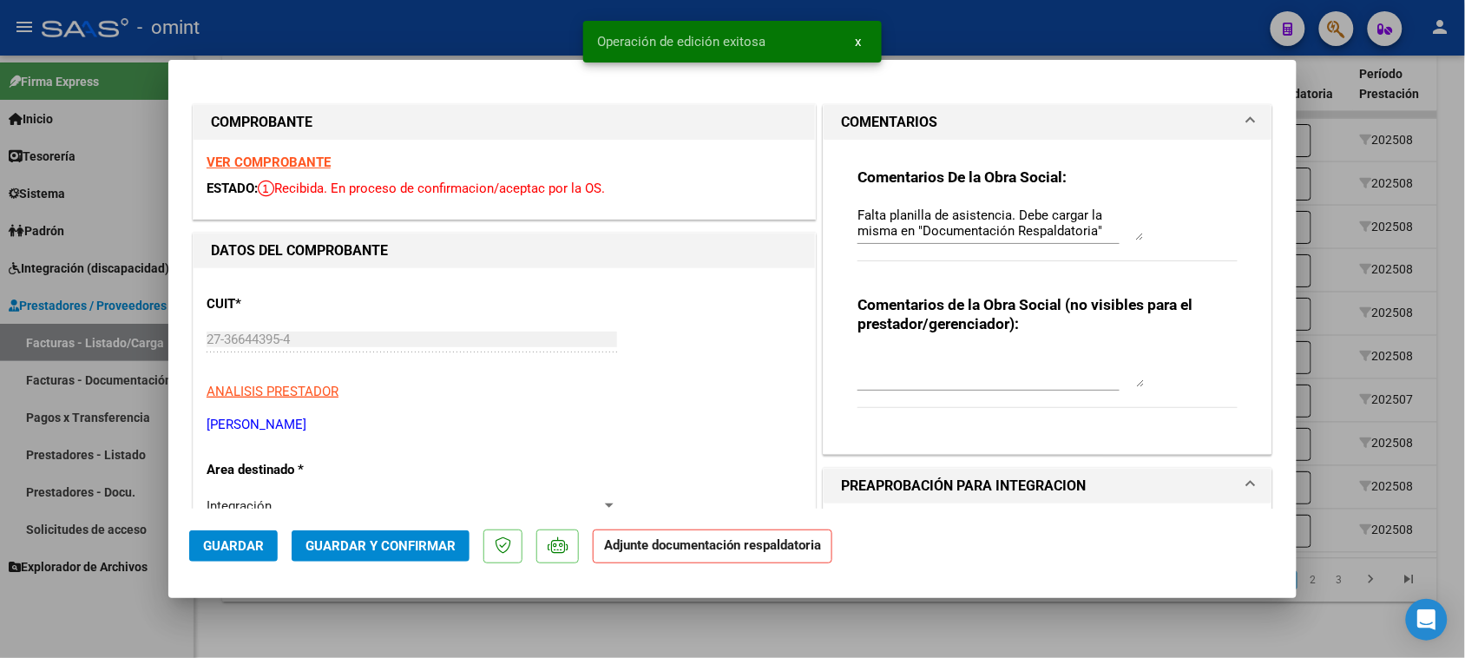
type input "$ 0,00"
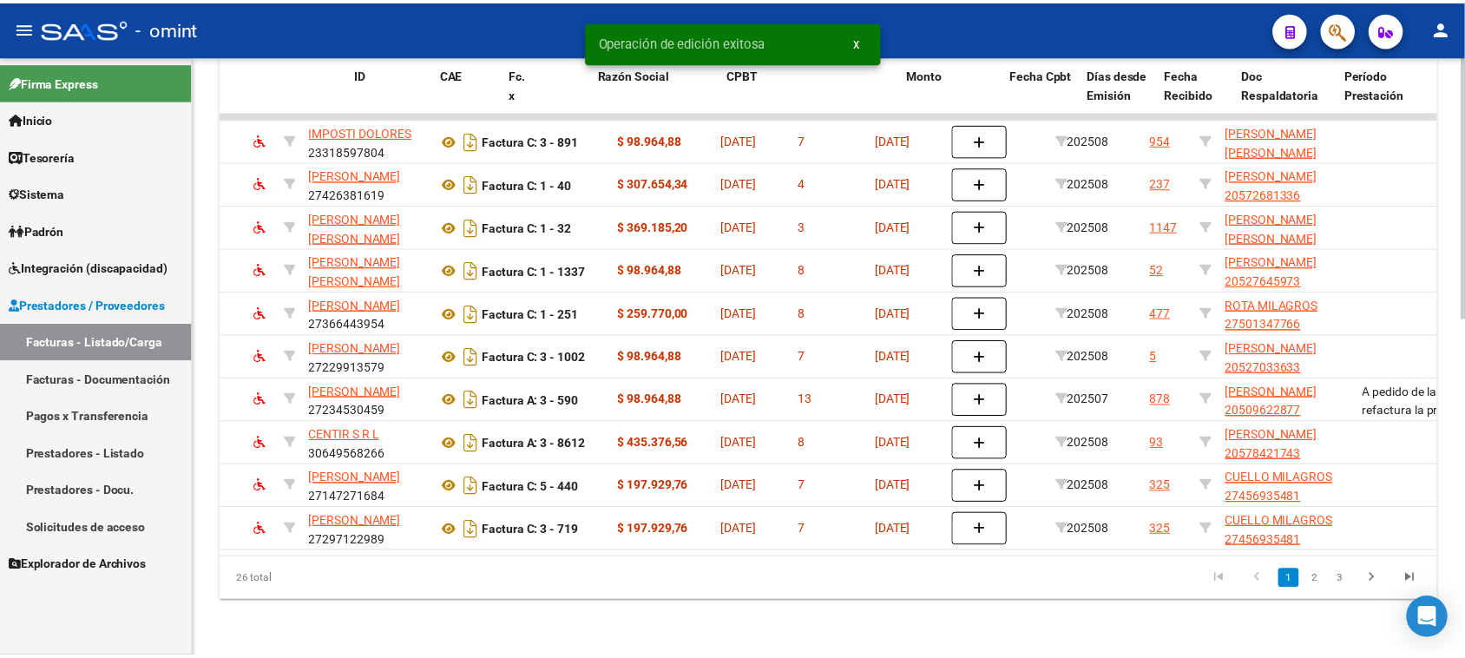
scroll to position [0, 0]
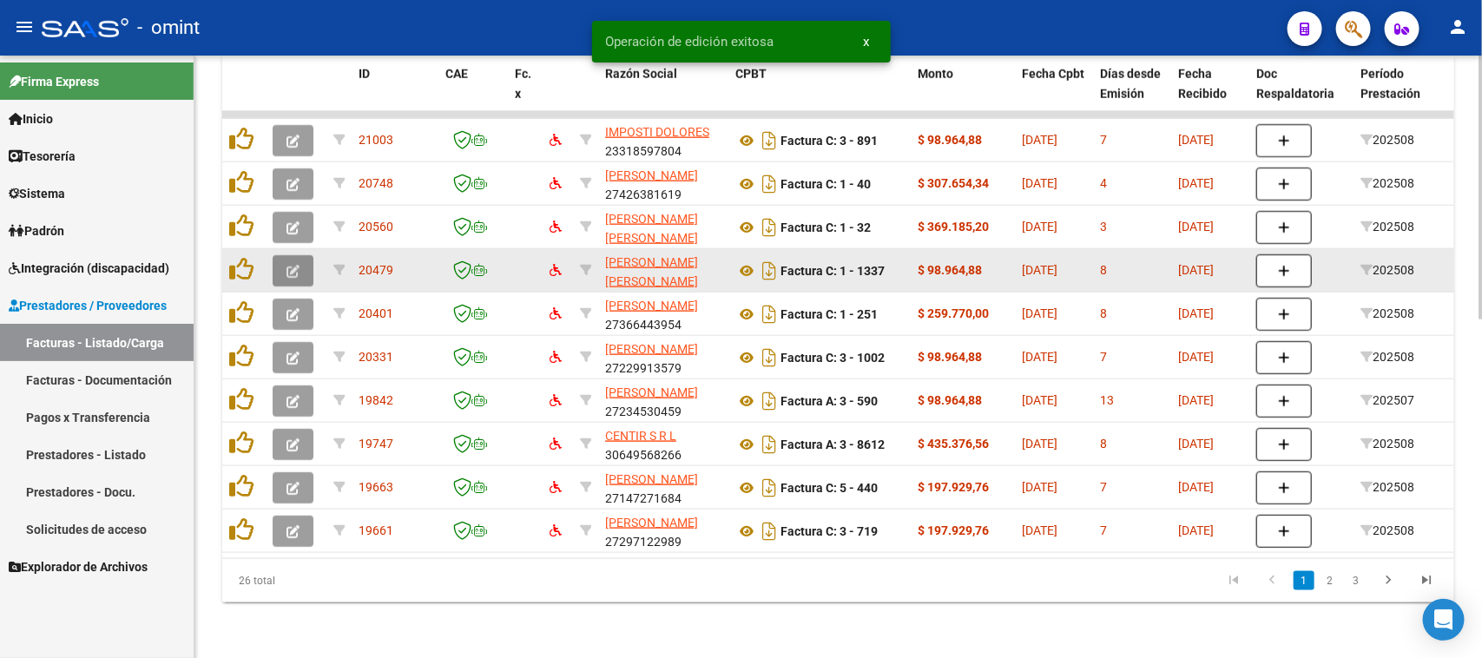
click at [286, 261] on button "button" at bounding box center [293, 270] width 41 height 31
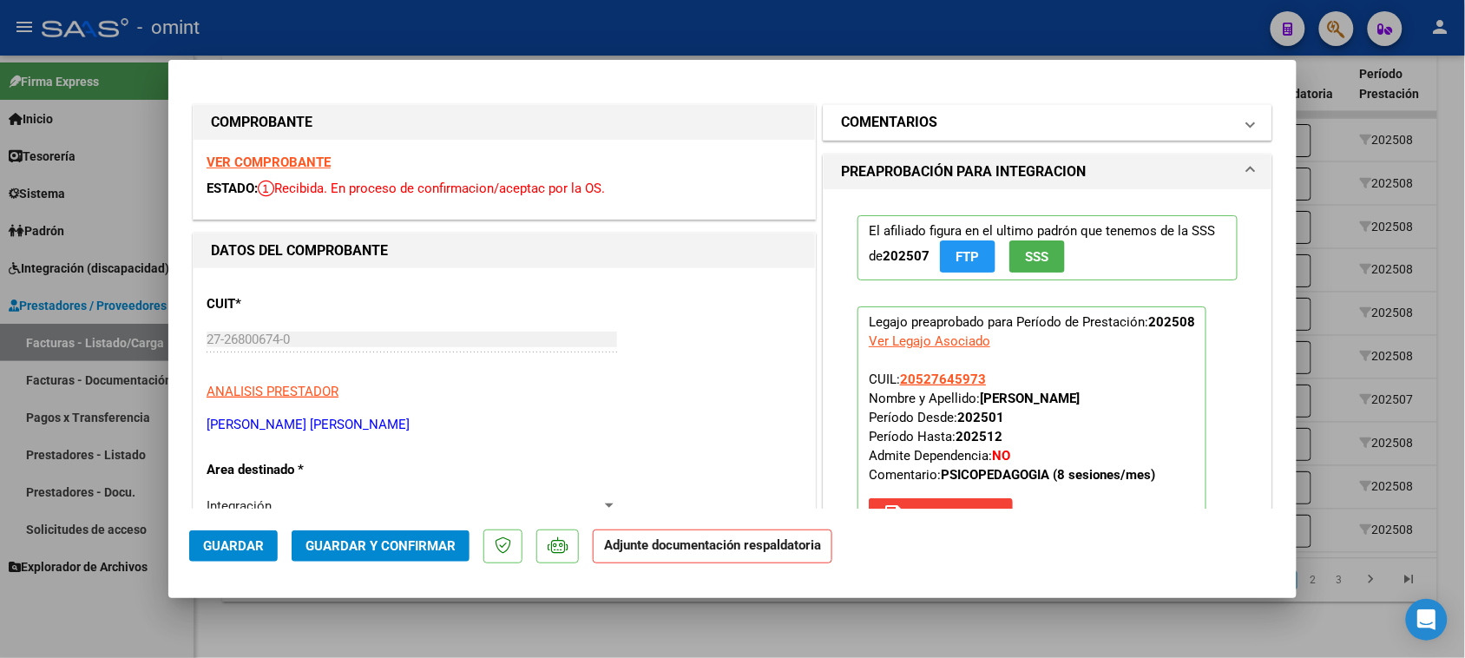
click at [930, 114] on mat-panel-title "COMENTARIOS" at bounding box center [1037, 122] width 392 height 21
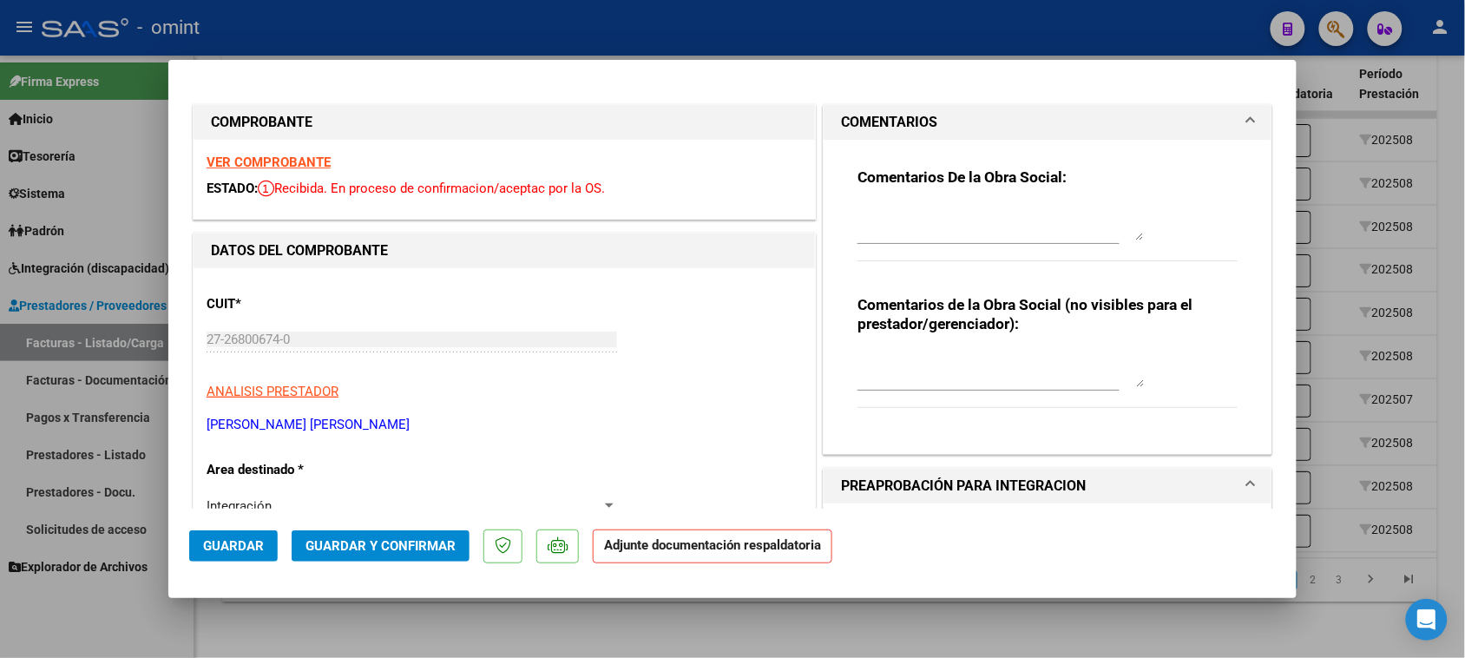
click at [924, 198] on div "Comentarios De la Obra Social:" at bounding box center [1048, 224] width 380 height 112
click at [924, 210] on textarea at bounding box center [1001, 223] width 286 height 35
paste textarea "Falta planilla de asistencia. Debe cargar la misma en "Documentación Respaldato…"
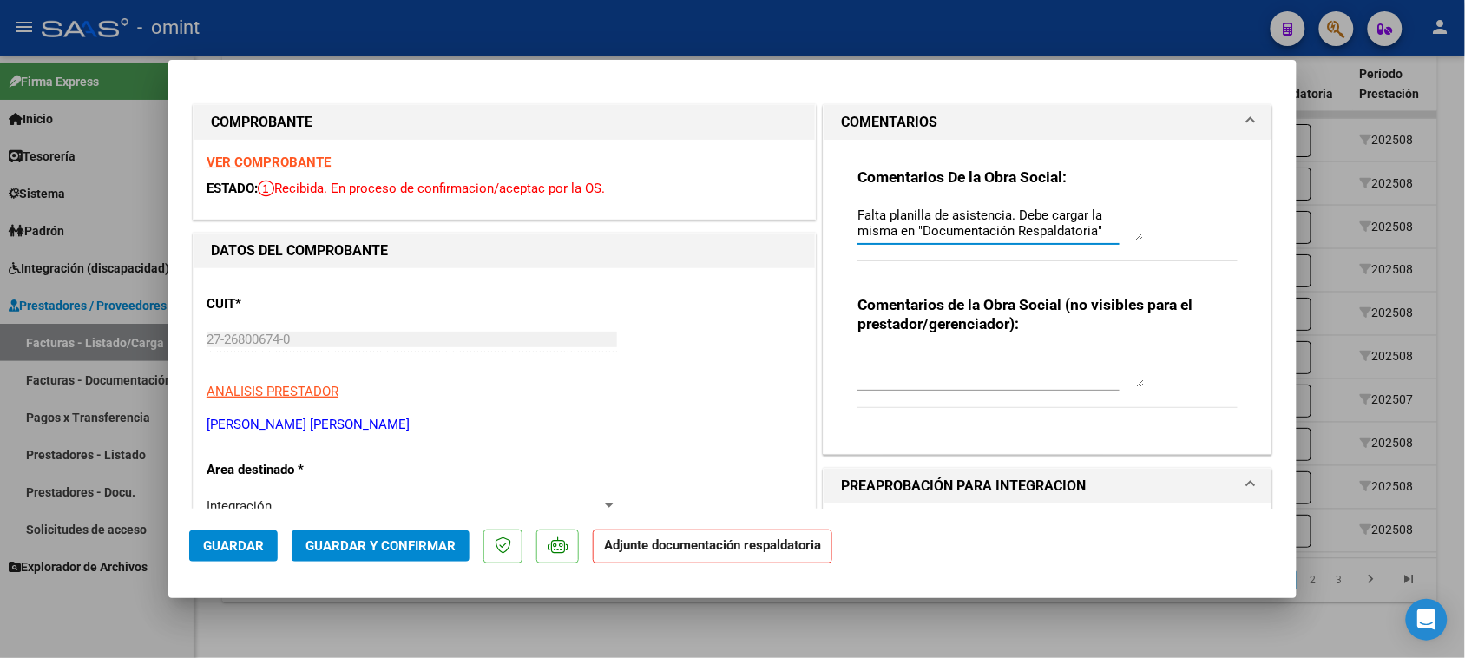
scroll to position [14, 0]
type textarea "Falta planilla de asistencia. Debe cargar la misma en "Documentación Respaldato…"
click at [250, 547] on span "Guardar" at bounding box center [233, 546] width 61 height 16
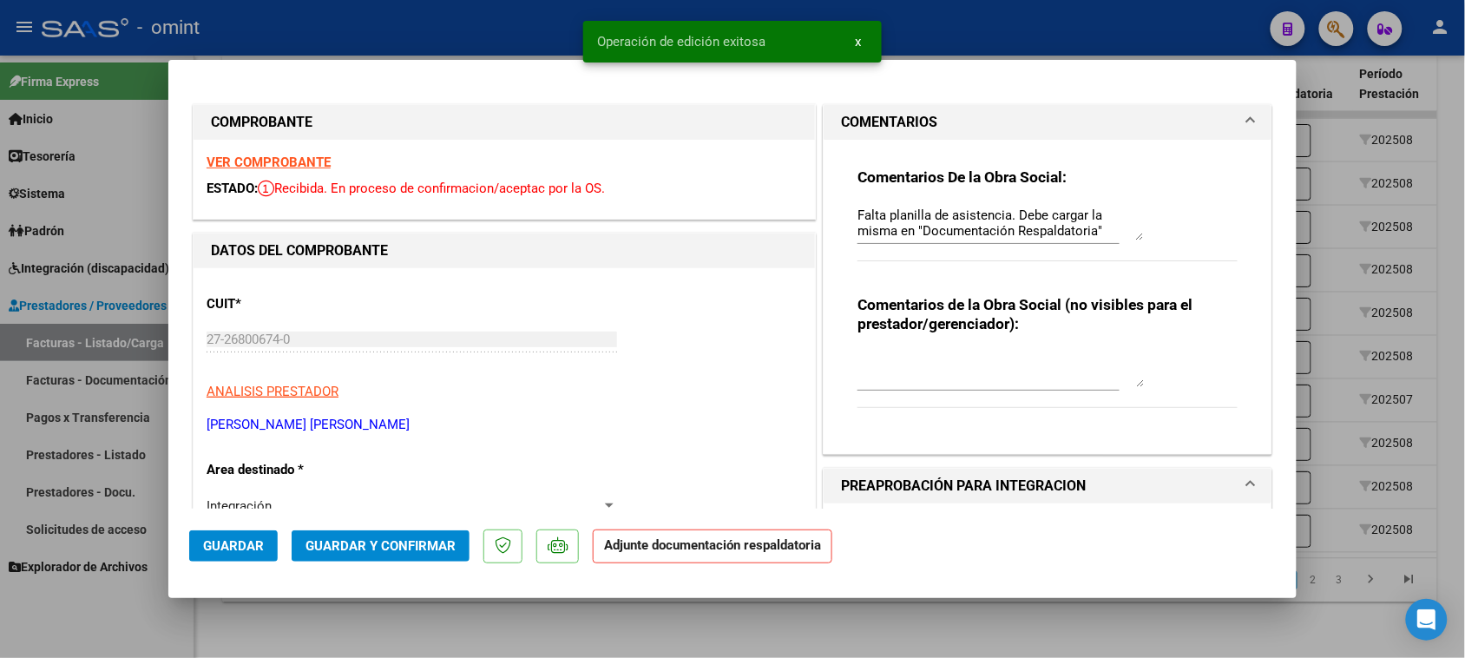
type input "$ 0,00"
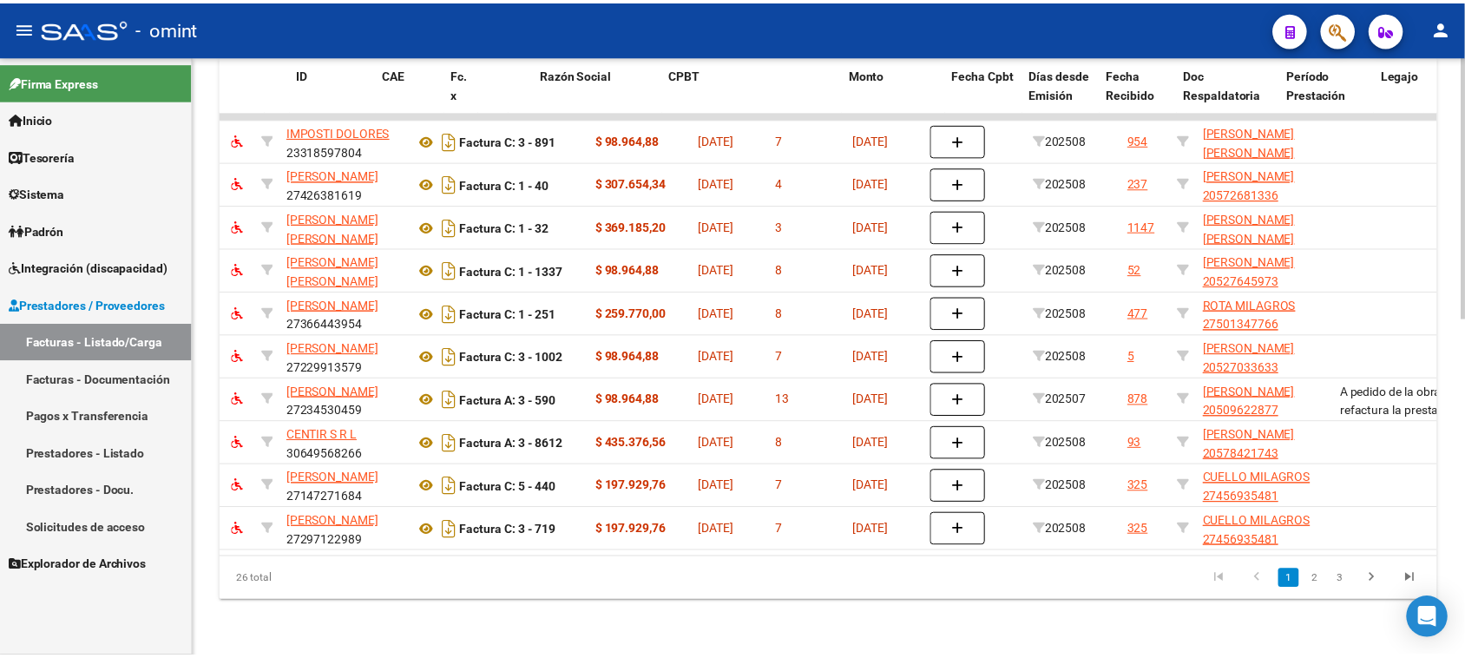
scroll to position [0, 0]
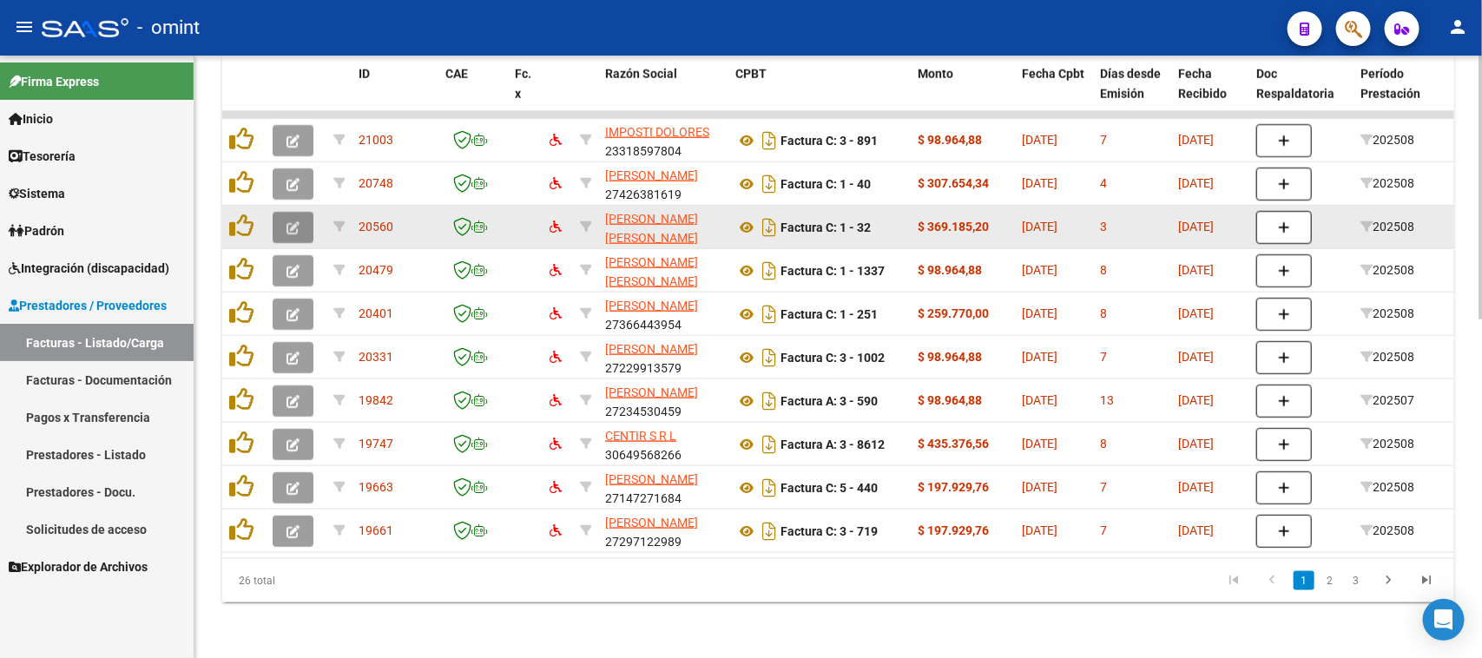
click at [279, 212] on button "button" at bounding box center [293, 227] width 41 height 31
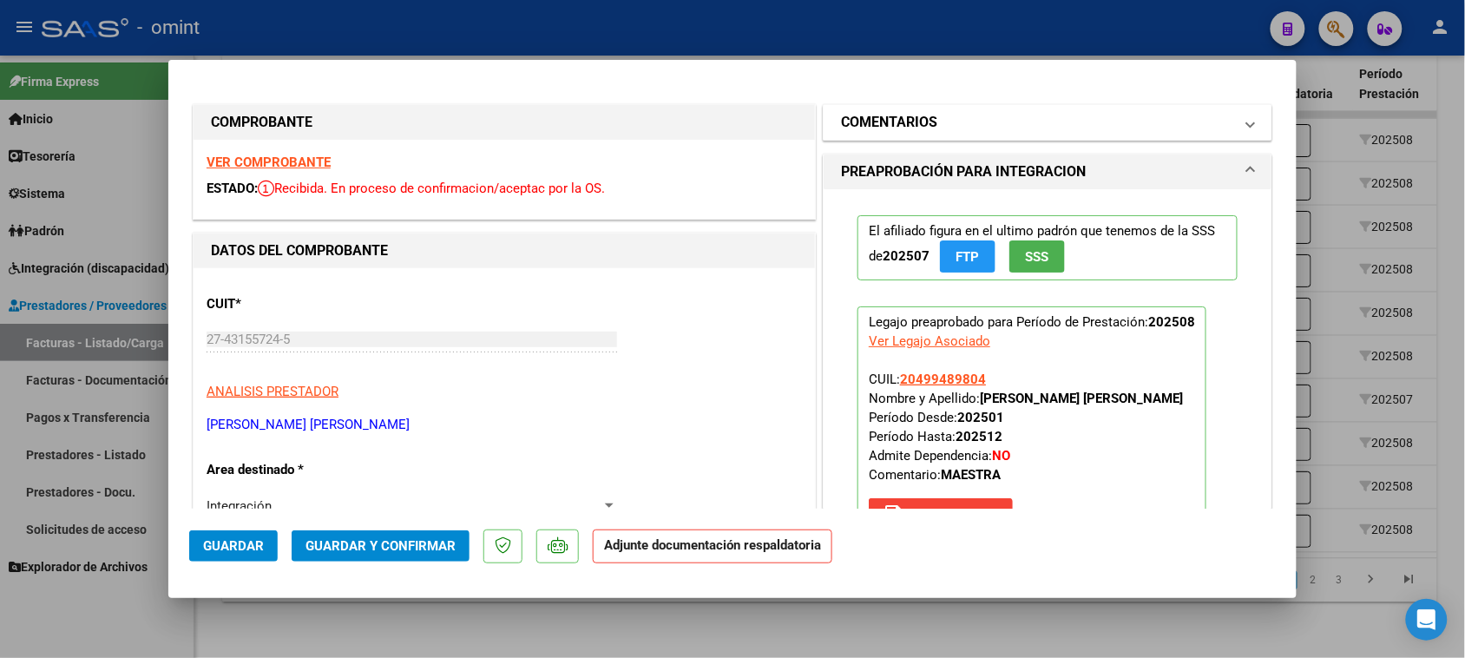
click at [885, 119] on h1 "COMENTARIOS" at bounding box center [889, 122] width 96 height 21
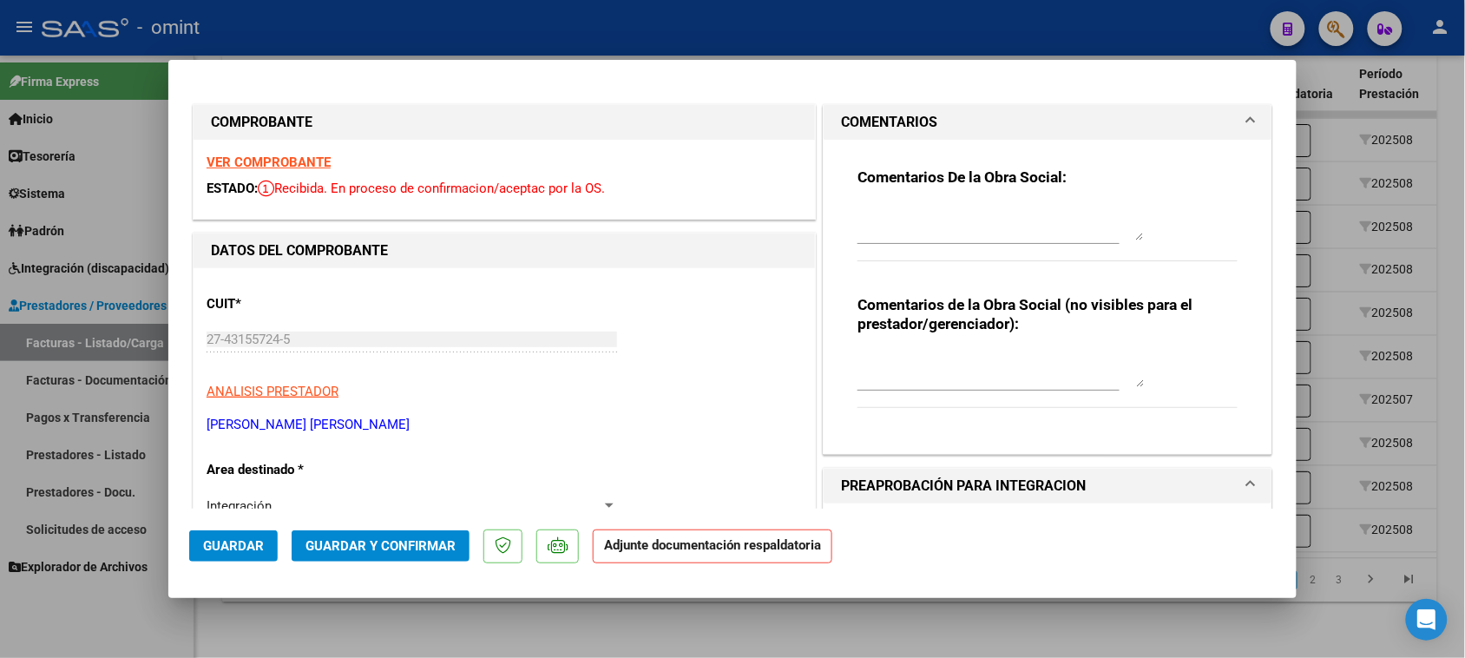
click at [925, 213] on textarea at bounding box center [1001, 223] width 286 height 35
paste textarea "Falta planilla de asistencia. Debe cargar la misma en "Documentación Respaldato…"
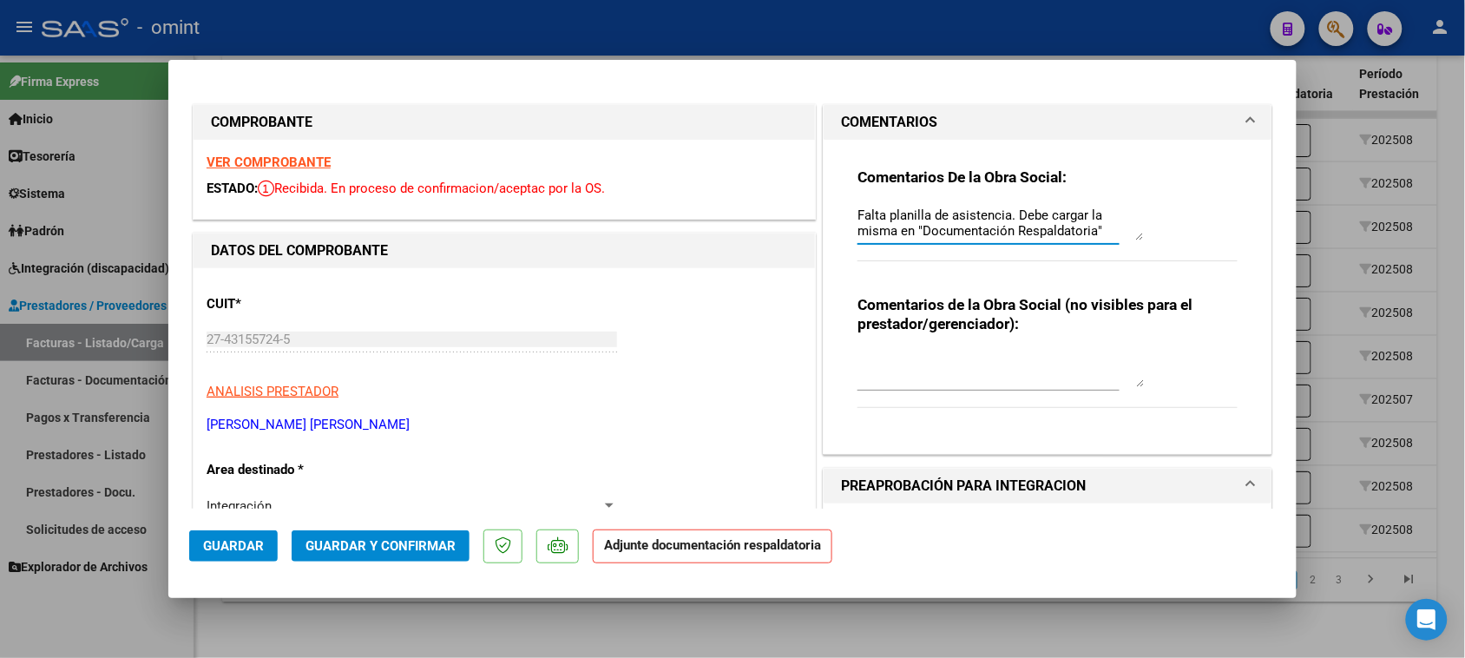
scroll to position [14, 0]
type textarea "Falta planilla de asistencia. Debe cargar la misma en "Documentación Respaldato…"
drag, startPoint x: 224, startPoint y: 554, endPoint x: 214, endPoint y: 542, distance: 15.4
click at [224, 553] on button "Guardar" at bounding box center [233, 545] width 89 height 31
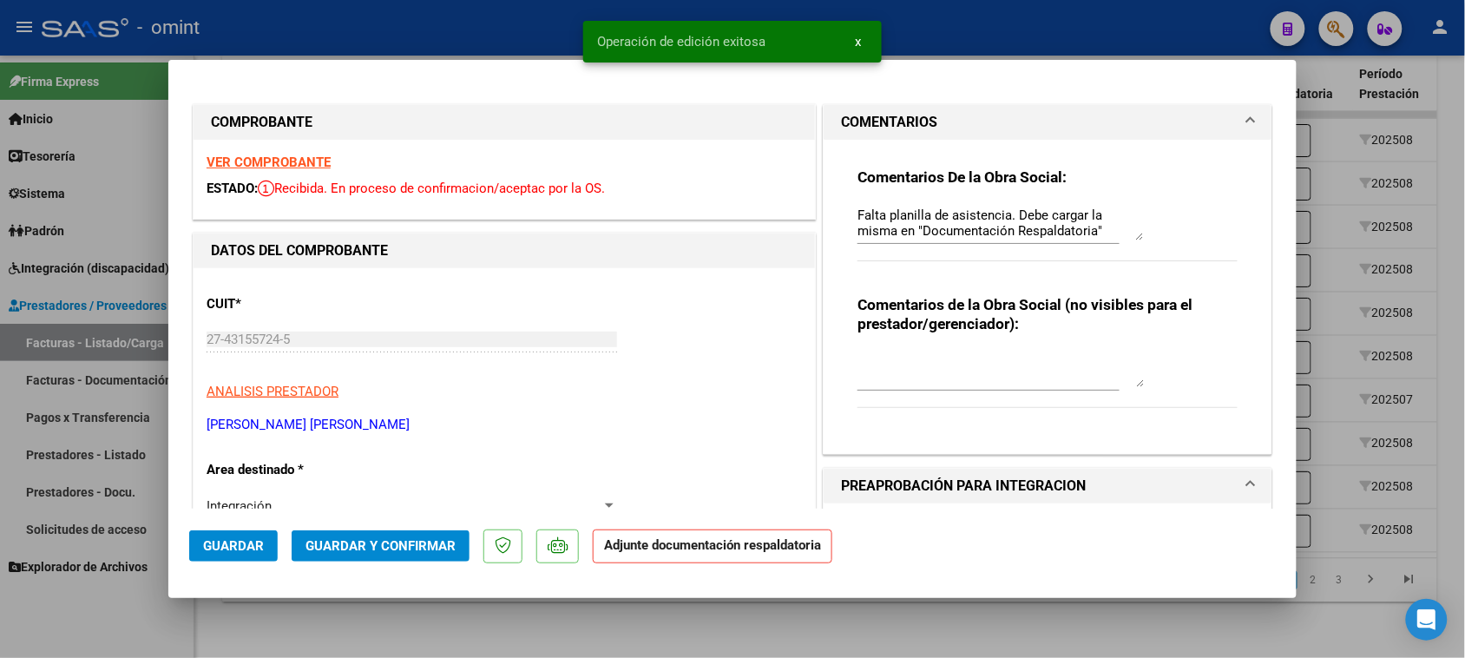
type input "$ 0,00"
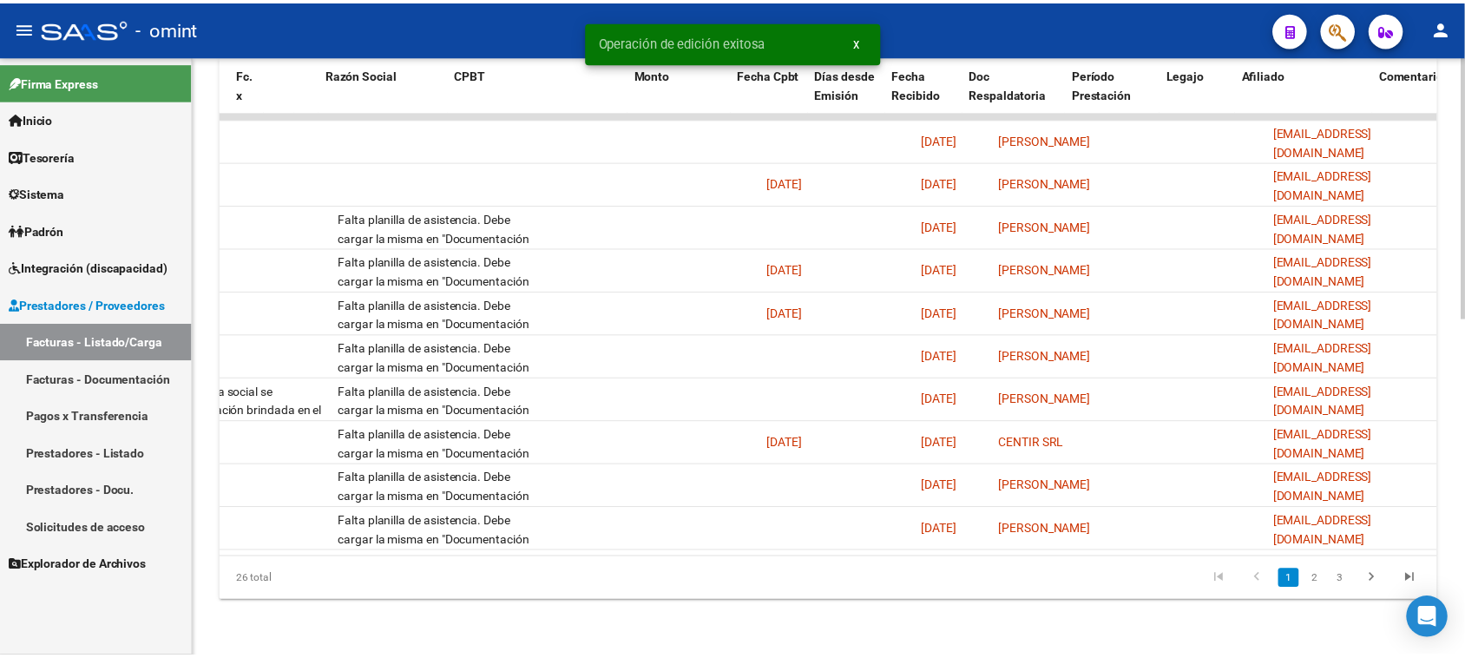
scroll to position [0, 0]
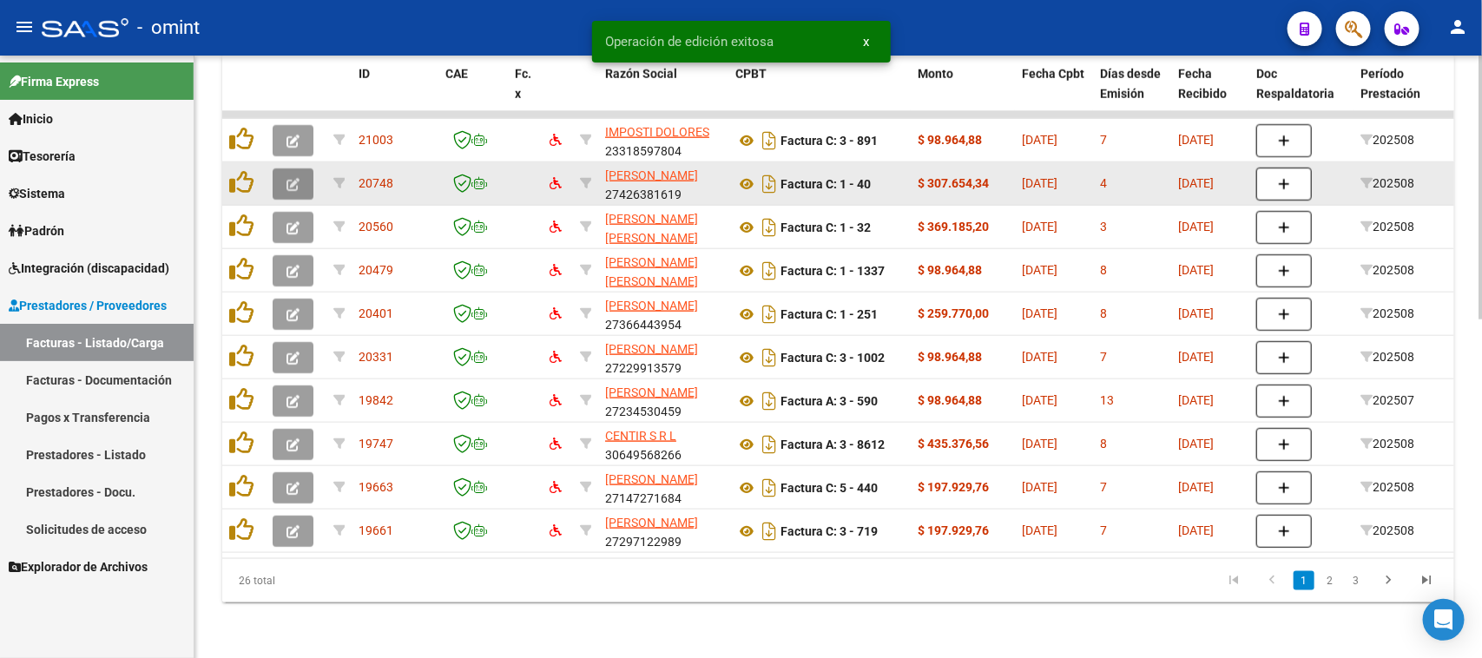
click at [286, 176] on span "button" at bounding box center [292, 184] width 13 height 16
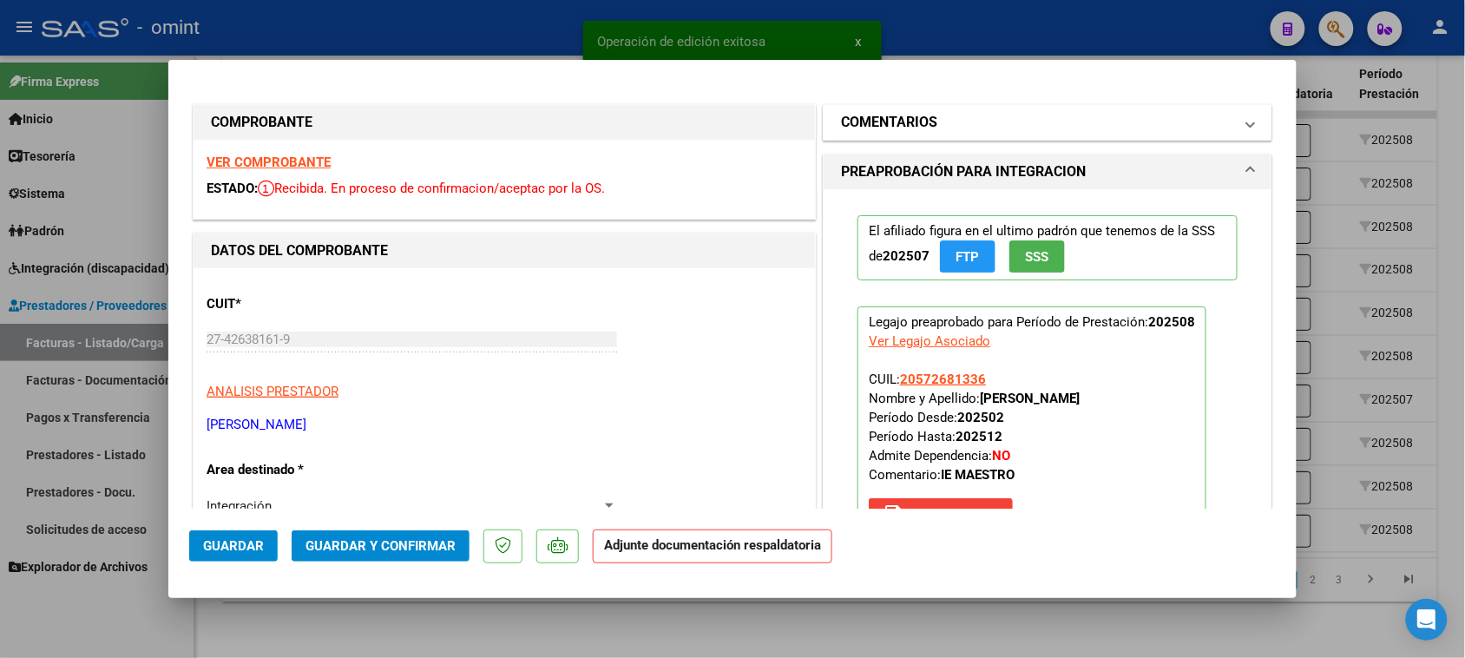
click at [931, 120] on mat-panel-title "COMENTARIOS" at bounding box center [1037, 122] width 392 height 21
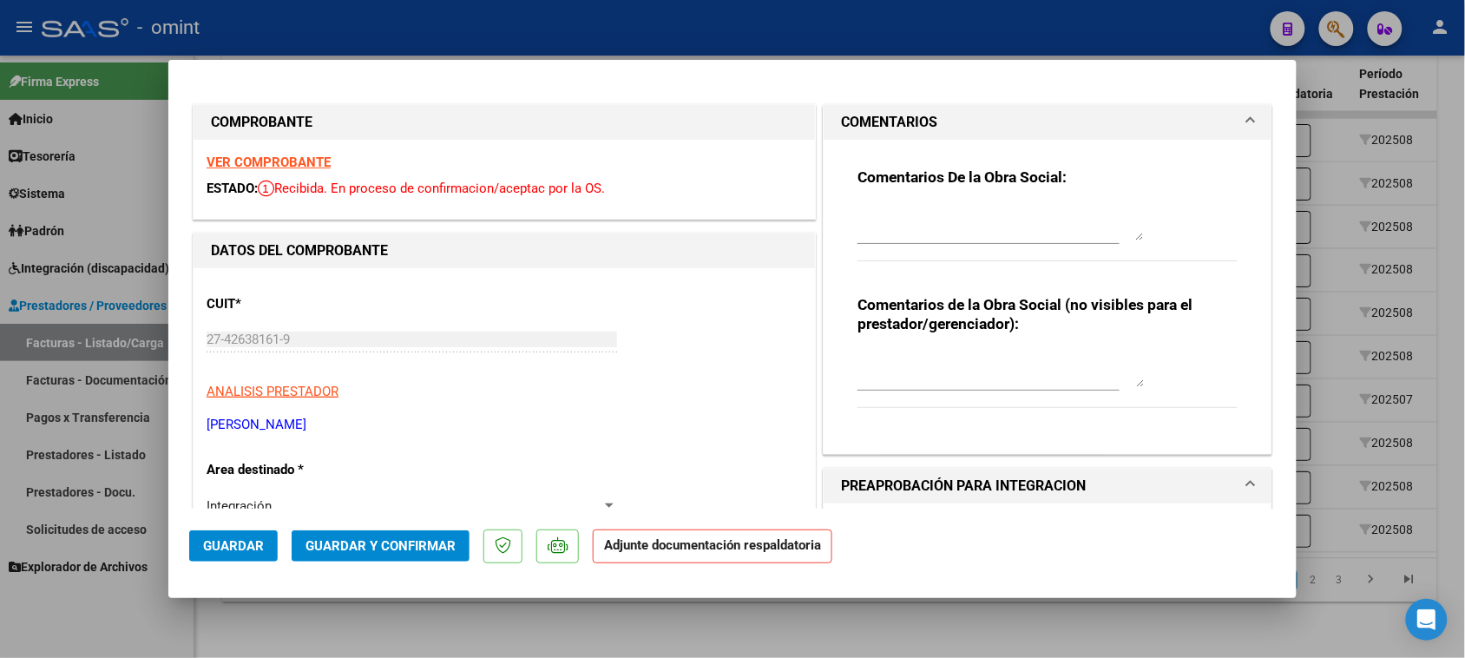
click at [924, 209] on textarea at bounding box center [1001, 223] width 286 height 35
paste textarea "Falta planilla de asistencia. Debe cargar la misma en "Documentación Respaldato…"
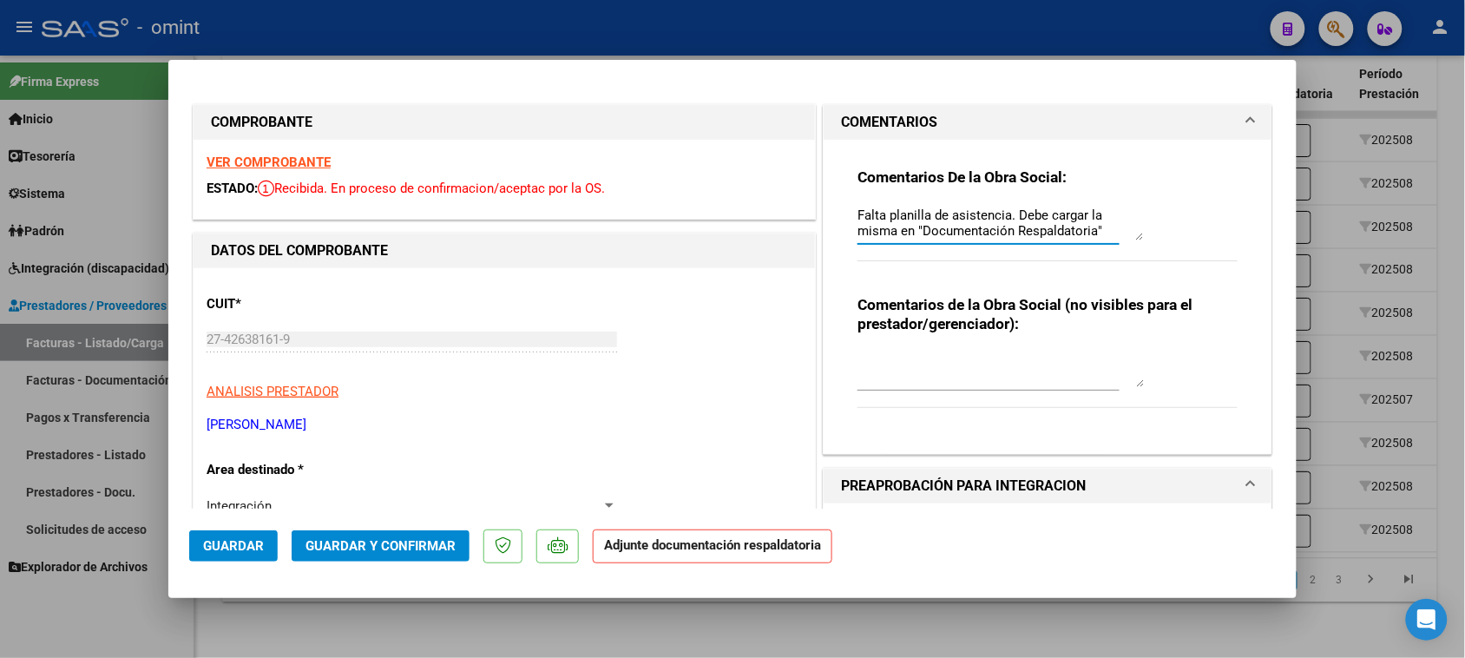
scroll to position [14, 0]
type textarea "Falta planilla de asistencia. Debe cargar la misma en "Documentación Respaldato…"
click at [239, 564] on mat-dialog-actions "Guardar Guardar y Confirmar Adjunte documentación respaldatoria" at bounding box center [732, 543] width 1087 height 69
click at [235, 555] on button "Guardar" at bounding box center [233, 545] width 89 height 31
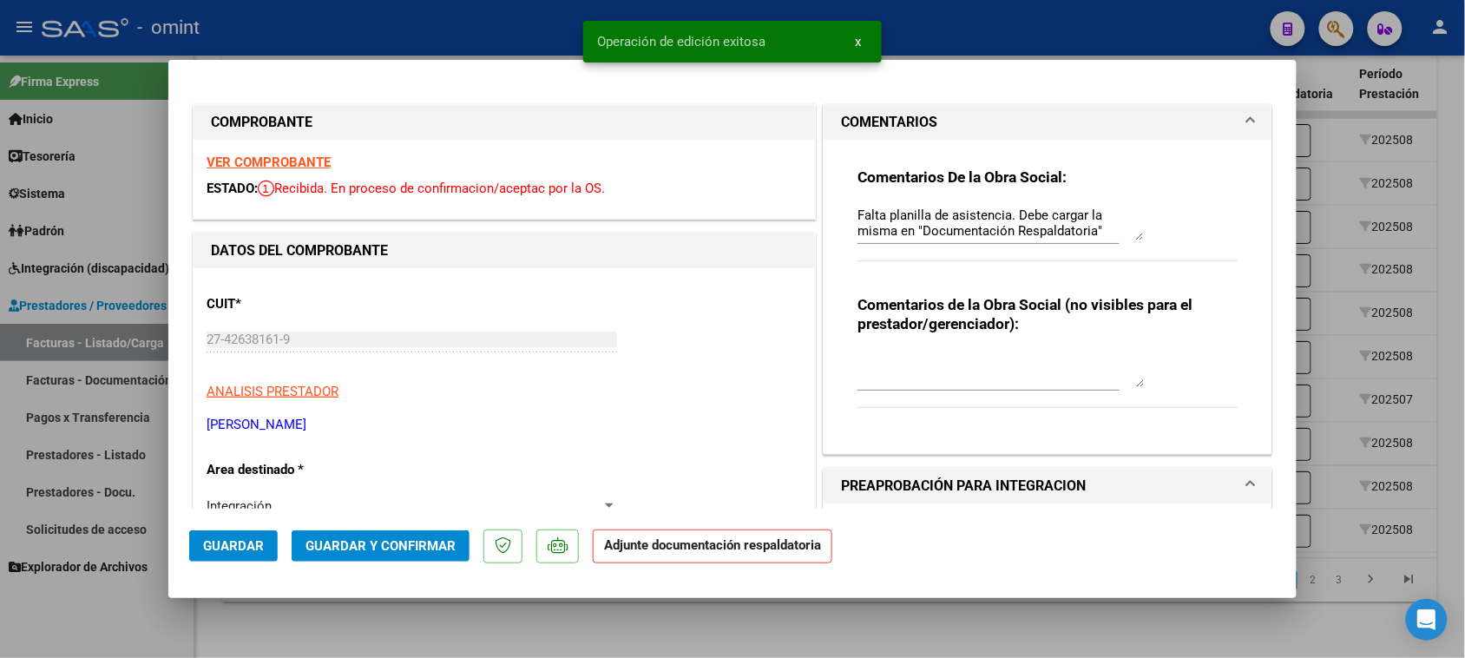
type input "$ 0,00"
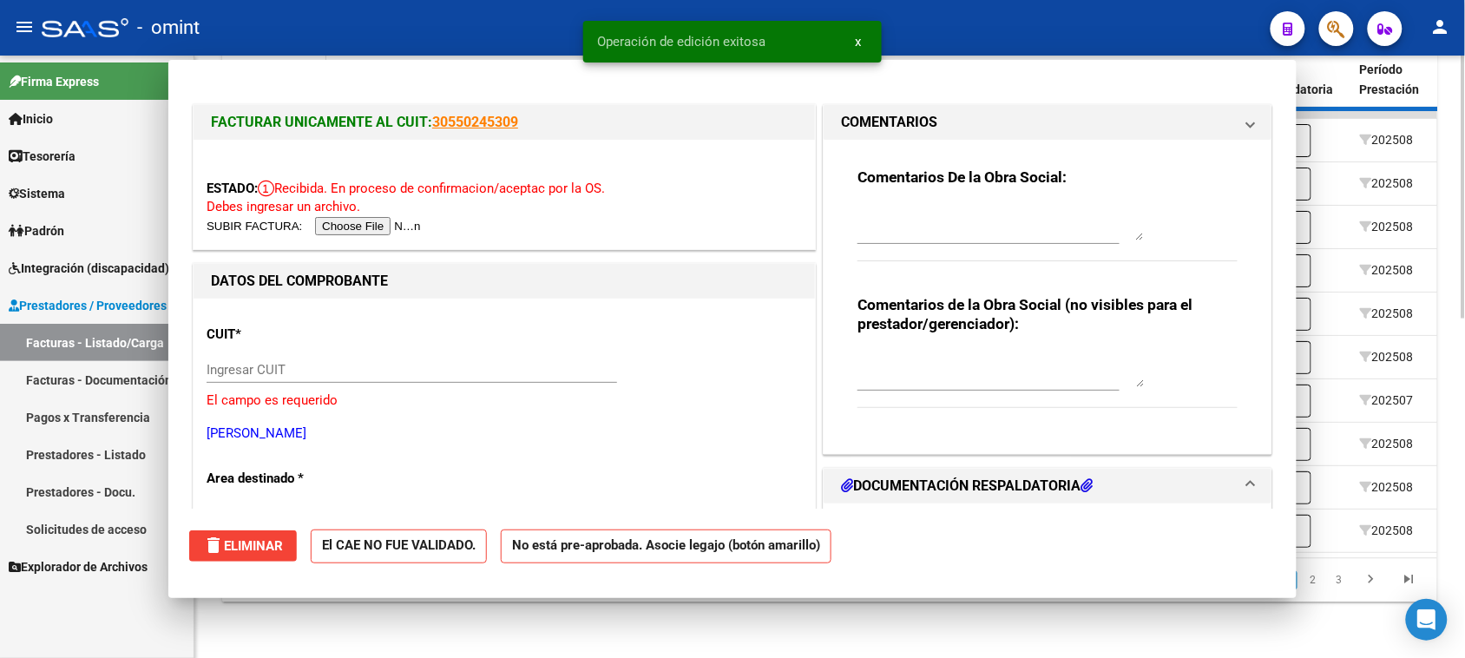
scroll to position [0, 0]
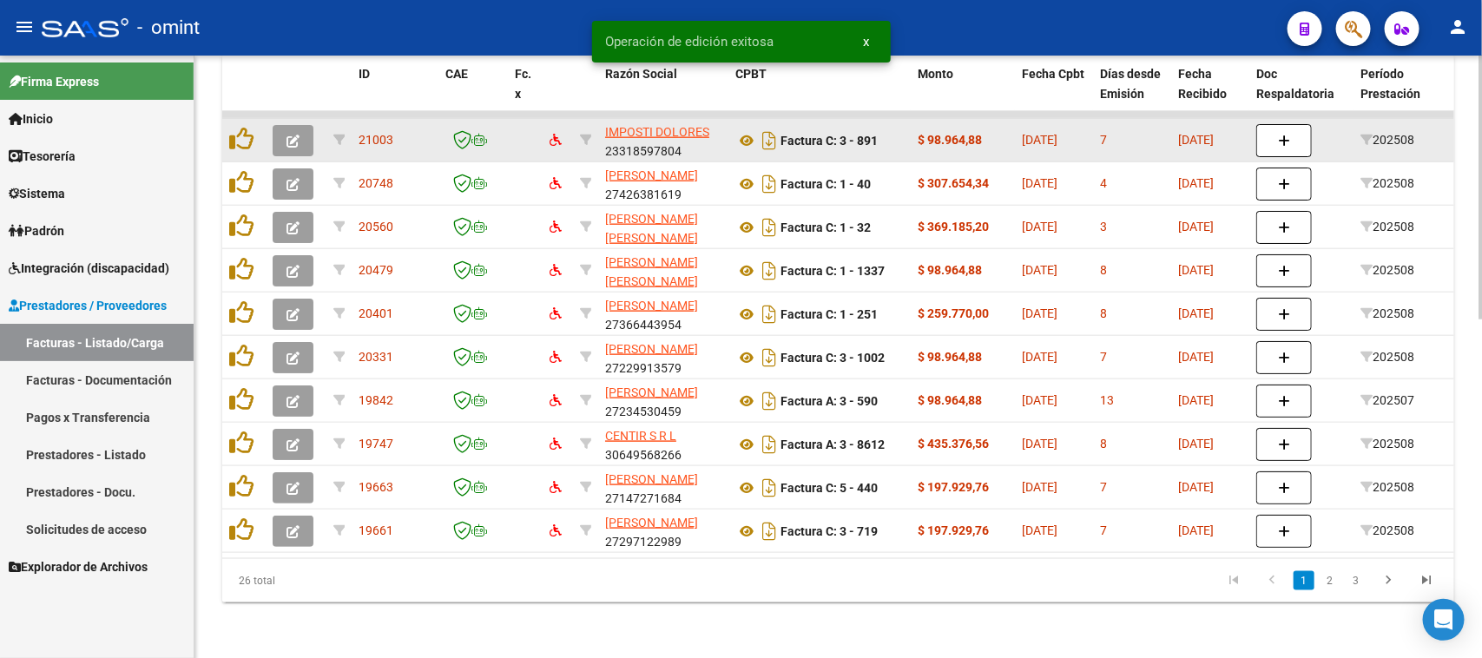
click at [283, 127] on button "button" at bounding box center [293, 140] width 41 height 31
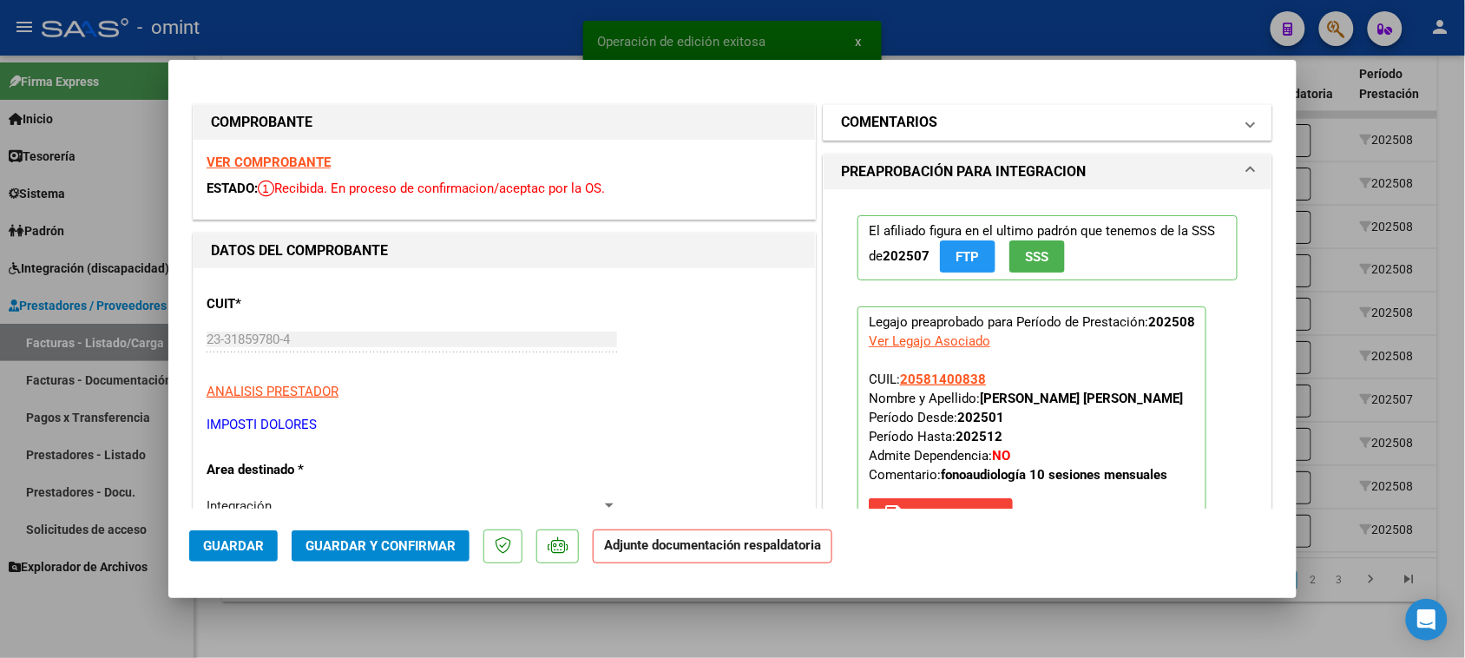
click at [1057, 128] on mat-panel-title "COMENTARIOS" at bounding box center [1037, 122] width 392 height 21
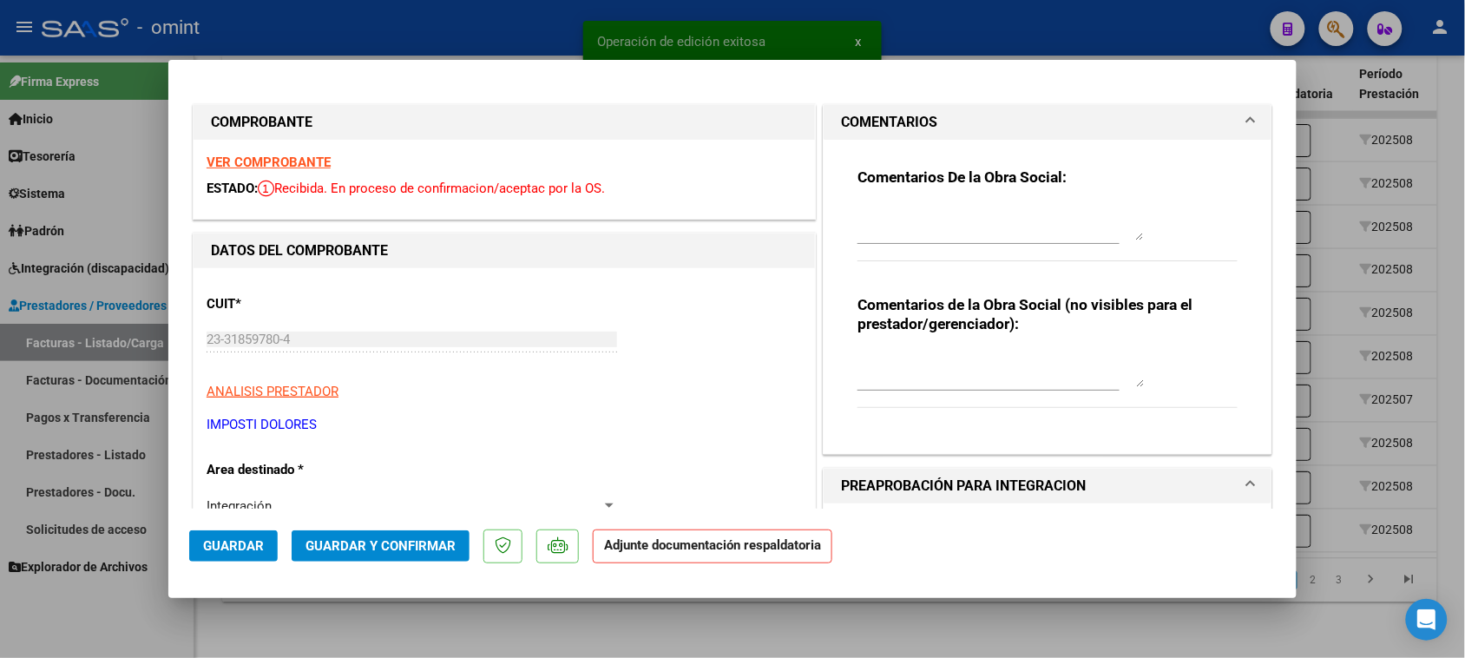
click at [1001, 236] on textarea at bounding box center [1001, 223] width 286 height 35
paste textarea "Falta planilla de asistencia. Debe cargar la misma en "Documentación Respaldato…"
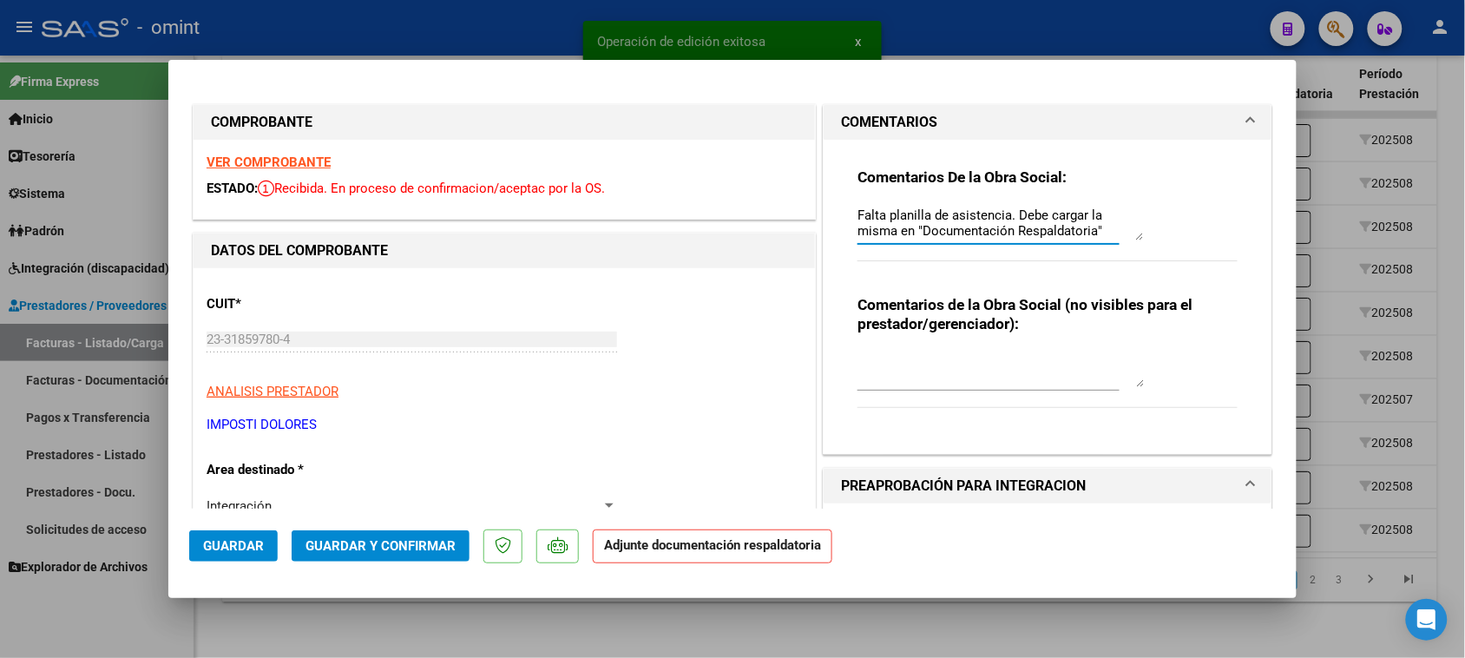
scroll to position [14, 0]
type textarea "Falta planilla de asistencia. Debe cargar la misma en "Documentación Respaldato…"
click at [256, 538] on span "Guardar" at bounding box center [233, 546] width 61 height 16
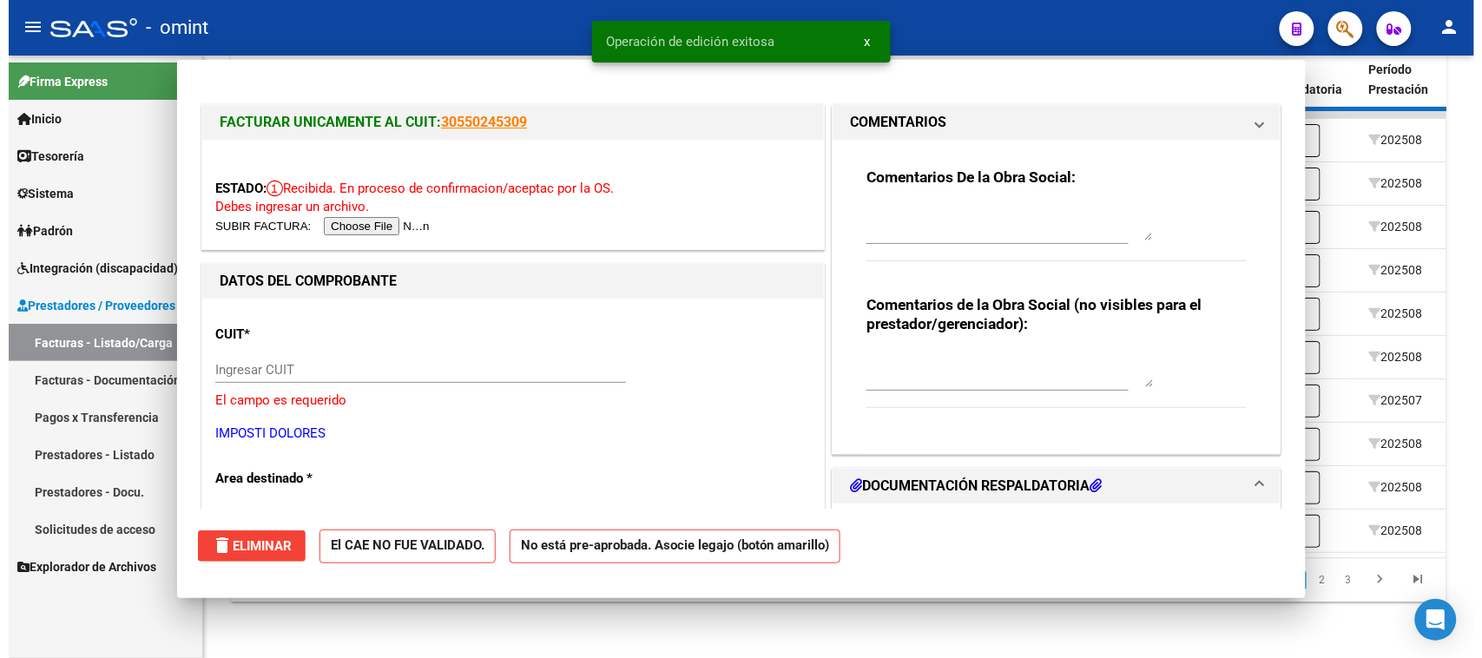
scroll to position [0, 0]
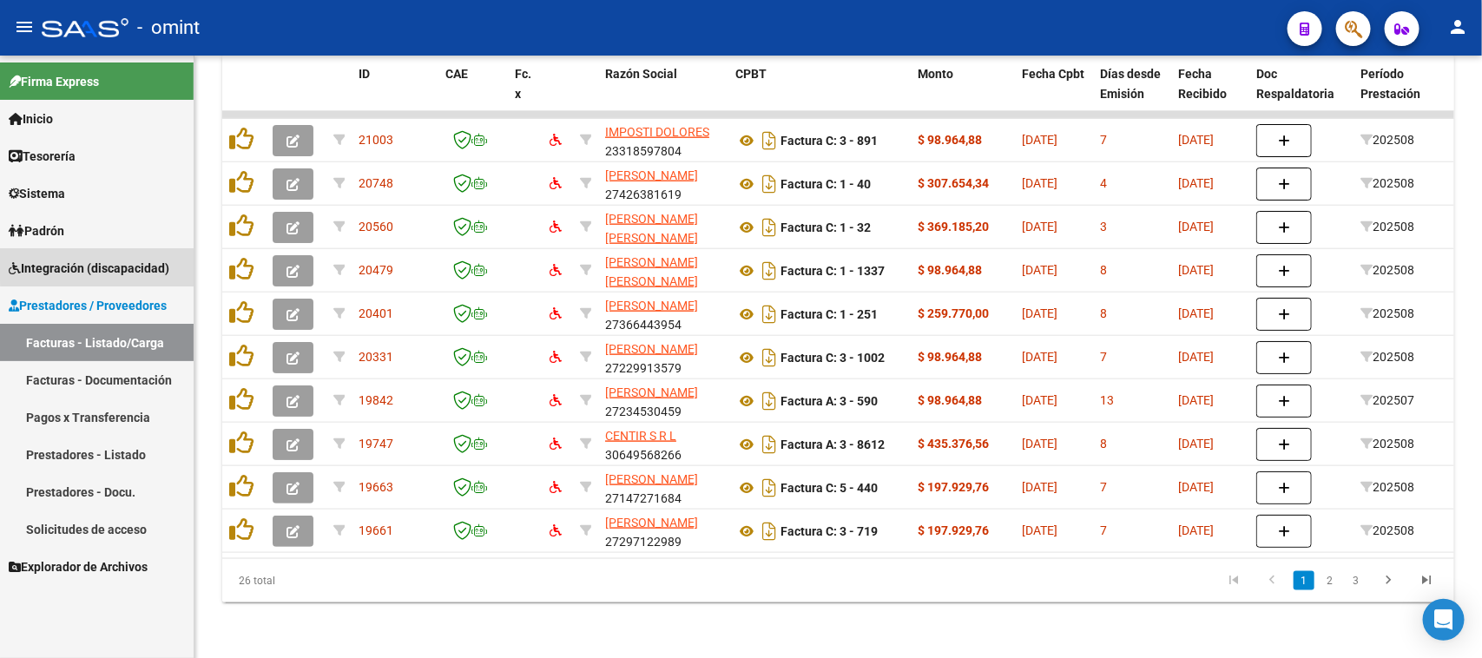
click at [161, 249] on link "Integración (discapacidad)" at bounding box center [97, 267] width 194 height 37
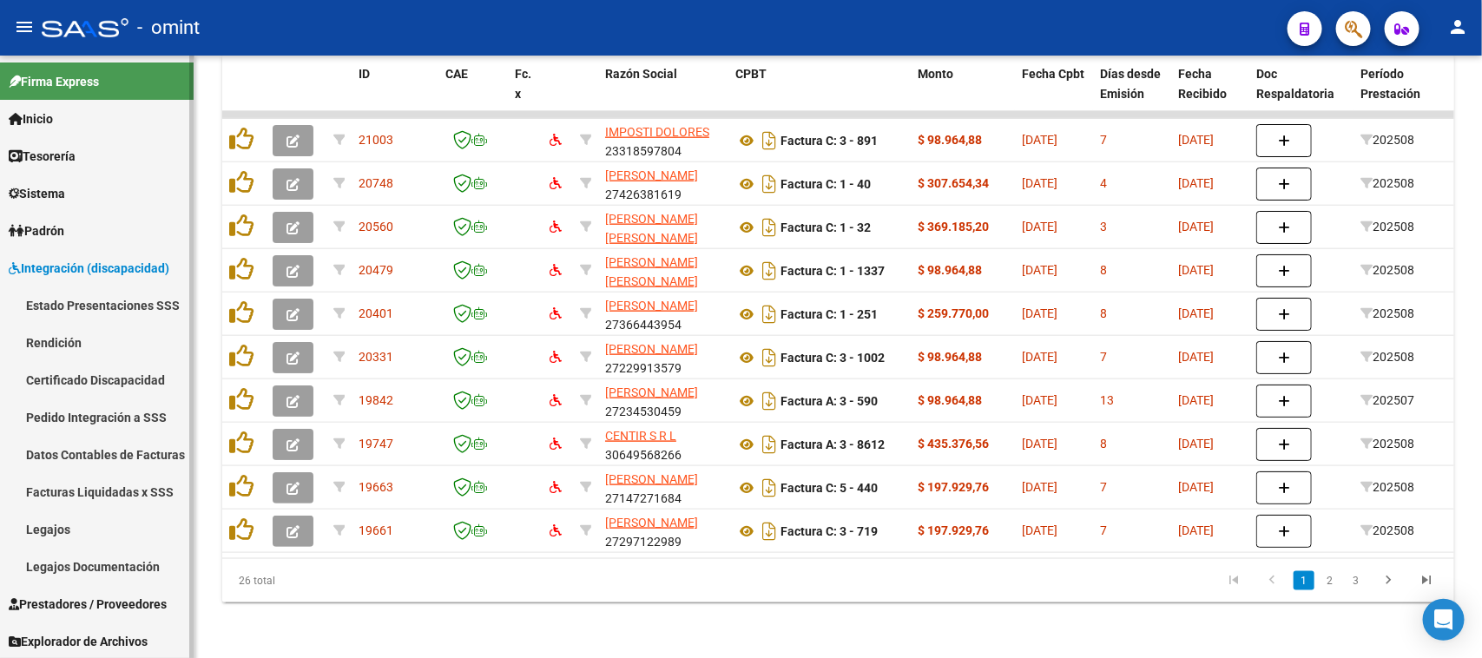
click at [89, 484] on link "Facturas Liquidadas x SSS" at bounding box center [97, 491] width 194 height 37
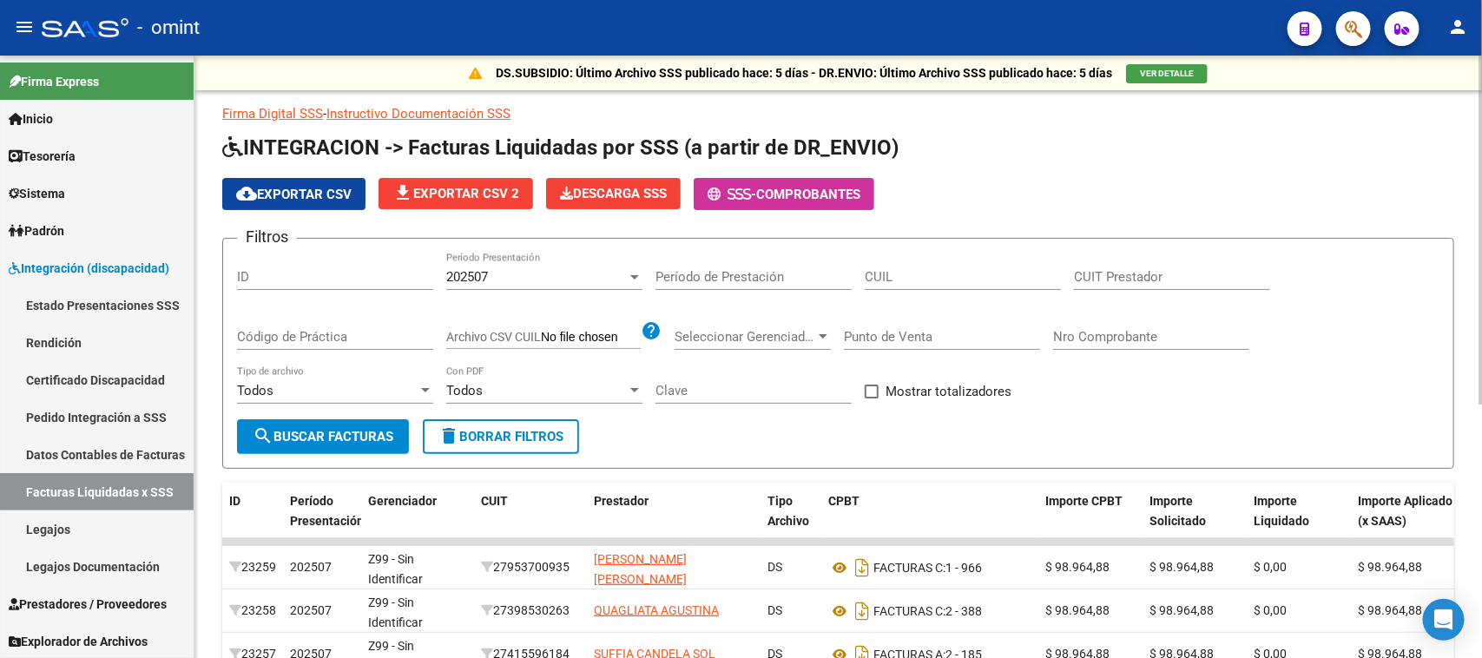
click at [914, 292] on div "CUIL" at bounding box center [962, 280] width 196 height 54
click at [913, 282] on input "CUIL" at bounding box center [962, 277] width 196 height 16
paste input "58-100831"
click at [513, 269] on div "202507" at bounding box center [536, 277] width 181 height 16
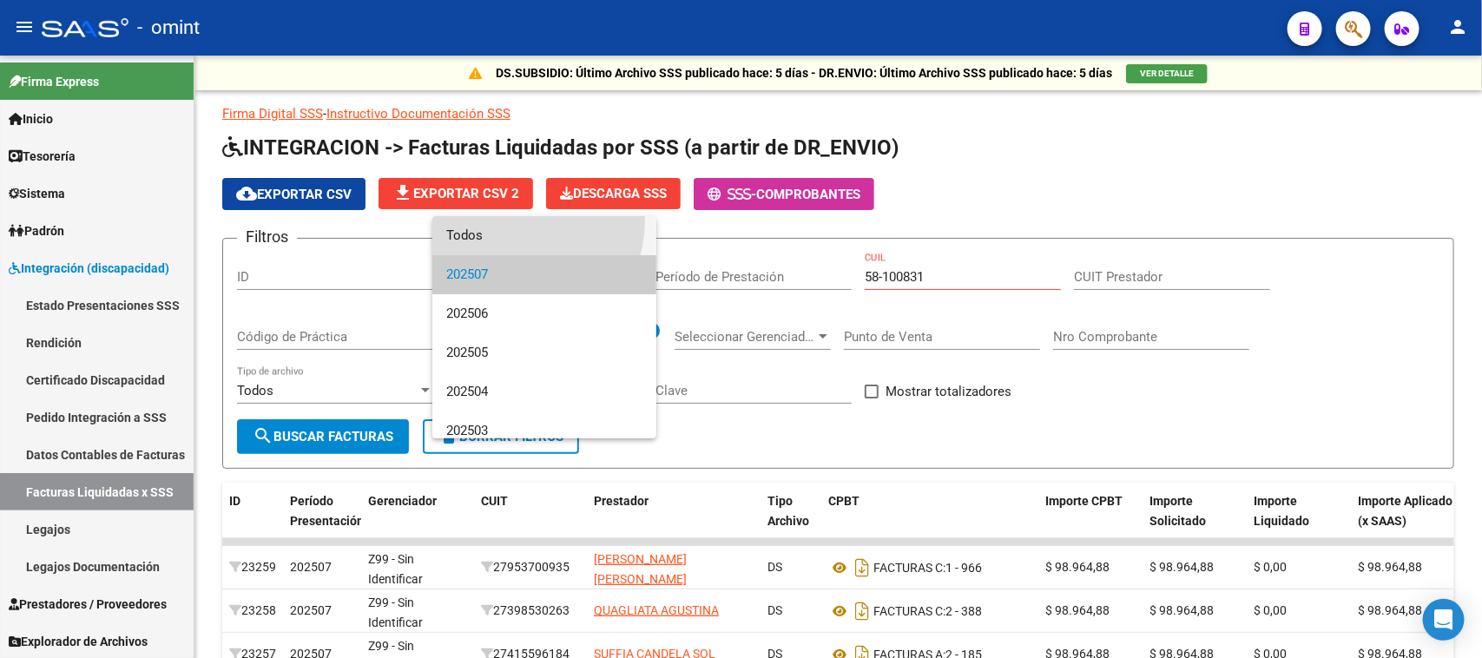
click at [496, 219] on span "Todos" at bounding box center [544, 235] width 196 height 39
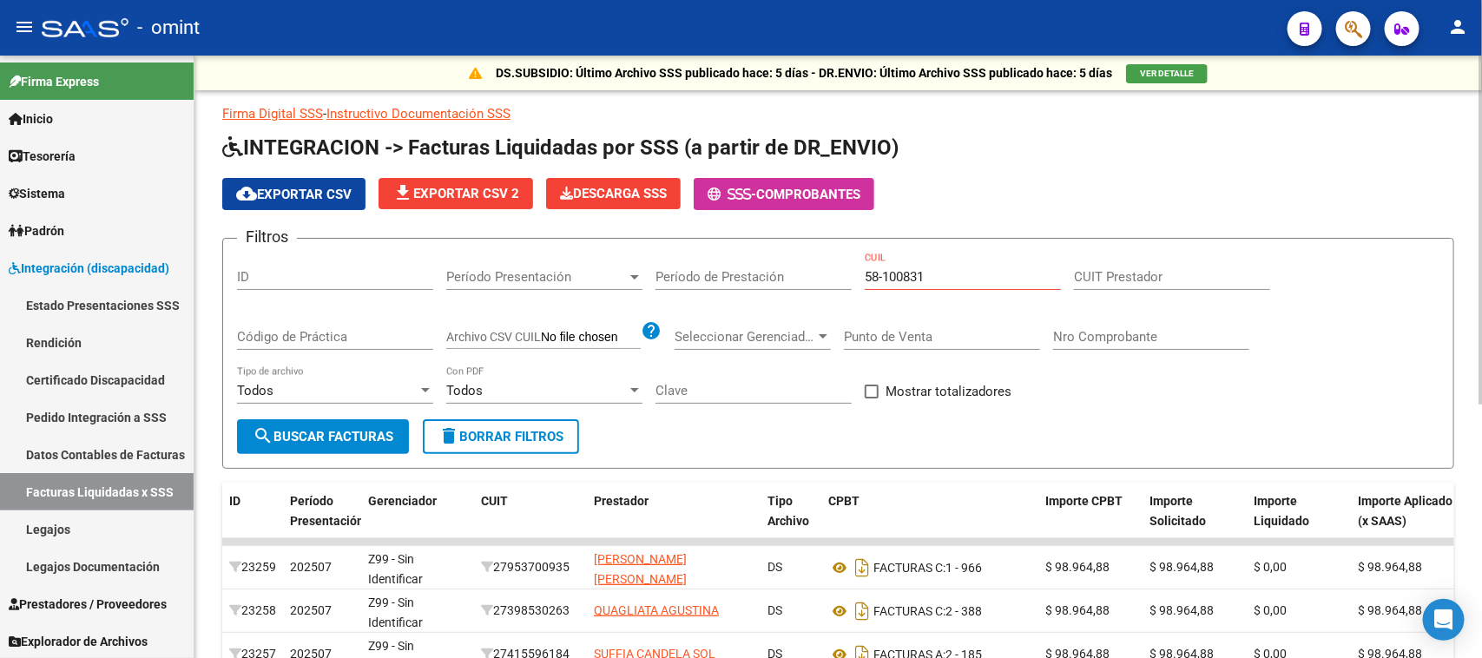
drag, startPoint x: 952, startPoint y: 283, endPoint x: 642, endPoint y: 319, distance: 311.9
click at [642, 319] on div "Filtros ID Período Presentación Período Presentación Período de Prestación 58-1…" at bounding box center [838, 336] width 1202 height 167
click at [978, 262] on div "58-100831 CUIL" at bounding box center [962, 271] width 196 height 37
drag, startPoint x: 976, startPoint y: 274, endPoint x: 578, endPoint y: 365, distance: 408.7
click at [583, 365] on div "Filtros ID Período Presentación Período Presentación Período de Prestación 58-1…" at bounding box center [838, 336] width 1202 height 167
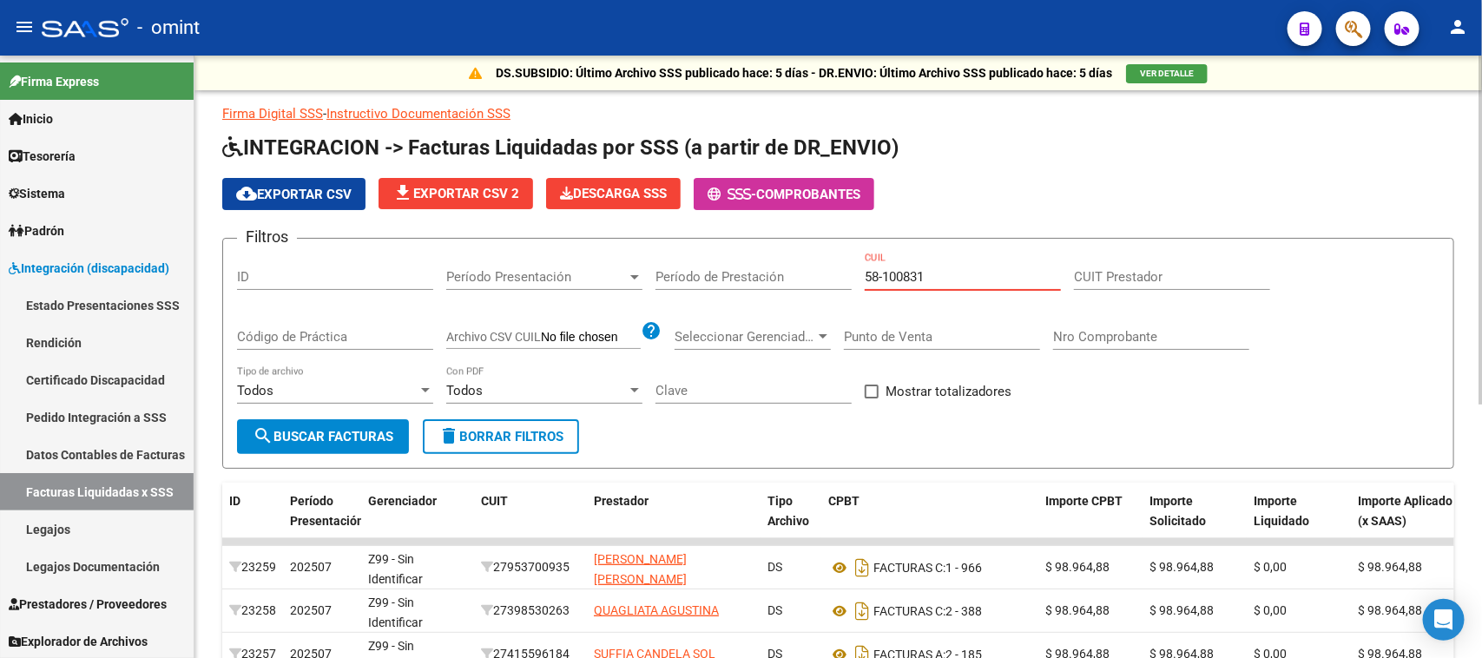
paste input "27-58100831-2"
type input "27-58100831-2"
click at [280, 438] on span "search Buscar Facturas" at bounding box center [323, 437] width 141 height 16
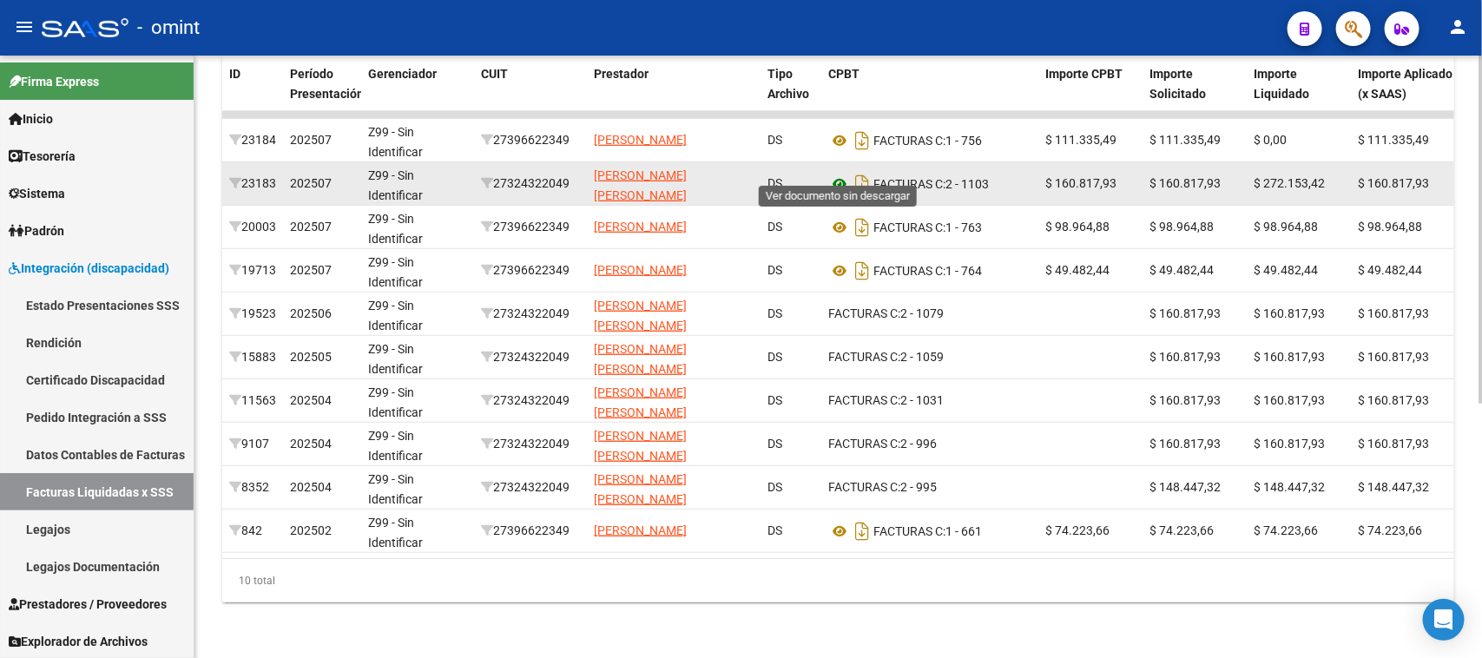
click at [838, 174] on icon at bounding box center [839, 184] width 23 height 21
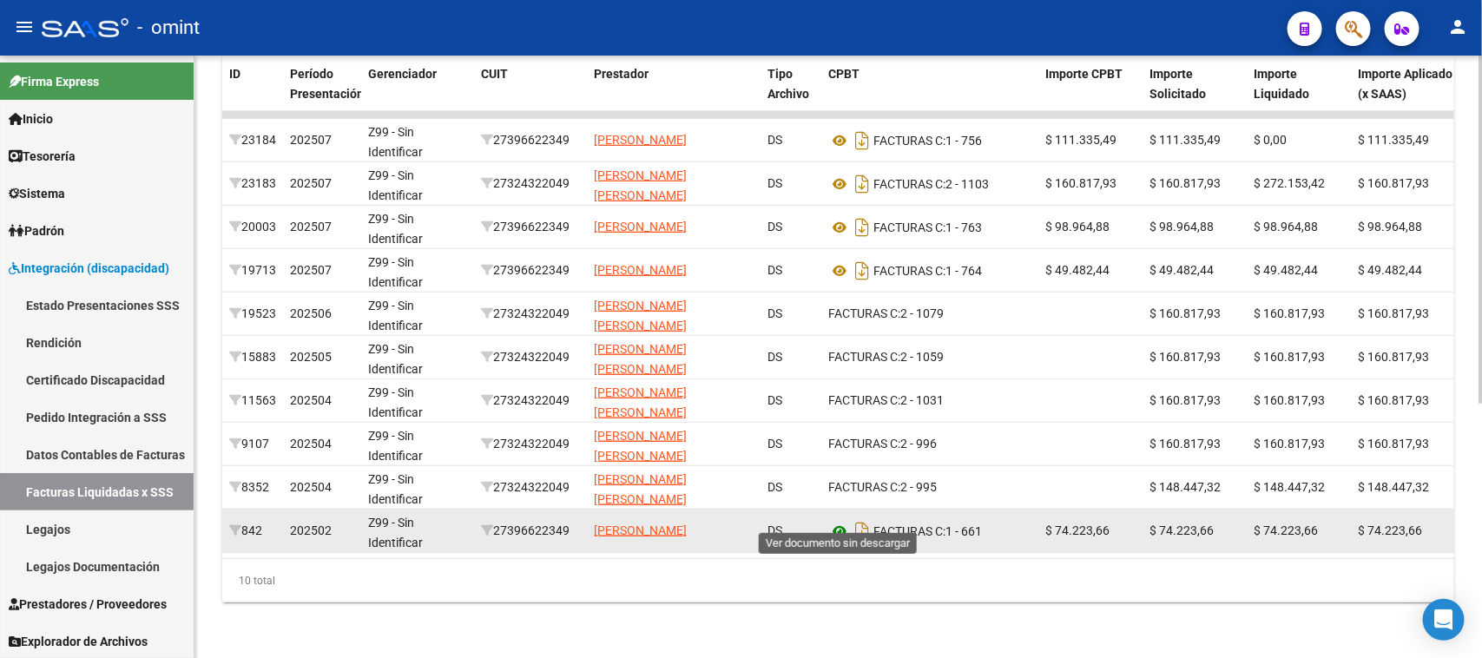
click at [835, 521] on icon at bounding box center [839, 531] width 23 height 21
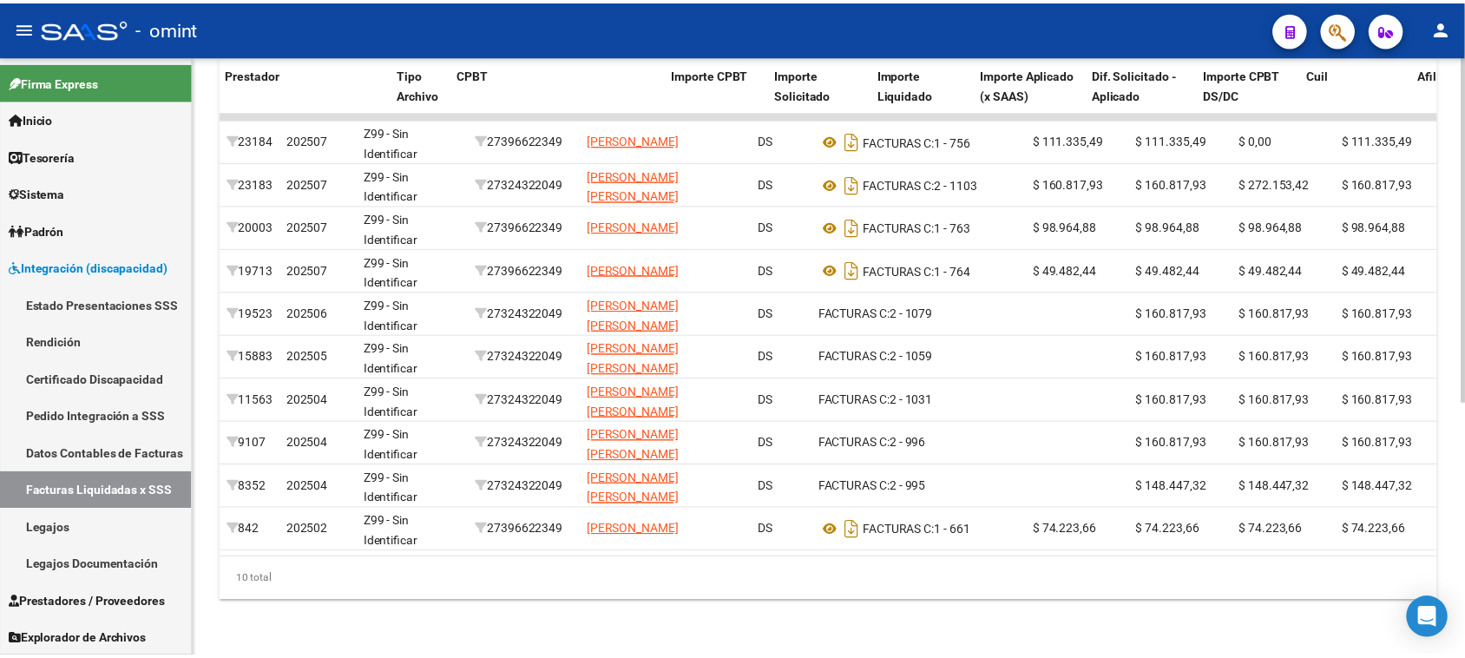
scroll to position [0, 721]
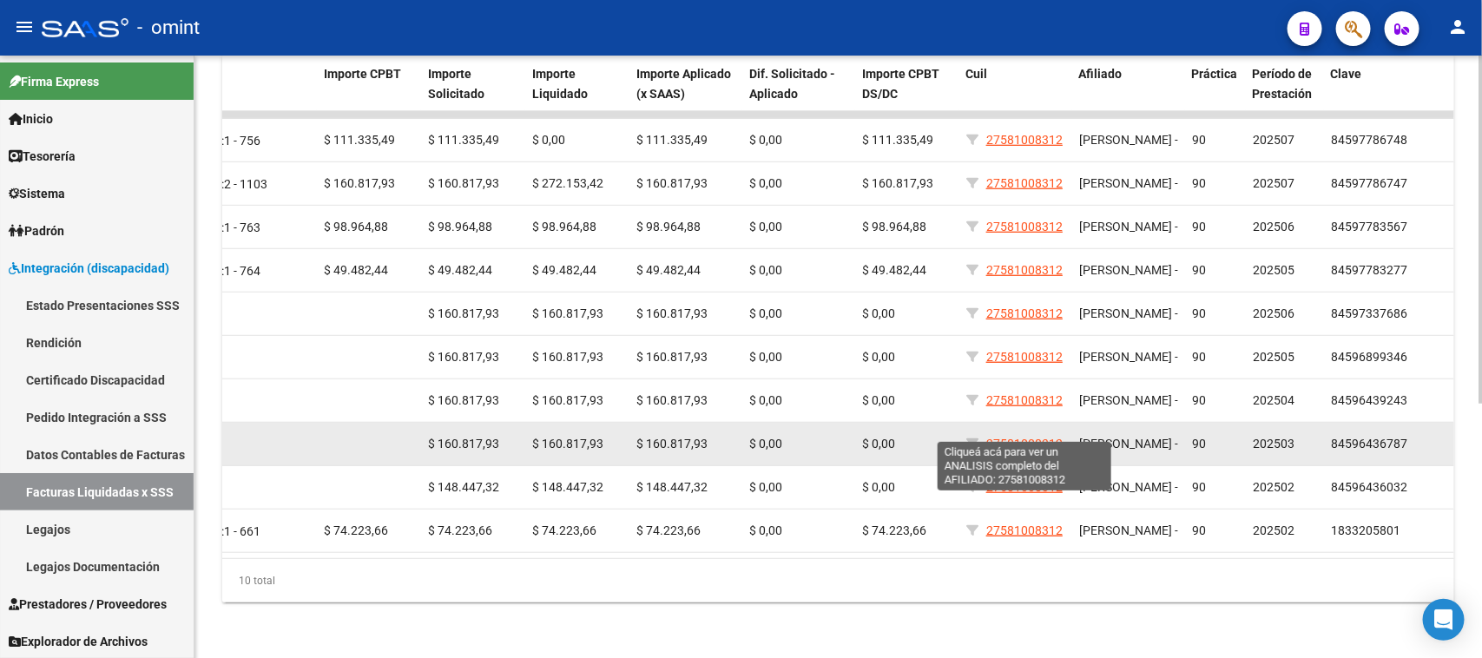
click at [1037, 437] on span "27581008312" at bounding box center [1024, 444] width 76 height 14
type textarea "27581008312"
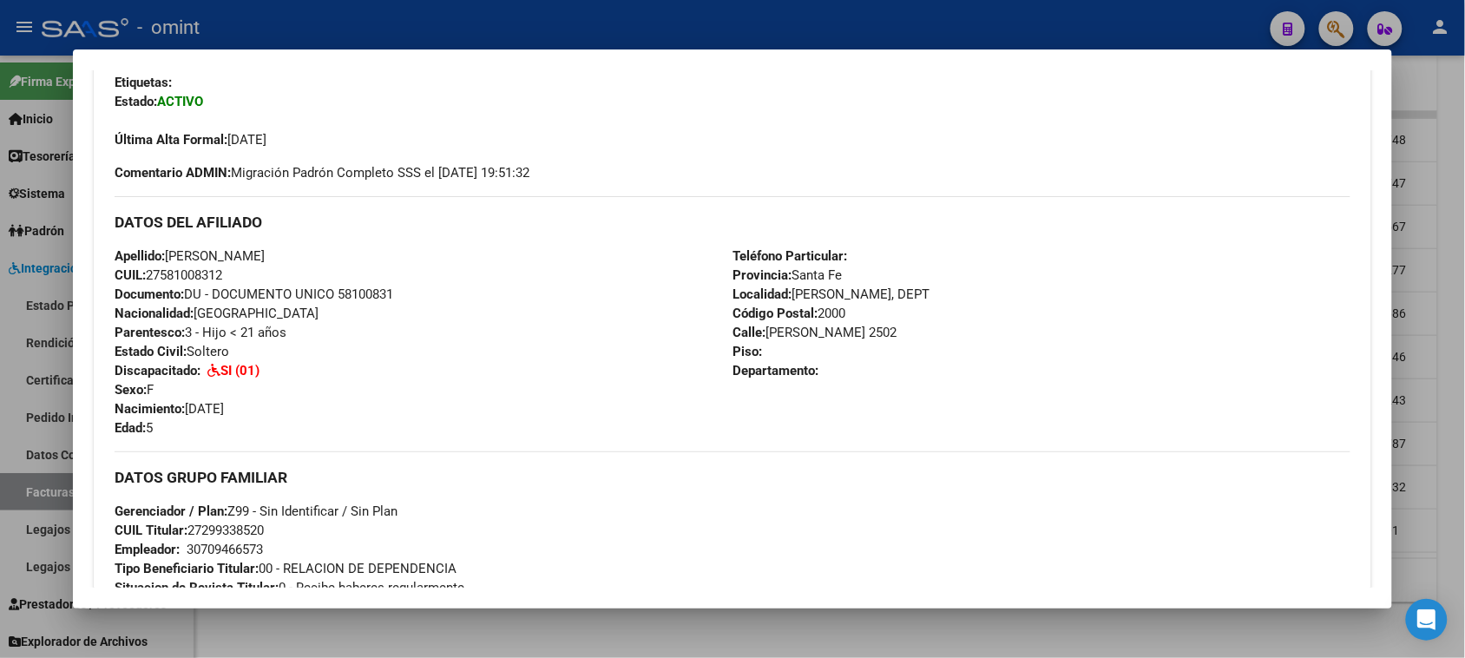
scroll to position [434, 0]
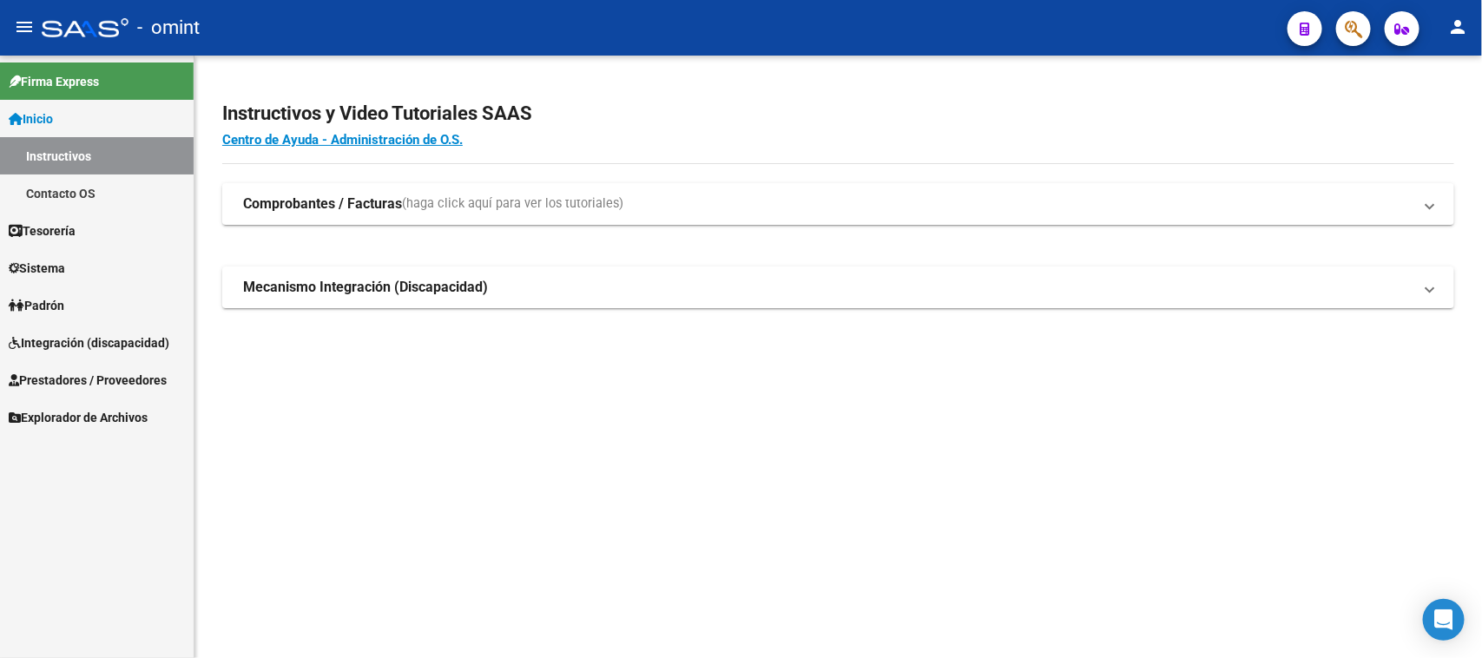
click at [85, 337] on span "Integración (discapacidad)" at bounding box center [89, 342] width 161 height 19
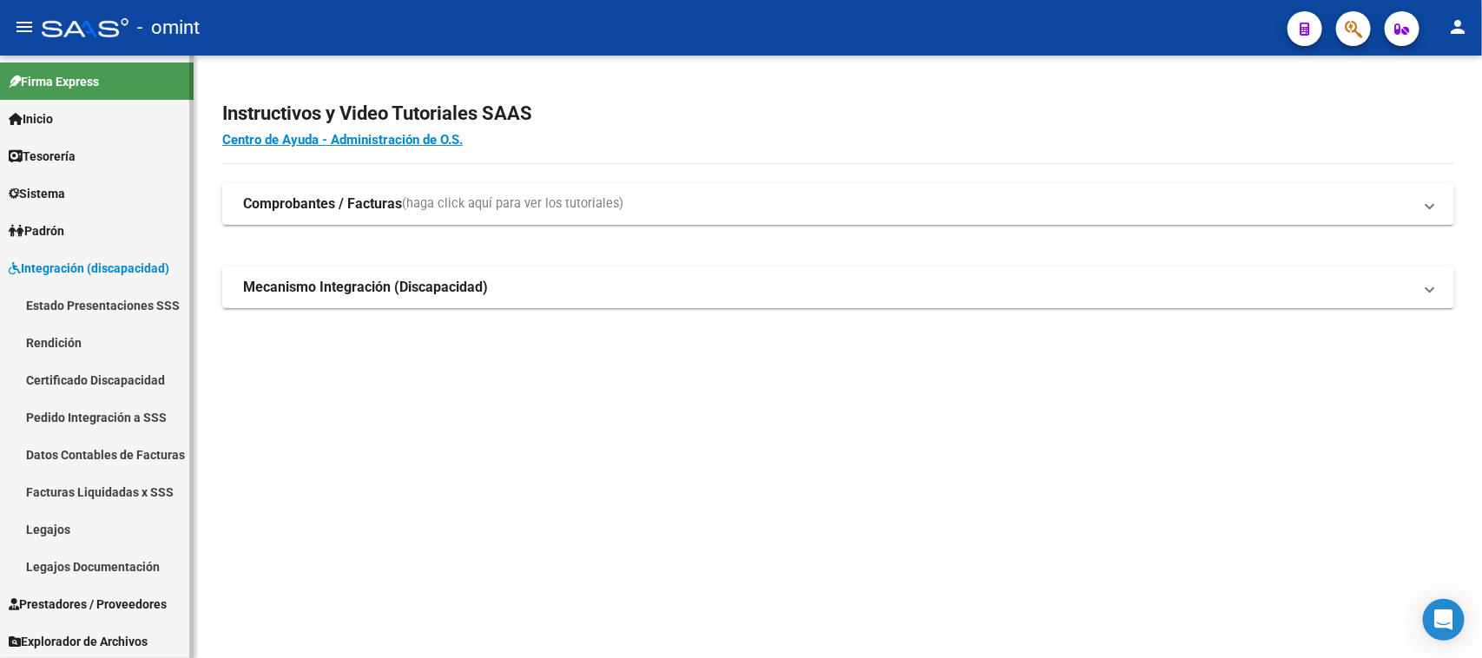
click at [71, 482] on link "Facturas Liquidadas x SSS" at bounding box center [97, 491] width 194 height 37
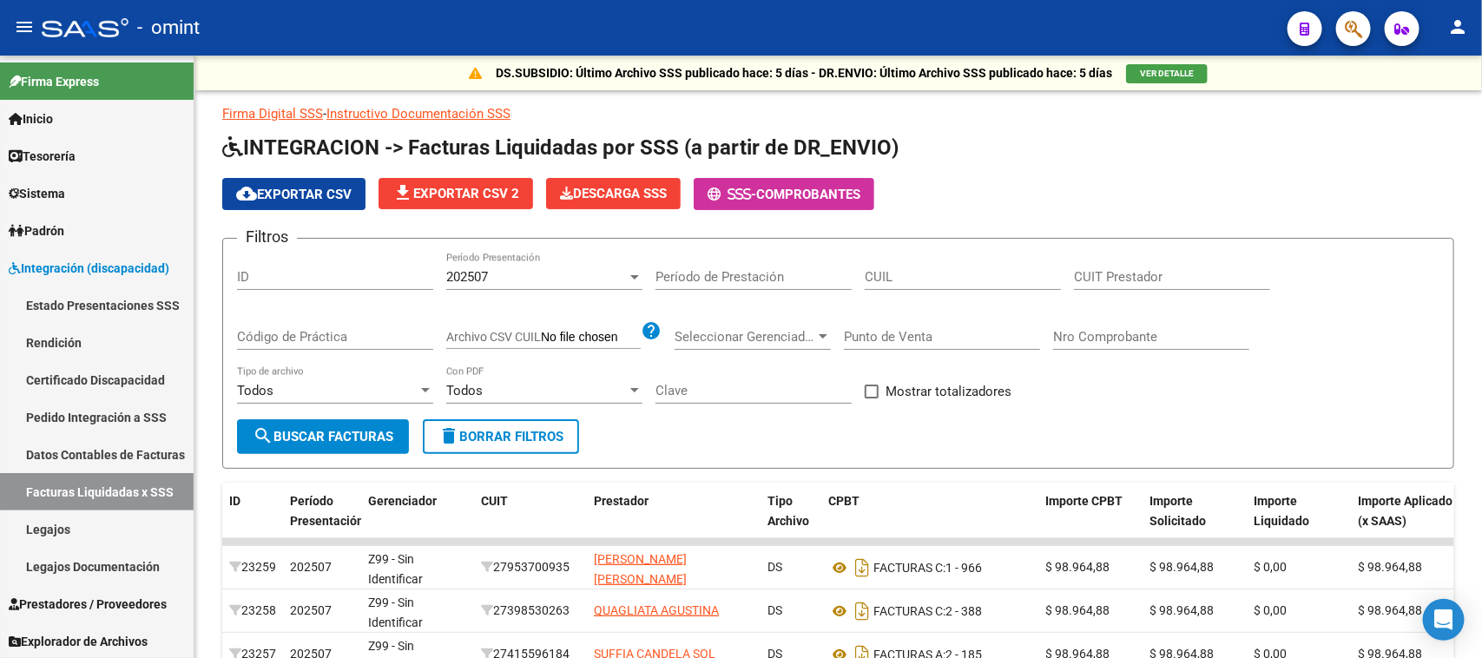
click at [562, 275] on div "202507" at bounding box center [536, 277] width 181 height 16
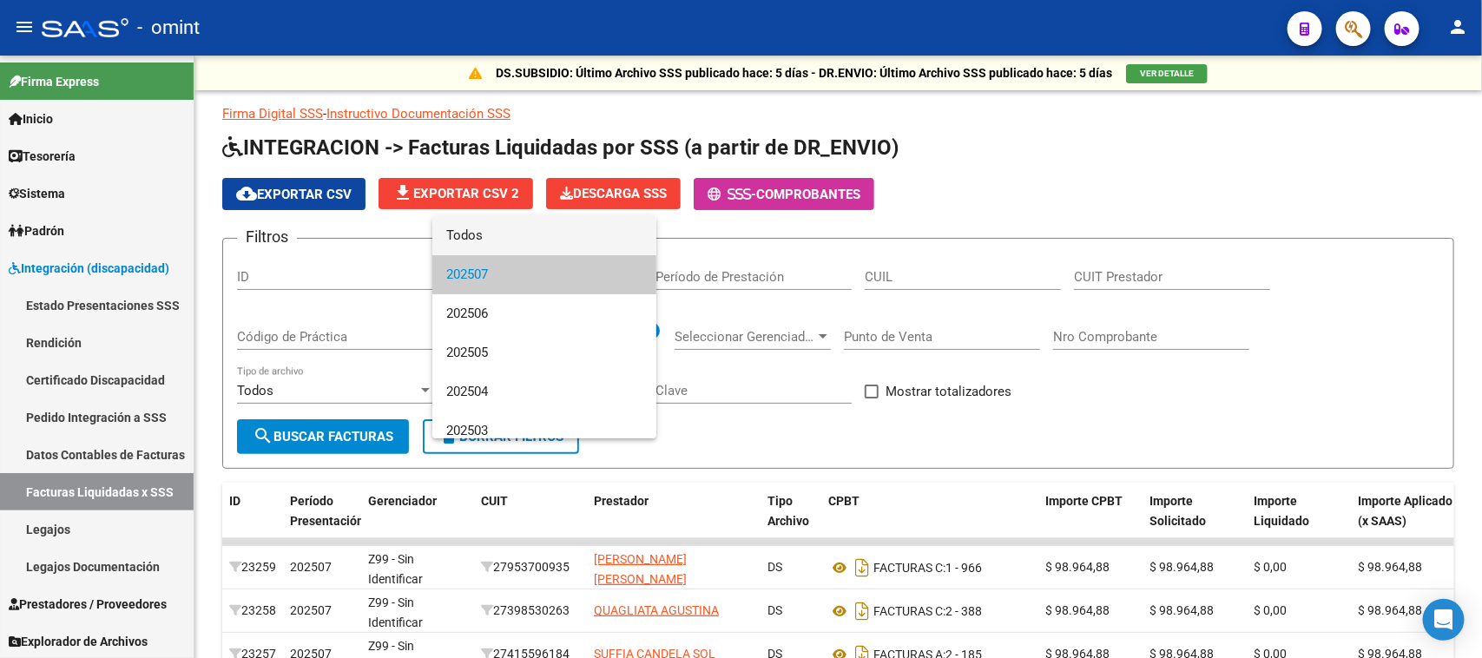
click at [528, 241] on span "Todos" at bounding box center [544, 235] width 196 height 39
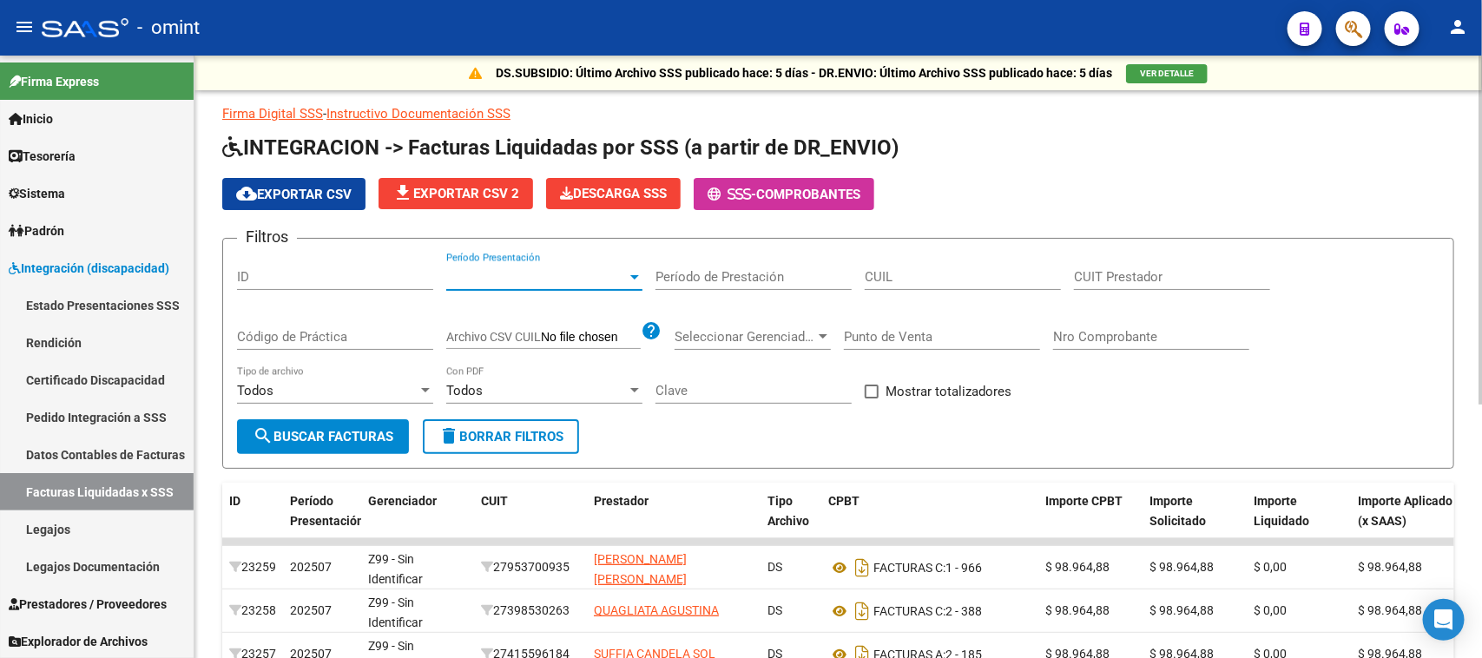
click at [899, 274] on input "CUIL" at bounding box center [962, 277] width 196 height 16
paste input "27-58100831-2"
type input "27-58100831-2"
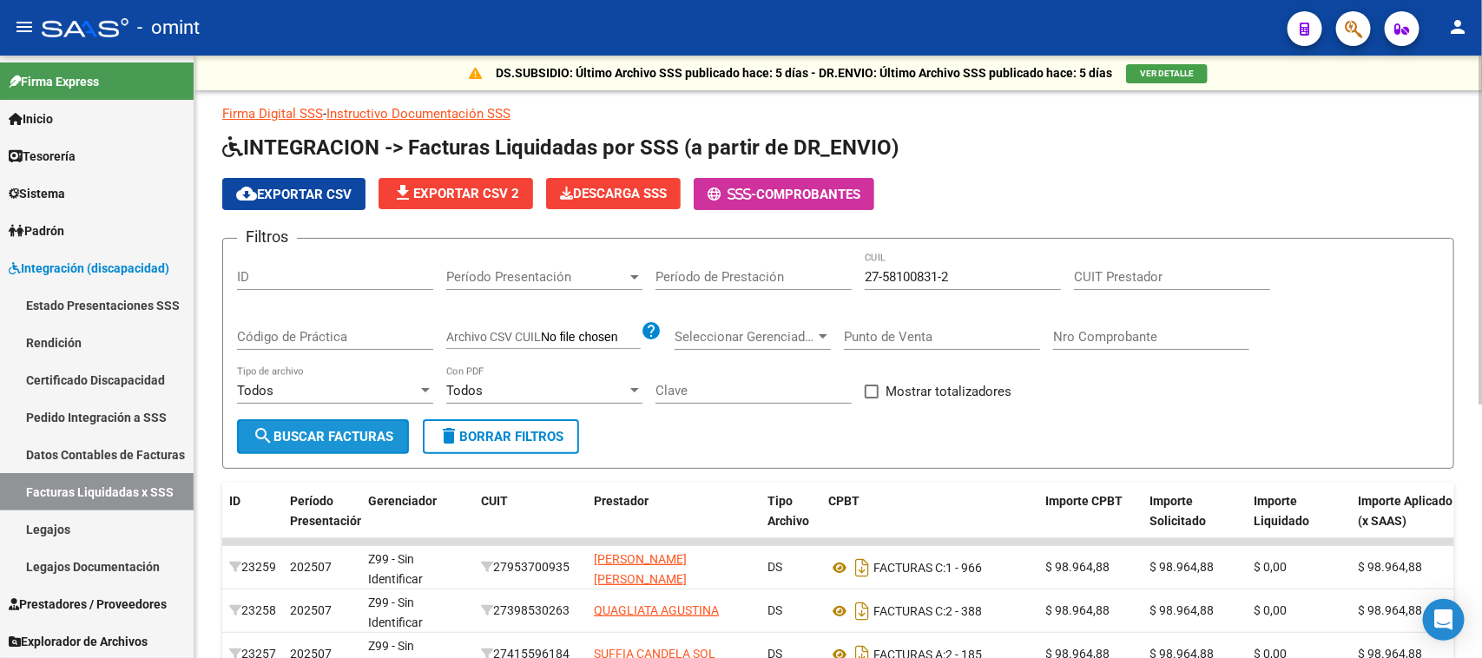
click at [327, 437] on span "search Buscar Facturas" at bounding box center [323, 437] width 141 height 16
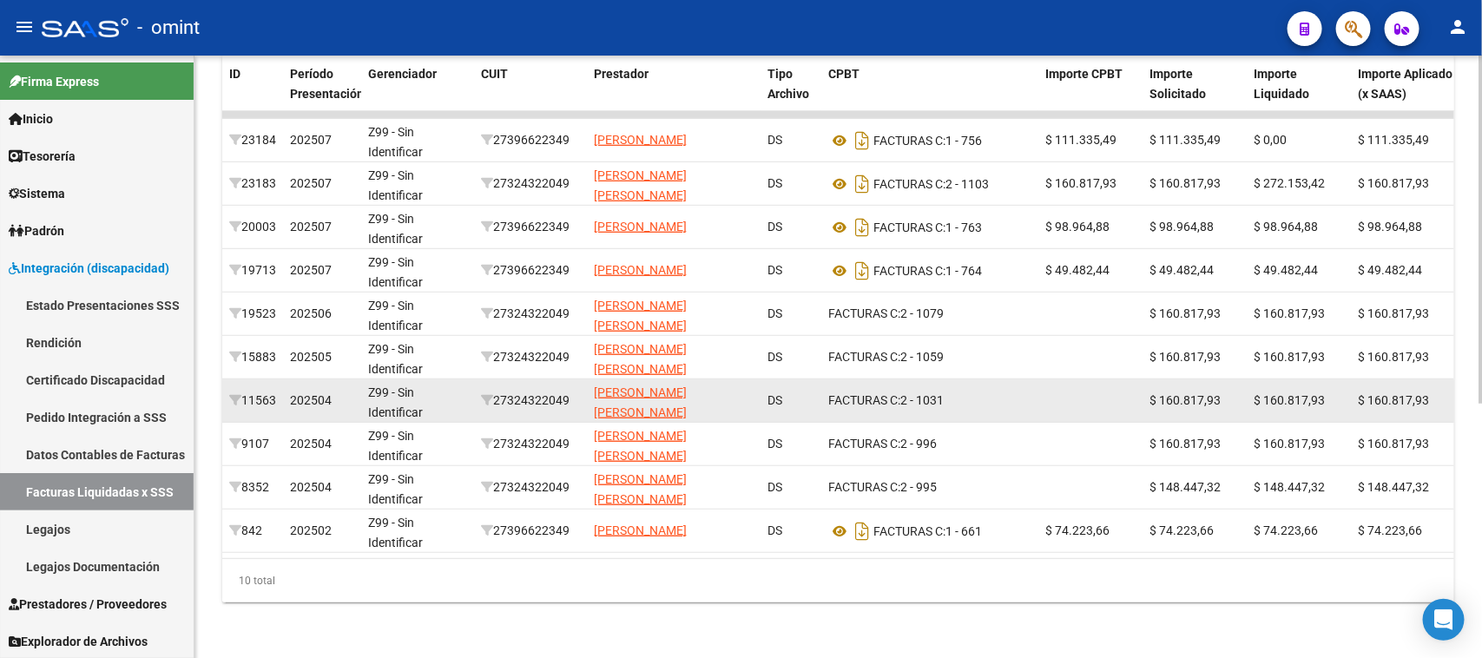
scroll to position [440, 0]
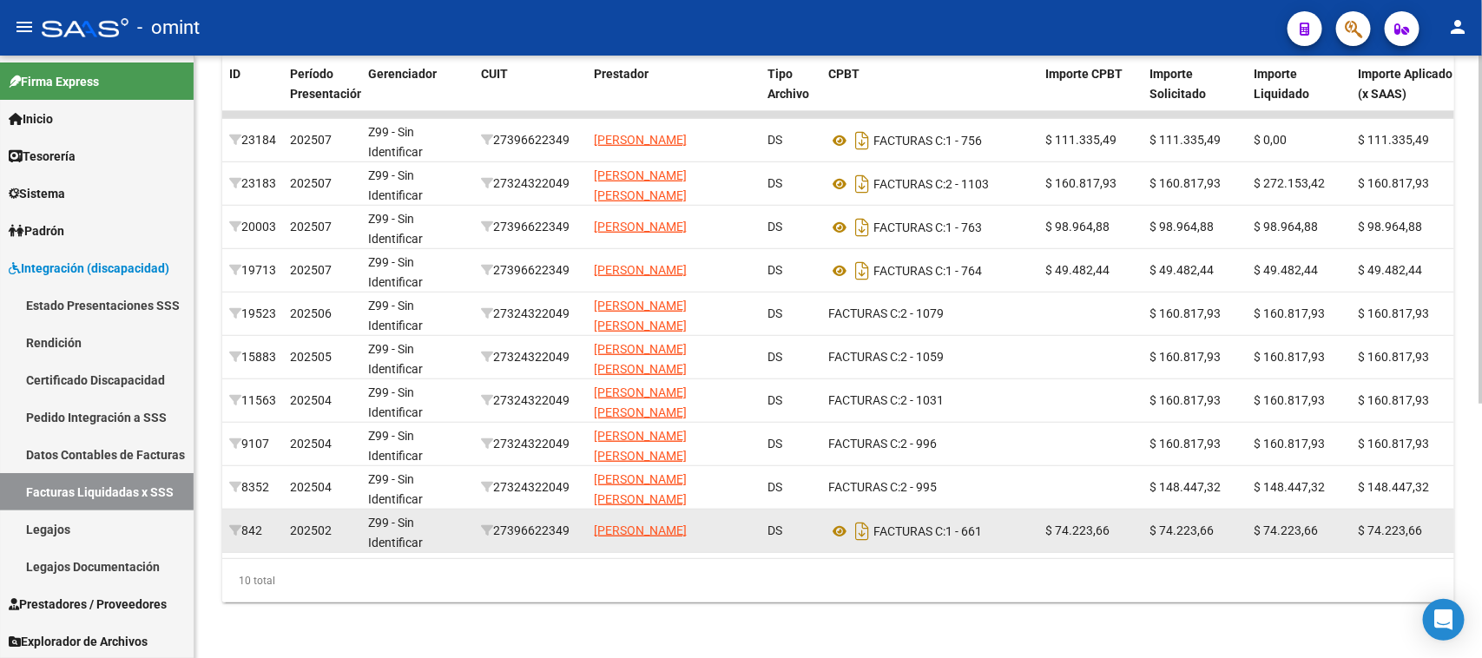
click at [509, 521] on div "27396622349" at bounding box center [530, 531] width 99 height 20
click at [514, 521] on div "27396622349" at bounding box center [530, 531] width 99 height 20
copy div "27396622349"
